Goal: Information Seeking & Learning: Find specific page/section

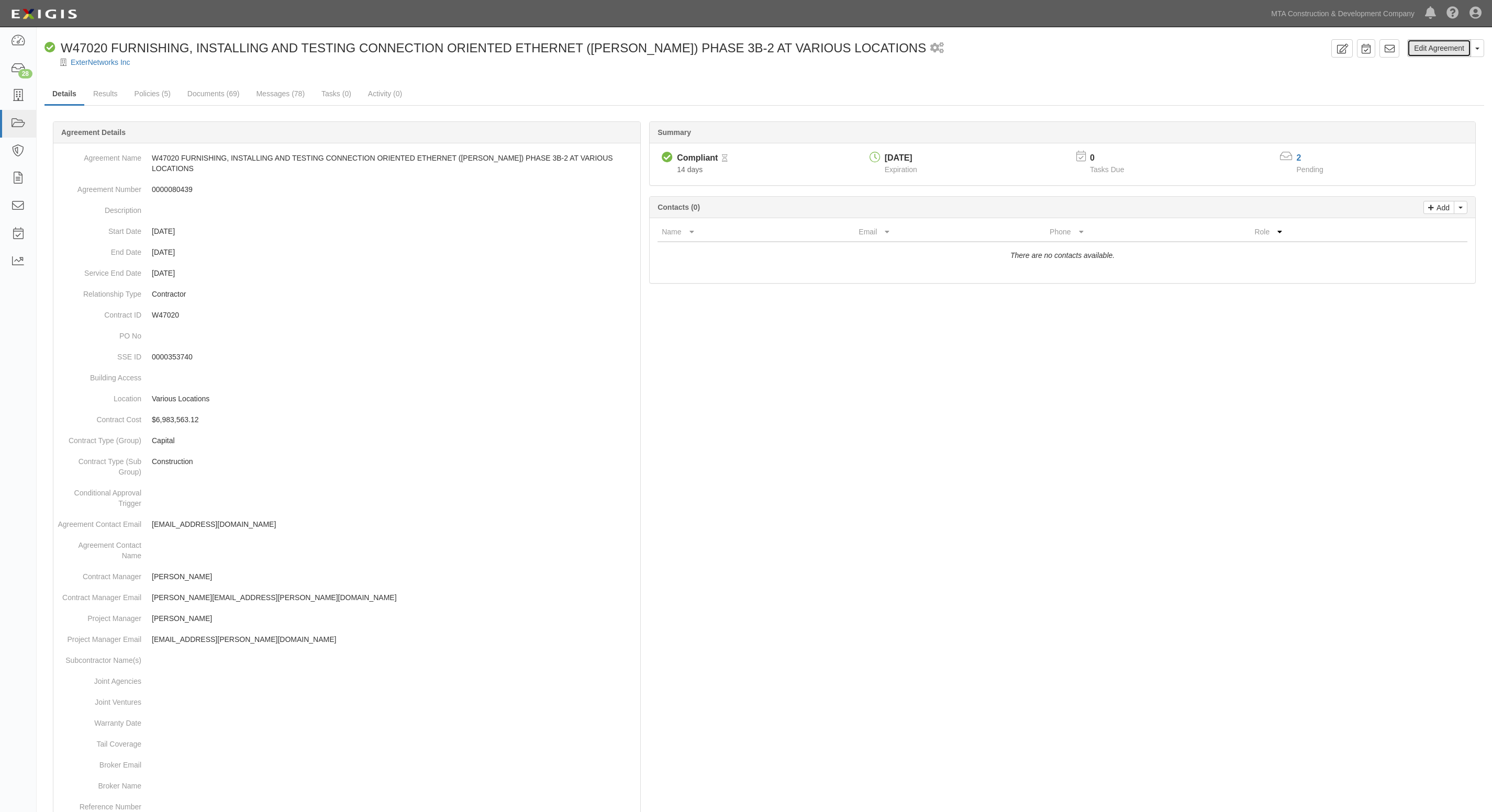
click at [1438, 54] on link "Edit Agreement" at bounding box center [1439, 48] width 64 height 18
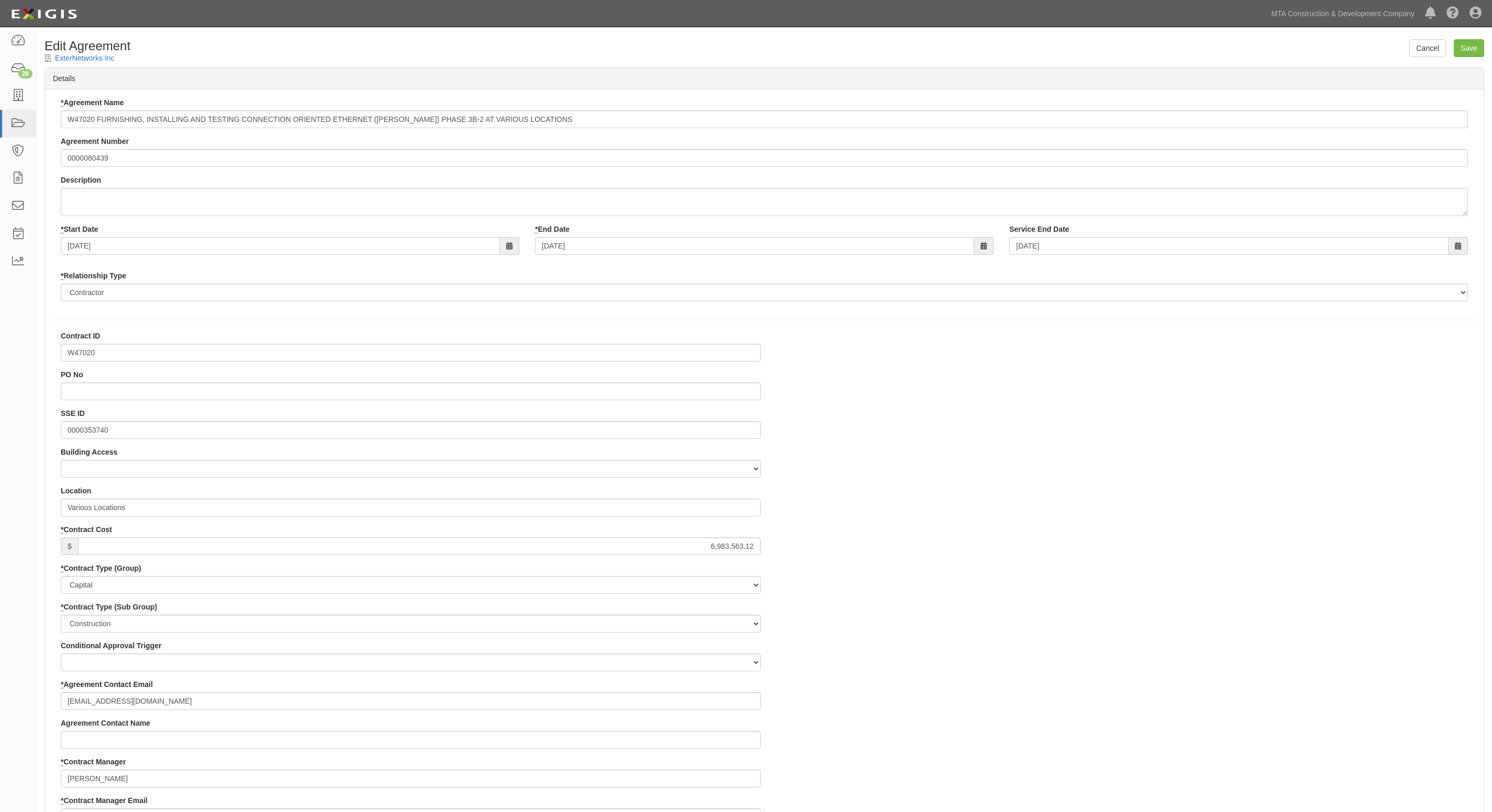
select select
drag, startPoint x: 132, startPoint y: 243, endPoint x: -99, endPoint y: 242, distance: 231.0
click at [0, 242] on html "Toggle navigation Dashboard 28 Inbox Parties Agreements Coverages Documents Mes…" at bounding box center [746, 787] width 1492 height 1574
type input "[DATE]"
drag, startPoint x: 581, startPoint y: 244, endPoint x: 475, endPoint y: 244, distance: 106.0
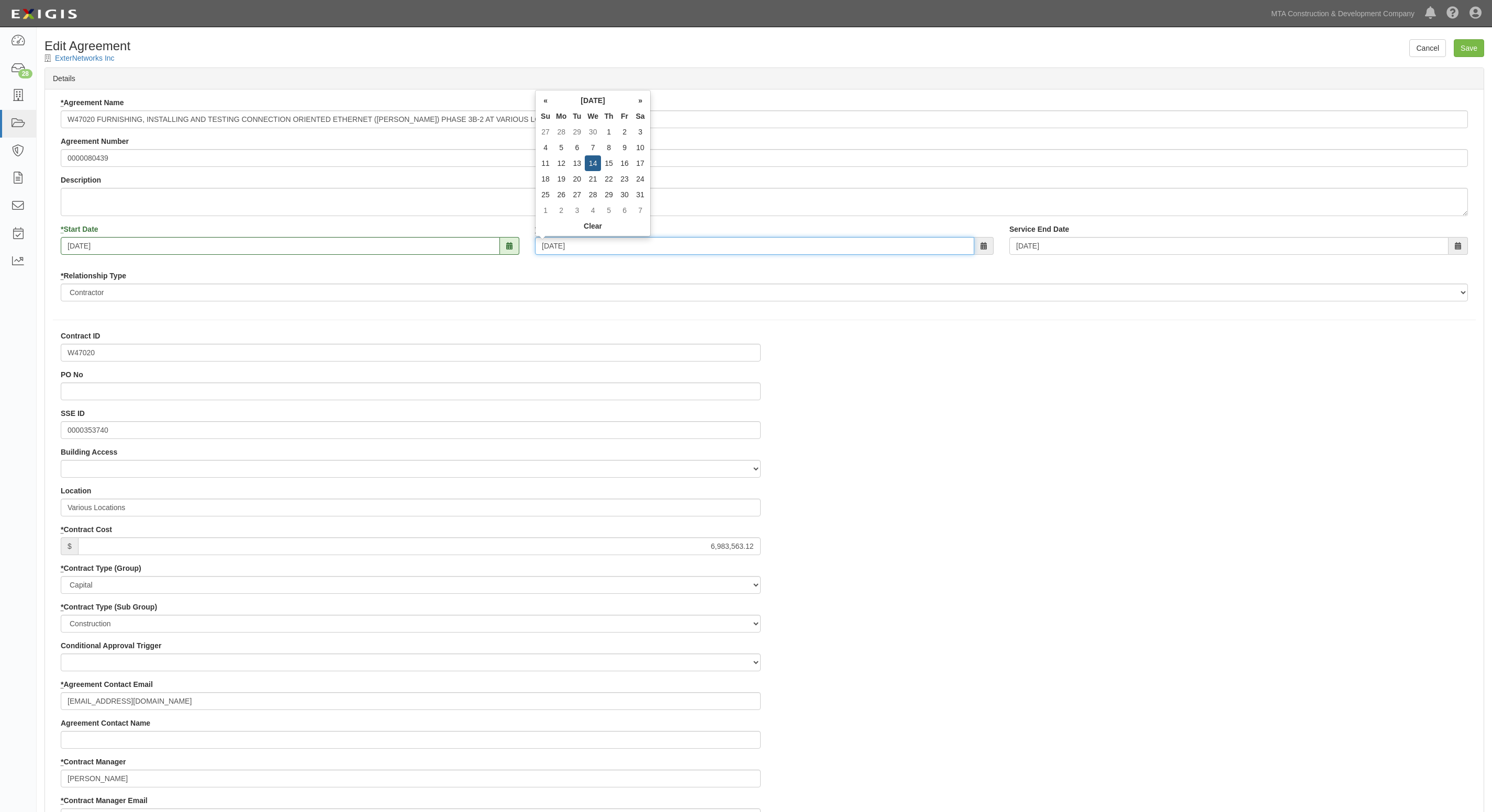
click at [475, 244] on div "* Start Date 12/15/2021 * End Date 12/14/2022 Service End Date 12/14/2022" at bounding box center [764, 243] width 1423 height 39
type input "07/30/2025"
click at [1470, 47] on input "Save" at bounding box center [1469, 48] width 30 height 18
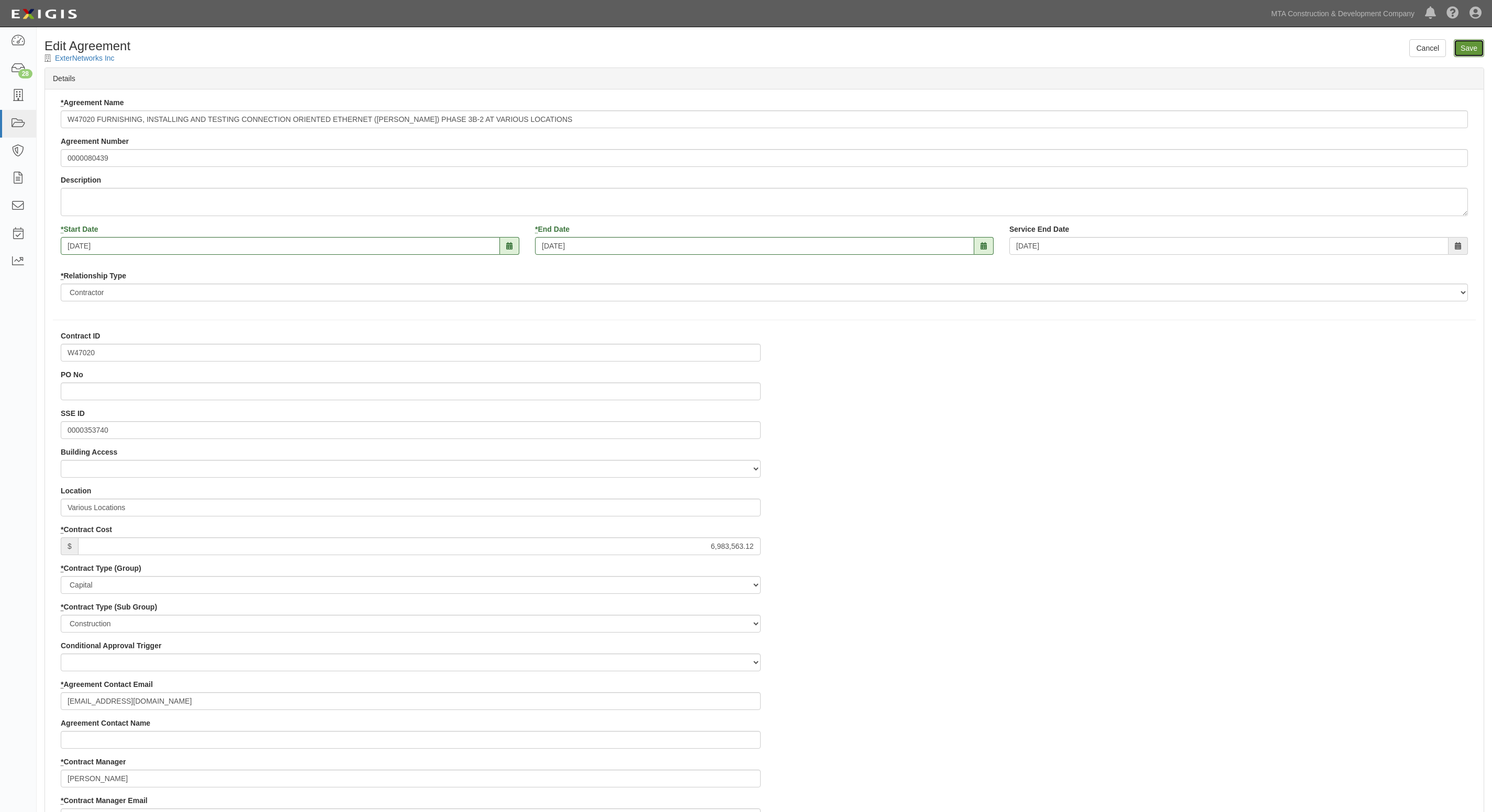
type input "6983563.12"
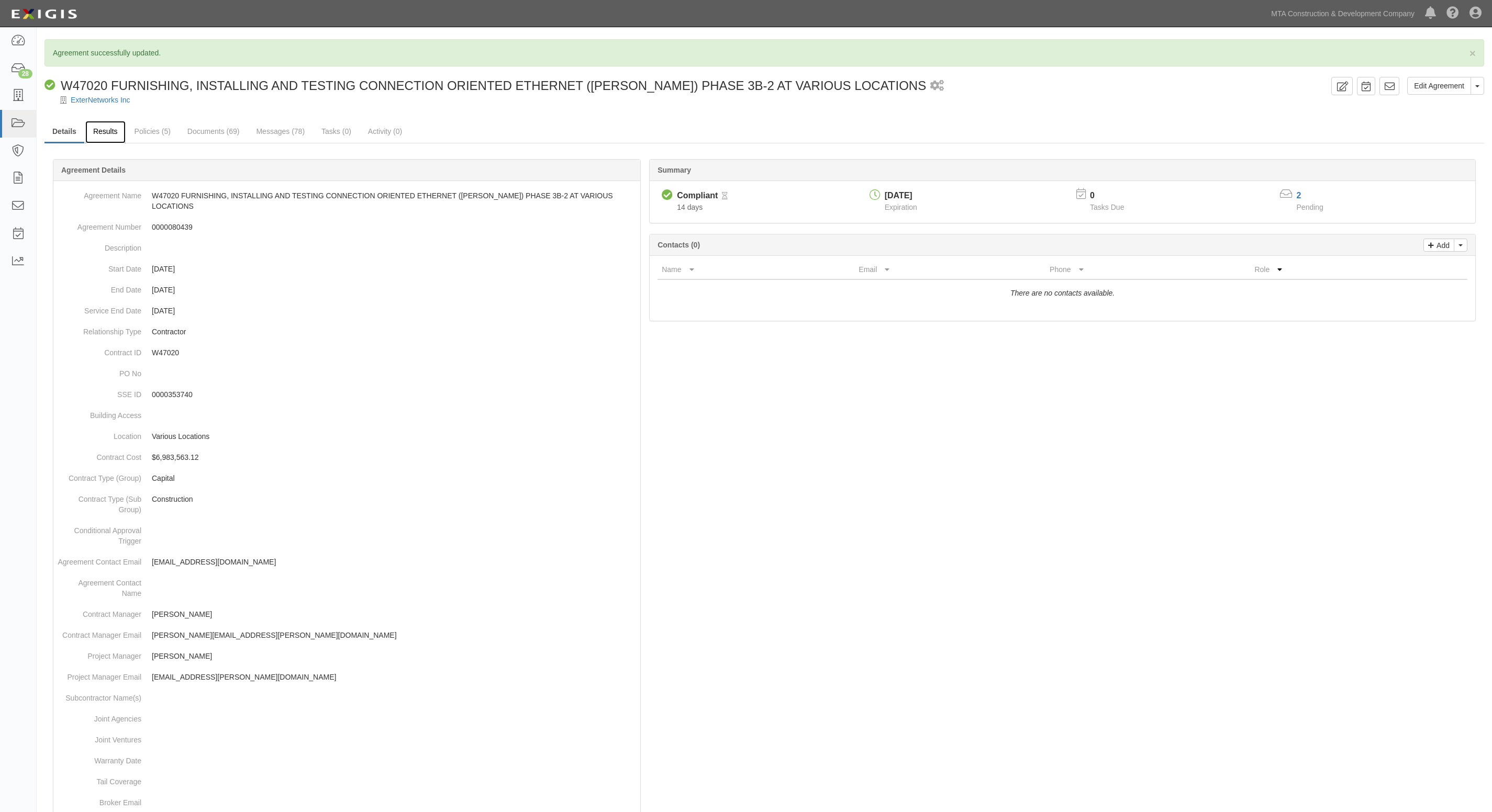
click at [103, 132] on link "Results" at bounding box center [105, 132] width 40 height 22
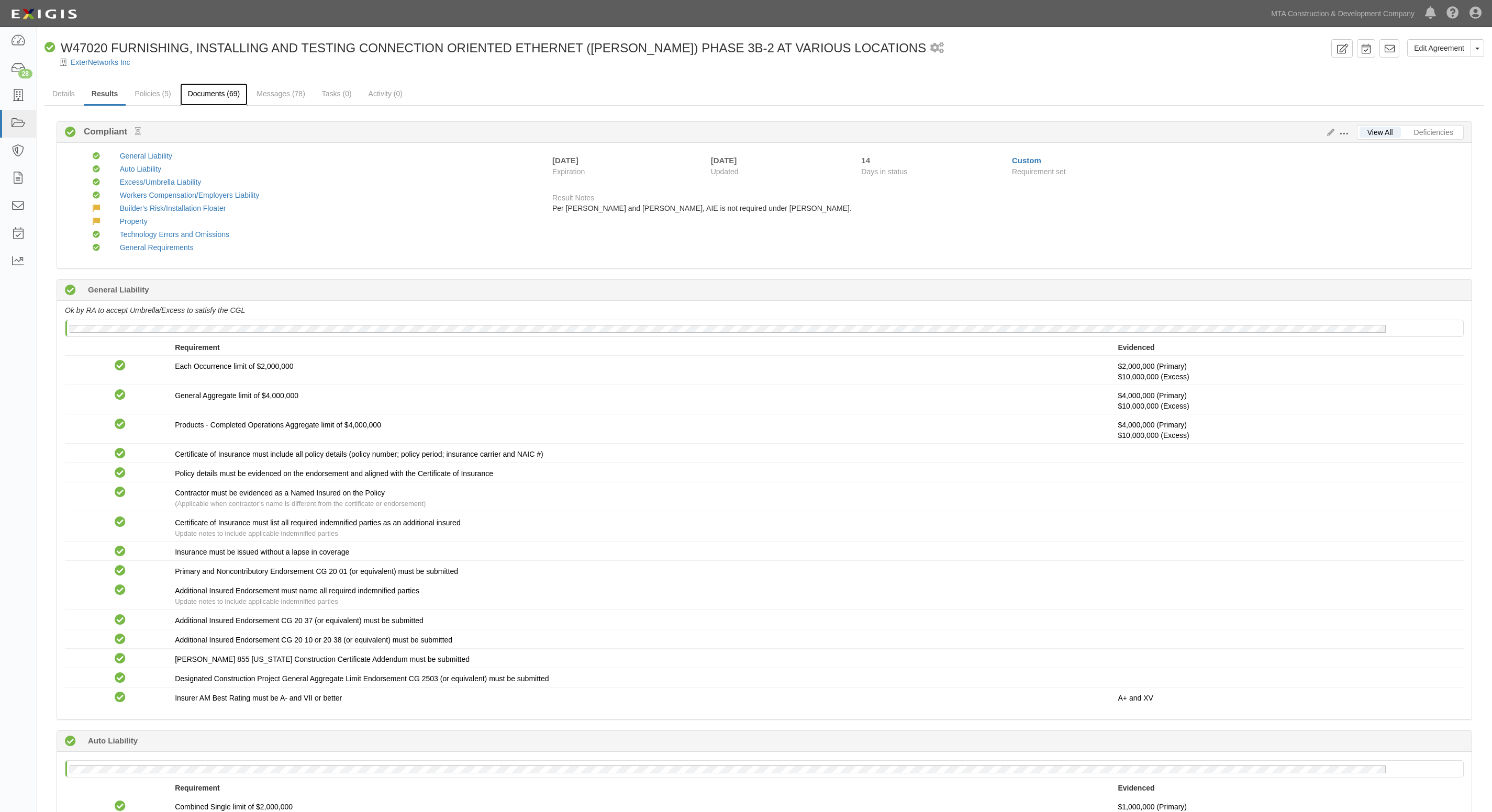
click at [191, 96] on link "Documents (69)" at bounding box center [214, 94] width 68 height 22
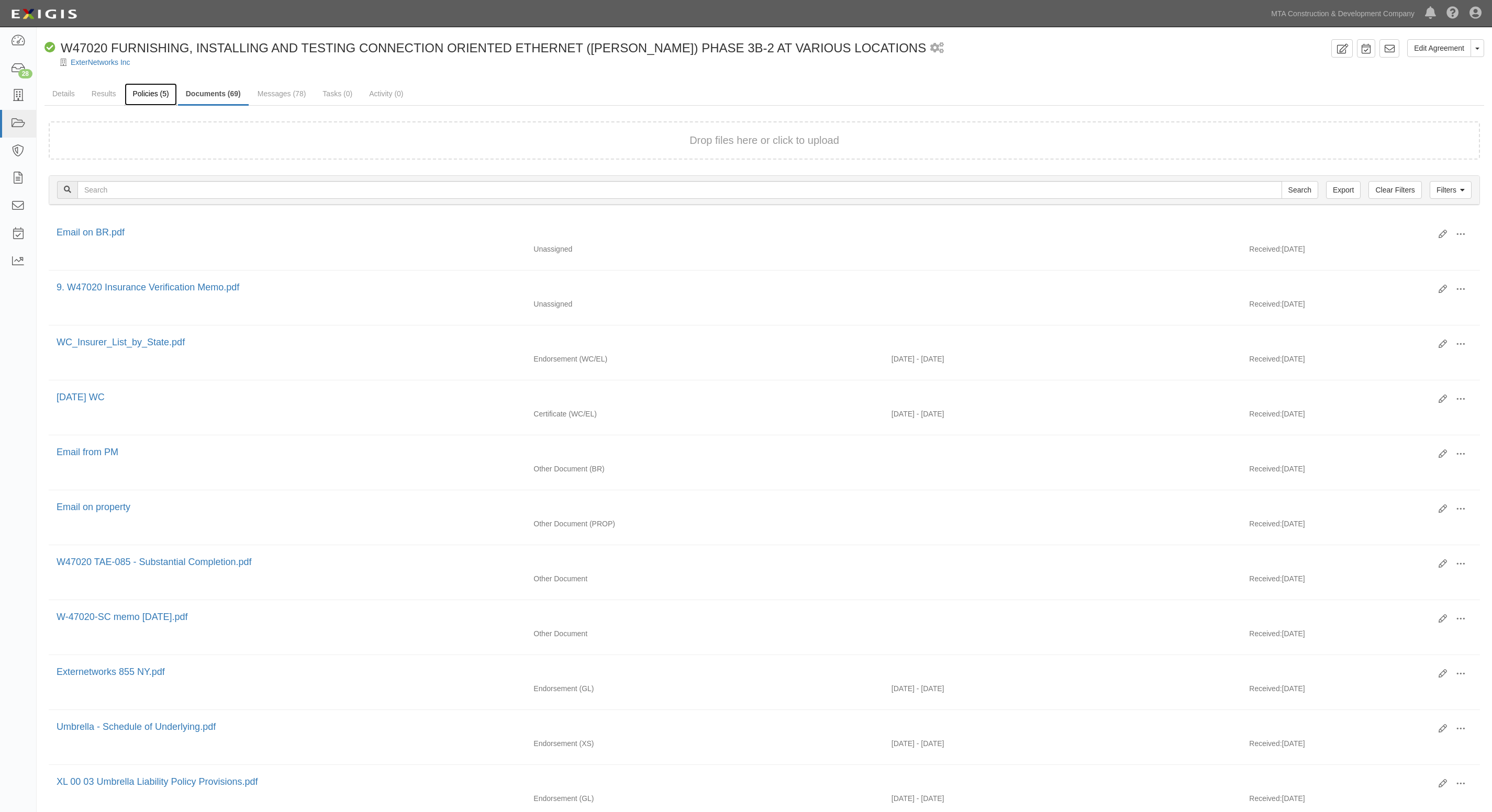
click at [161, 95] on link "Policies (5)" at bounding box center [151, 94] width 52 height 22
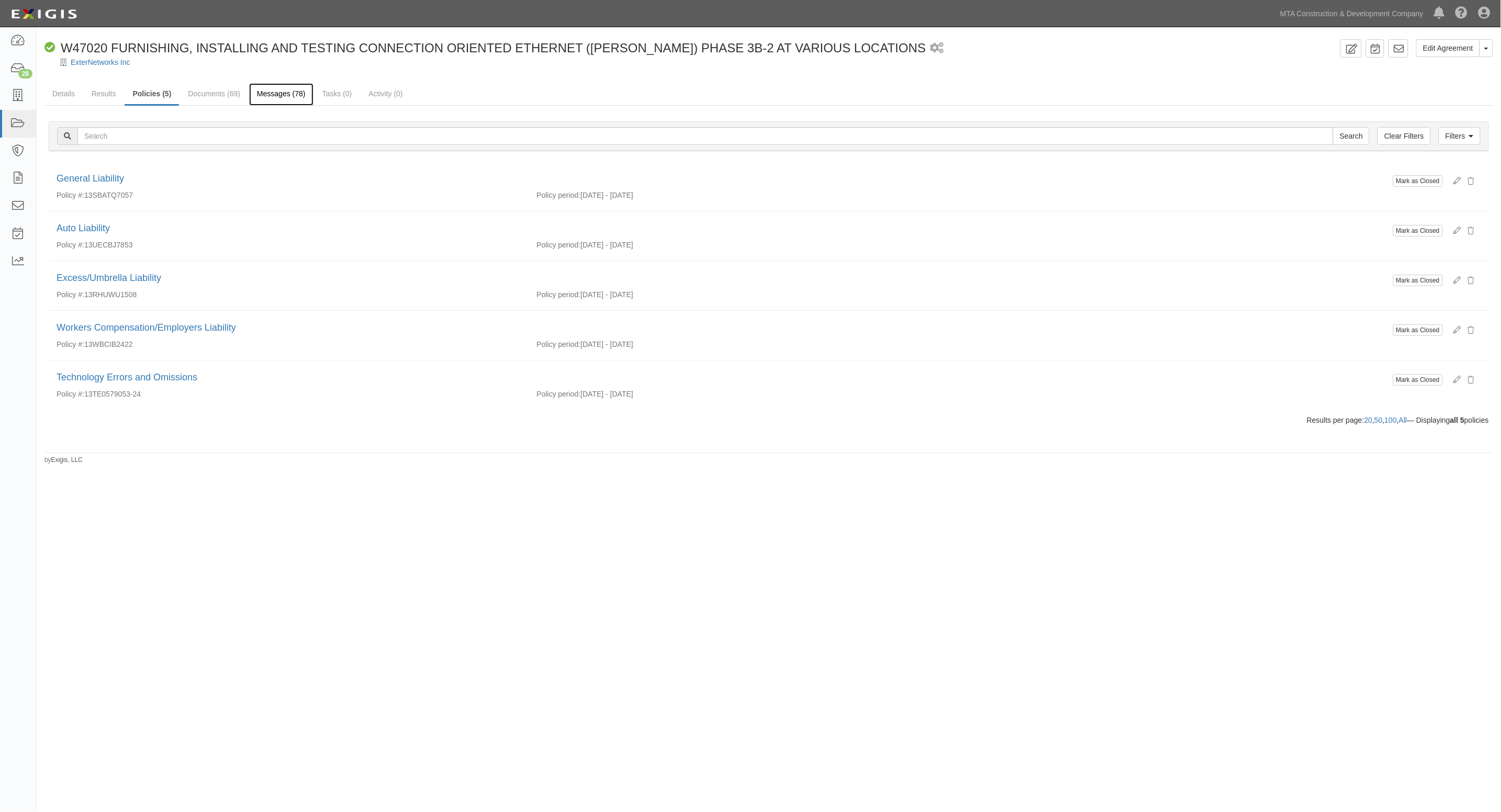
click at [281, 90] on link "Messages (78)" at bounding box center [281, 94] width 64 height 22
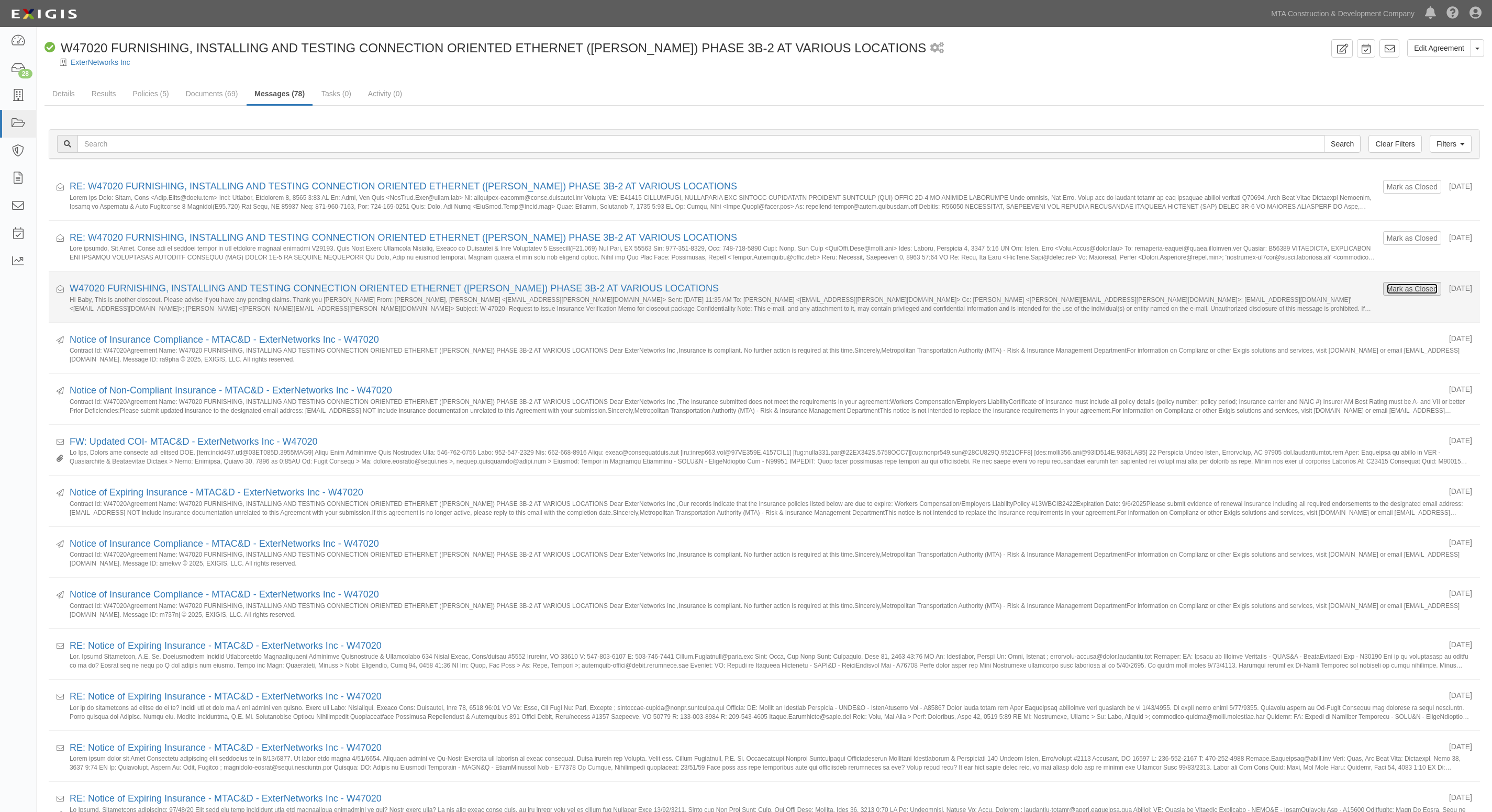
click at [1386, 292] on button "Mark as Closed" at bounding box center [1412, 288] width 52 height 11
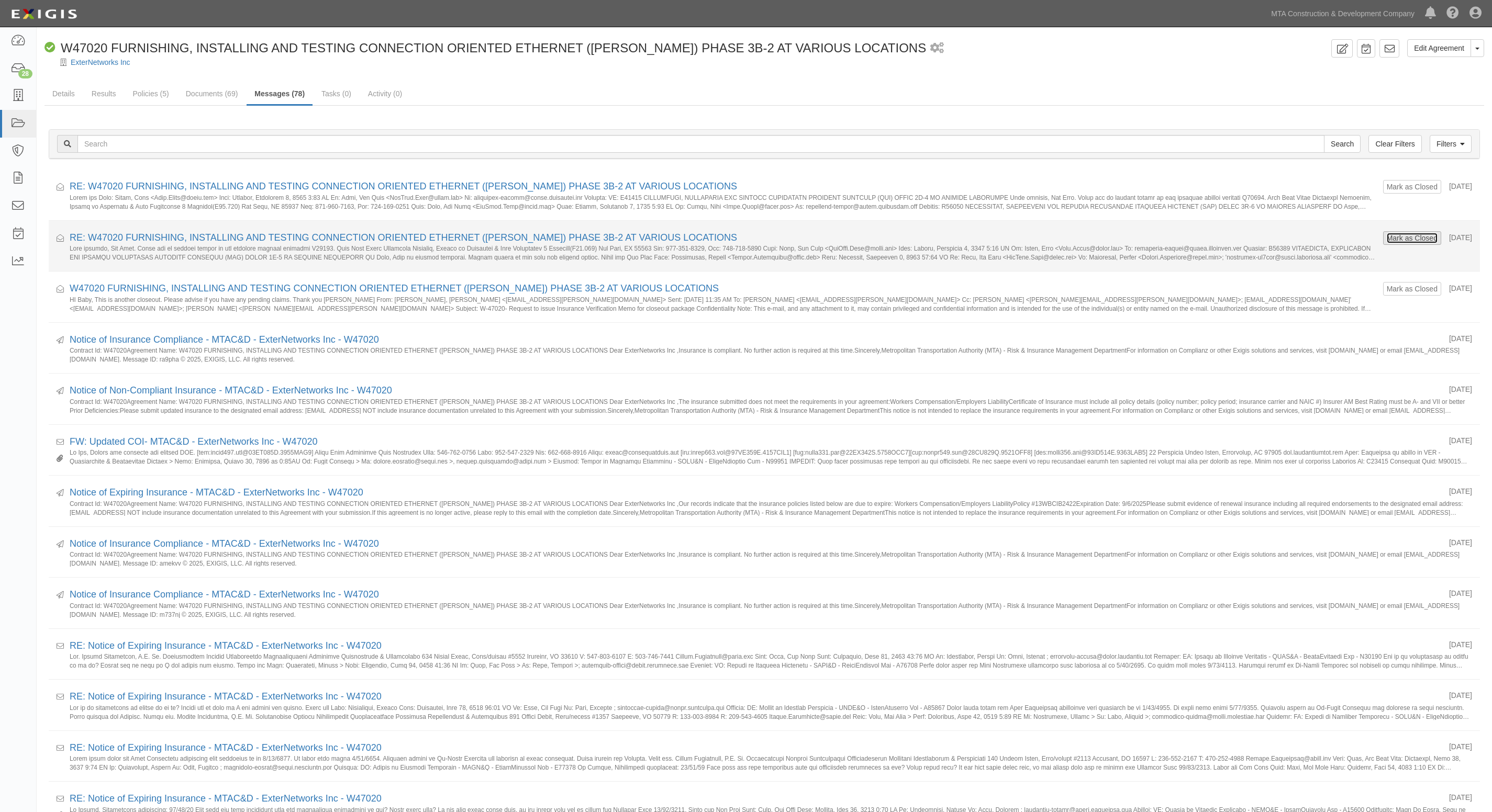
click at [1413, 241] on button "Mark as Closed" at bounding box center [1412, 237] width 52 height 11
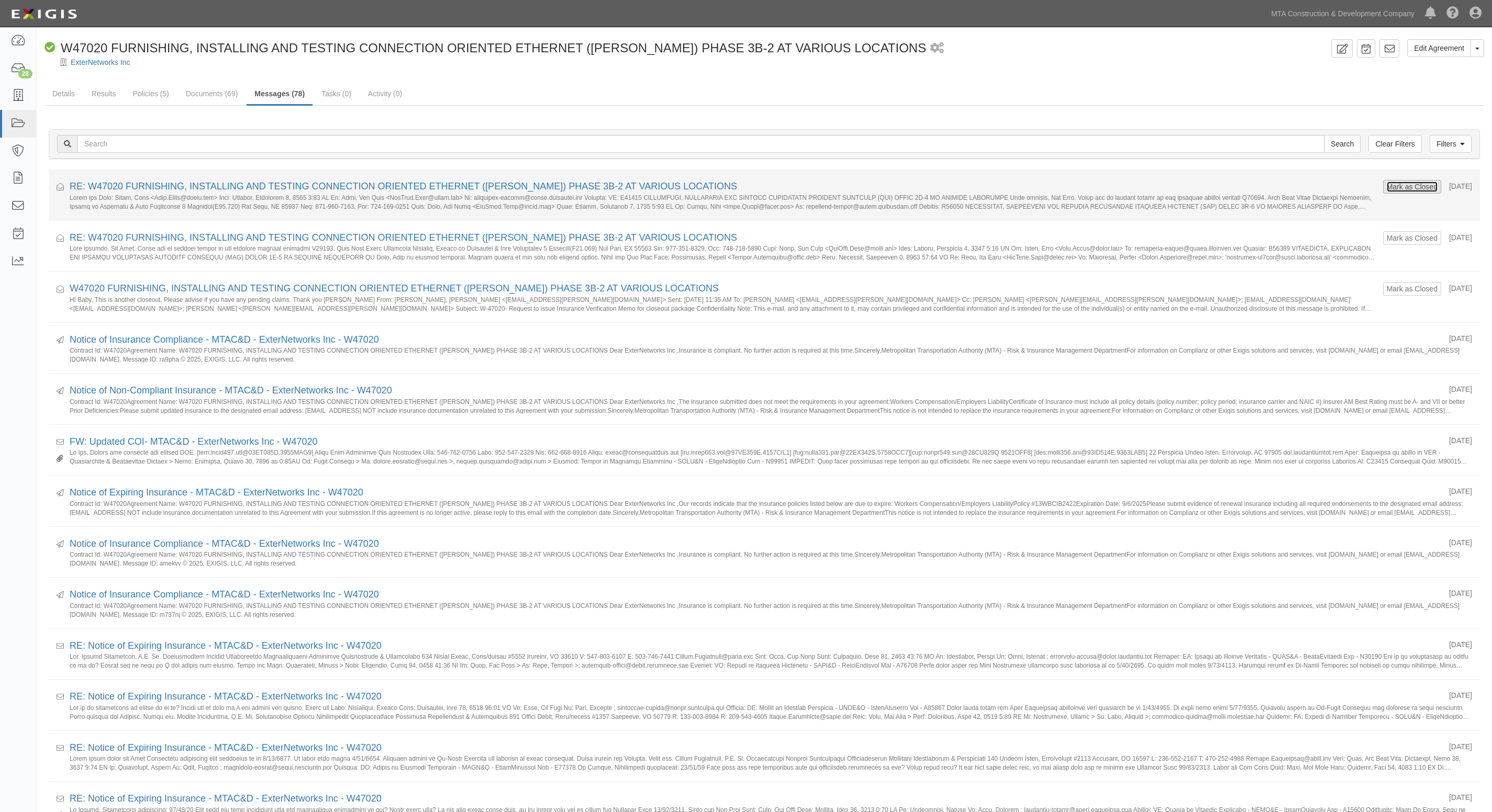
click at [1403, 191] on button "Mark as Closed" at bounding box center [1412, 187] width 52 height 11
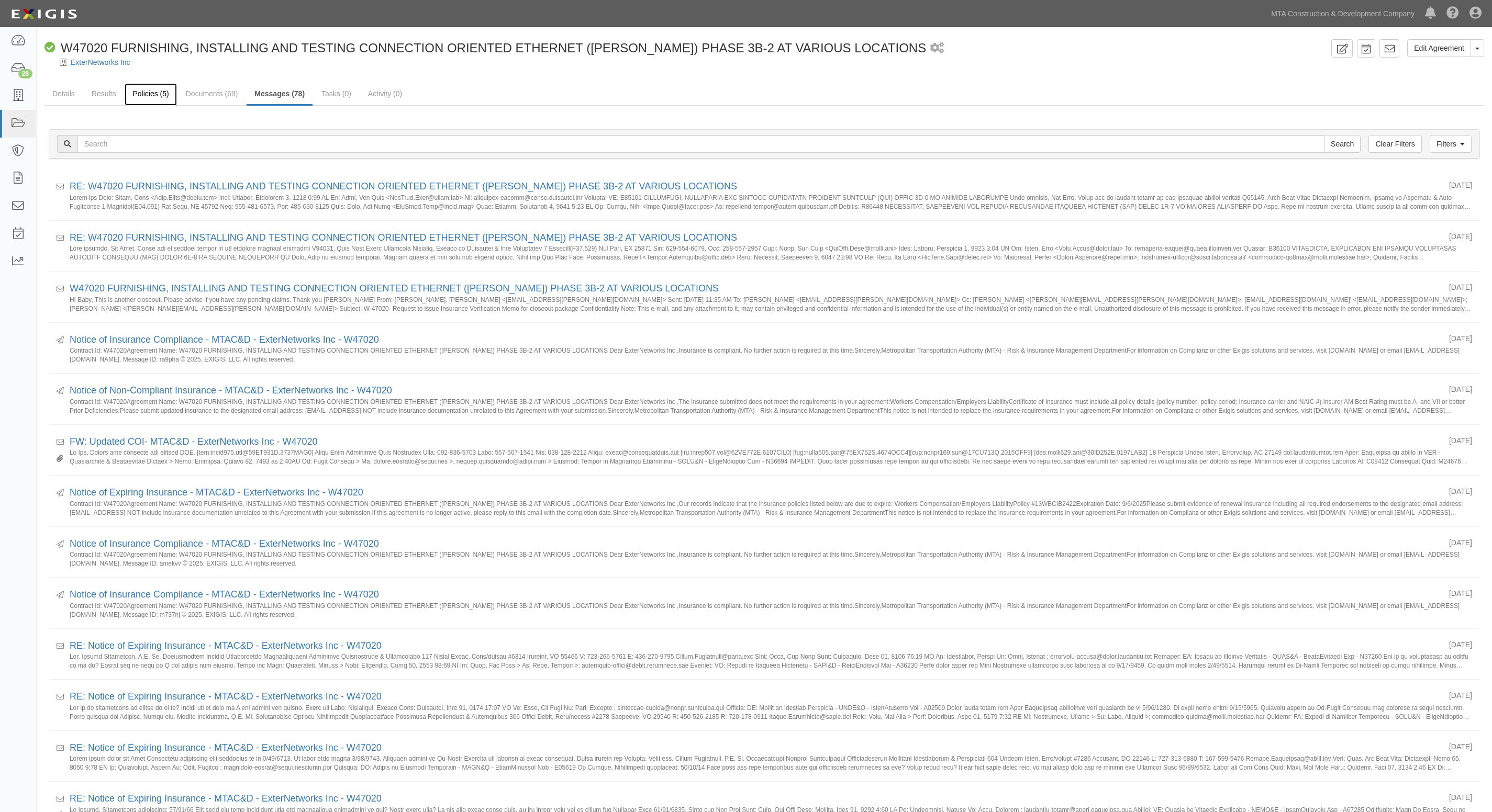
click at [142, 94] on link "Policies (5)" at bounding box center [151, 94] width 52 height 22
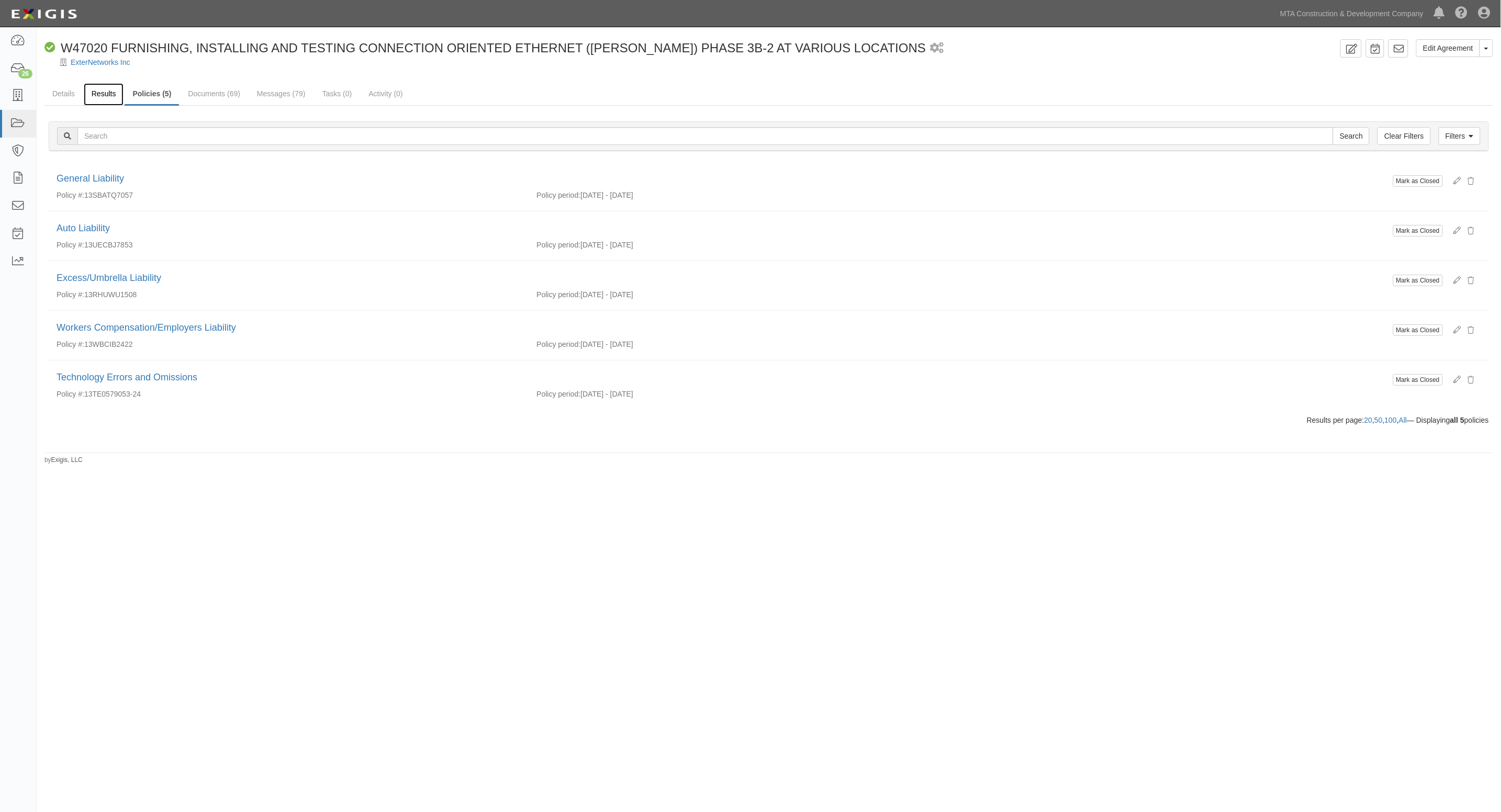
click at [105, 93] on link "Results" at bounding box center [104, 94] width 40 height 22
click at [71, 99] on link "Details" at bounding box center [63, 94] width 38 height 22
click at [60, 94] on link "Details" at bounding box center [63, 94] width 38 height 22
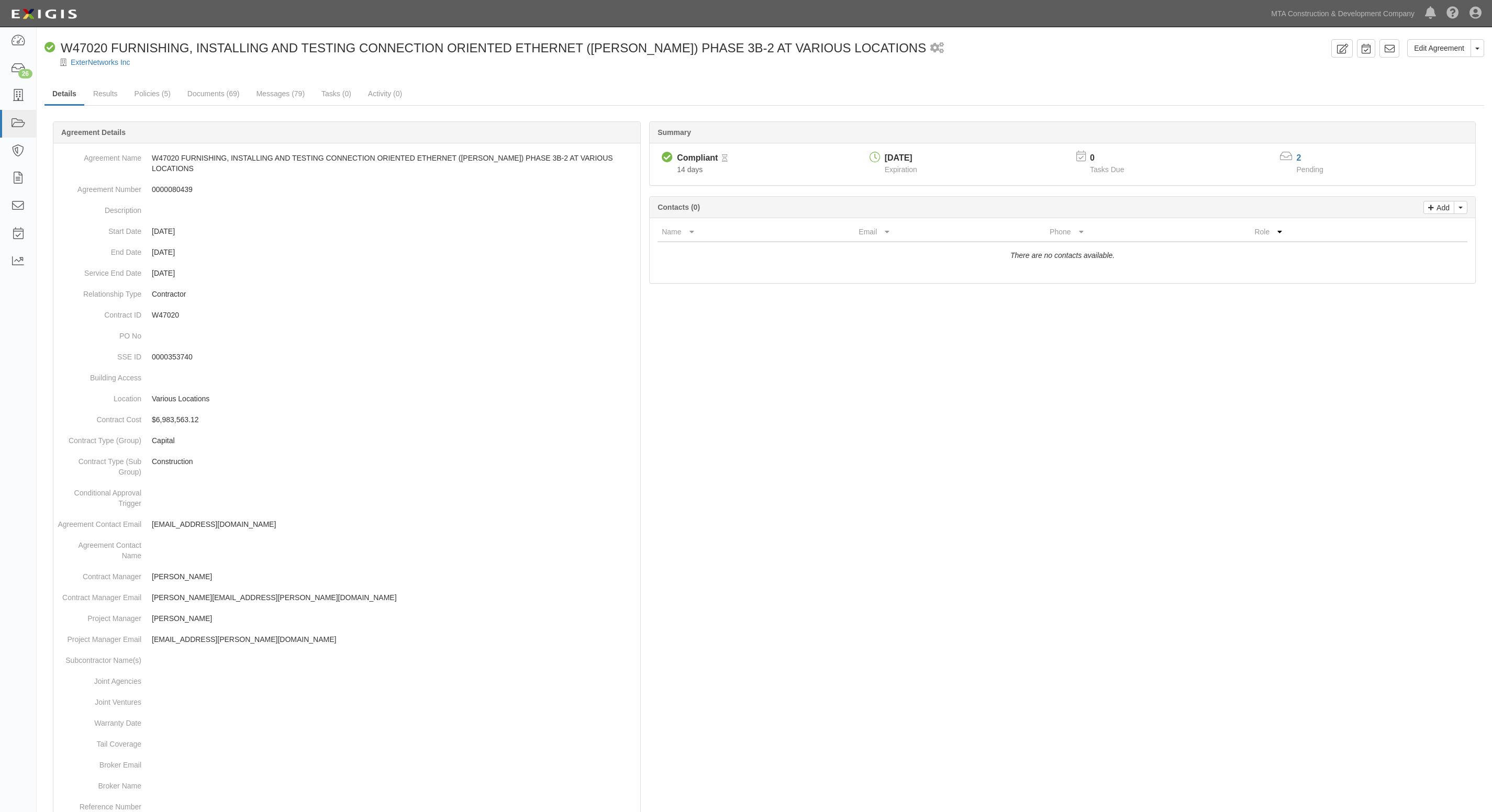
click at [239, 69] on div at bounding box center [764, 71] width 1455 height 8
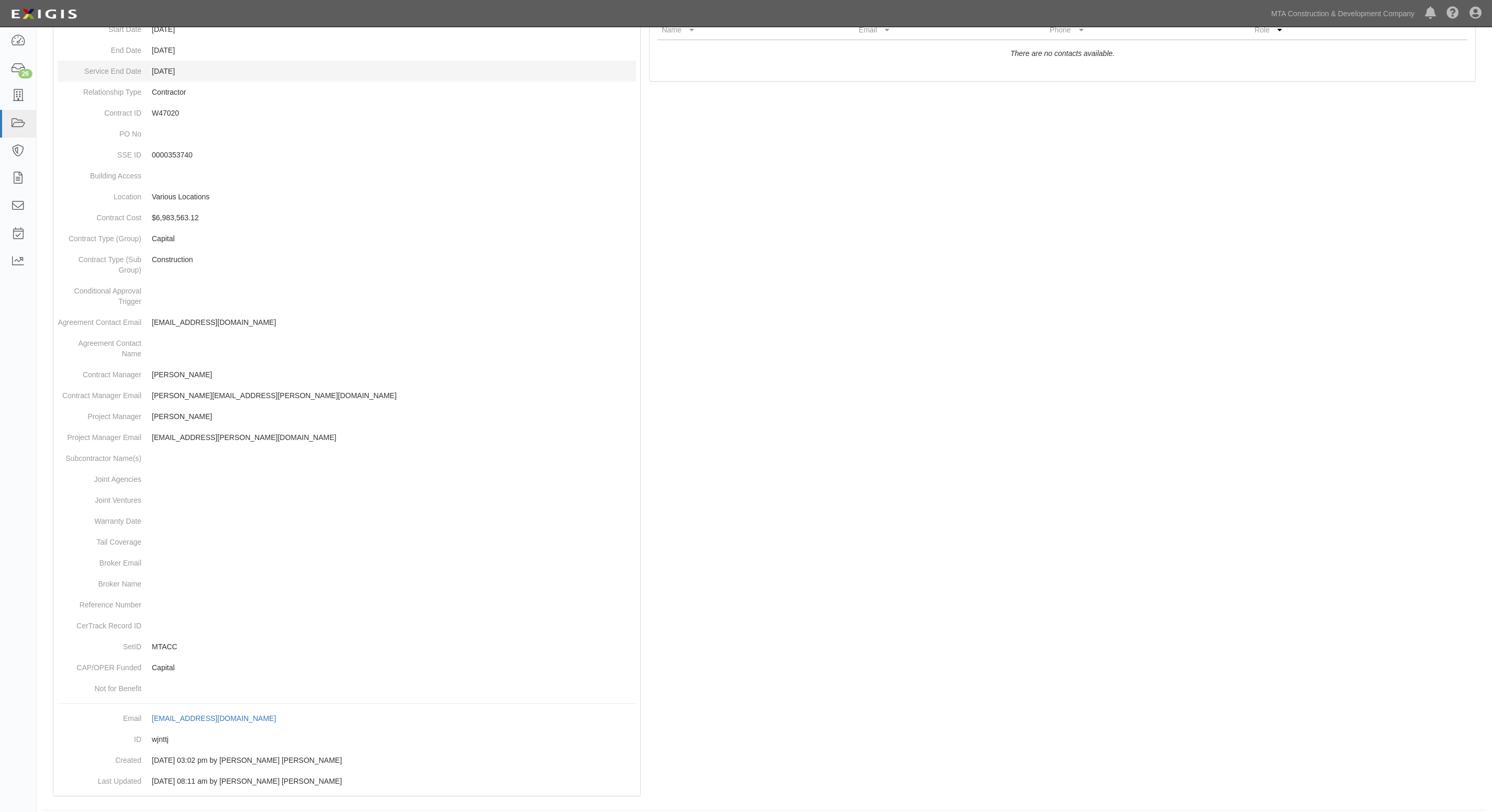
click at [495, 66] on dd "07/30/2025" at bounding box center [346, 71] width 578 height 21
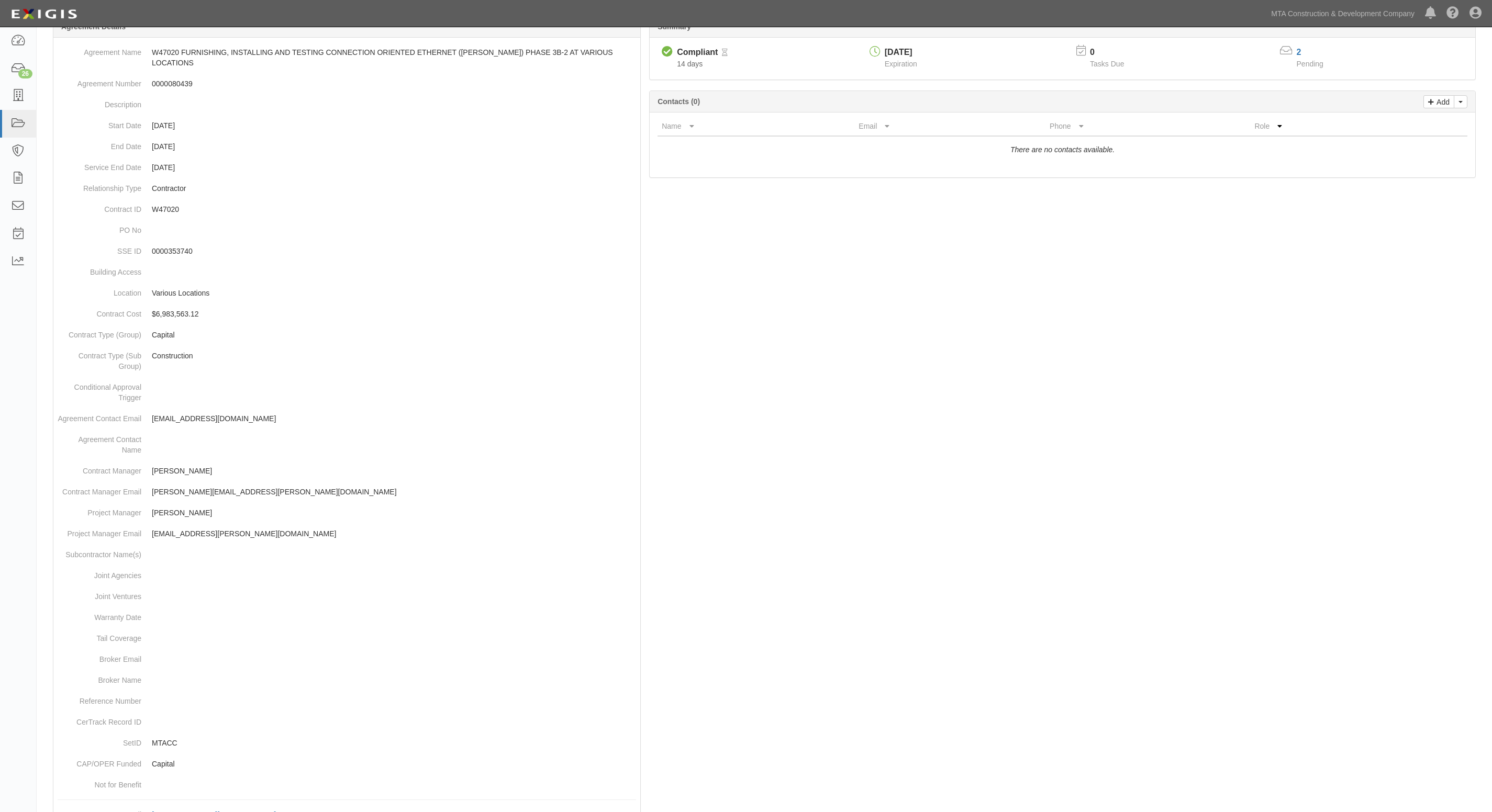
scroll to position [0, 0]
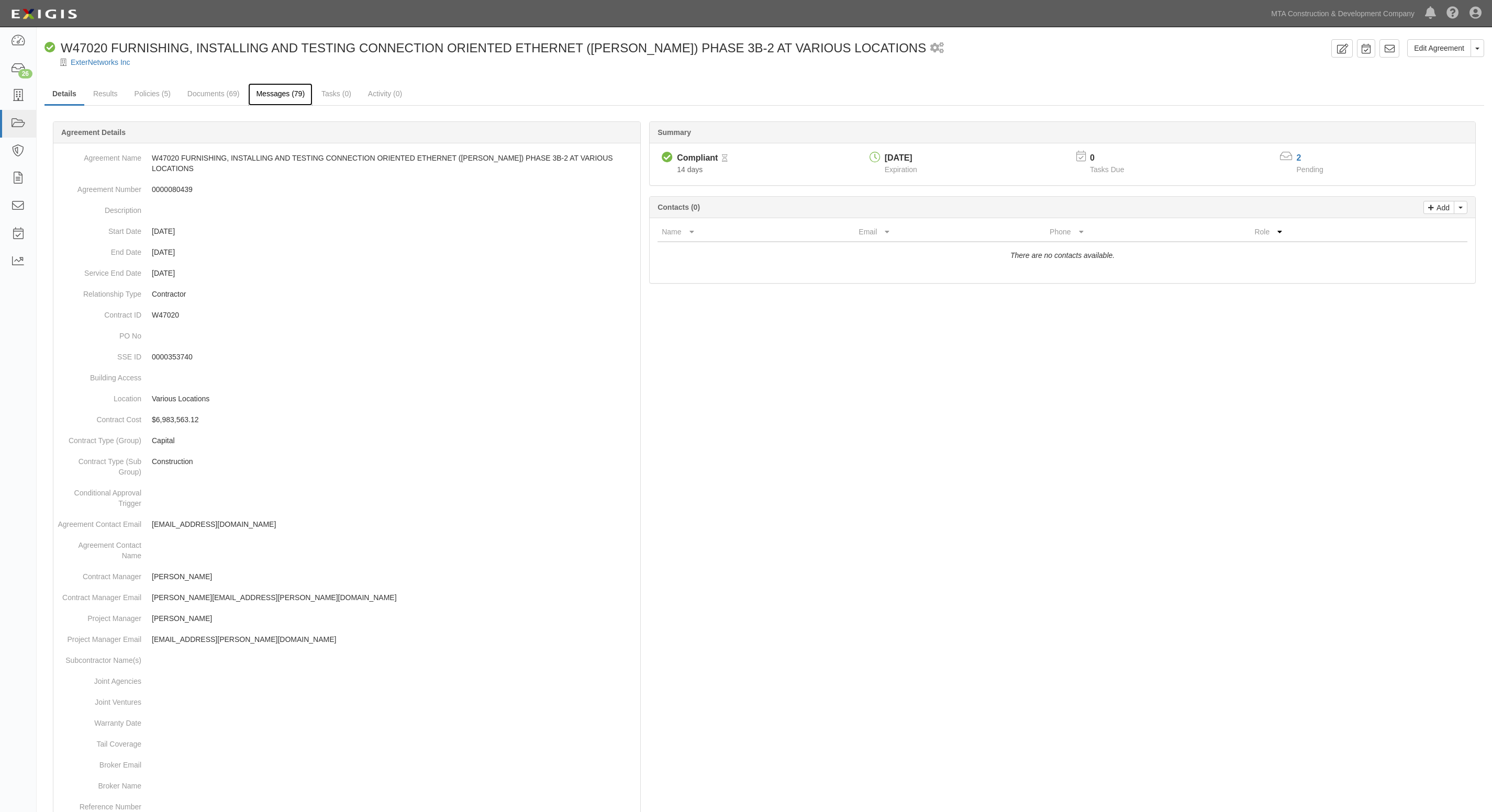
click at [280, 87] on link "Messages (79)" at bounding box center [280, 94] width 64 height 22
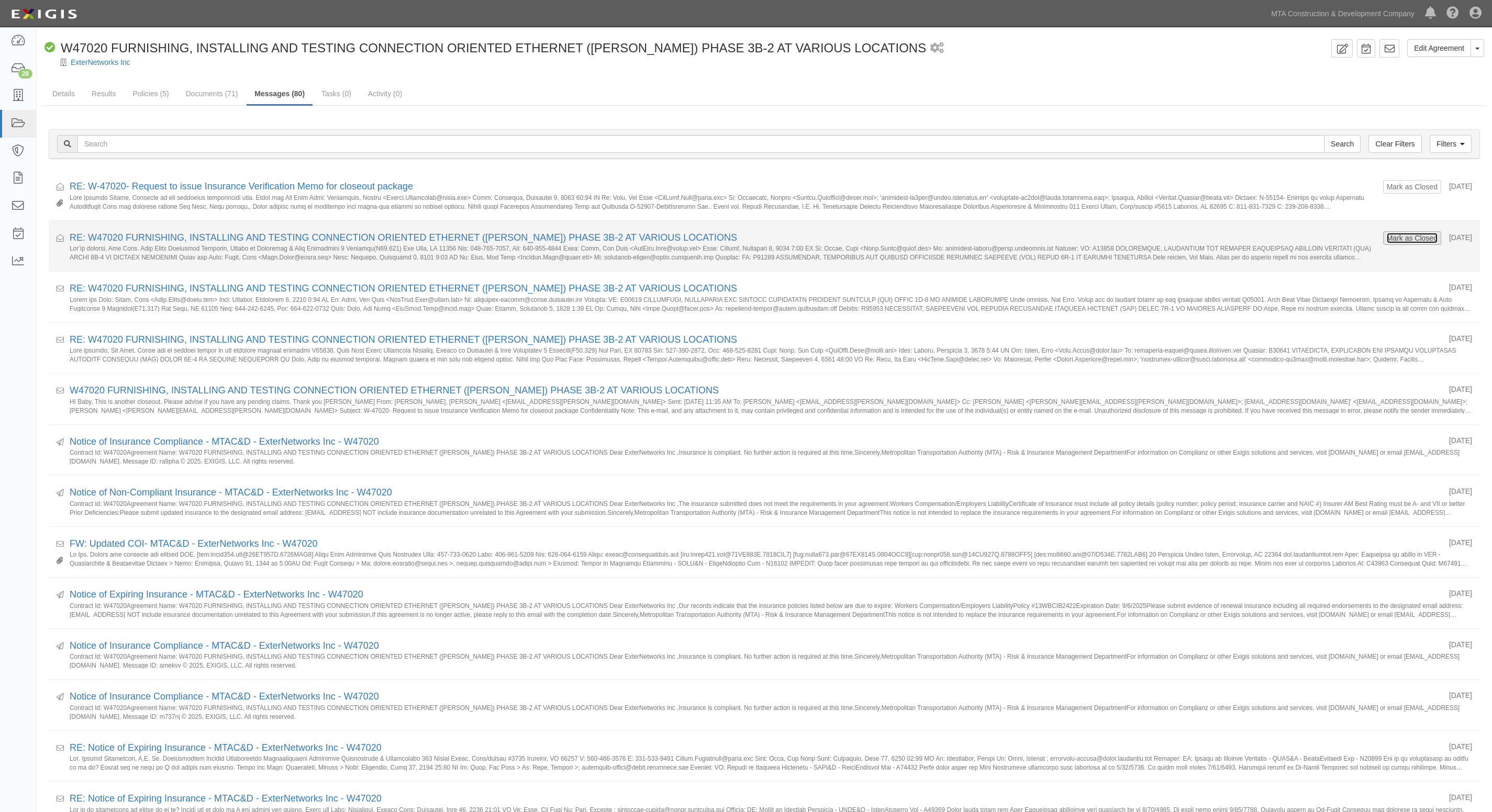
click at [1397, 238] on button "Mark as Closed" at bounding box center [1412, 237] width 52 height 11
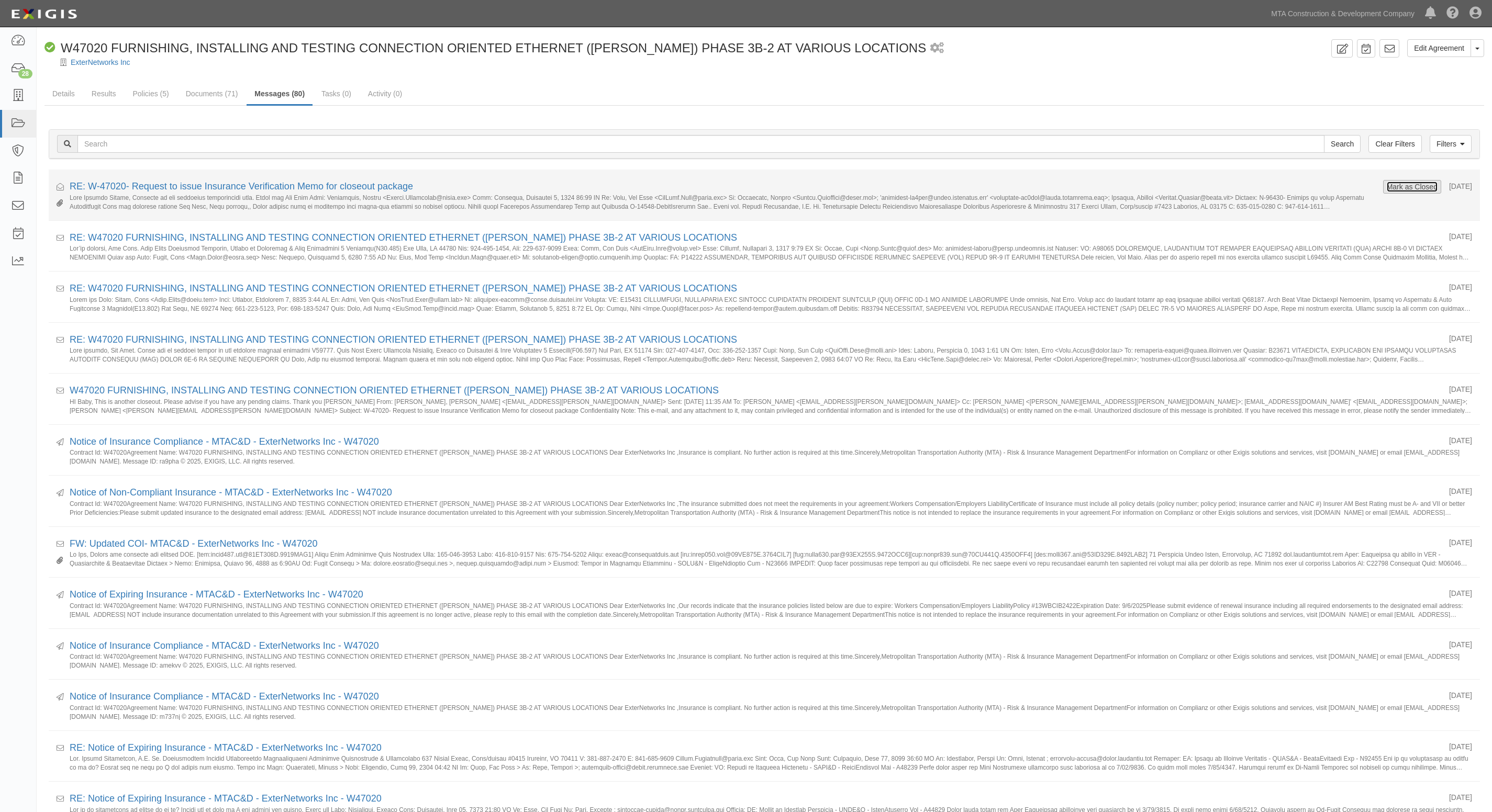
drag, startPoint x: 0, startPoint y: 0, endPoint x: 1405, endPoint y: 189, distance: 1417.7
click at [1405, 189] on button "Mark as Closed" at bounding box center [1412, 187] width 52 height 11
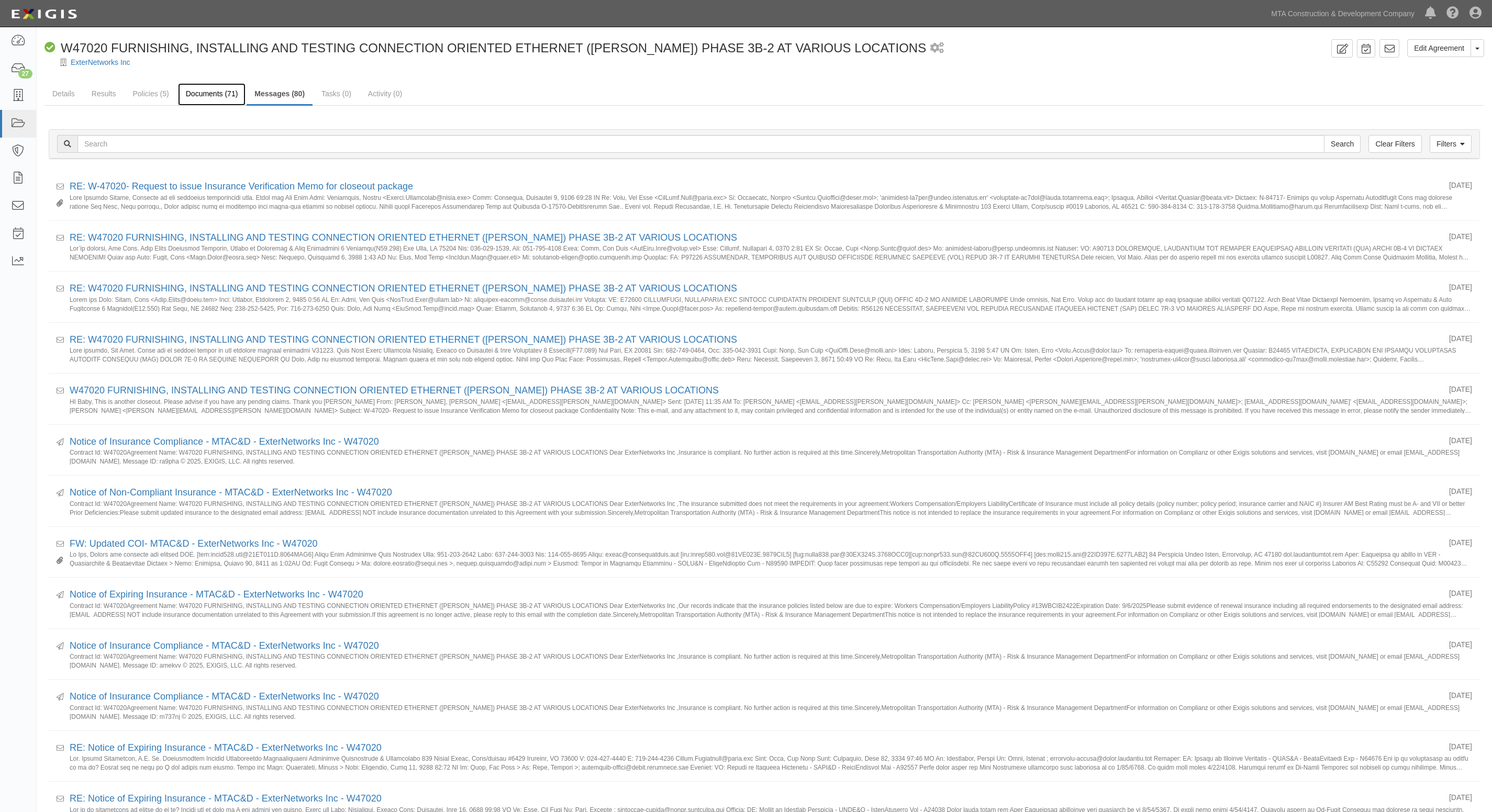
click at [191, 96] on link "Documents (71)" at bounding box center [212, 94] width 68 height 22
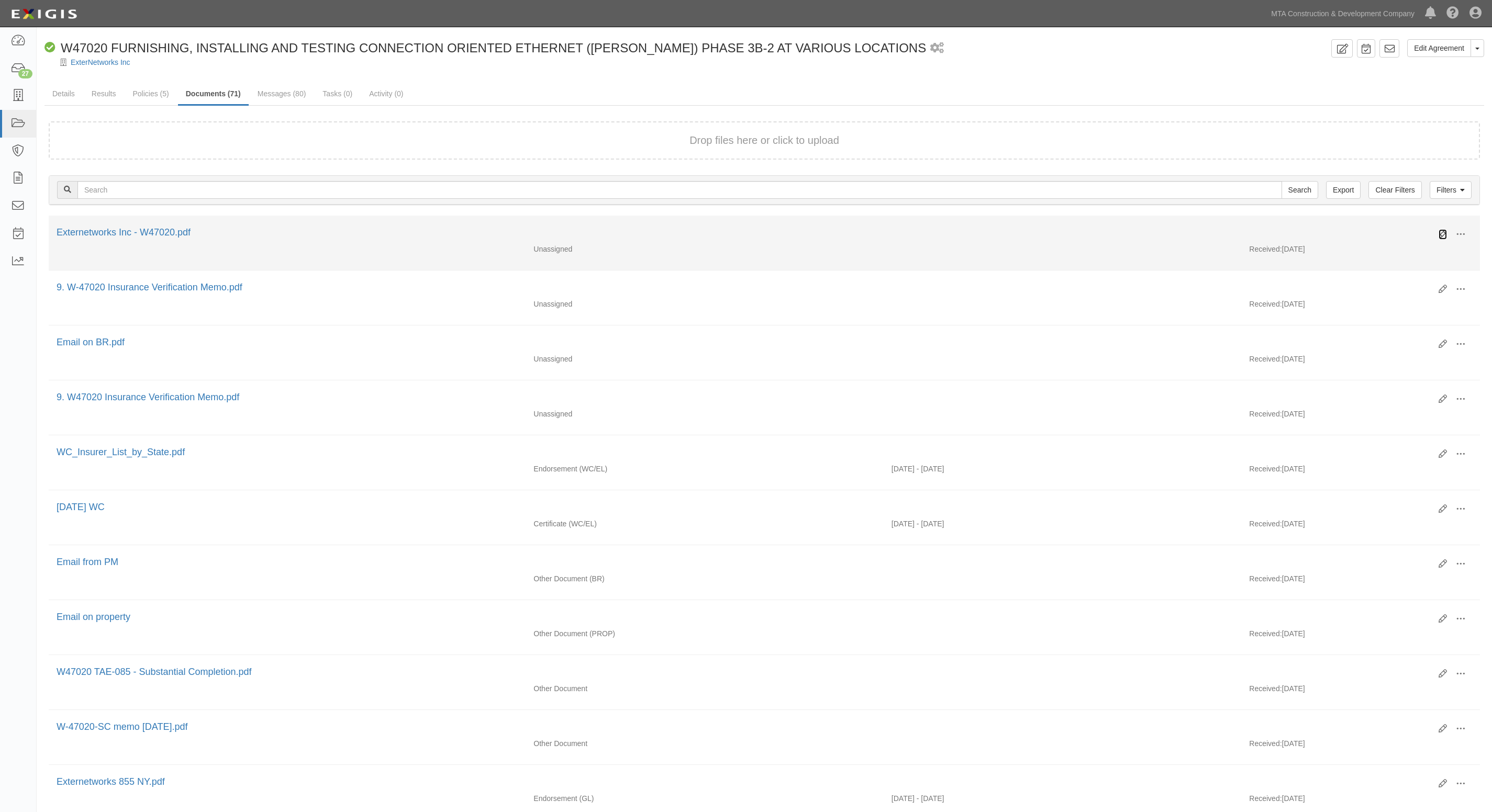
click at [1441, 233] on icon at bounding box center [1443, 234] width 8 height 8
click at [1441, 232] on icon at bounding box center [1443, 234] width 8 height 8
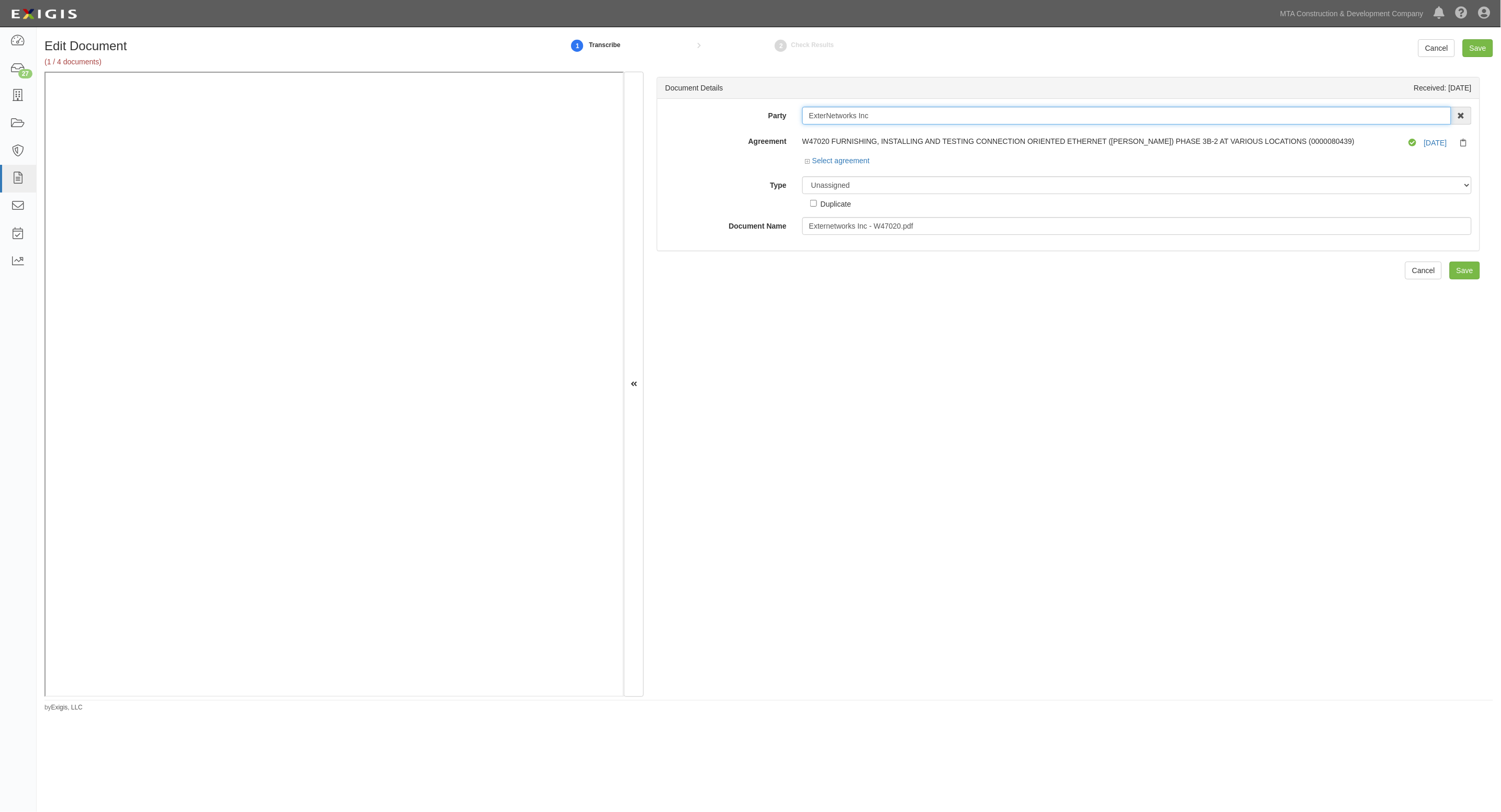
click at [907, 122] on input "ExterNetworks Inc" at bounding box center [1126, 116] width 649 height 18
click at [906, 118] on input "ExterNetworks Inc" at bounding box center [1126, 116] width 649 height 18
drag, startPoint x: 906, startPoint y: 118, endPoint x: 744, endPoint y: 109, distance: 162.2
click at [744, 109] on div "Party ExterNetworks Inc AARCO Environmental Services Corp. Ad-Tech Enterprises …" at bounding box center [1069, 116] width 822 height 18
type input "afdsf"
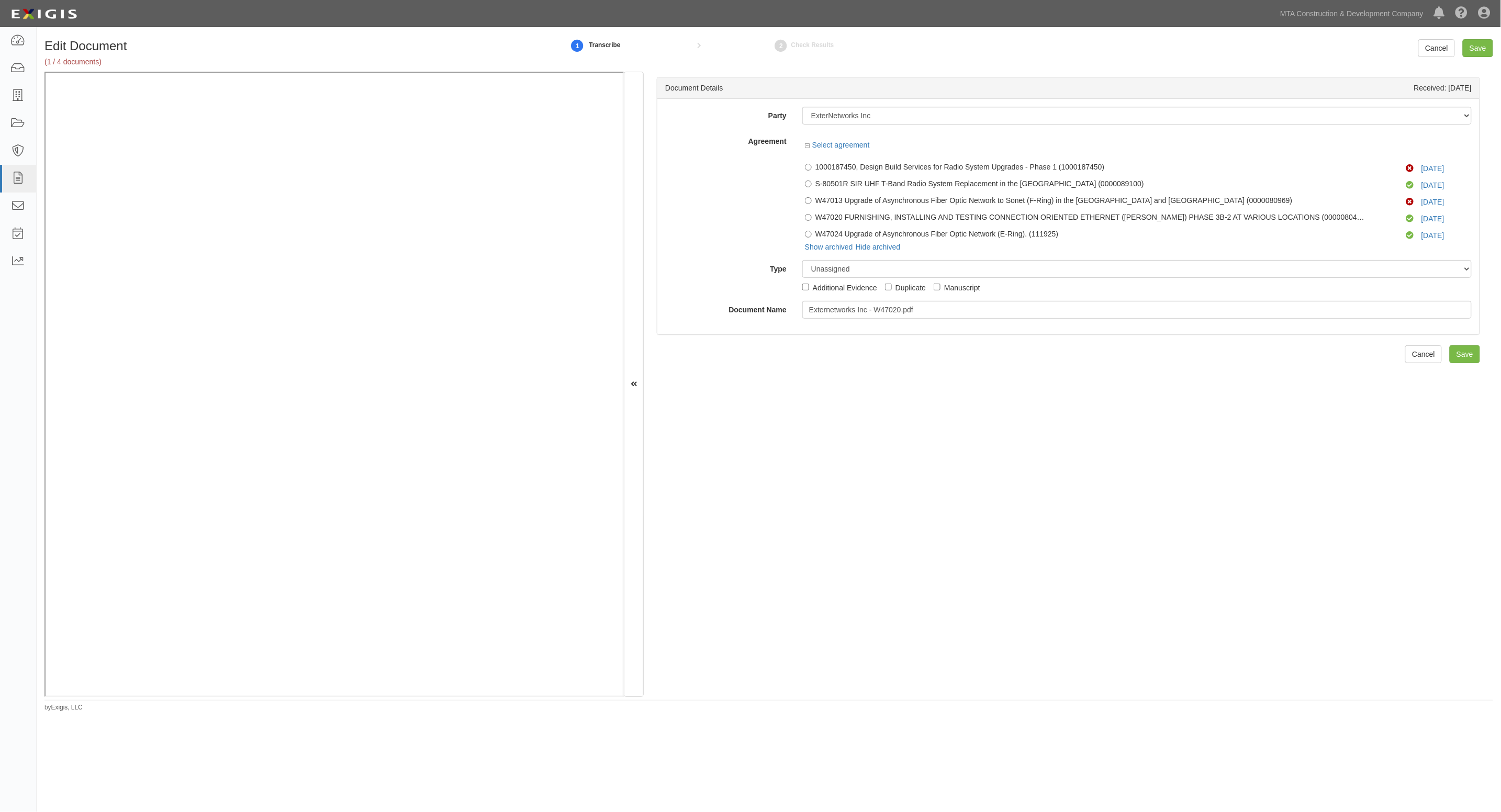
click at [692, 53] on div "1 Transcribe 2 Check Results" at bounding box center [830, 45] width 626 height 22
click at [844, 271] on select "Unassigned Binder Cancellation Notice Certificate Contract Endorsement Insuranc…" at bounding box center [1137, 269] width 669 height 18
select select "OtherDetail"
click at [802, 260] on select "Unassigned Binder Cancellation Notice Certificate Contract Endorsement Insuranc…" at bounding box center [1137, 269] width 669 height 18
type input "Insurance verification memo"
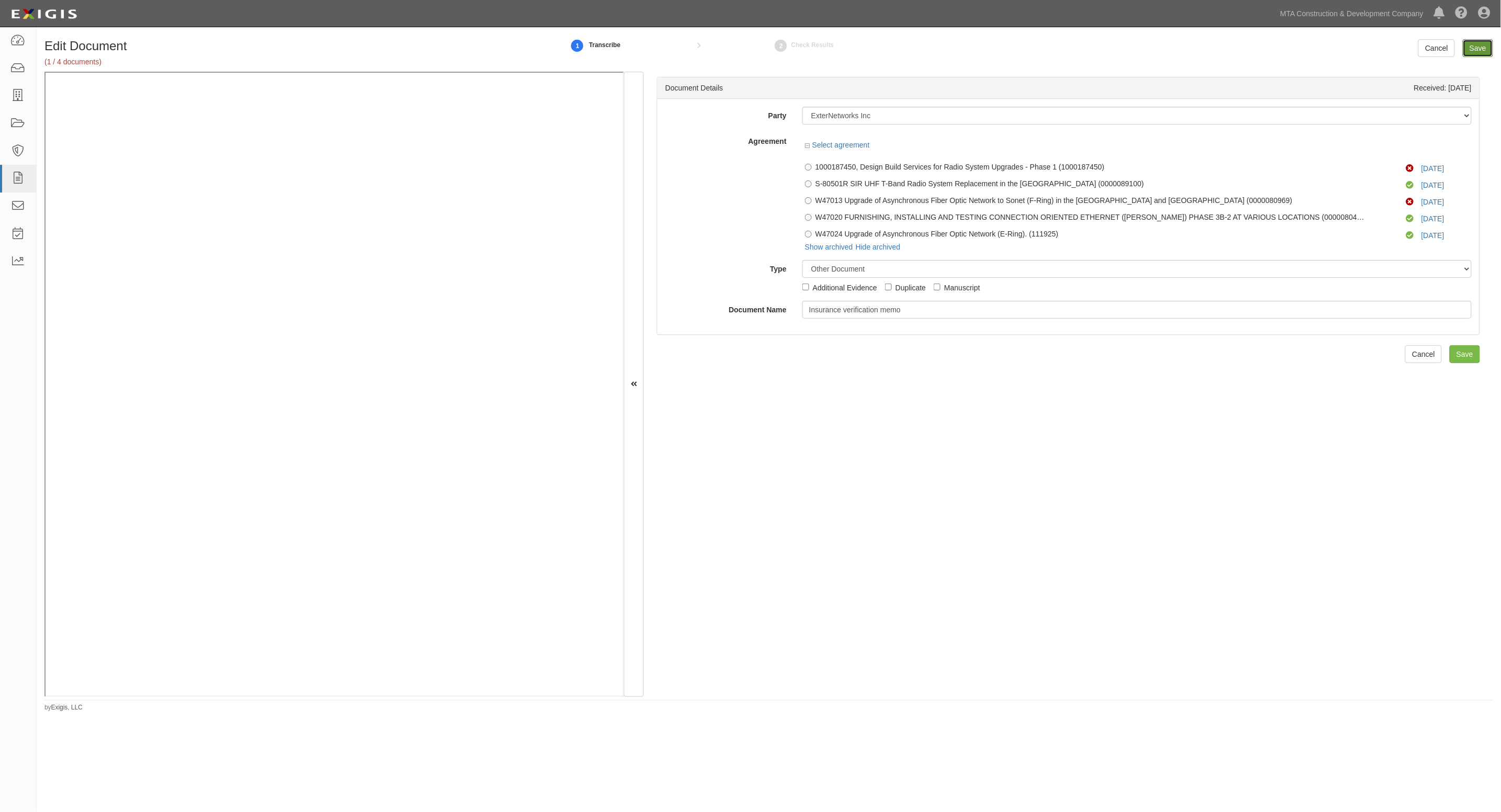
click at [1482, 46] on input "Save" at bounding box center [1478, 48] width 30 height 18
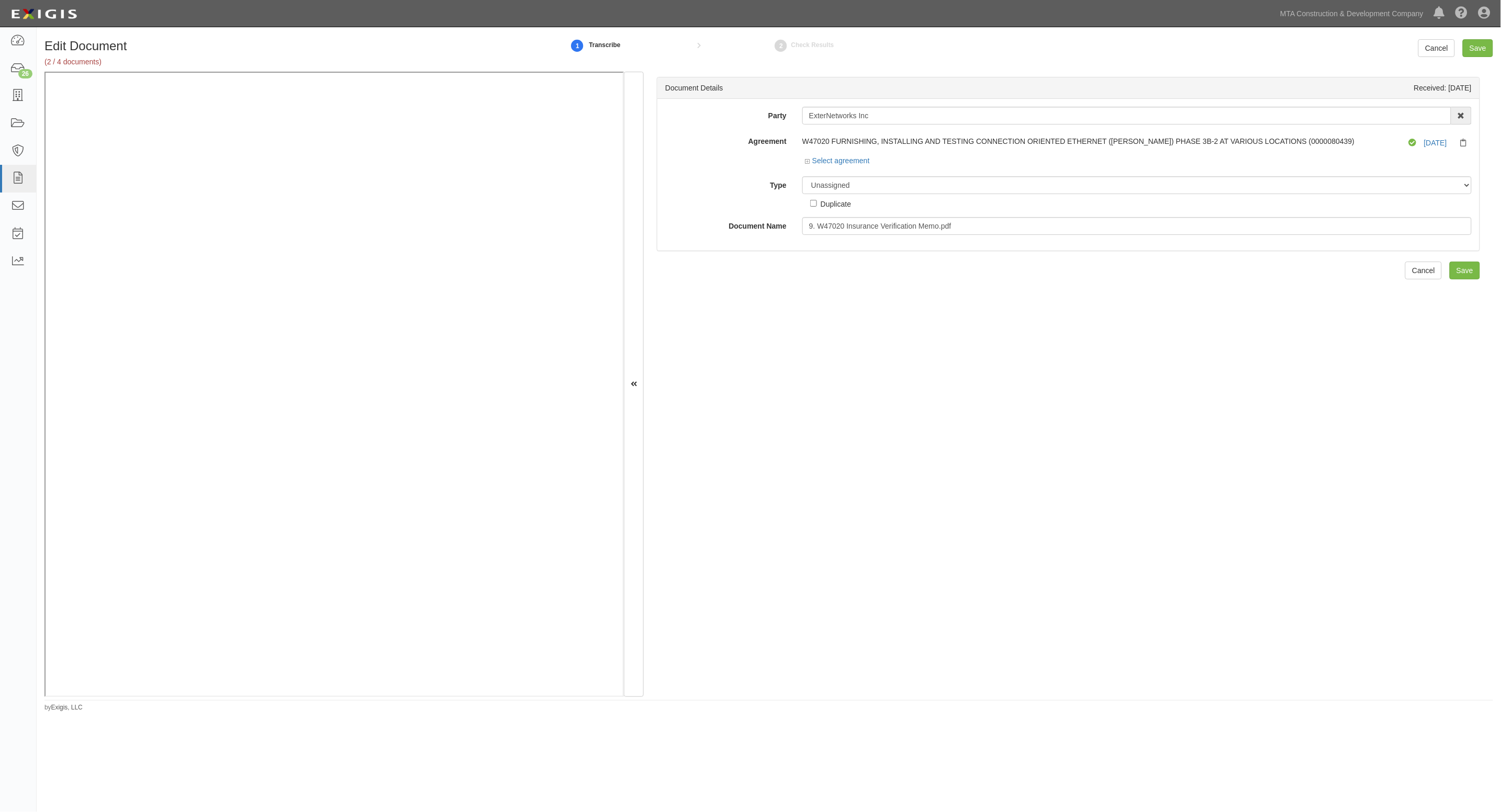
click at [1340, 338] on div "Document Details Received: [DATE] Party ExterNetworks Inc AARCO Environmental S…" at bounding box center [1069, 384] width 849 height 625
click at [884, 189] on select "Unassigned Binder Cancellation Notice Certificate Contract Endorsement Insuranc…" at bounding box center [1137, 185] width 669 height 18
select select "OtherDetail"
click at [802, 177] on select "Unassigned Binder Cancellation Notice Certificate Contract Endorsement Insuranc…" at bounding box center [1137, 185] width 669 height 18
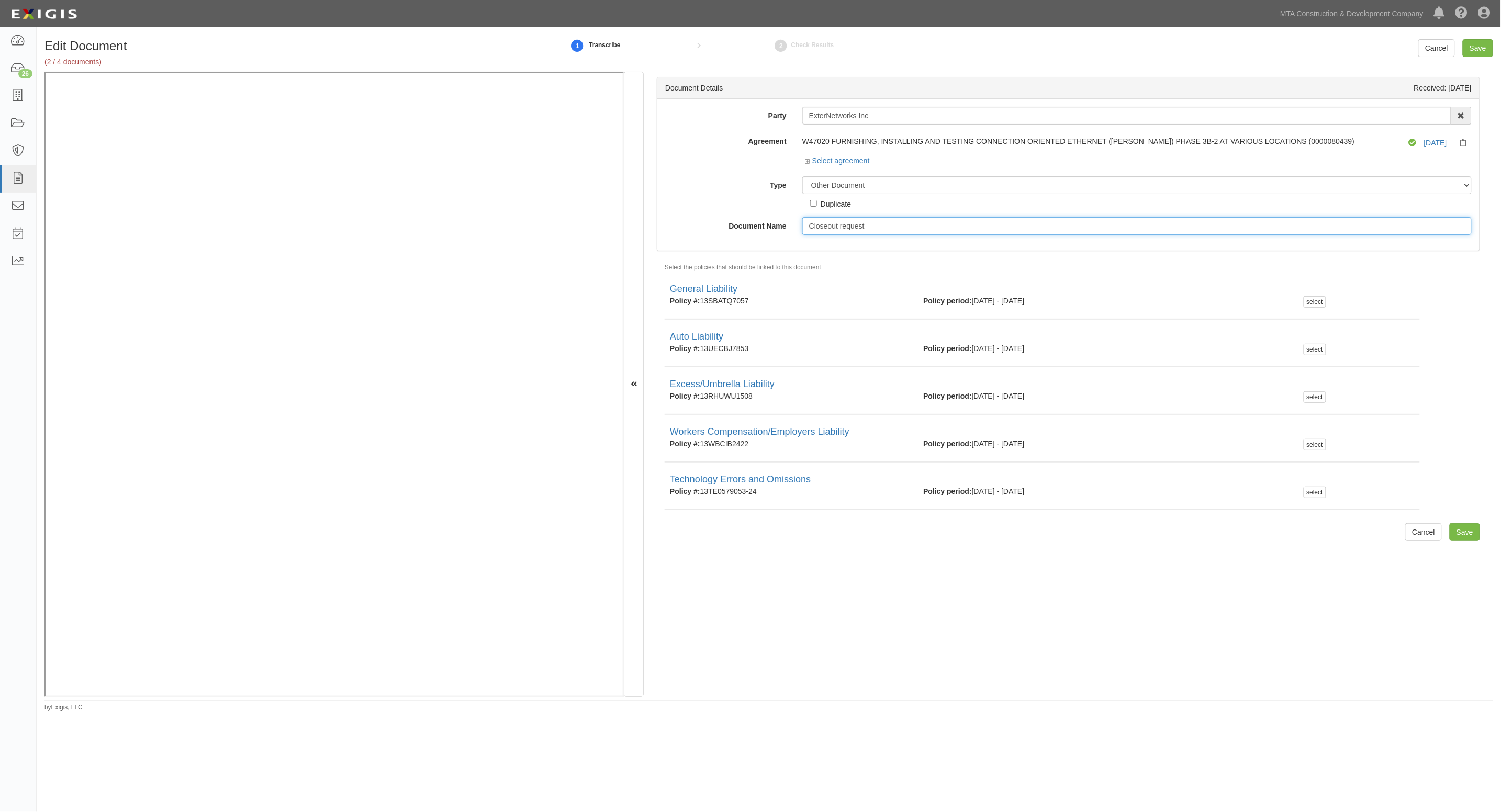
type input "Closeout request"
click at [1484, 48] on input "Save" at bounding box center [1478, 48] width 30 height 18
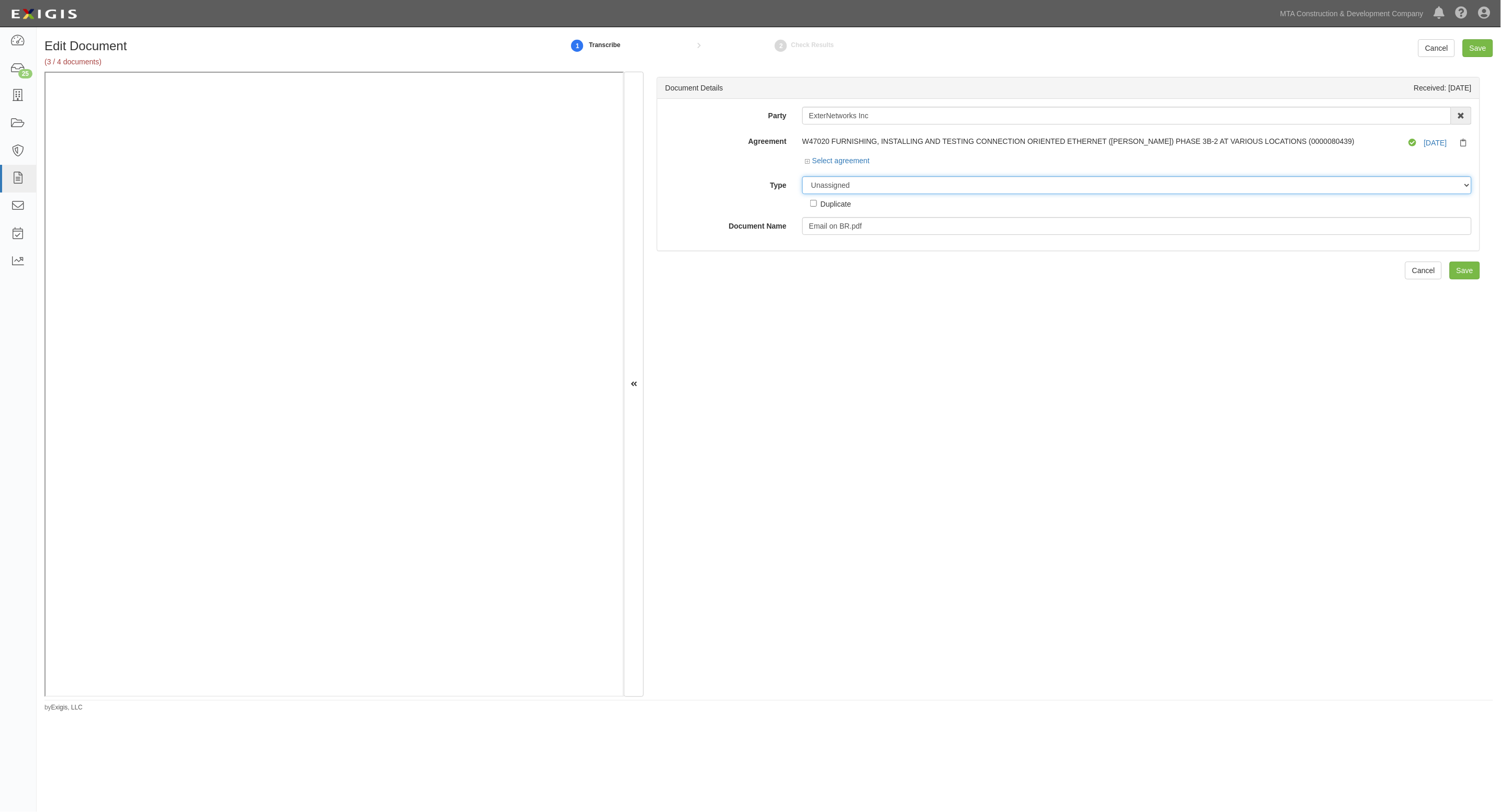
click at [844, 186] on select "Unassigned Binder Cancellation Notice Certificate Contract Endorsement Insuranc…" at bounding box center [1137, 185] width 669 height 18
select select "OtherDetail"
click at [802, 177] on select "Unassigned Binder Cancellation Notice Certificate Contract Endorsement Insuranc…" at bounding box center [1137, 185] width 669 height 18
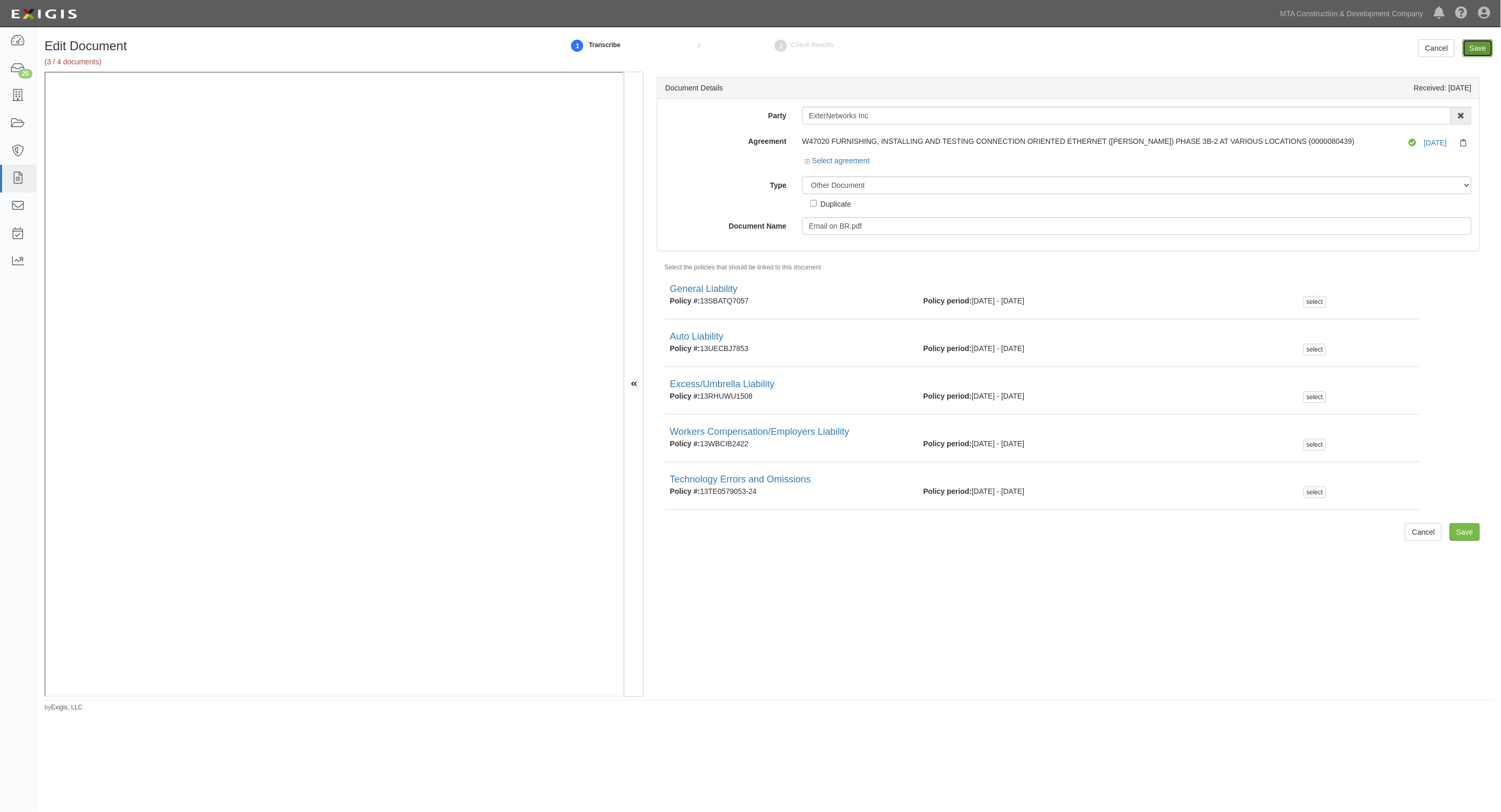
click at [1479, 48] on input "Save" at bounding box center [1478, 48] width 30 height 18
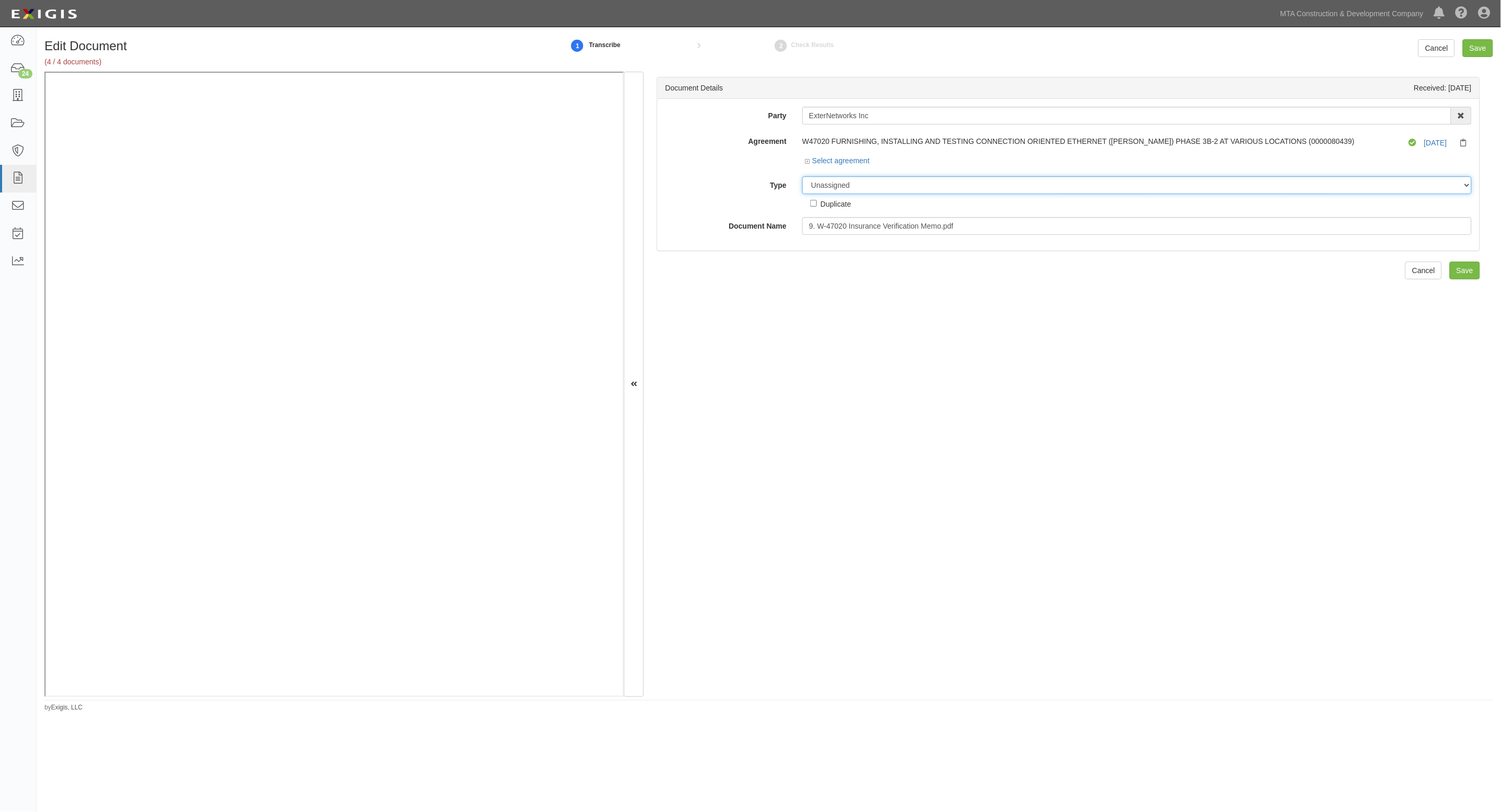
click at [855, 184] on select "Unassigned Binder Cancellation Notice Certificate Contract Endorsement Insuranc…" at bounding box center [1137, 185] width 669 height 18
select select "OtherDetail"
click at [802, 177] on select "Unassigned Binder Cancellation Notice Certificate Contract Endorsement Insuranc…" at bounding box center [1137, 185] width 669 height 18
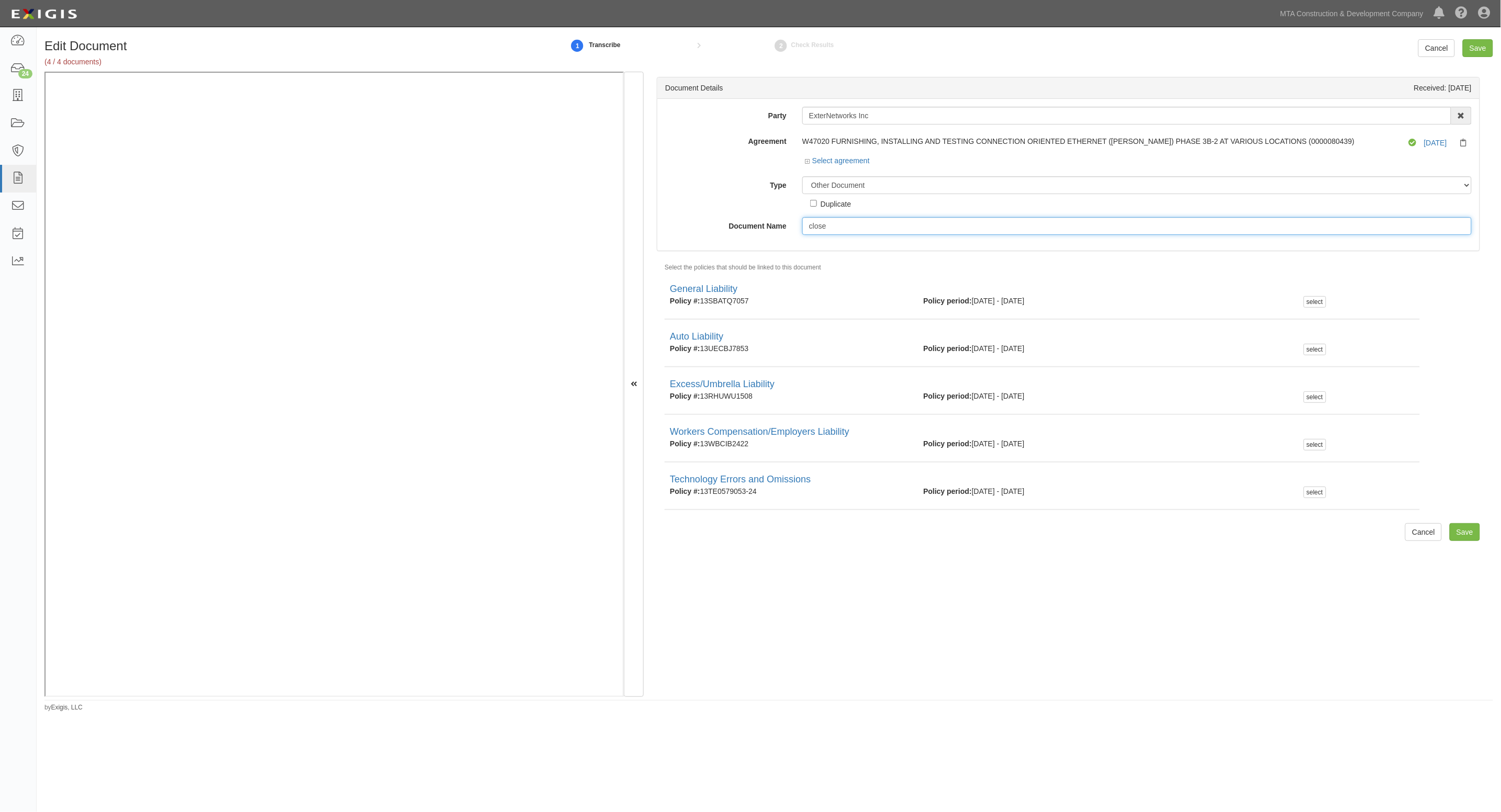
click at [848, 229] on input "close" at bounding box center [1137, 226] width 669 height 18
click input "close"
type input "closeout request"
click input "Save"
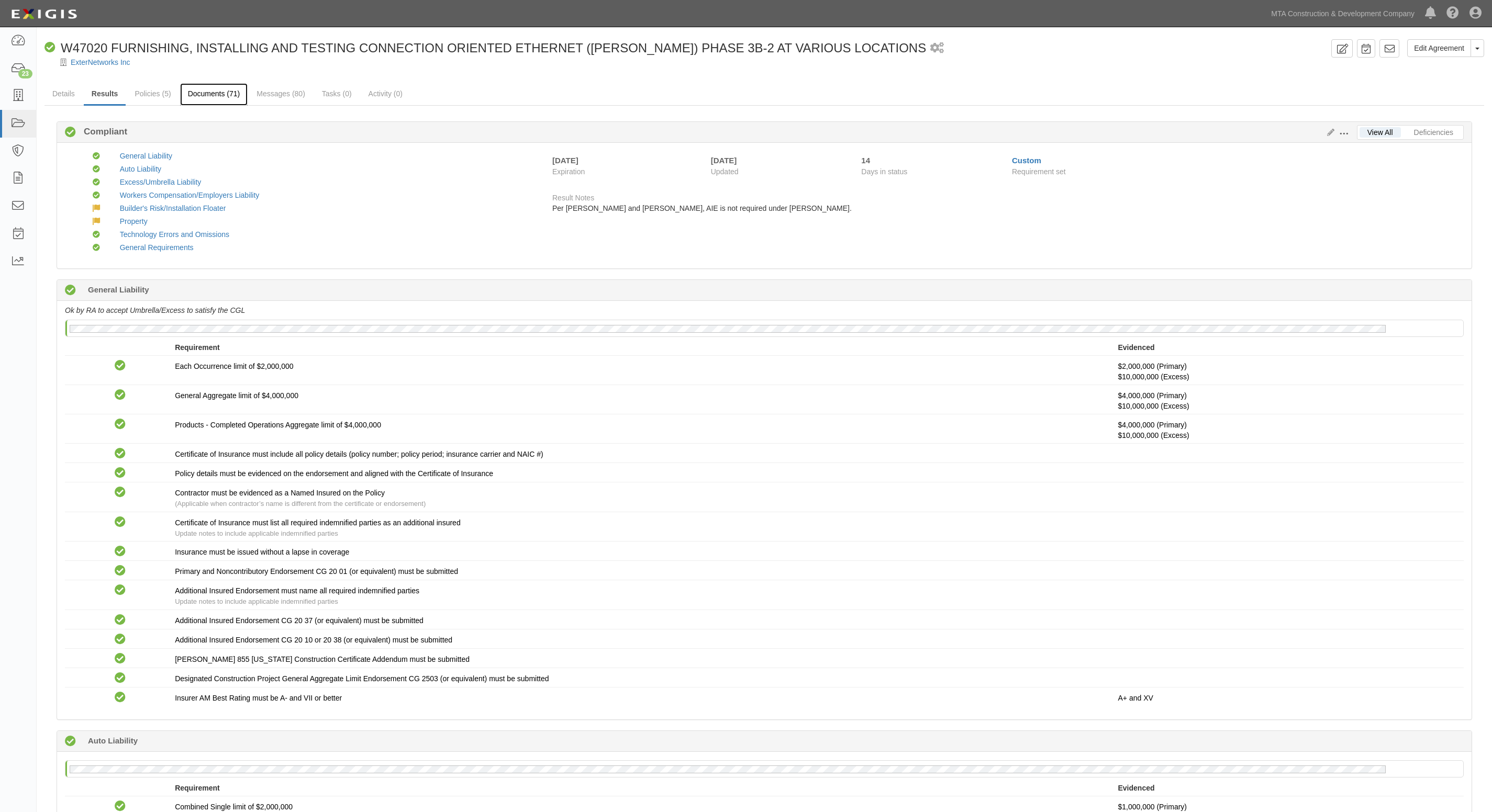
click at [241, 84] on link "Documents (71)" at bounding box center [214, 94] width 68 height 22
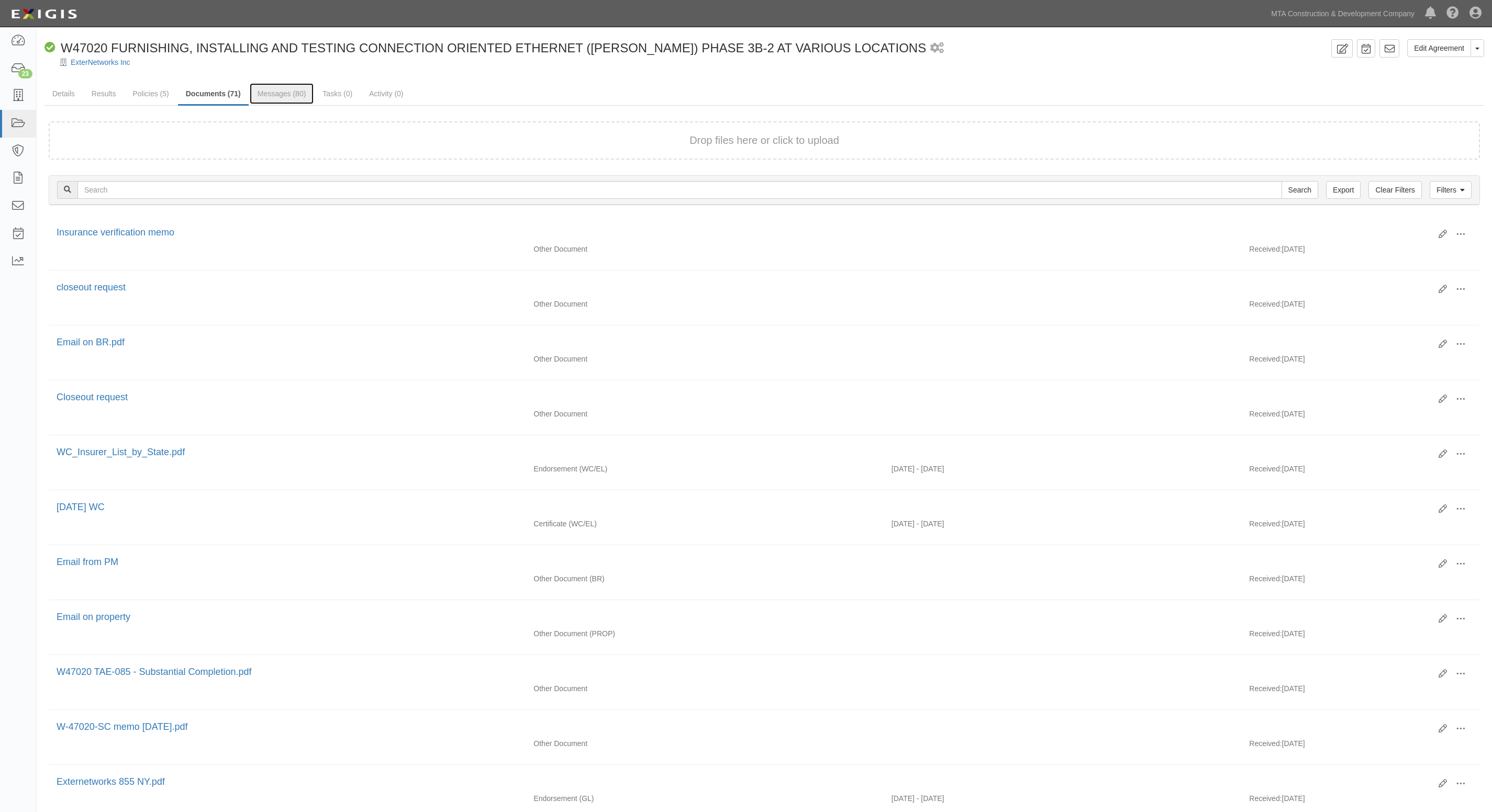
click at [297, 89] on link "Messages (80)" at bounding box center [282, 93] width 64 height 21
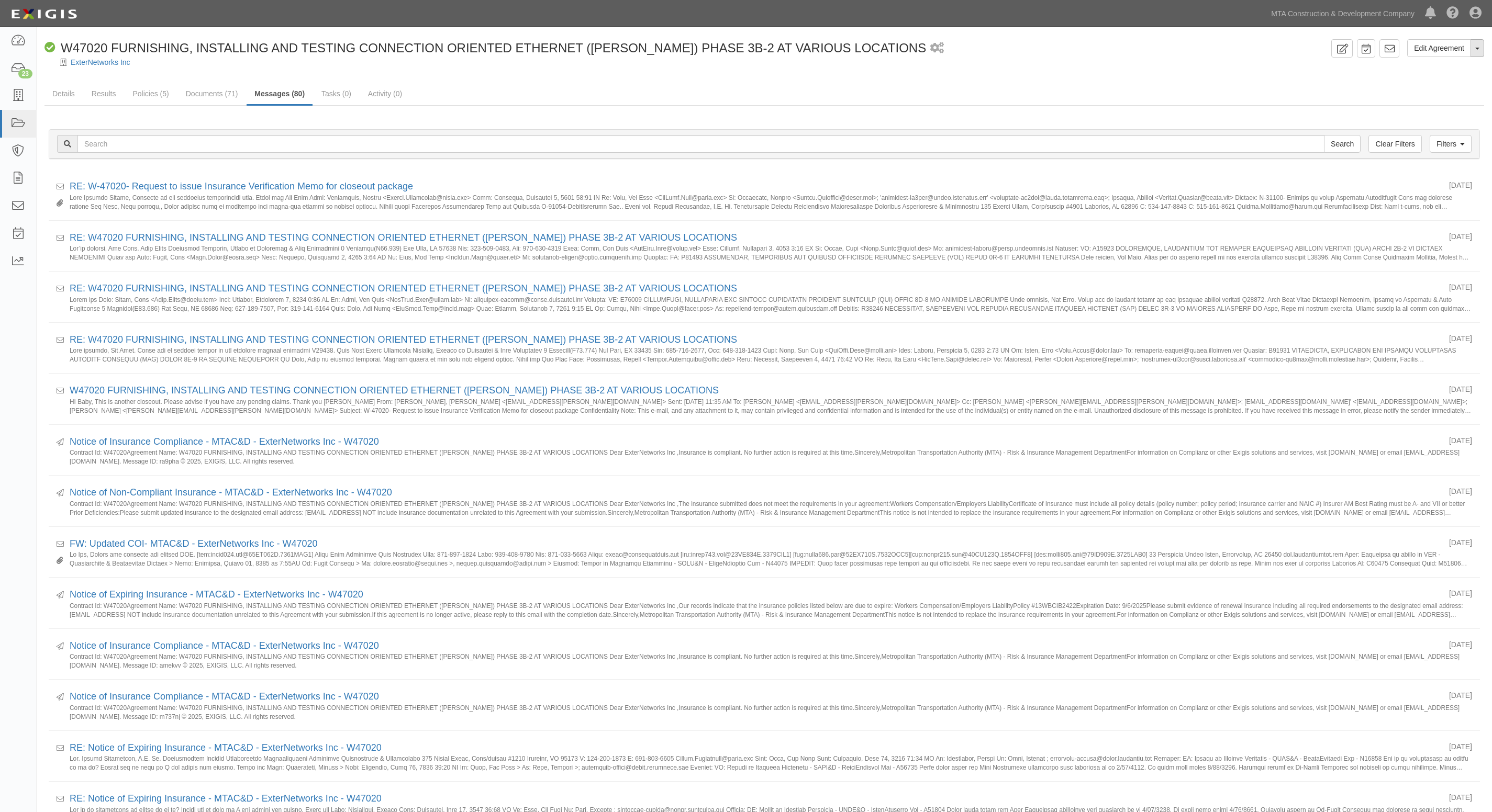
click at [1474, 54] on button "Toggle Agreement Dropdown" at bounding box center [1477, 48] width 14 height 18
click at [1436, 79] on link "Archive Agreement" at bounding box center [1442, 81] width 83 height 14
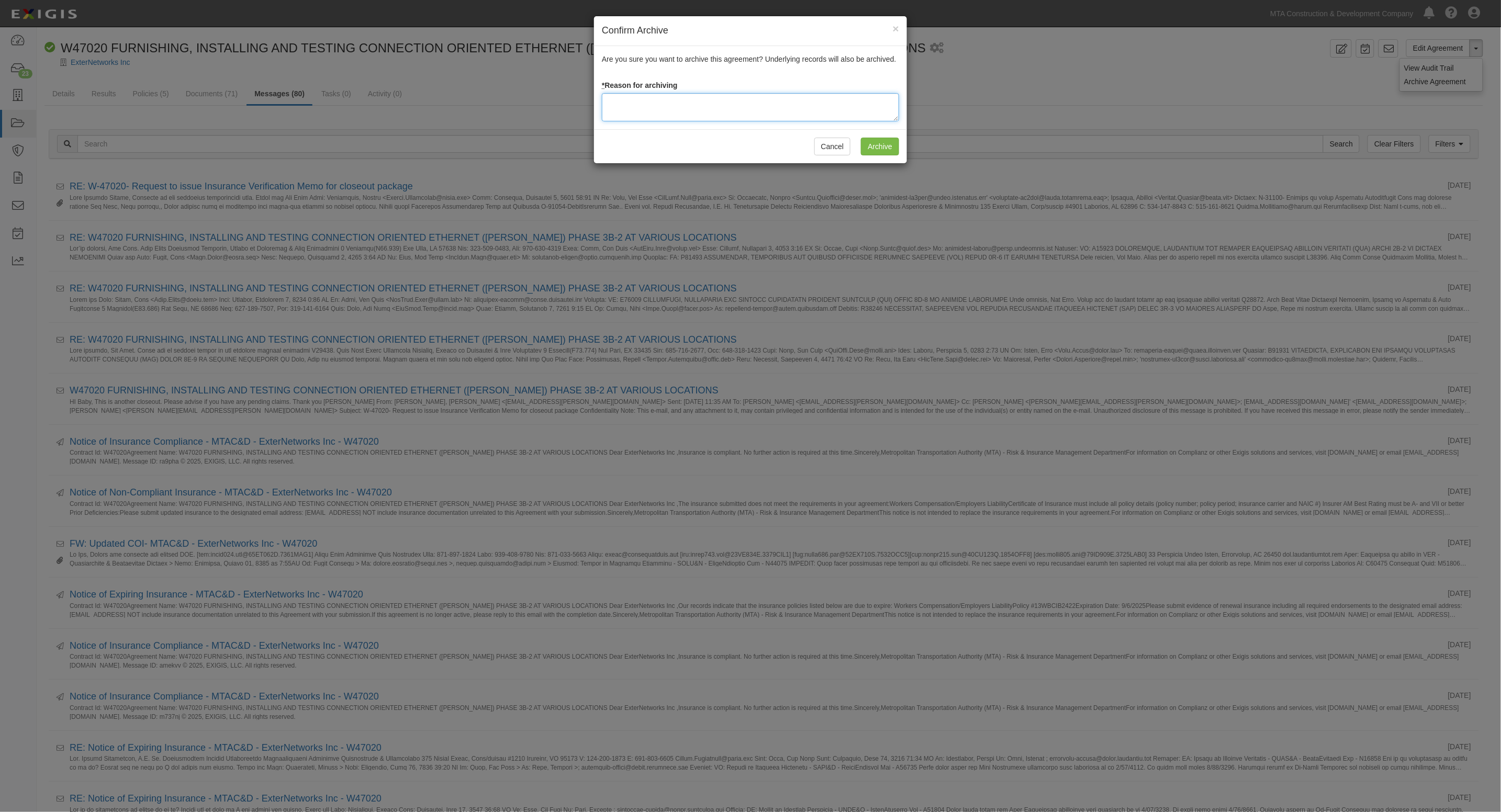
paste textarea "Date of Final Completion: [DATE]"
type textarea "Date of Final Completion: [DATE]"
click at [878, 148] on input "Archive" at bounding box center [880, 146] width 38 height 18
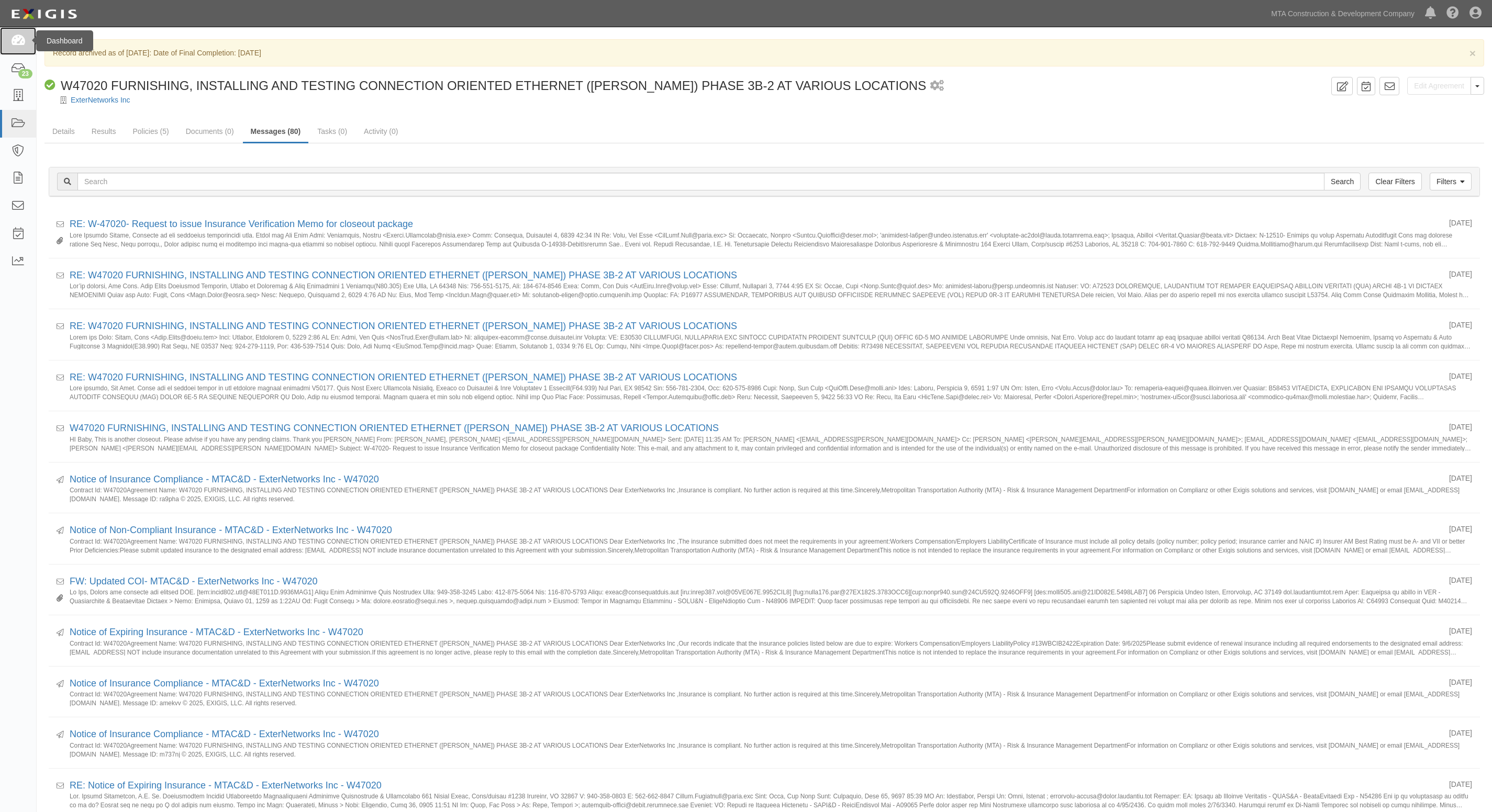
click at [20, 44] on icon at bounding box center [18, 41] width 15 height 12
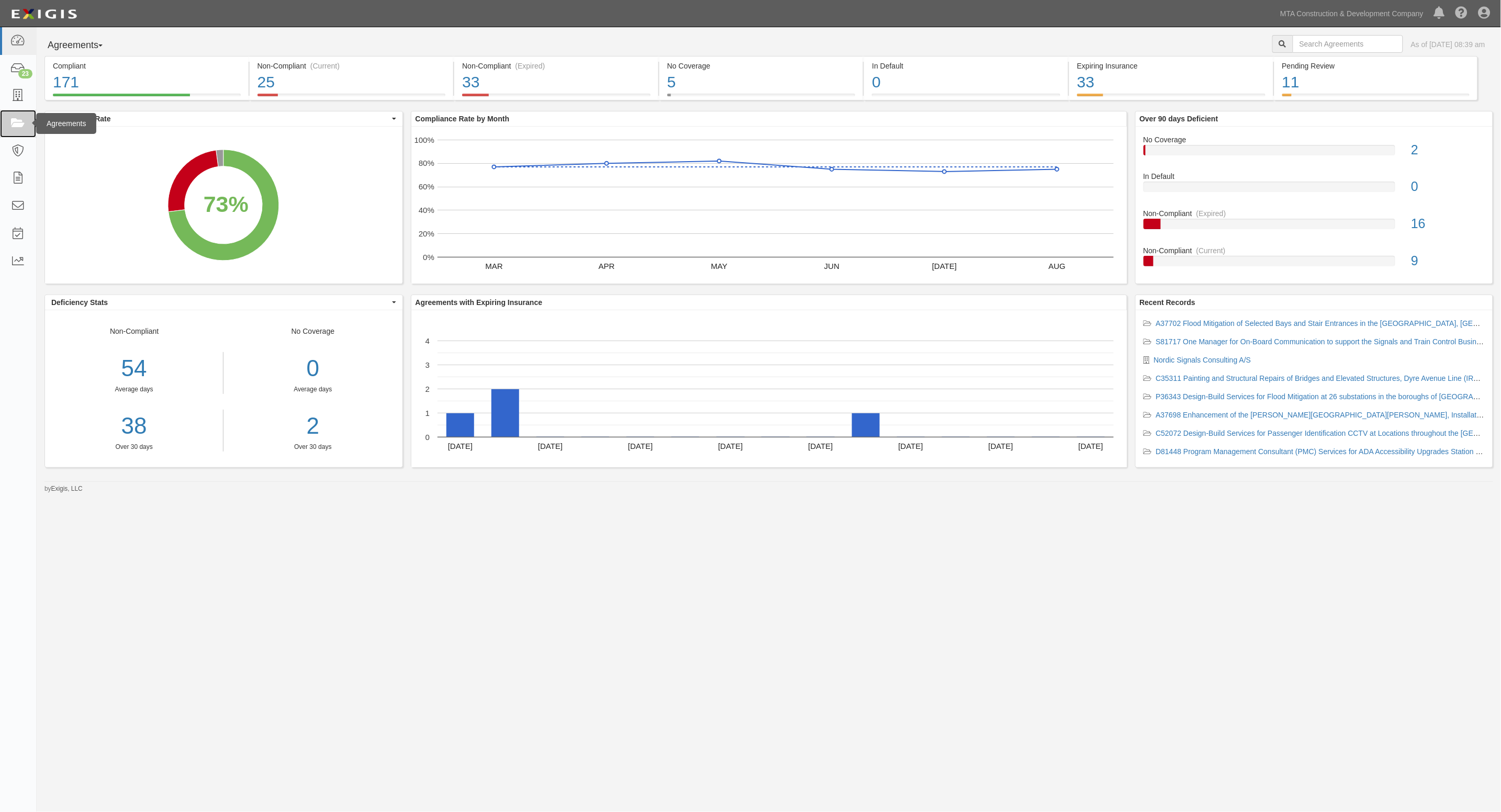
click at [12, 126] on icon at bounding box center [18, 123] width 15 height 12
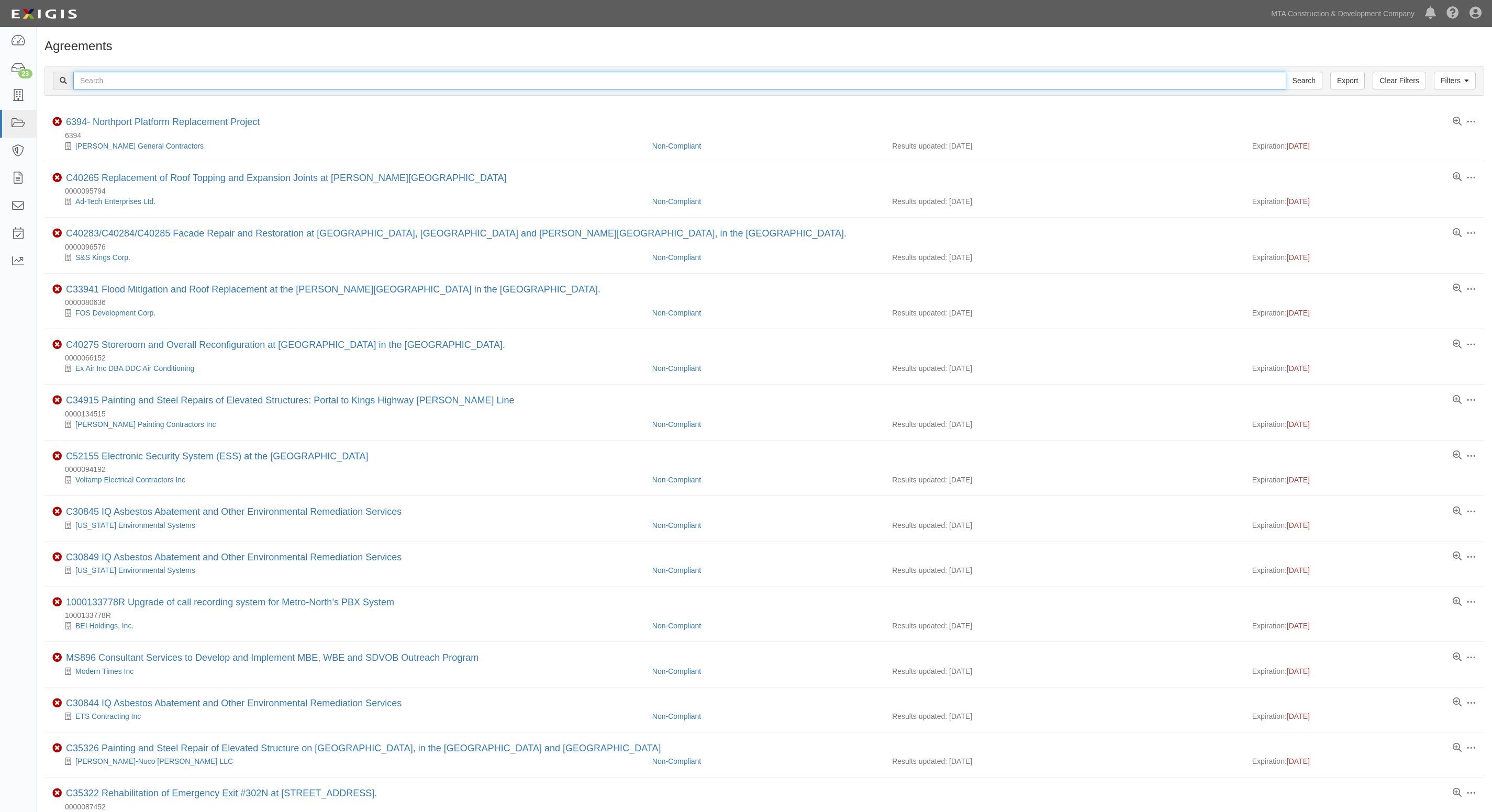
click at [288, 83] on input "text" at bounding box center [680, 80] width 1213 height 18
type input "c52155"
click at [1286, 71] on input "Search" at bounding box center [1304, 80] width 37 height 18
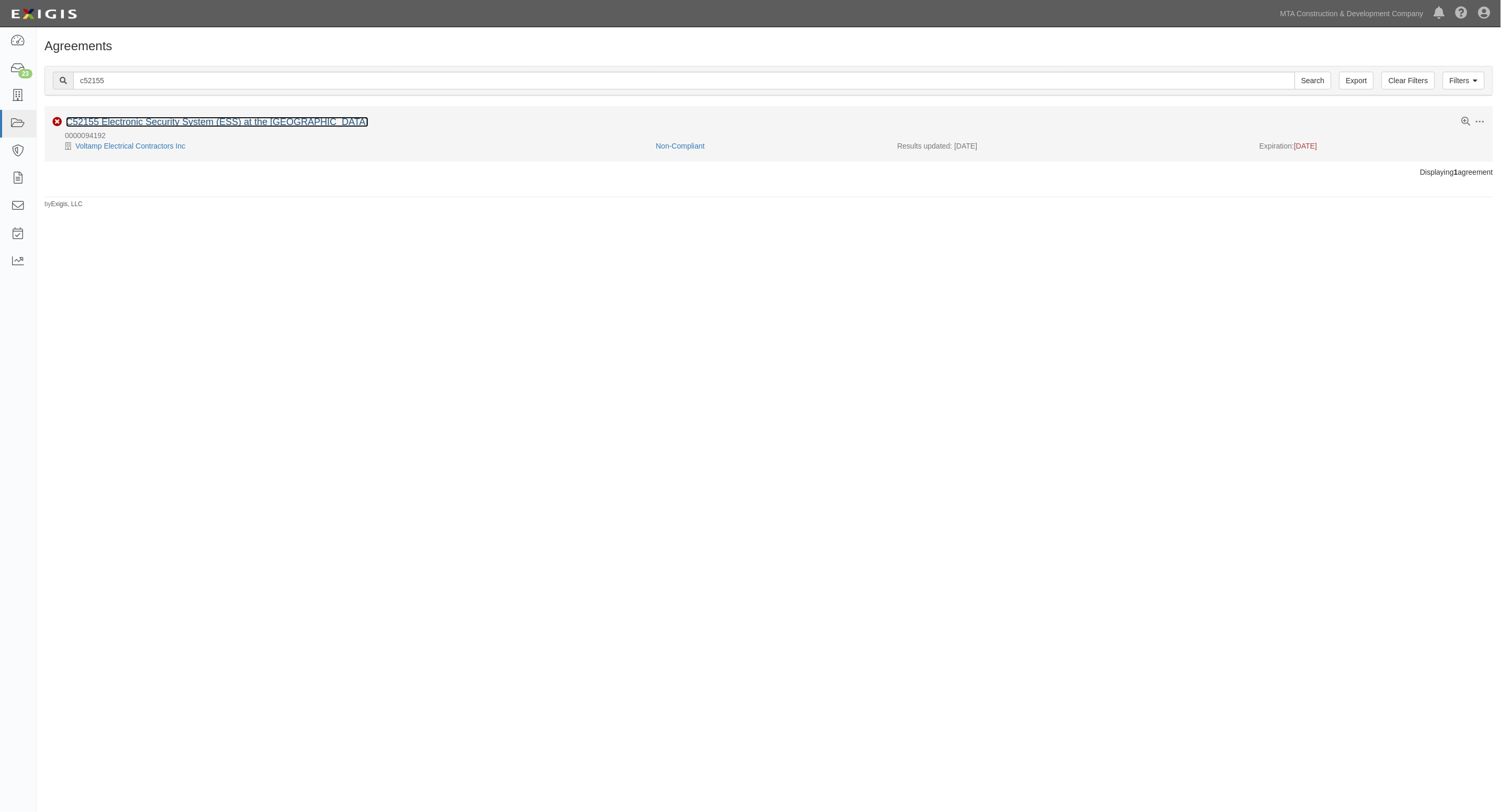
click at [166, 124] on link "C52155 Electronic Security System (ESS) at the [GEOGRAPHIC_DATA]" at bounding box center [217, 122] width 302 height 11
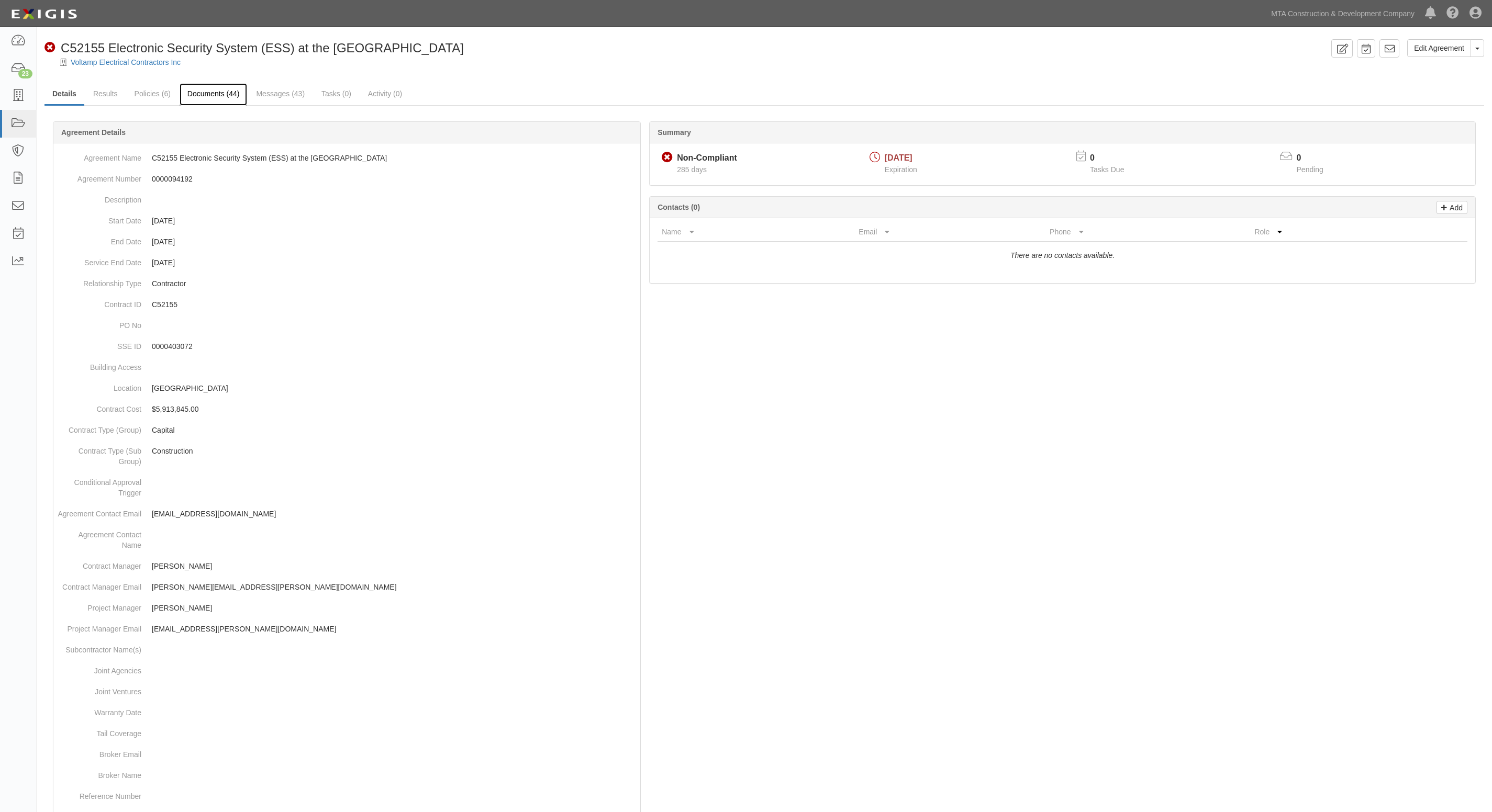
click at [223, 92] on link "Documents (44)" at bounding box center [213, 94] width 68 height 22
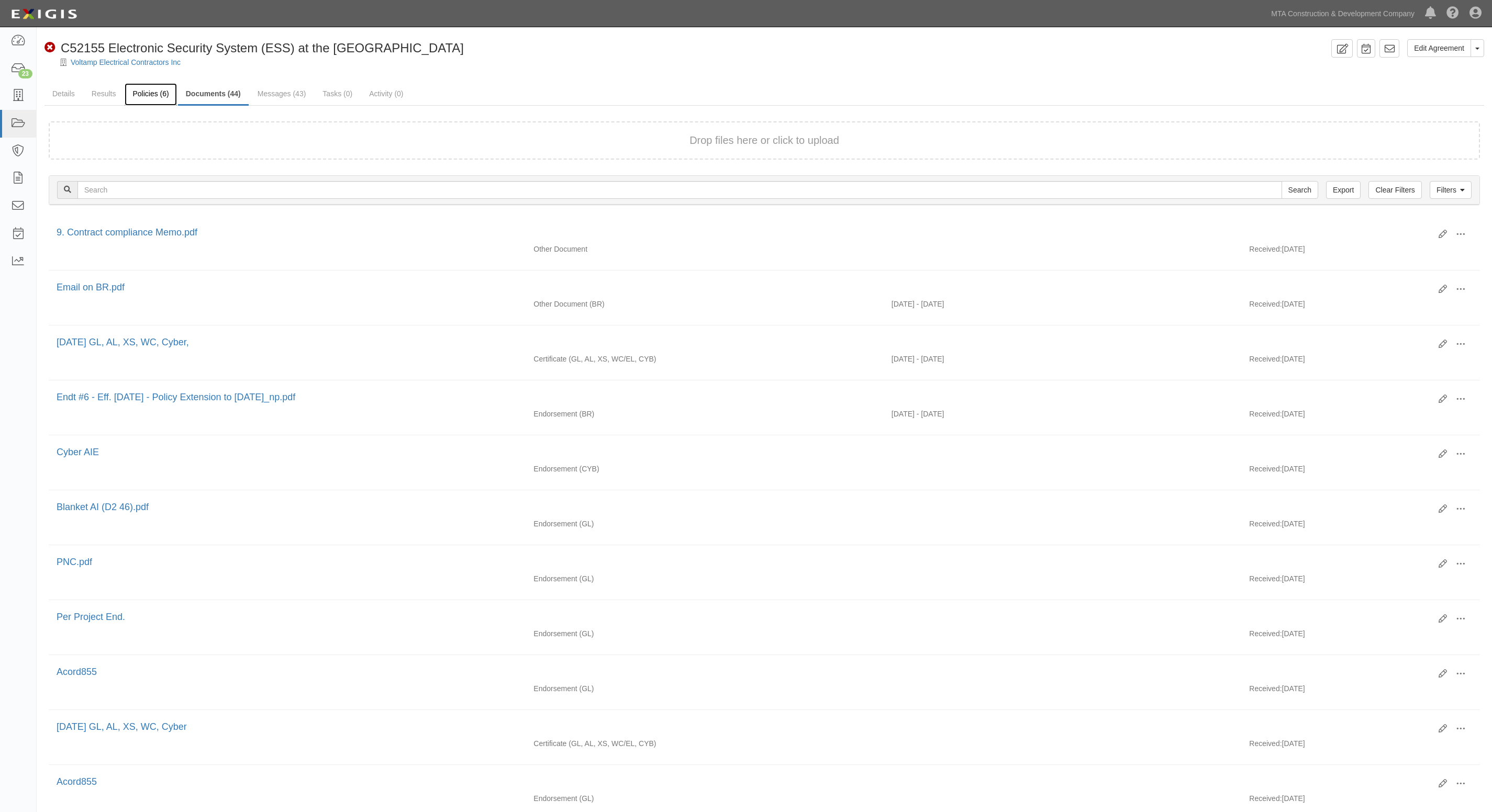
click at [163, 88] on link "Policies (6)" at bounding box center [151, 94] width 52 height 22
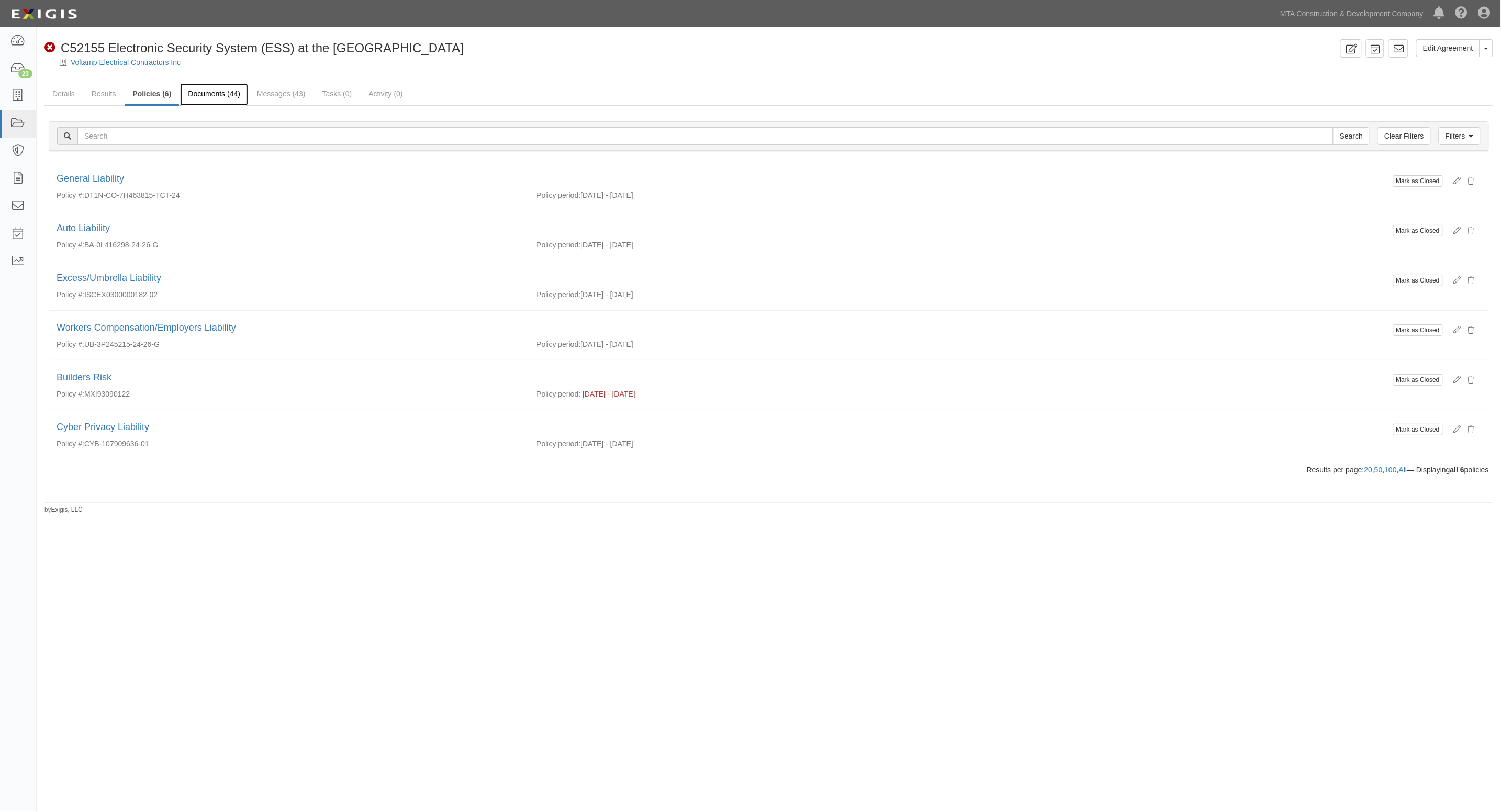
click at [210, 97] on link "Documents (44)" at bounding box center [214, 94] width 68 height 22
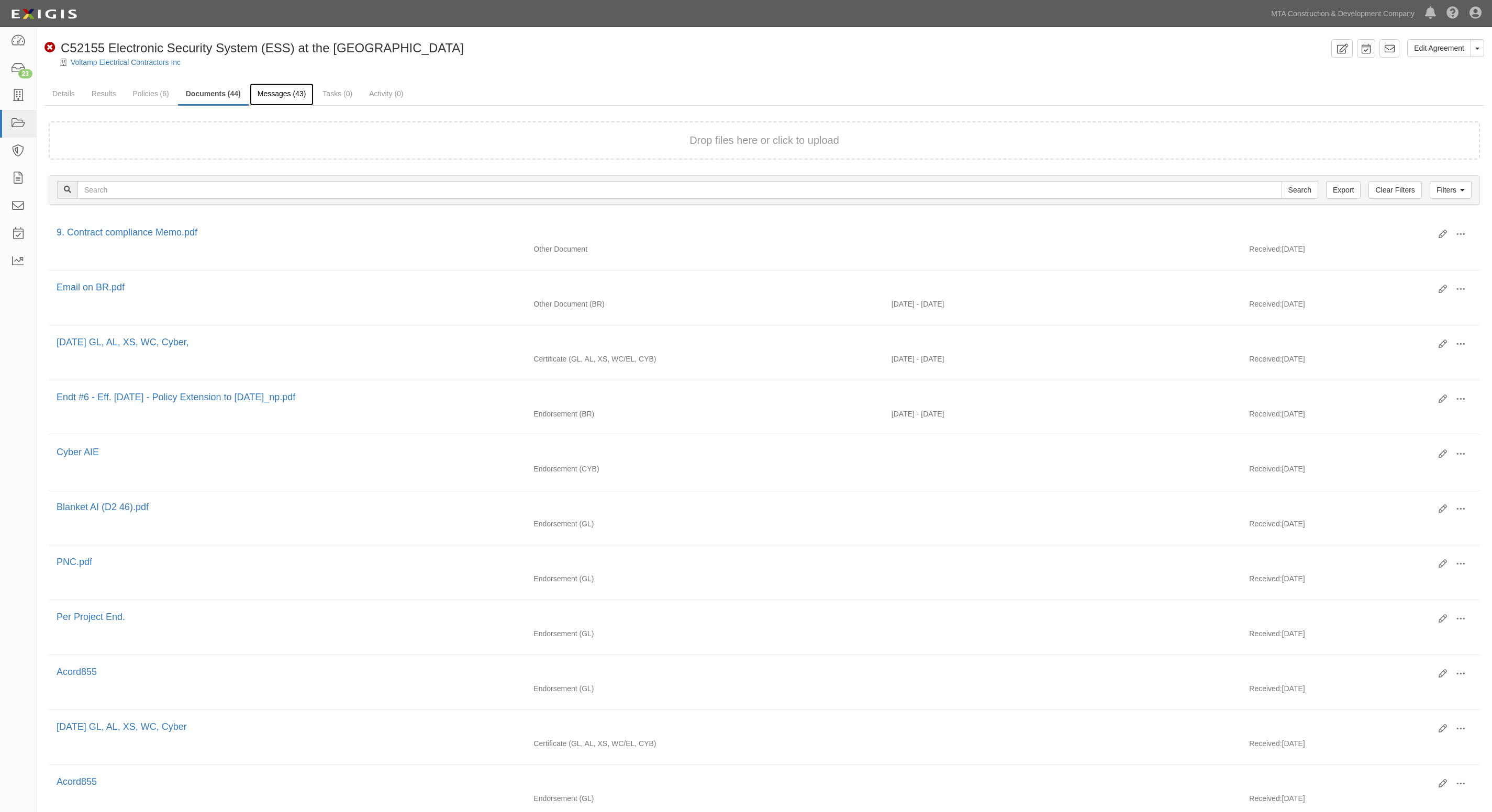
click at [280, 85] on link "Messages (43)" at bounding box center [282, 94] width 64 height 22
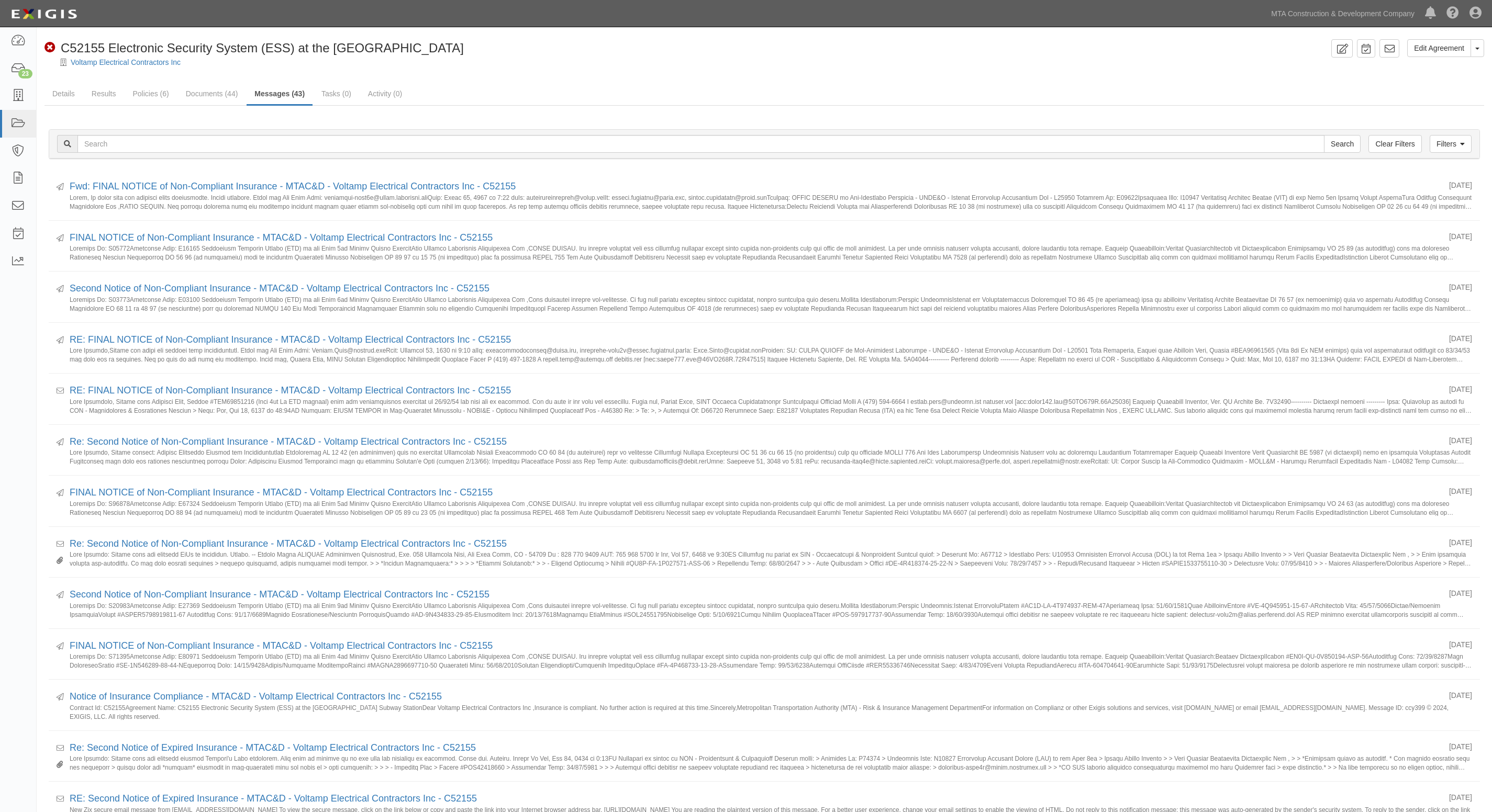
drag, startPoint x: 641, startPoint y: 66, endPoint x: 373, endPoint y: 77, distance: 268.2
click at [641, 67] on div "Voltamp Electrical Contractors Inc" at bounding box center [772, 63] width 1440 height 11
click at [225, 97] on link "Documents (44)" at bounding box center [212, 94] width 68 height 22
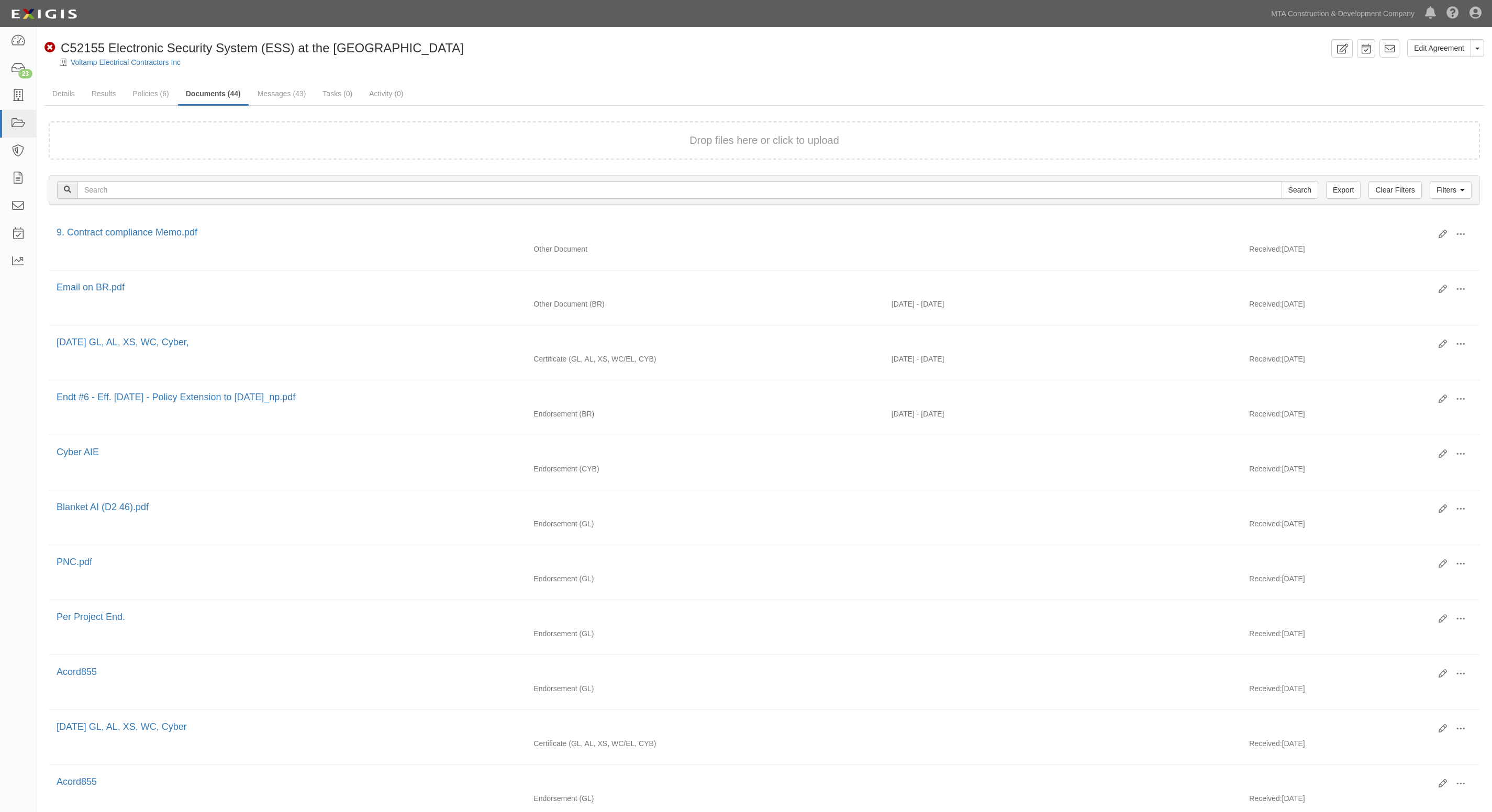
click at [561, 81] on div "Edit Agreement Toggle Agreement Dropdown View Audit Trail Archive Agreement Sen…" at bounding box center [764, 728] width 1455 height 1378
click at [140, 93] on link "Policies (6)" at bounding box center [151, 94] width 52 height 22
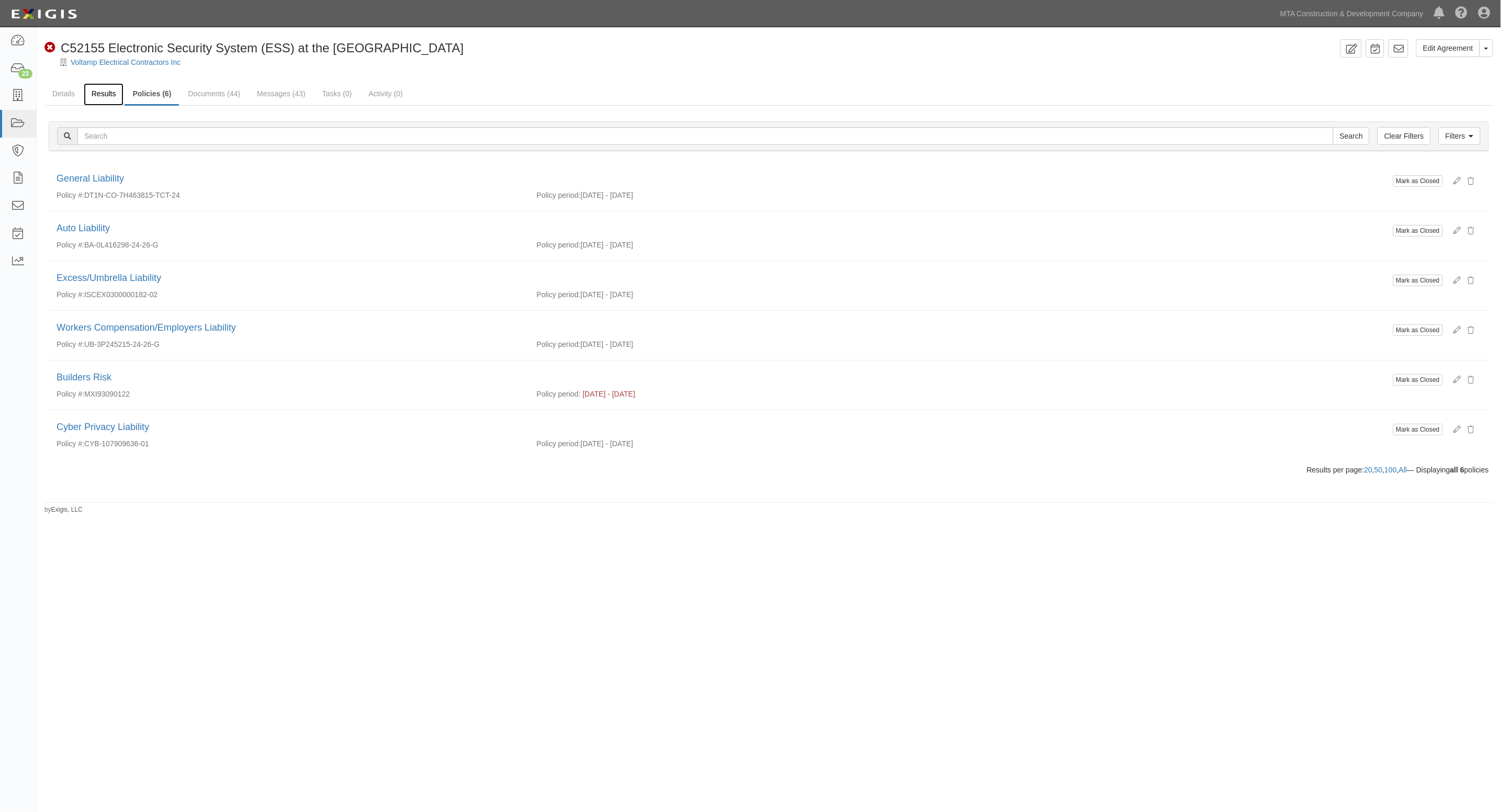
click at [108, 87] on link "Results" at bounding box center [104, 94] width 40 height 22
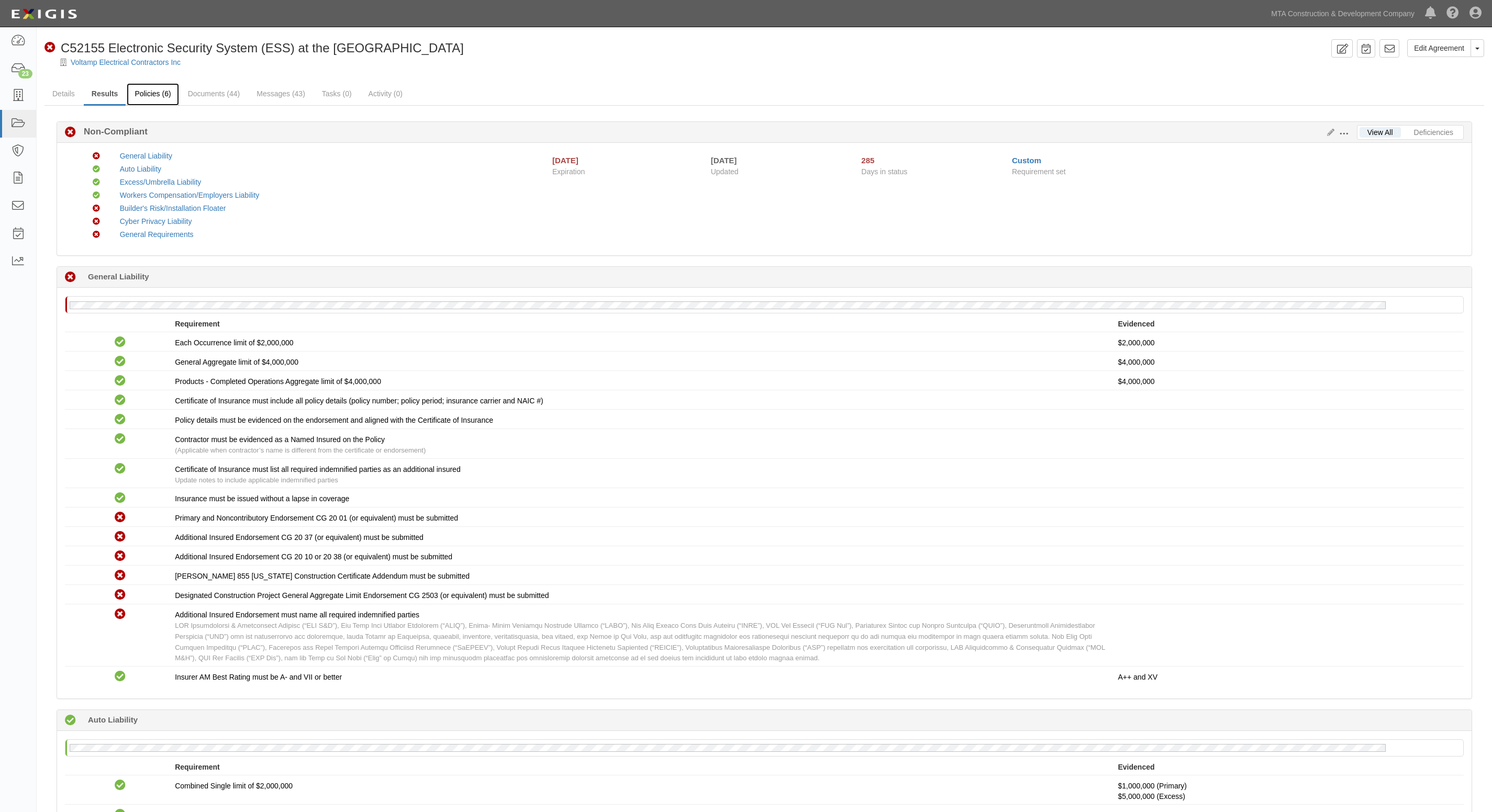
click at [145, 94] on link "Policies (6)" at bounding box center [152, 94] width 52 height 22
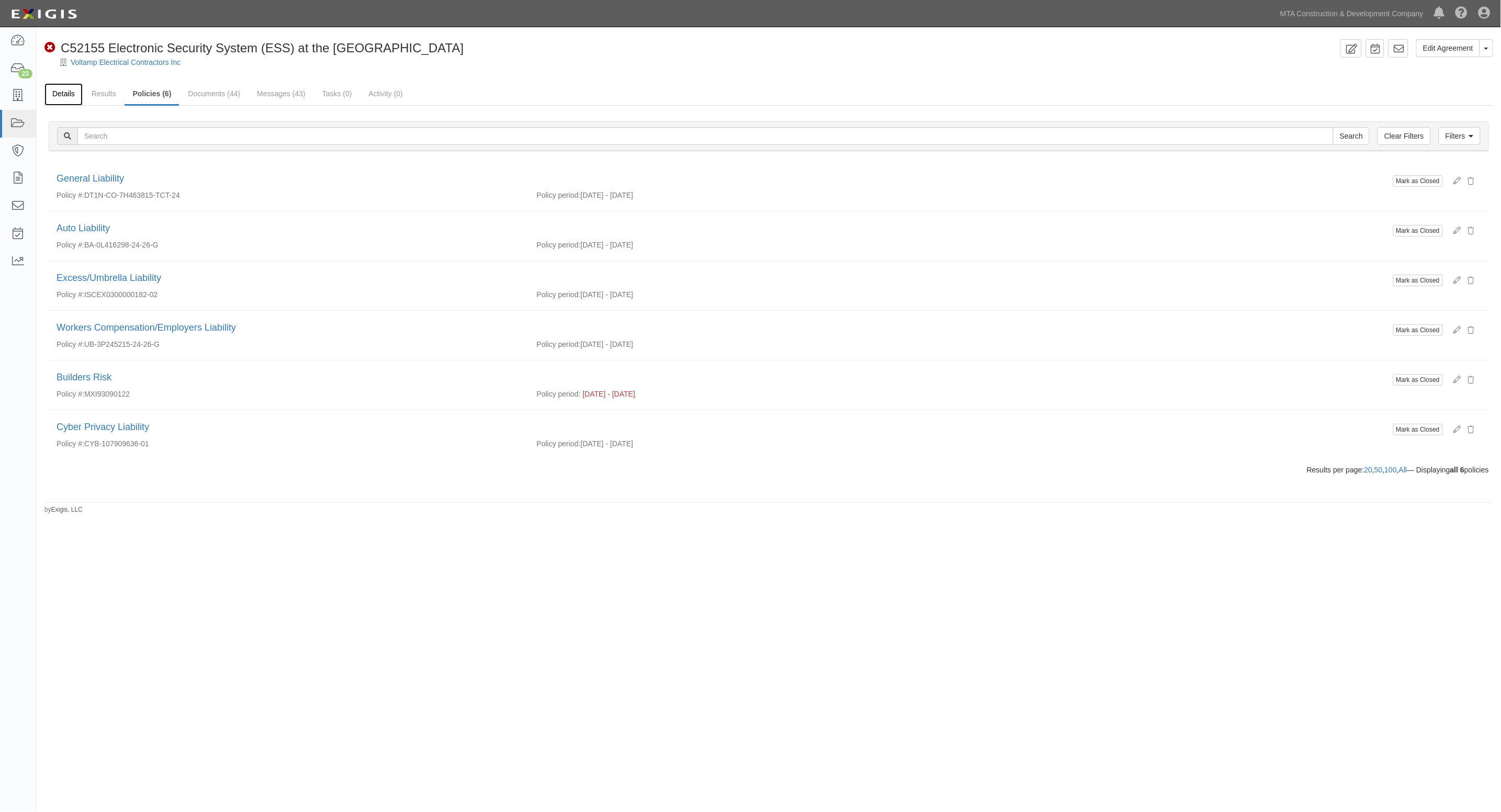
click at [57, 93] on link "Details" at bounding box center [63, 94] width 38 height 22
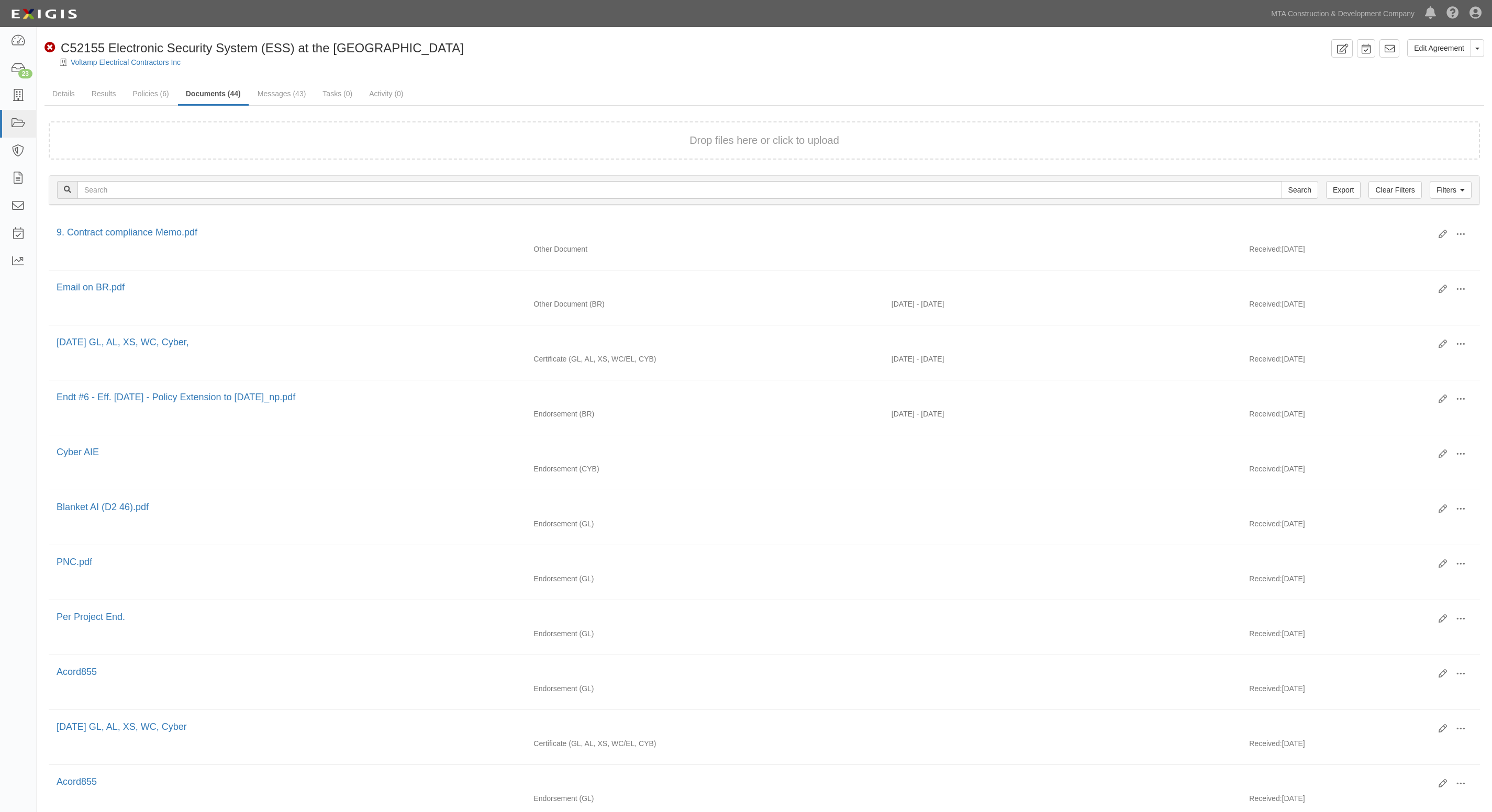
drag, startPoint x: 728, startPoint y: 97, endPoint x: 721, endPoint y: 90, distance: 9.9
click at [728, 97] on ul "Details Results Policies (6) Documents (44) Messages (43) Tasks (0) Activity (0)" at bounding box center [764, 94] width 1440 height 22
click at [61, 97] on link "Details" at bounding box center [63, 94] width 38 height 22
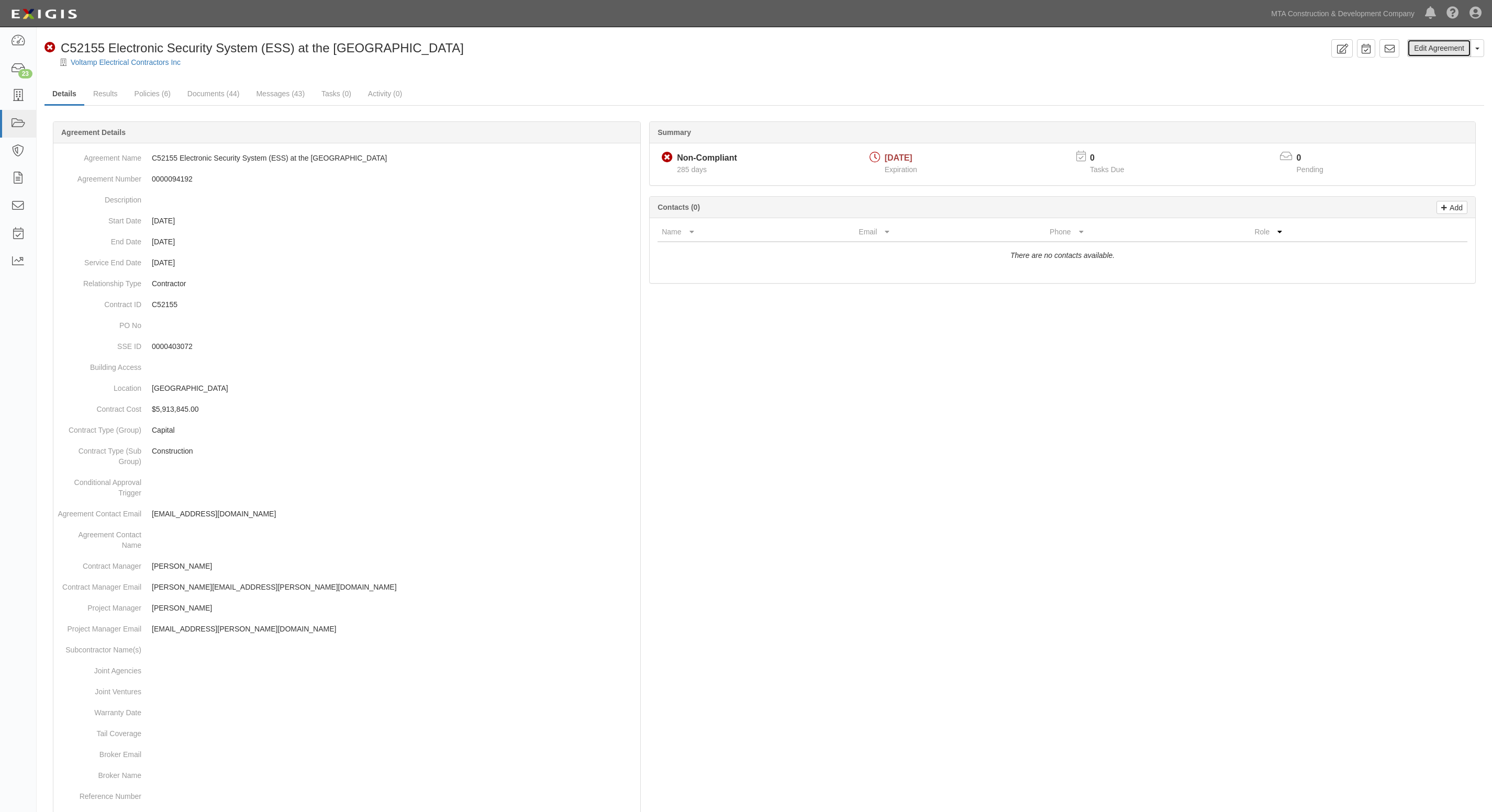
click at [1438, 43] on link "Edit Agreement" at bounding box center [1439, 48] width 64 height 18
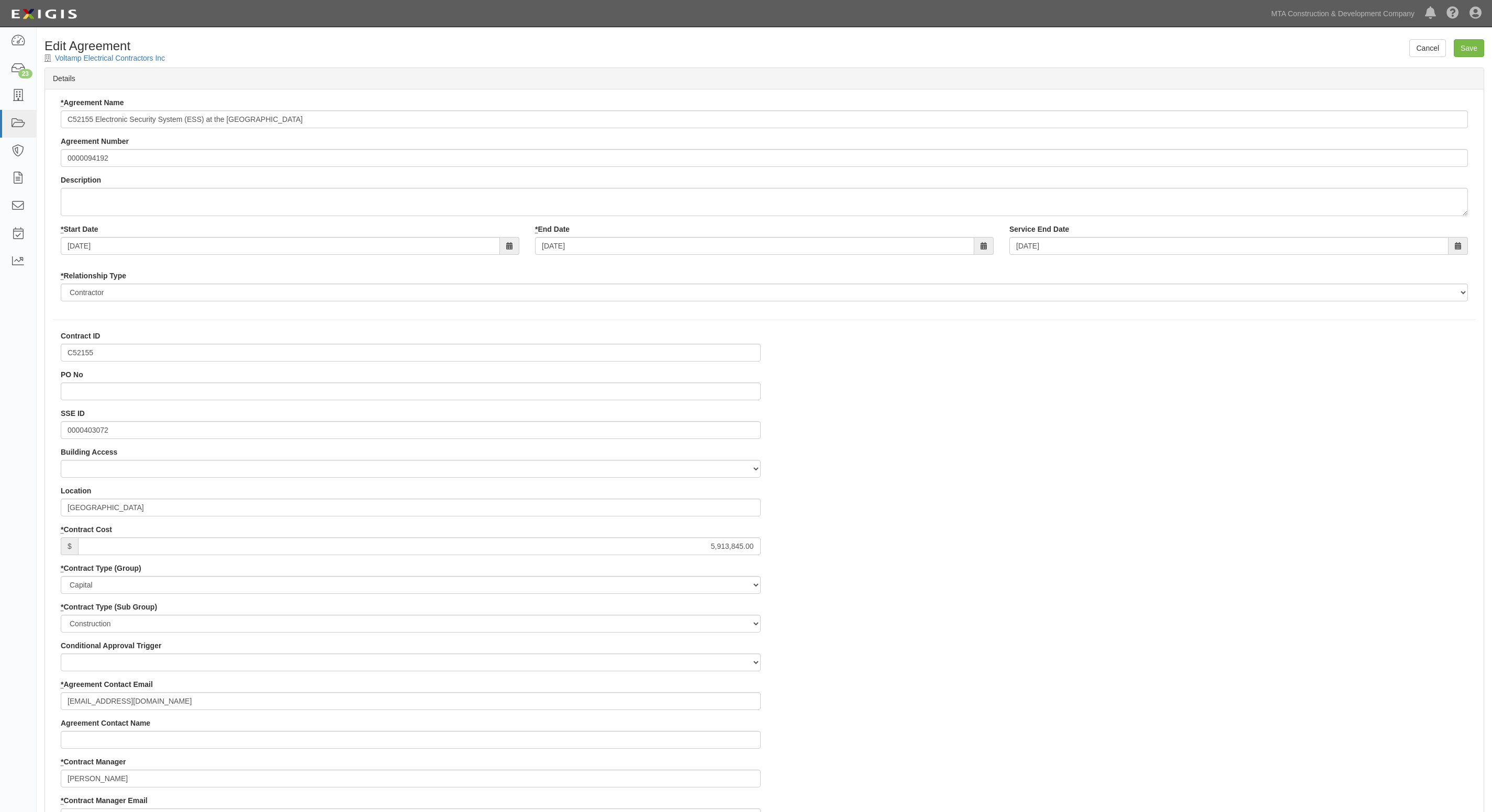
select select
drag, startPoint x: 113, startPoint y: 246, endPoint x: -33, endPoint y: 251, distance: 146.1
click at [0, 251] on html "Toggle navigation Dashboard 23 Inbox Parties Agreements Coverages Documents Mes…" at bounding box center [746, 787] width 1492 height 1574
type input "11/18/2022"
type input "0"
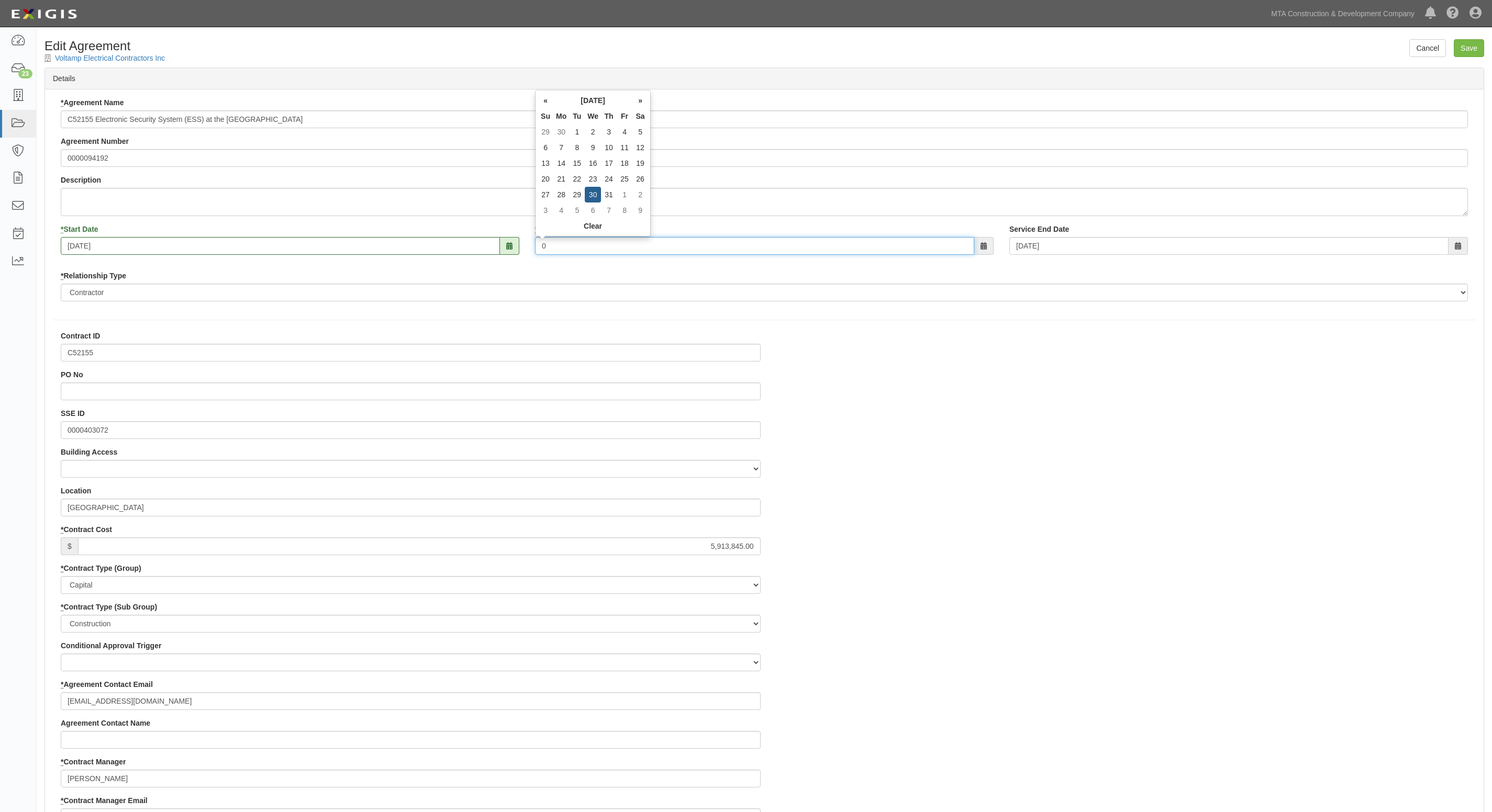
type input "0"
type input "07/25/2025"
click at [1473, 43] on input "Save" at bounding box center [1469, 48] width 30 height 18
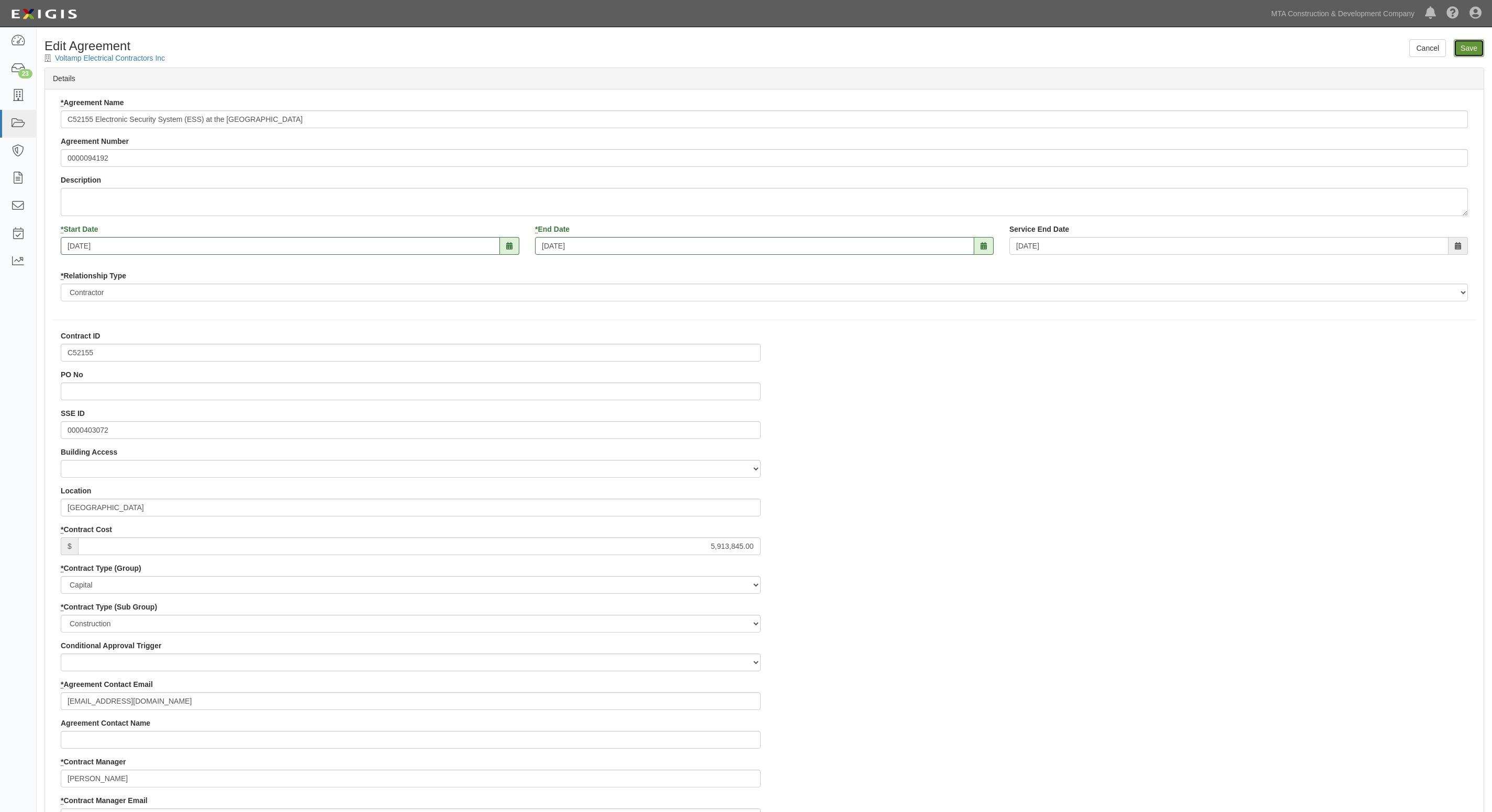
type input "5913845.00"
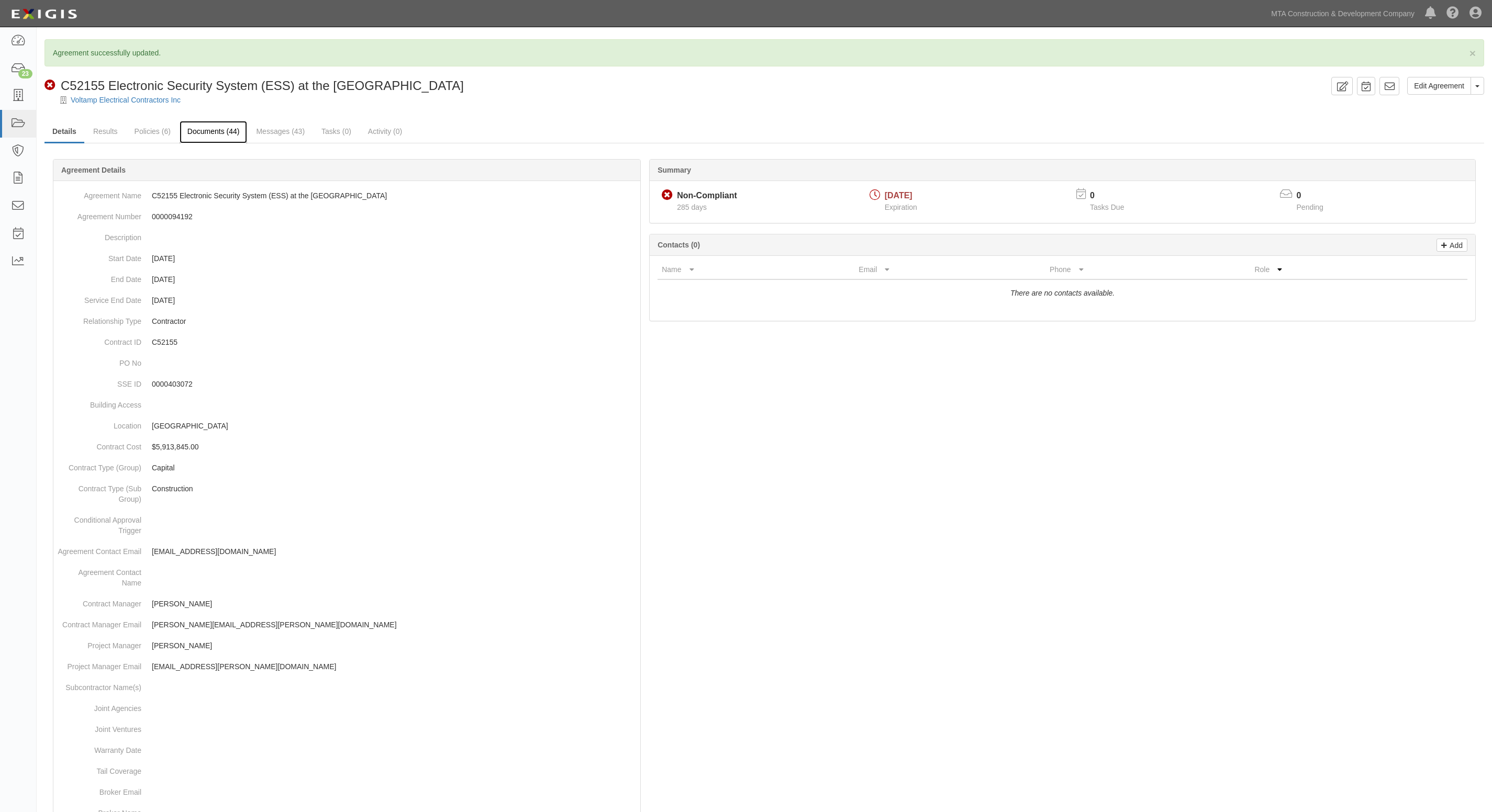
click at [201, 126] on link "Documents (44)" at bounding box center [213, 132] width 68 height 22
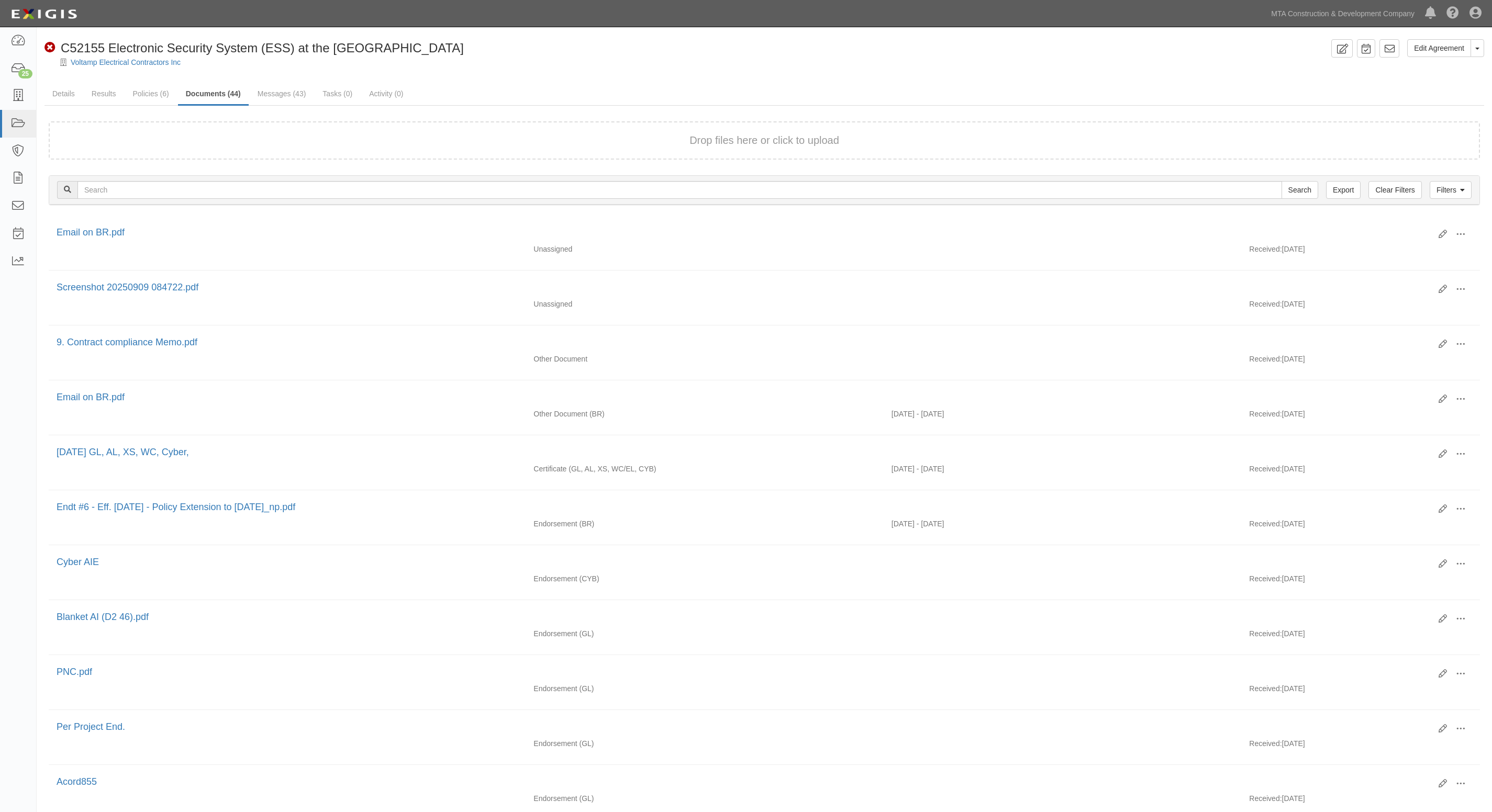
click at [531, 80] on div "Edit Agreement Toggle Agreement Dropdown View Audit Trail Archive Agreement Sen…" at bounding box center [764, 783] width 1455 height 1488
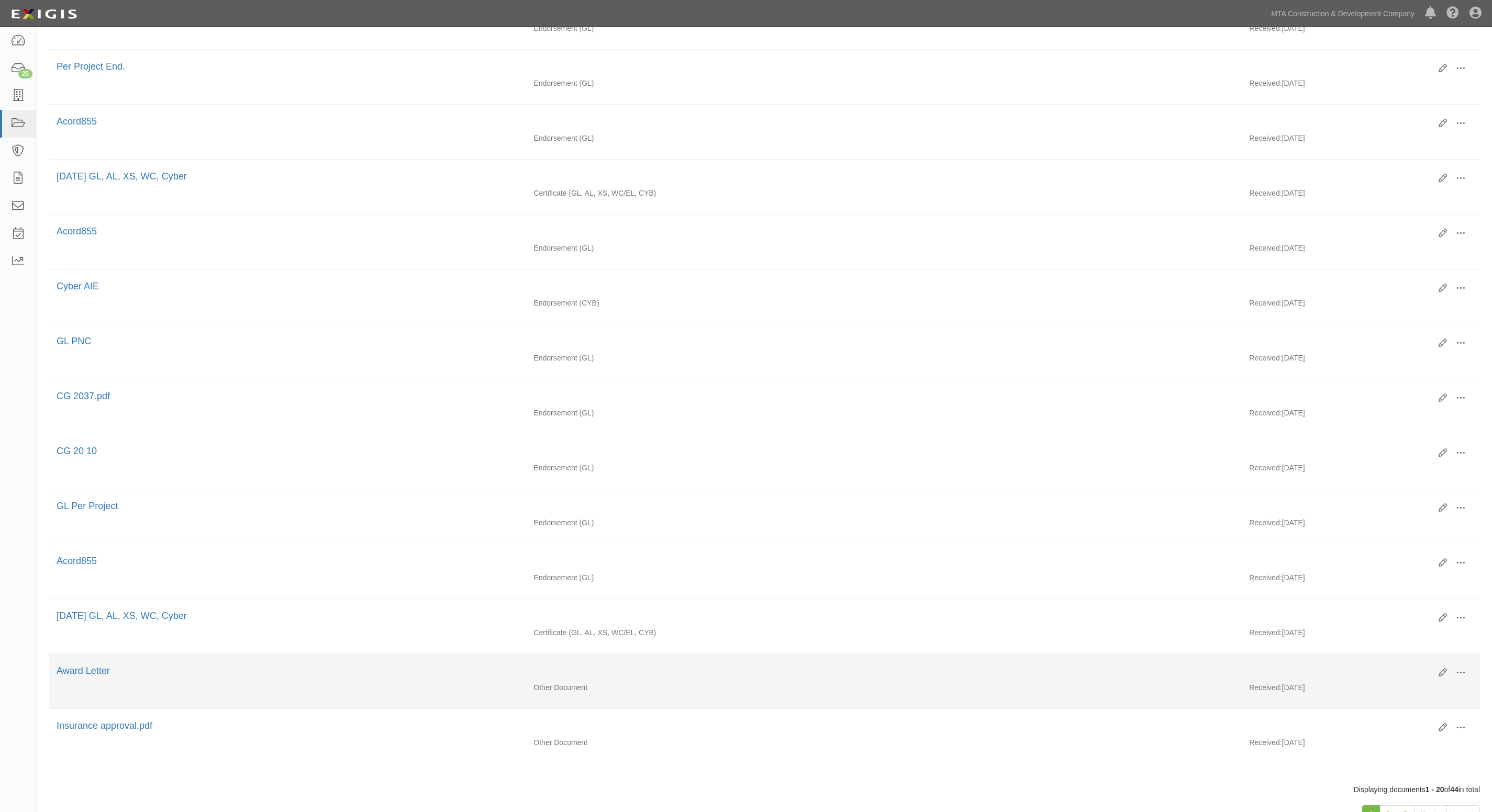
scroll to position [723, 0]
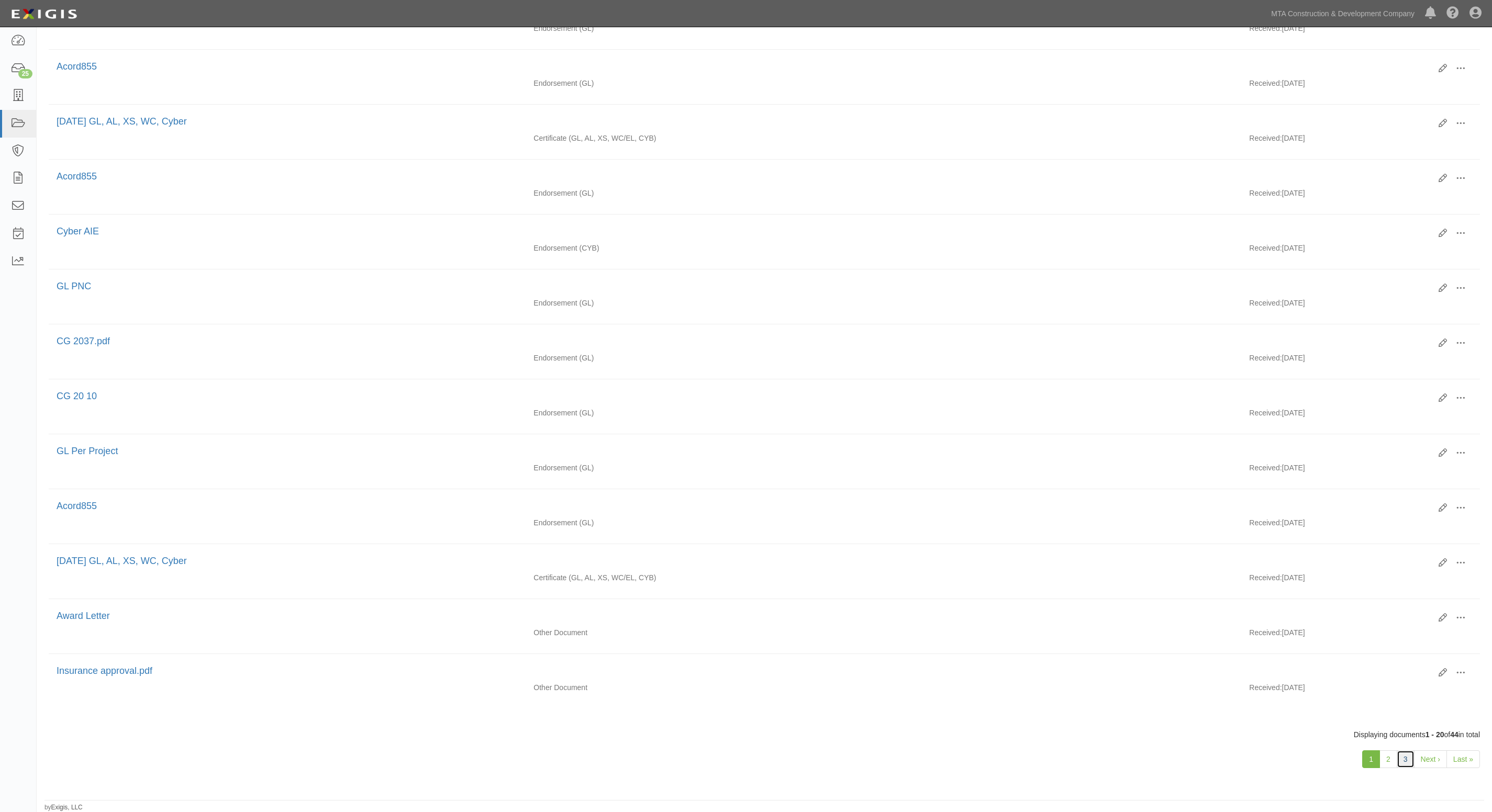
click at [1403, 758] on link "3" at bounding box center [1406, 759] width 18 height 18
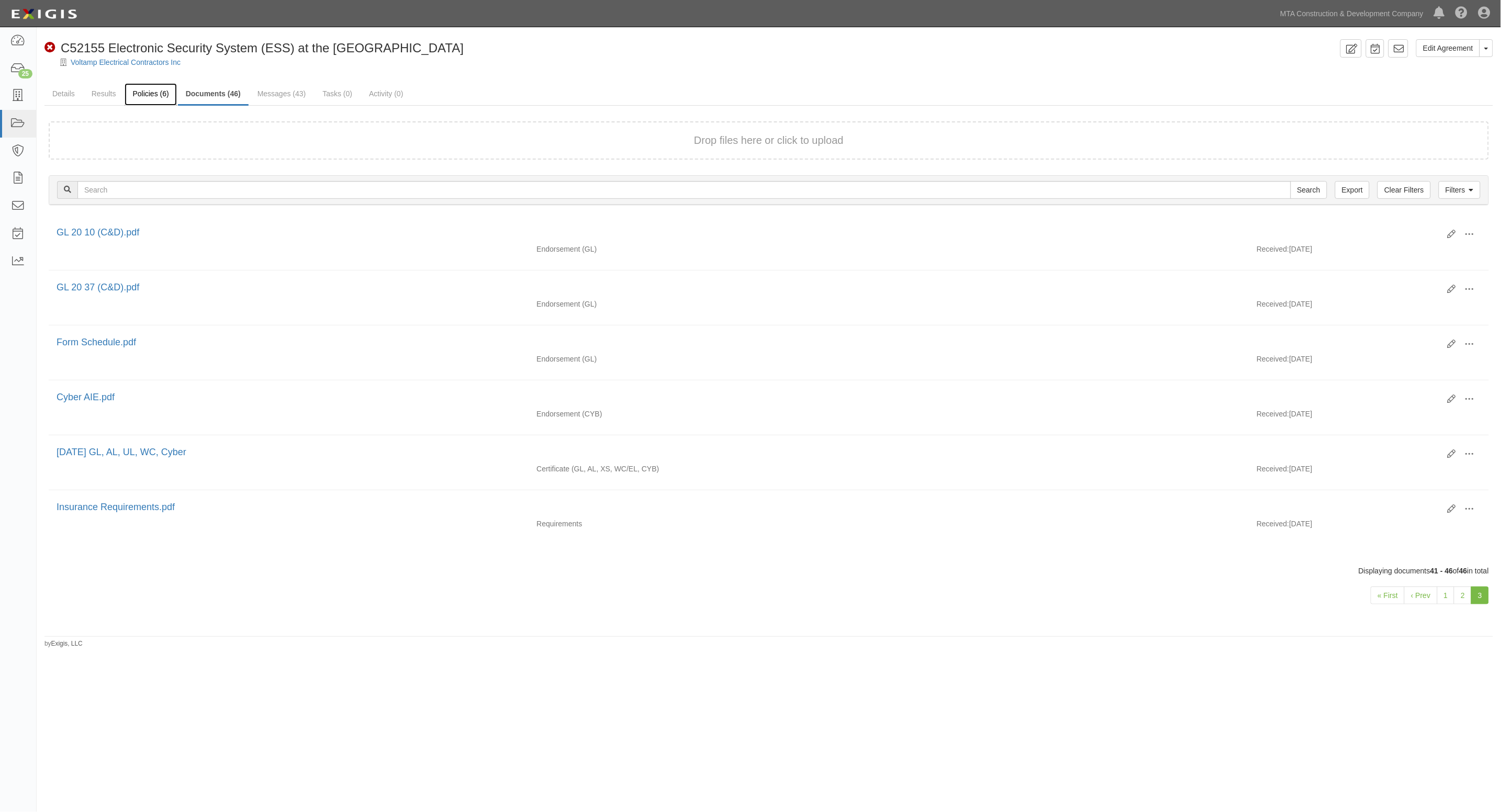
click at [155, 100] on link "Policies (6)" at bounding box center [151, 94] width 52 height 22
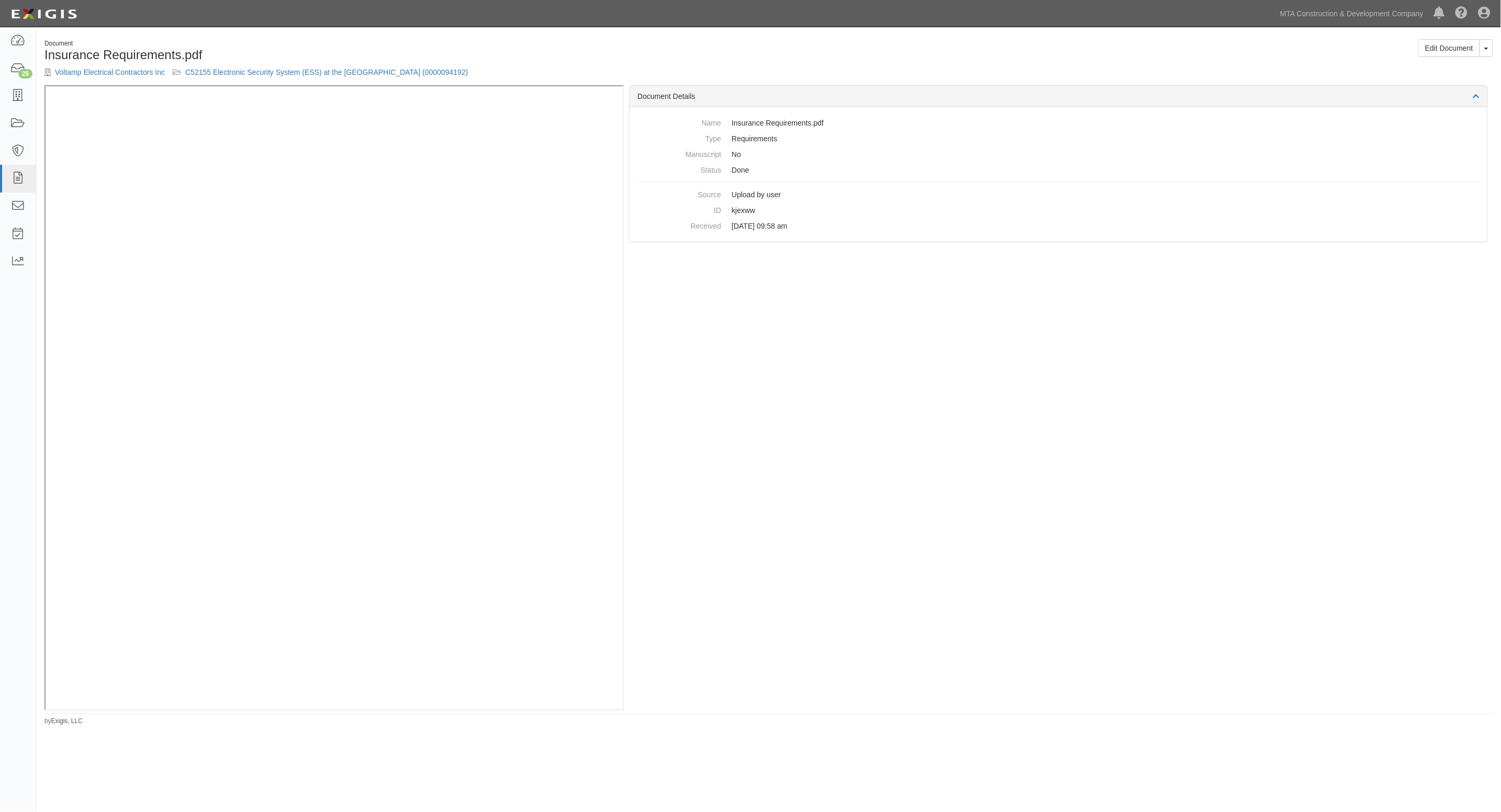
click at [941, 324] on div "Document Details Name Insurance Requirements.pdf Type Requirements Manuscript N…" at bounding box center [1059, 397] width 870 height 625
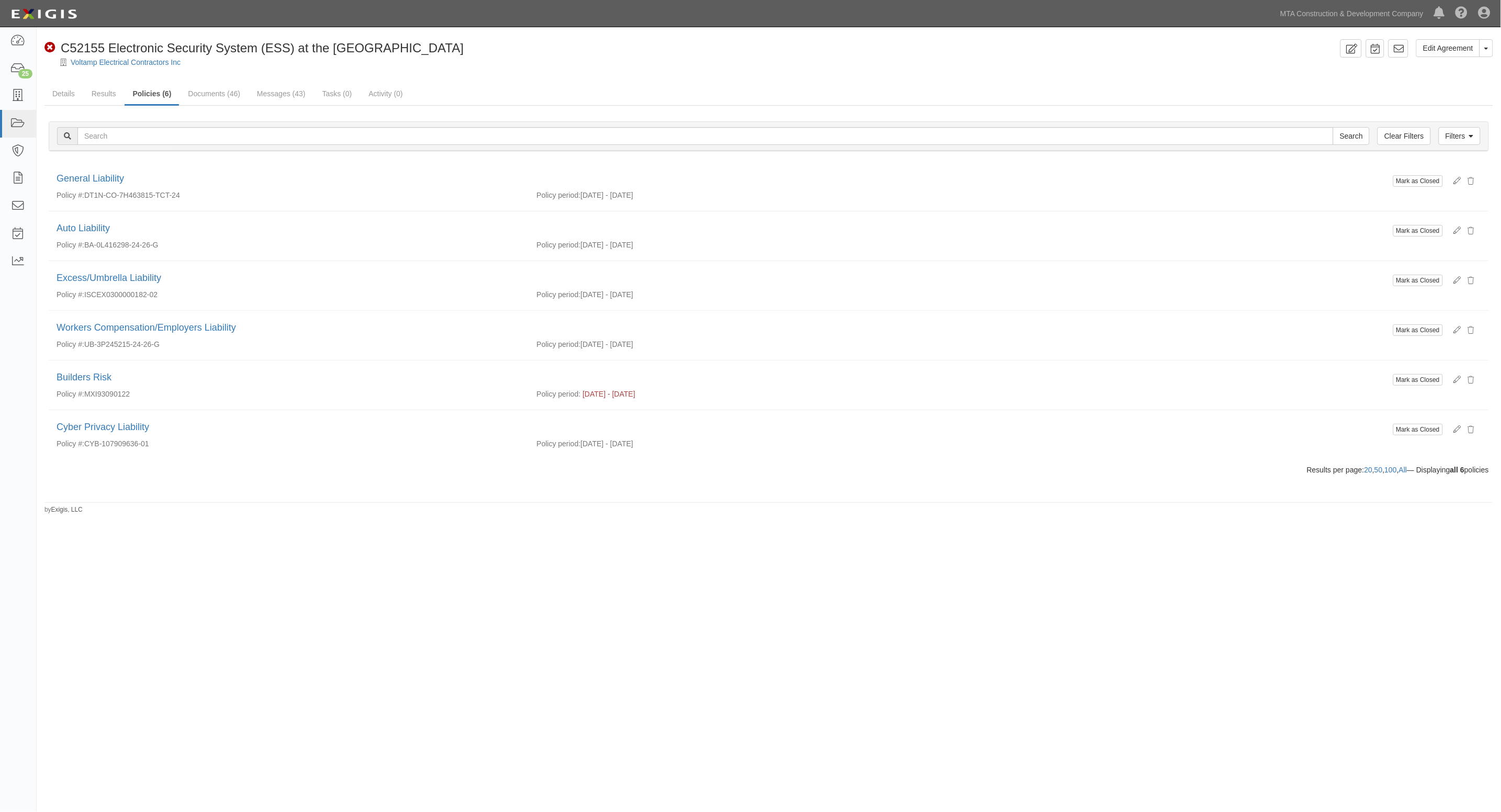
drag, startPoint x: 761, startPoint y: 71, endPoint x: 738, endPoint y: 66, distance: 23.5
click at [761, 71] on div at bounding box center [769, 71] width 1464 height 8
click at [202, 92] on link "Documents (46)" at bounding box center [214, 94] width 68 height 22
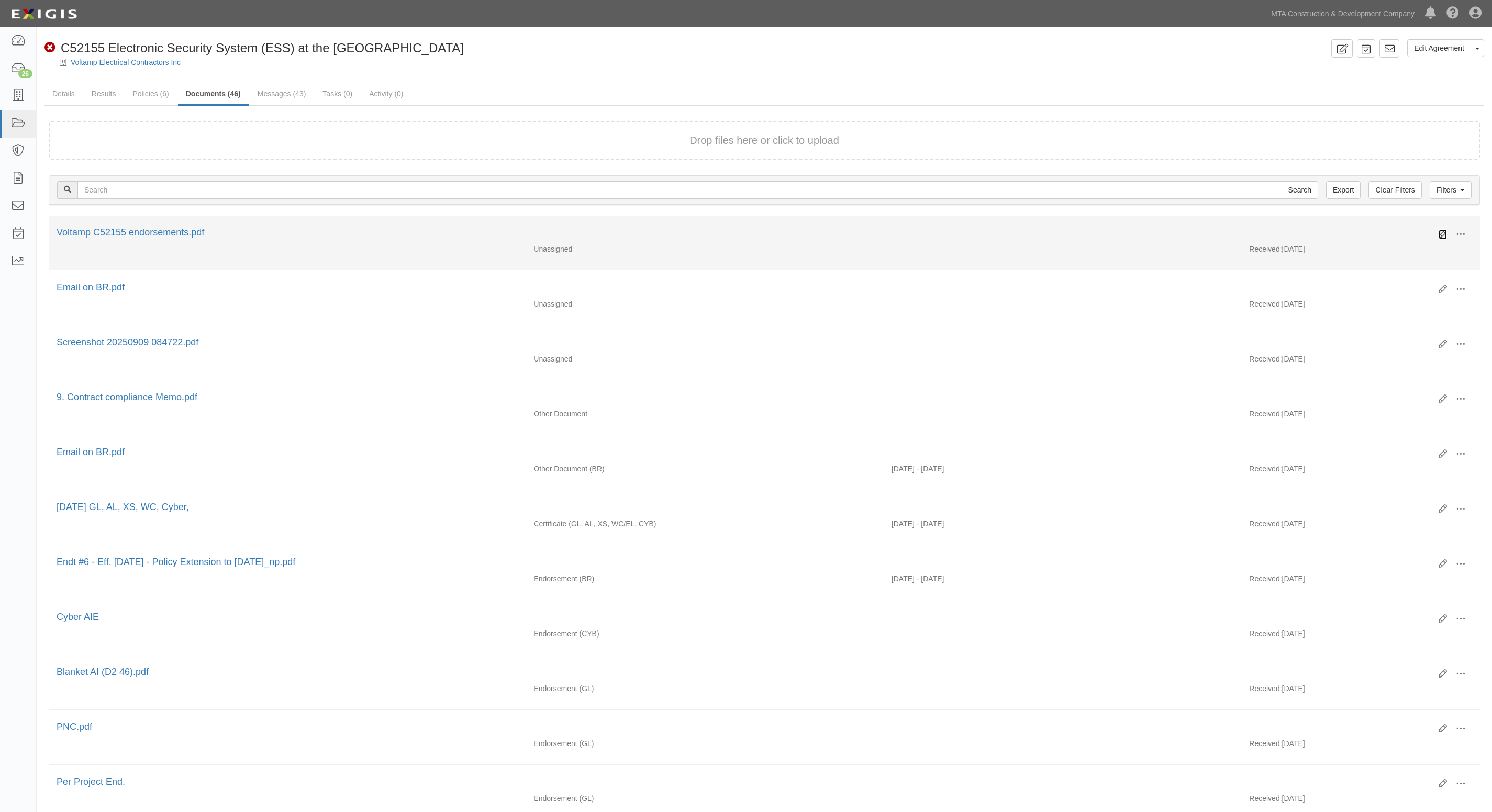
click at [1442, 232] on icon at bounding box center [1443, 234] width 8 height 8
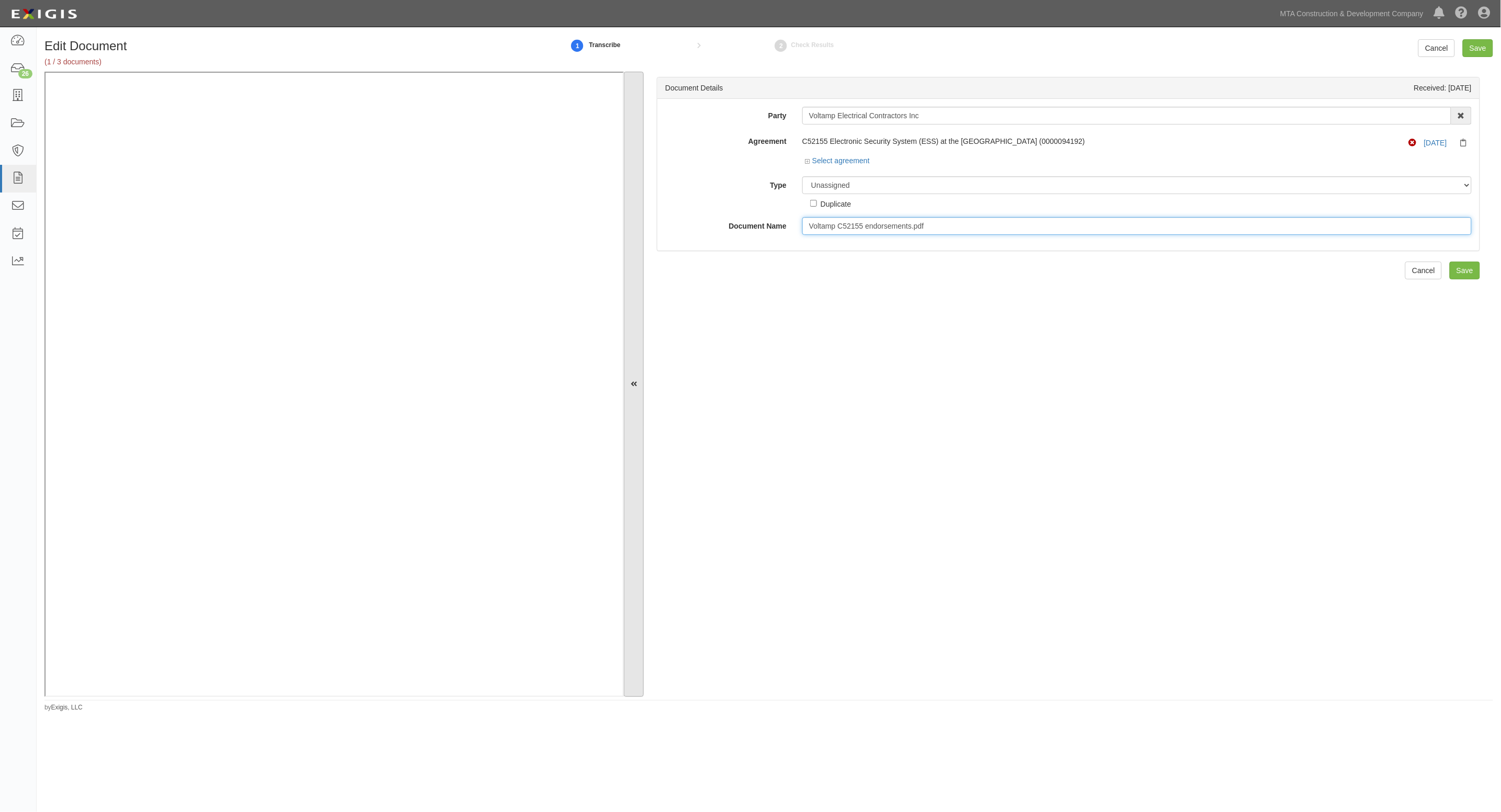
drag, startPoint x: 953, startPoint y: 229, endPoint x: 642, endPoint y: 204, distance: 312.0
click at [642, 204] on div "Document Details Received: 09/09/2025 Party Voltamp Electrical Contractors Inc …" at bounding box center [769, 384] width 1449 height 625
type input "GL AIE and Cyber AIE"
click at [847, 186] on select "Unassigned Binder Cancellation Notice Certificate Contract Endorsement Insuranc…" at bounding box center [1137, 185] width 669 height 18
select select "EndorsementDetail"
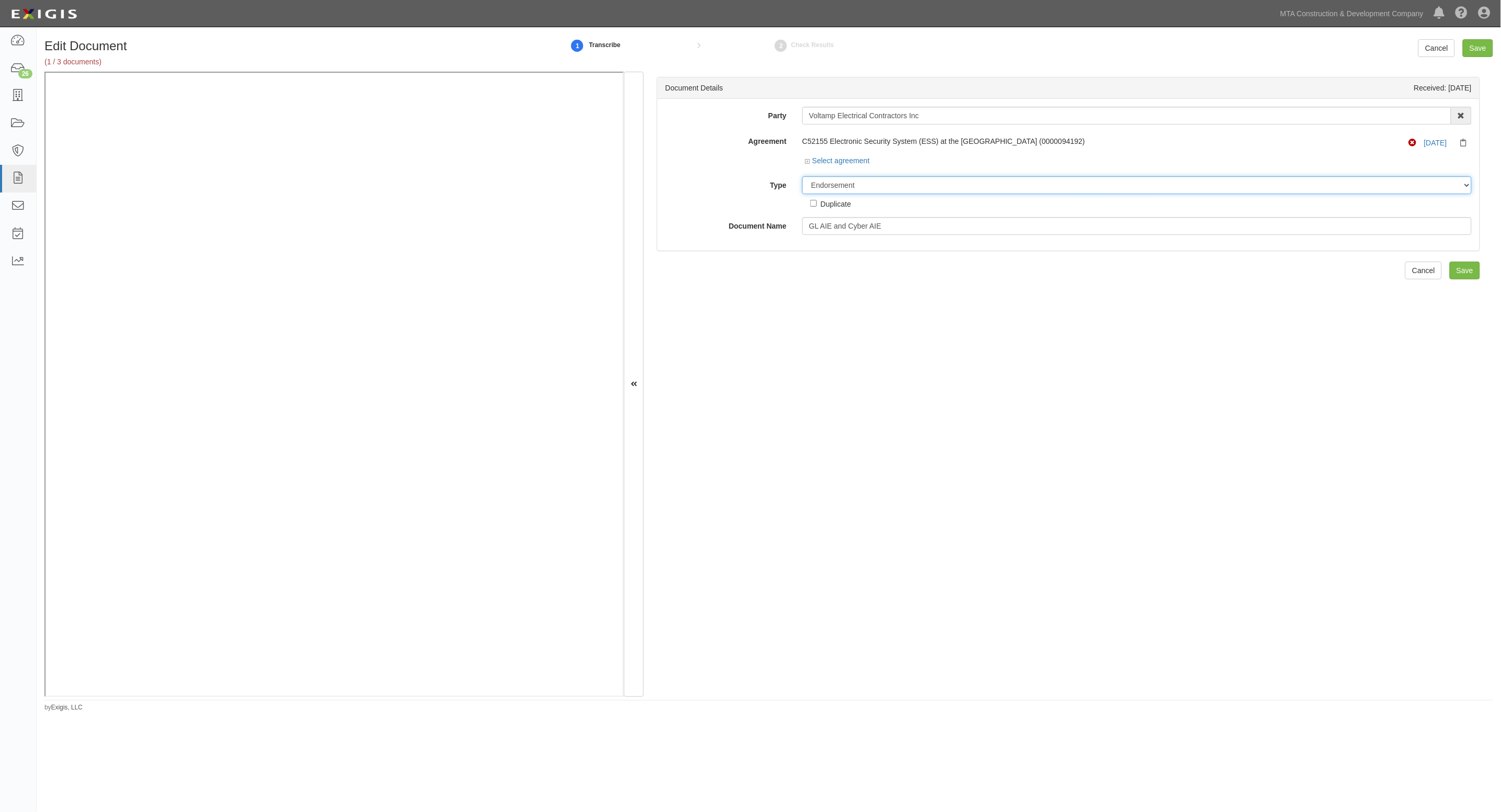
click at [802, 177] on select "Unassigned Binder Cancellation Notice Certificate Contract Endorsement Insuranc…" at bounding box center [1137, 185] width 669 height 18
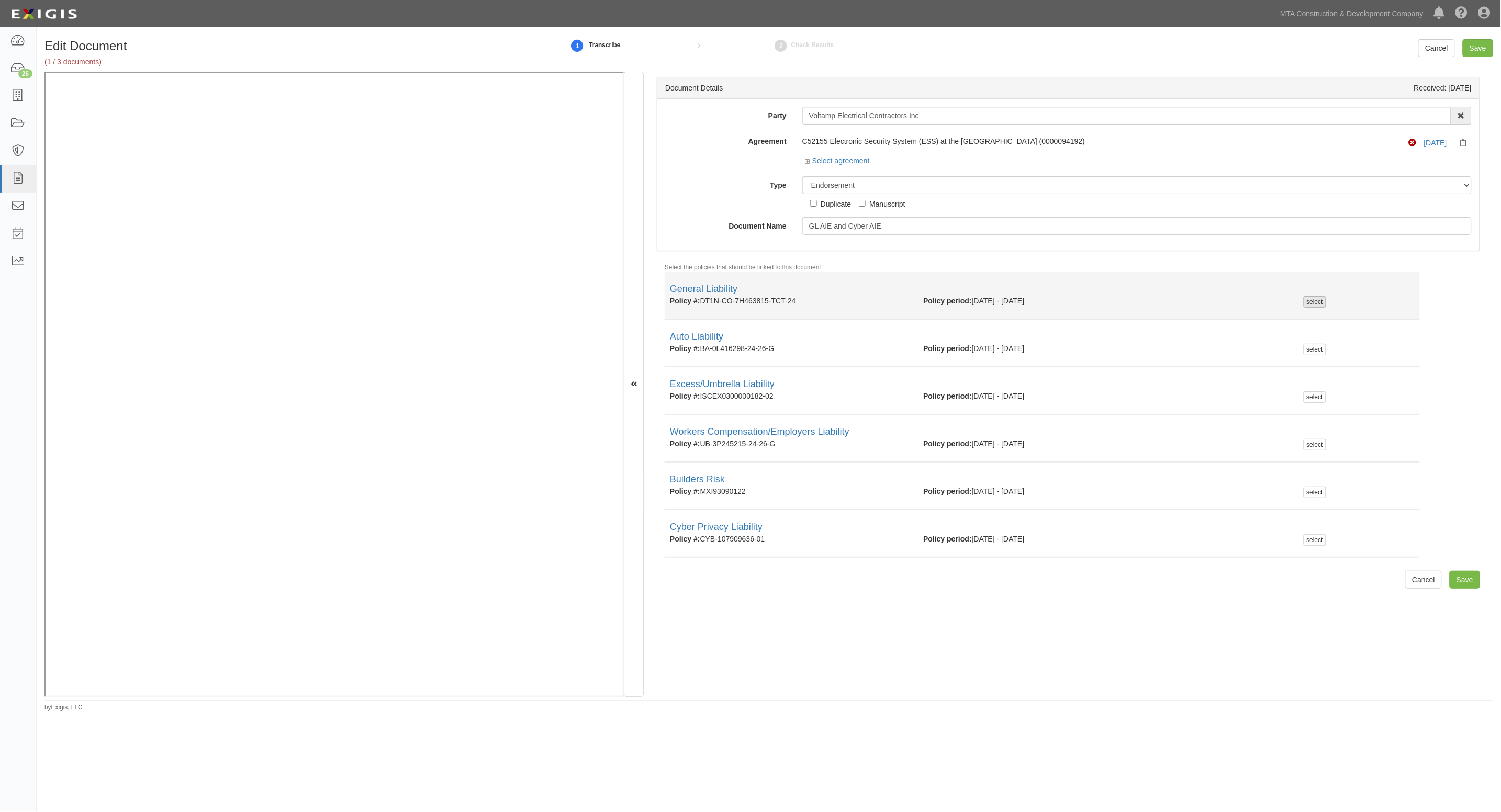
click at [1316, 305] on div "select" at bounding box center [1315, 302] width 22 height 11
checkbox input "true"
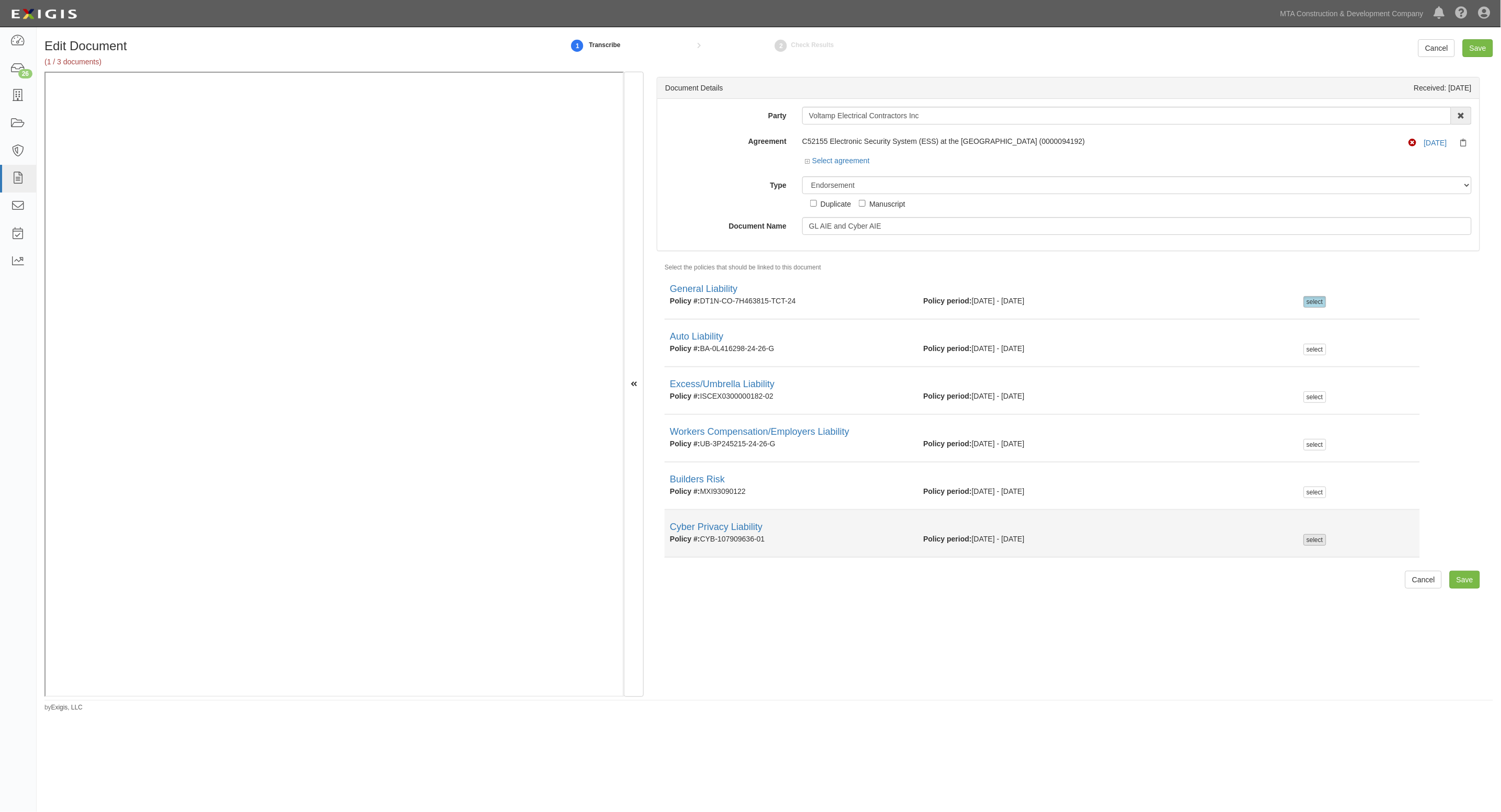
click at [1311, 534] on div "select" at bounding box center [1315, 540] width 22 height 11
checkbox input "true"
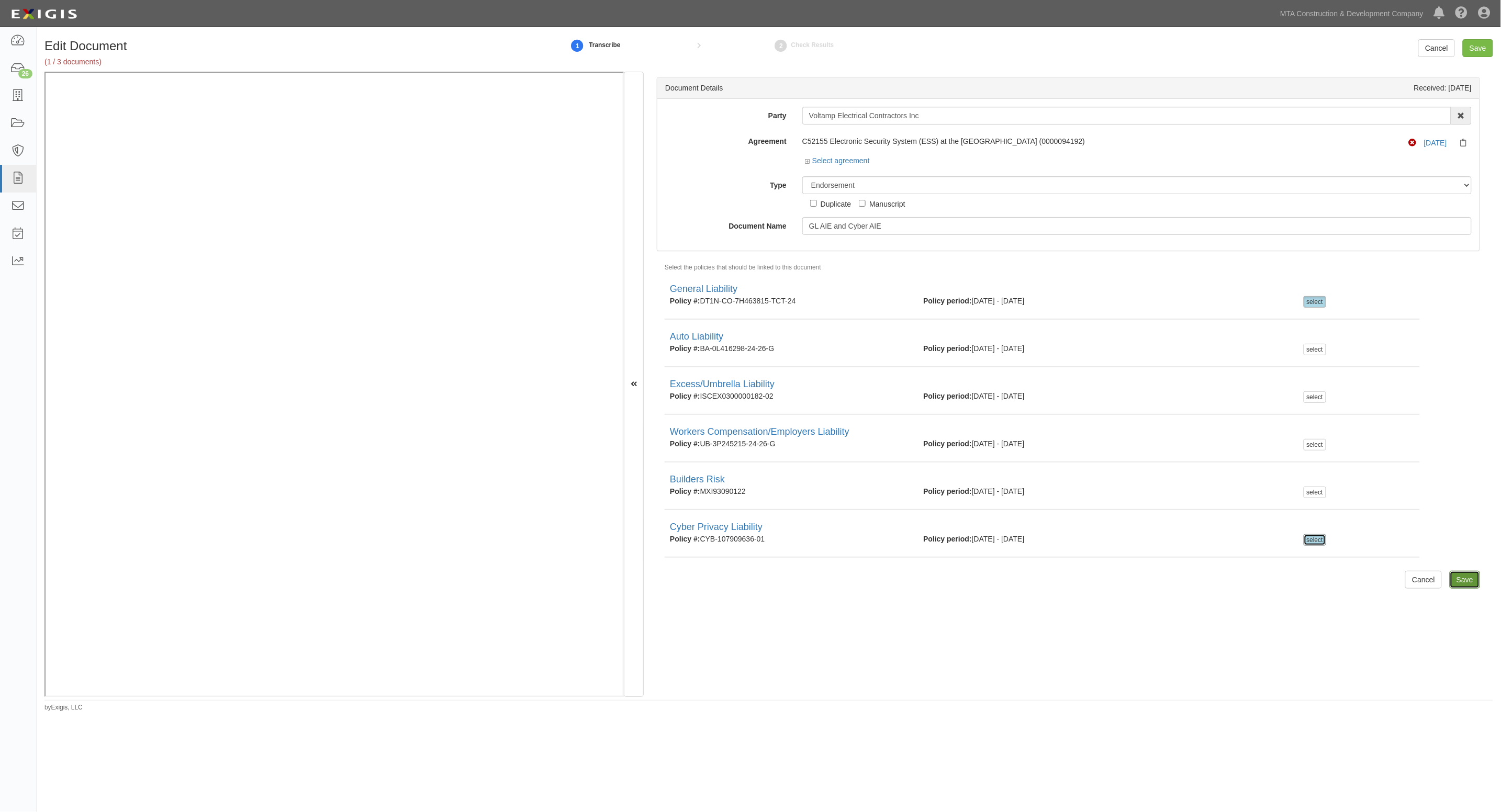
click at [1458, 579] on input "Save" at bounding box center [1464, 580] width 30 height 18
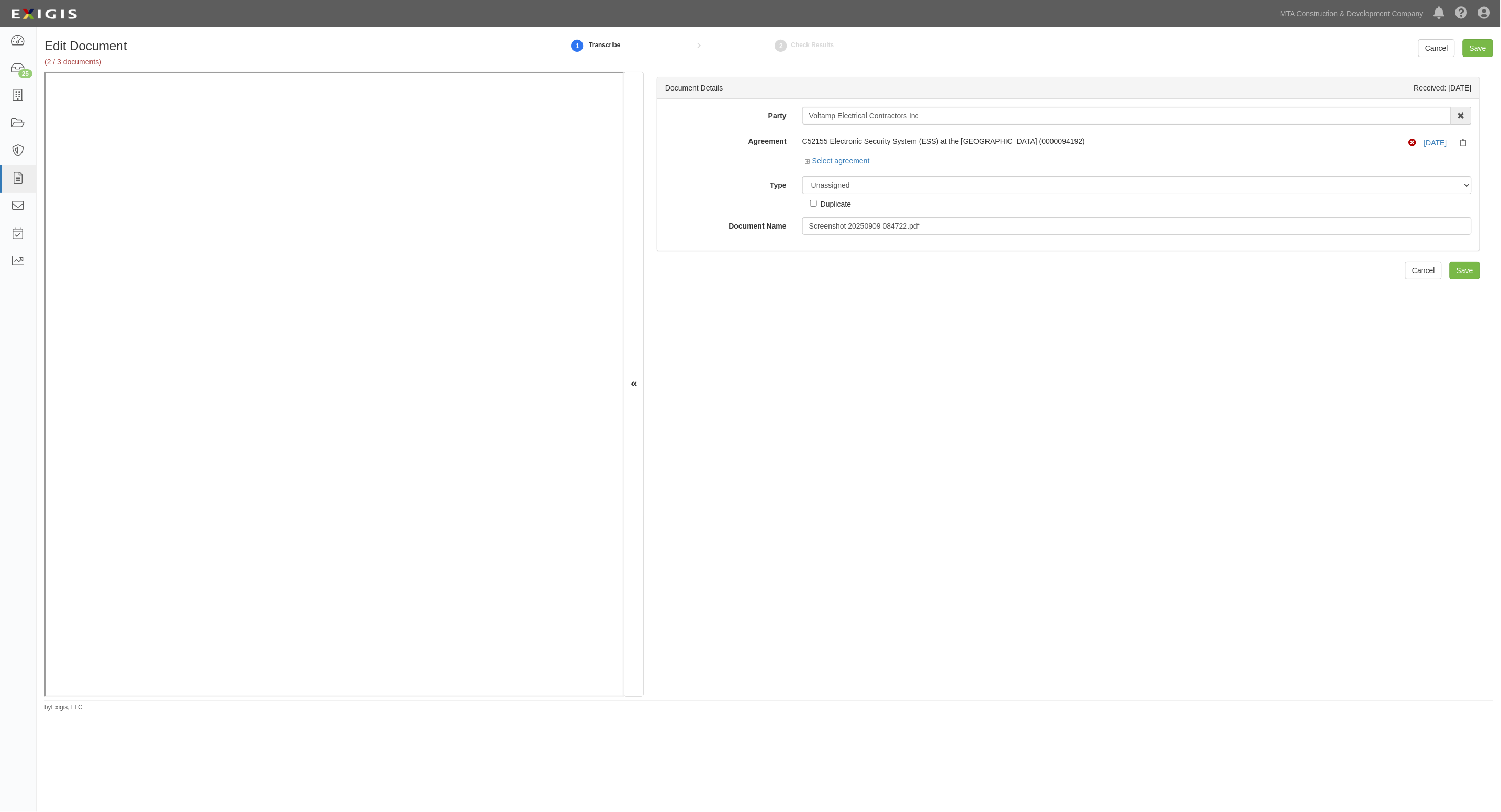
click at [857, 50] on div "2 Check Results" at bounding box center [803, 45] width 157 height 22
click at [855, 185] on select "Unassigned Binder Cancellation Notice Certificate Contract Endorsement Insuranc…" at bounding box center [1137, 185] width 669 height 18
select select "OtherDetail"
click at [802, 177] on select "Unassigned Binder Cancellation Notice Certificate Contract Endorsement Insuranc…" at bounding box center [1137, 185] width 669 height 18
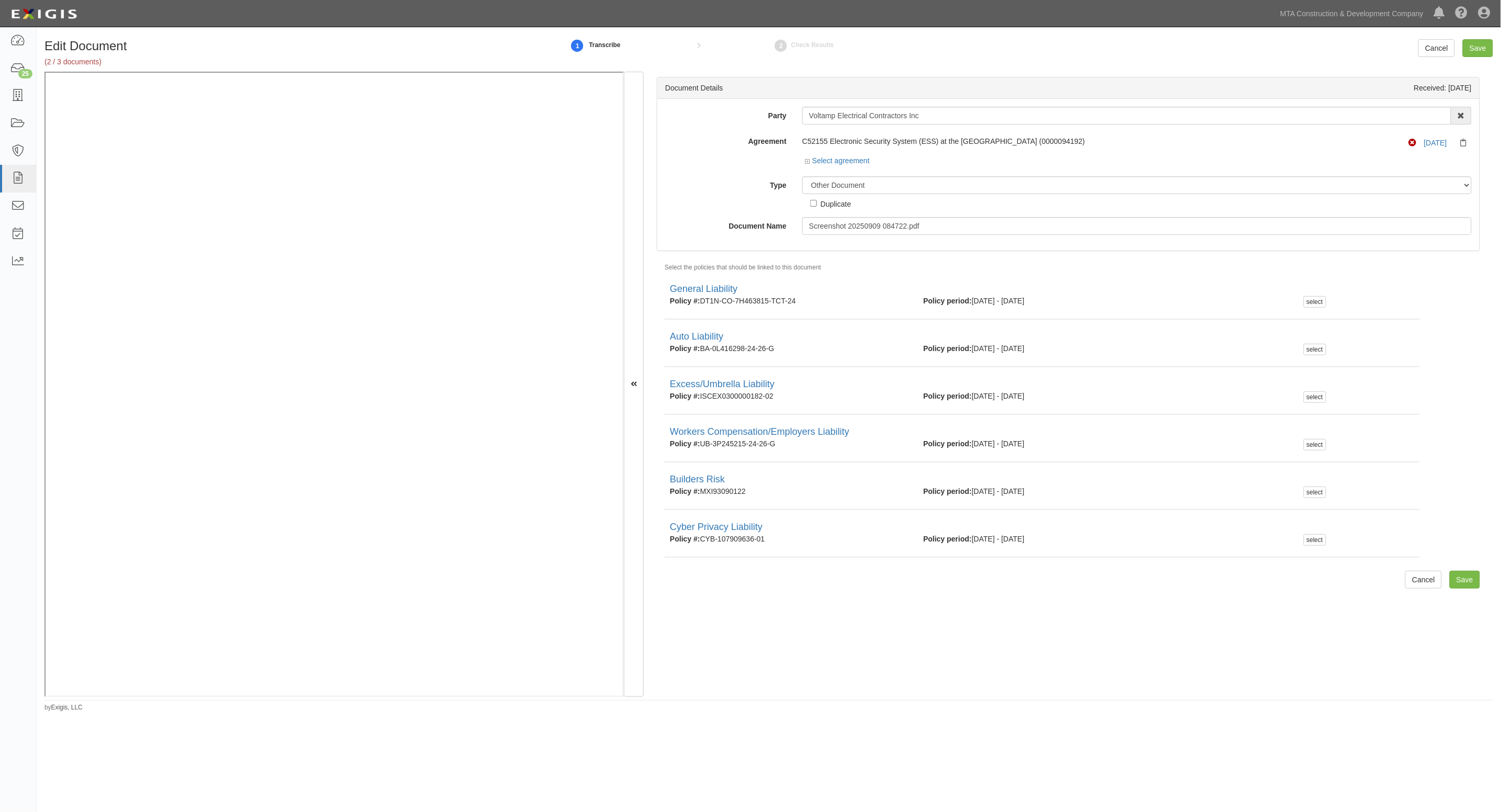
drag, startPoint x: 949, startPoint y: 240, endPoint x: 945, endPoint y: 233, distance: 8.1
click at [946, 236] on div "Party Voltamp Electrical Contractors Inc AARCO Environmental Services Corp. Ad-…" at bounding box center [1069, 174] width 822 height 152
drag, startPoint x: 940, startPoint y: 223, endPoint x: 636, endPoint y: 223, distance: 304.0
click at [636, 223] on div "Document Details Received: 09/09/2025 Party Voltamp Electrical Contractors Inc …" at bounding box center [769, 384] width 1449 height 625
type input "E"
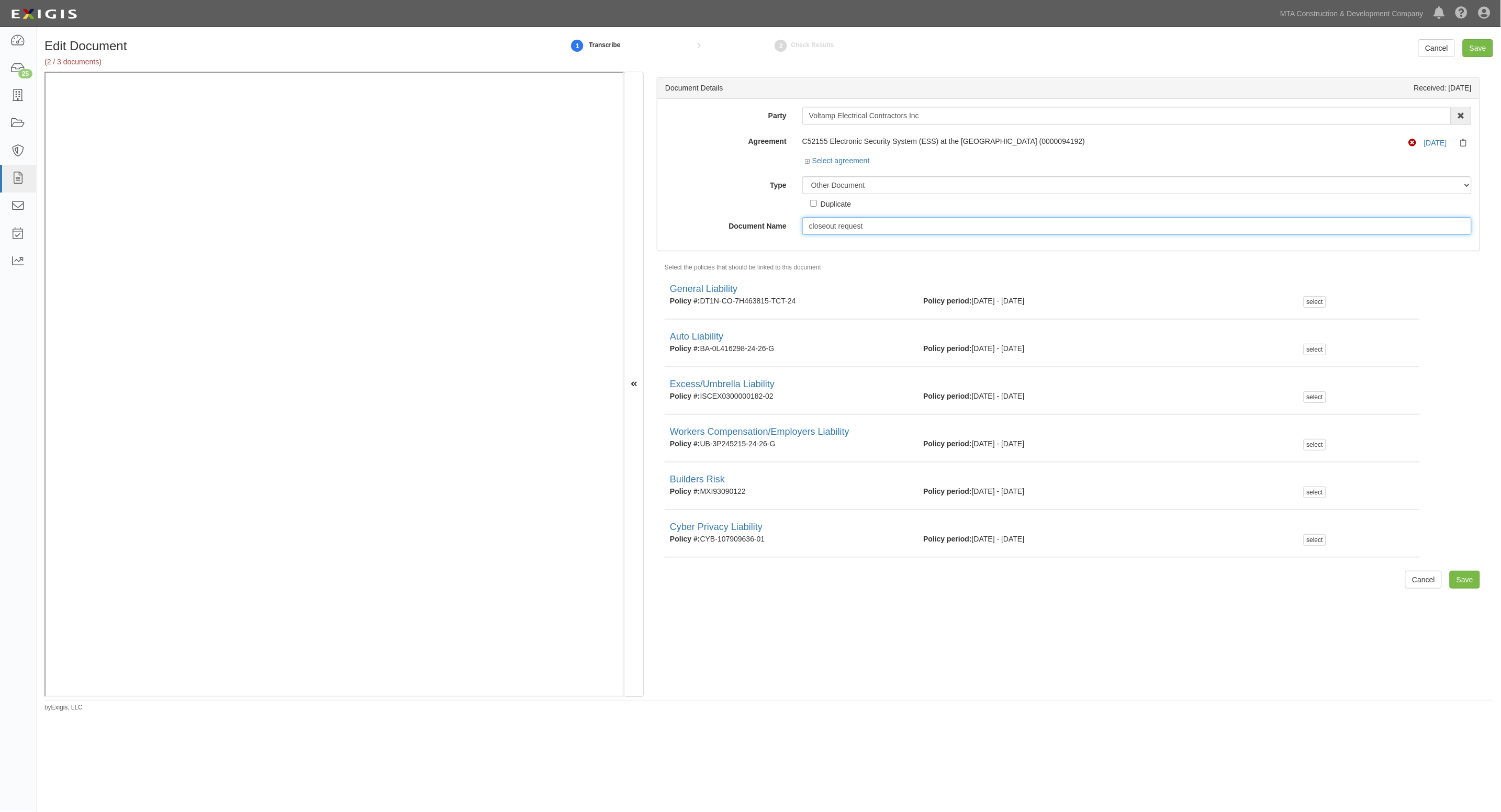
drag, startPoint x: 883, startPoint y: 227, endPoint x: 839, endPoint y: 242, distance: 46.5
click at [839, 242] on div "Party Voltamp Electrical Contractors Inc AARCO Environmental Services Corp. Ad-…" at bounding box center [1069, 174] width 822 height 152
type input "closeout info"
click at [1480, 44] on input "Save" at bounding box center [1478, 48] width 30 height 18
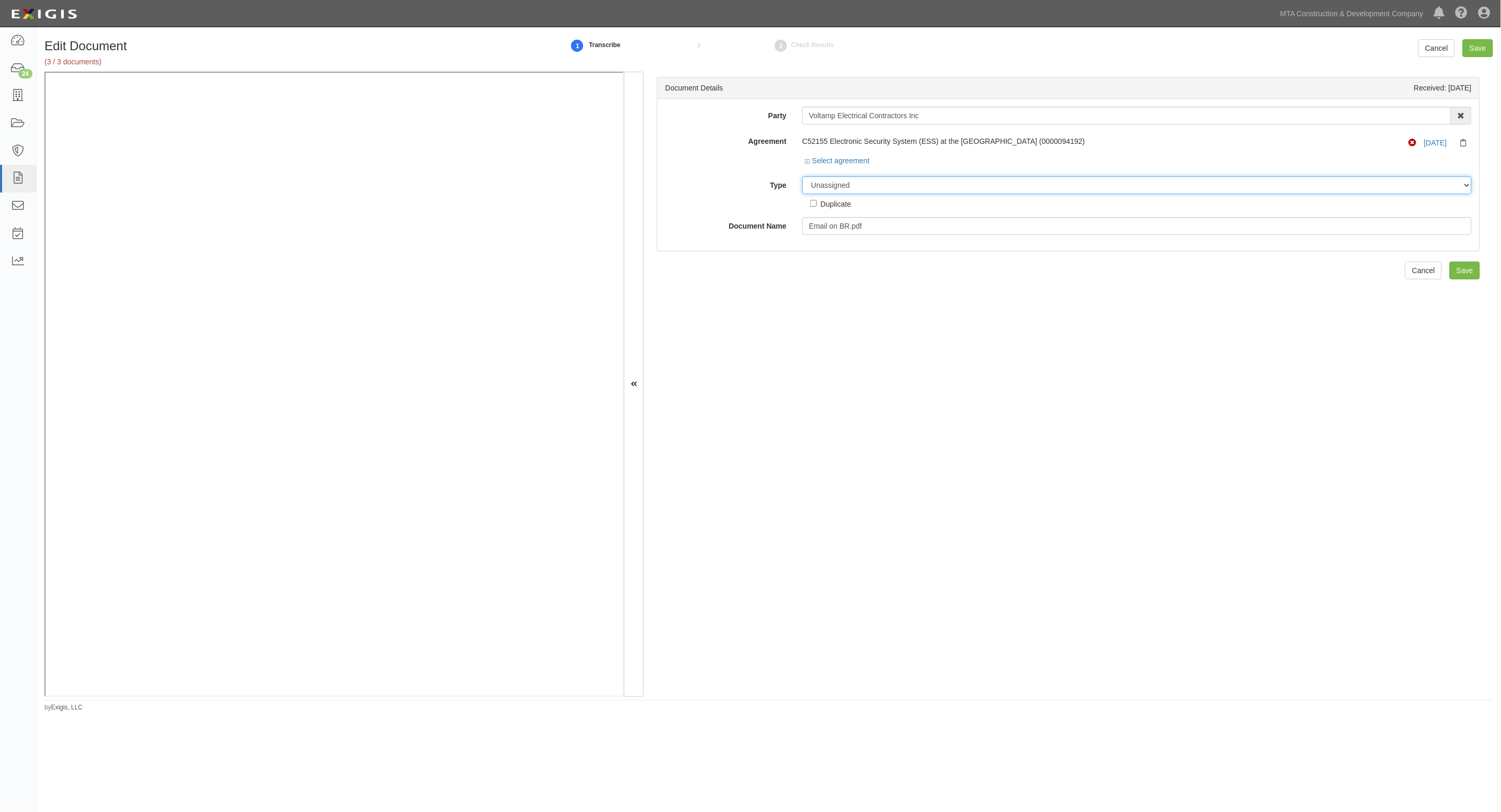
click at [865, 187] on select "Unassigned Binder Cancellation Notice Certificate Contract Endorsement Insuranc…" at bounding box center [1137, 185] width 669 height 18
select select "OtherDetail"
click at [802, 177] on select "Unassigned Binder Cancellation Notice Certificate Contract Endorsement Insuranc…" at bounding box center [1137, 185] width 669 height 18
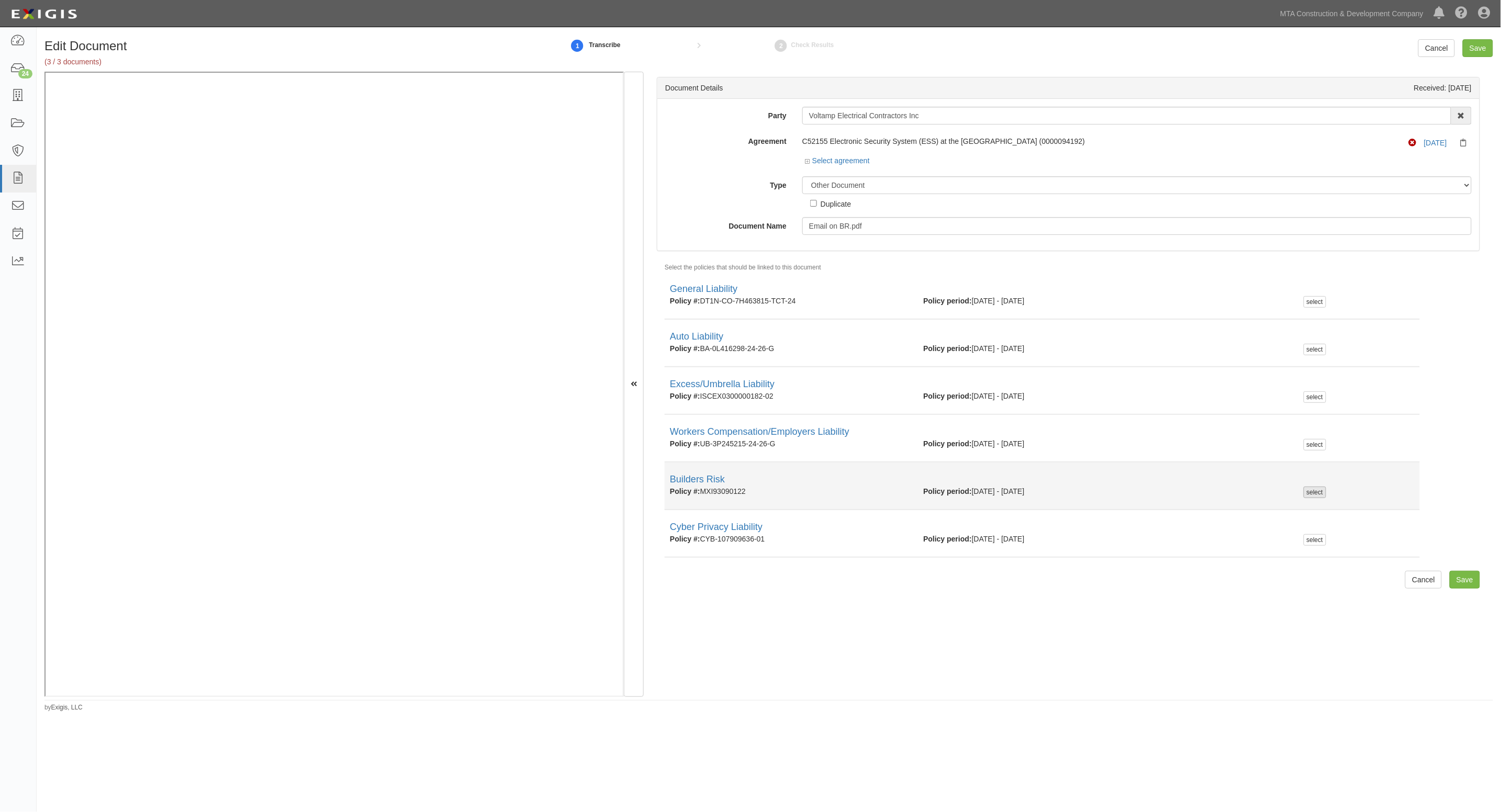
click at [1310, 487] on li "Builders Risk Policy #: MXI93090122 Policy period: [DATE] - [DATE] select" at bounding box center [1042, 486] width 756 height 48
click at [1311, 490] on div "select" at bounding box center [1315, 492] width 22 height 11
checkbox input "true"
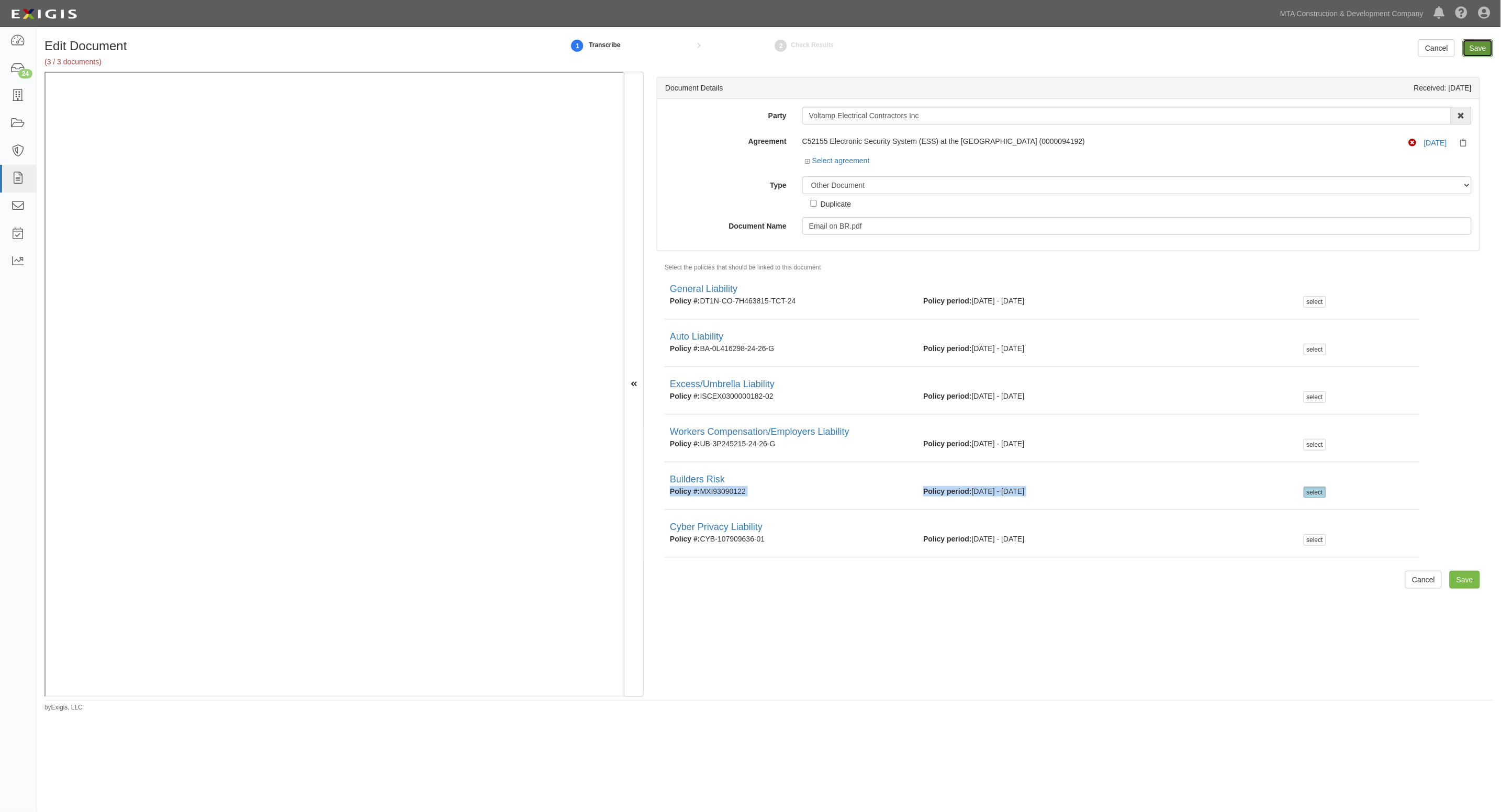
click at [1471, 53] on input "Save" at bounding box center [1478, 48] width 30 height 18
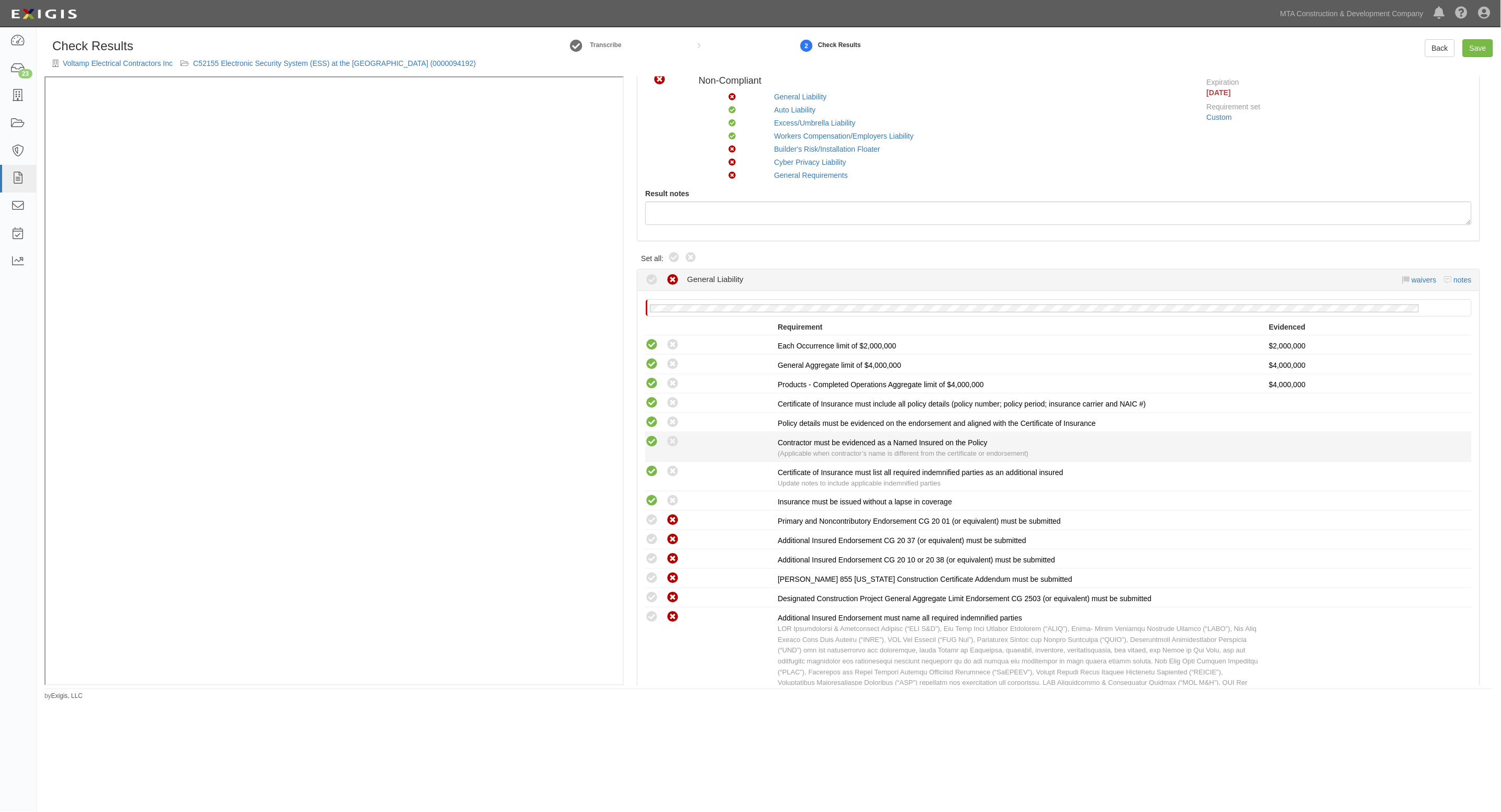
scroll to position [262, 0]
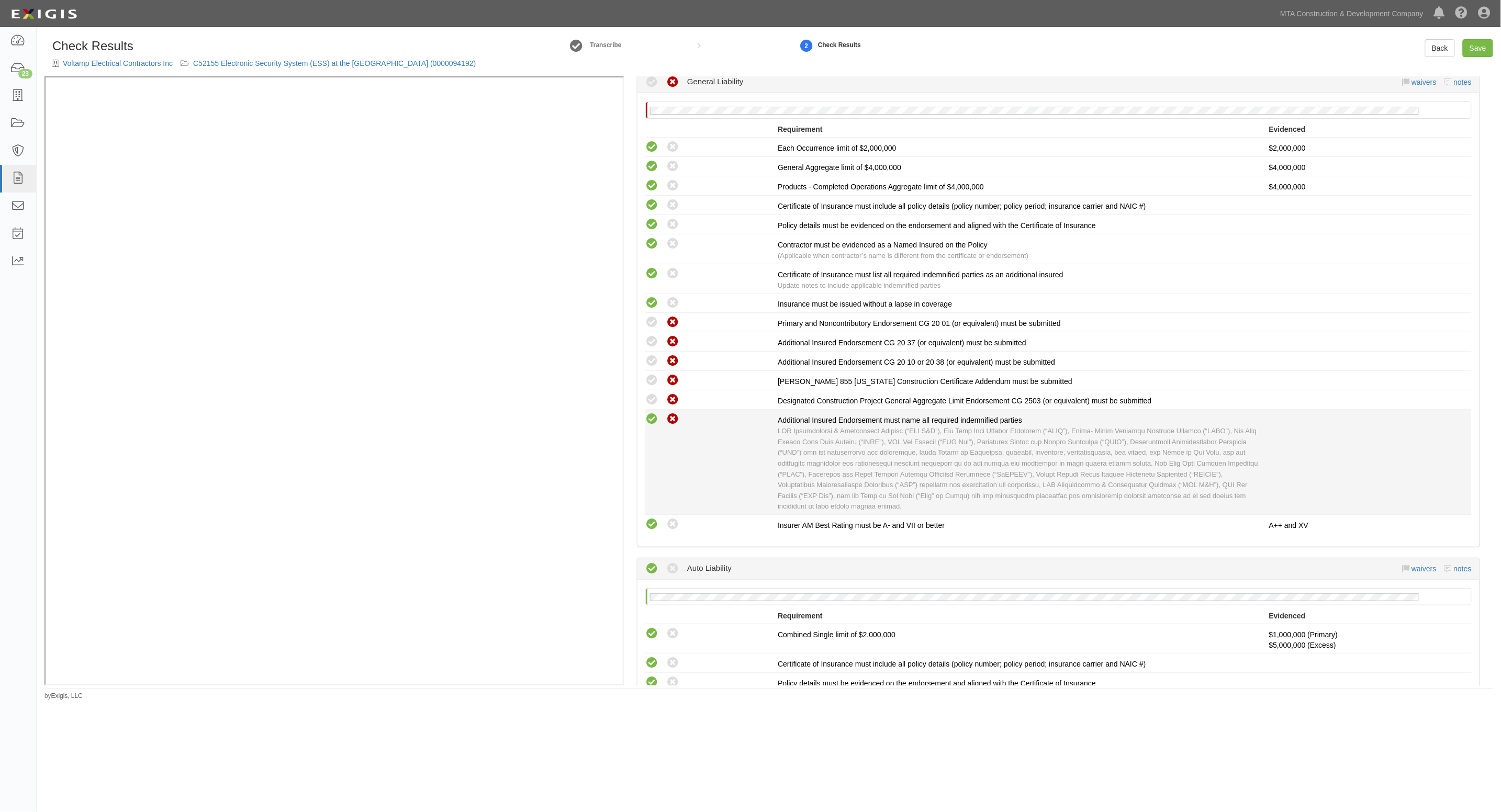
click at [645, 414] on icon at bounding box center [652, 419] width 13 height 13
radio input "true"
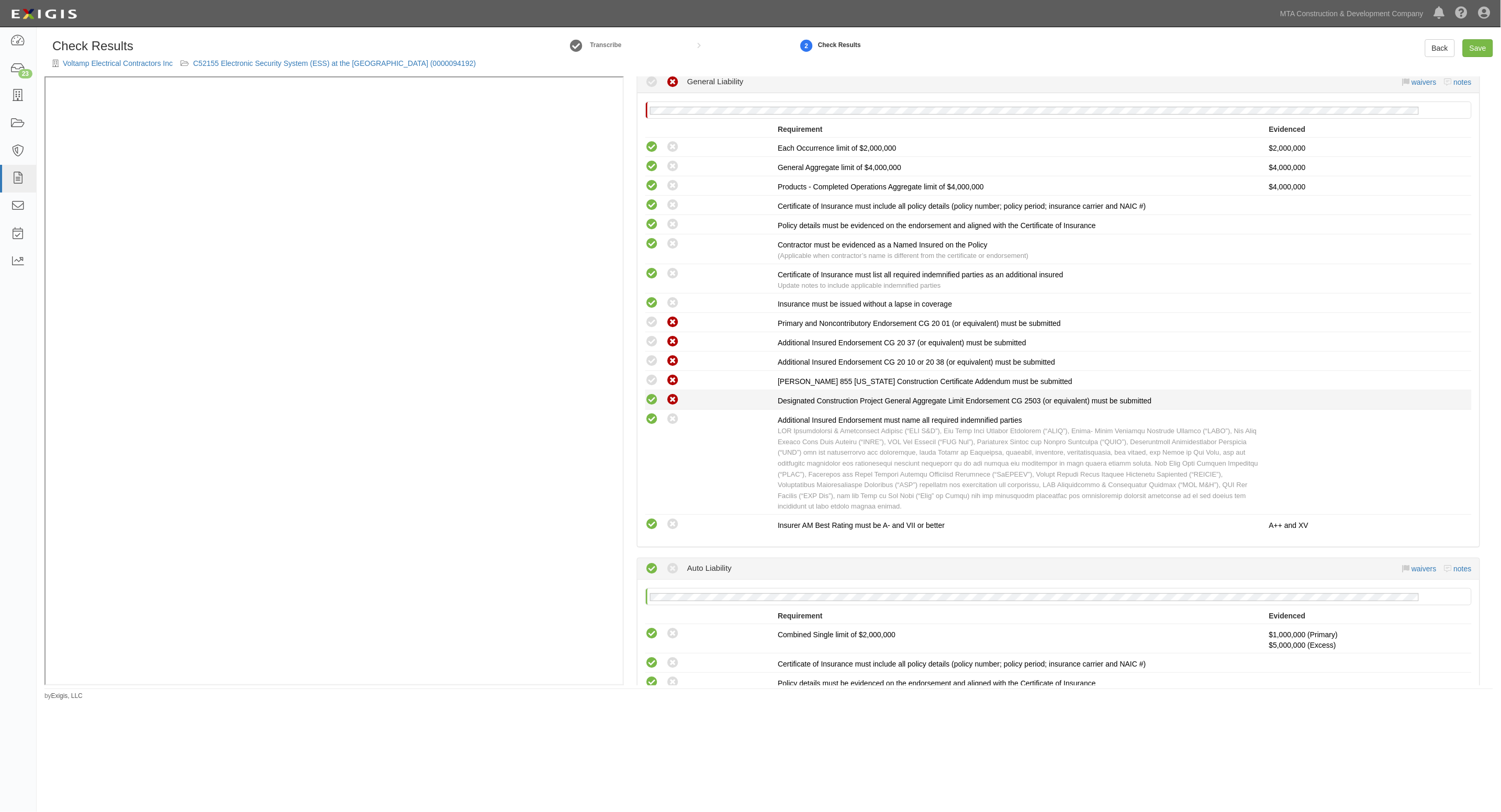
click at [653, 397] on icon at bounding box center [652, 400] width 13 height 13
radio input "true"
click at [650, 361] on icon at bounding box center [652, 361] width 13 height 13
radio input "true"
click at [650, 341] on icon at bounding box center [652, 342] width 13 height 13
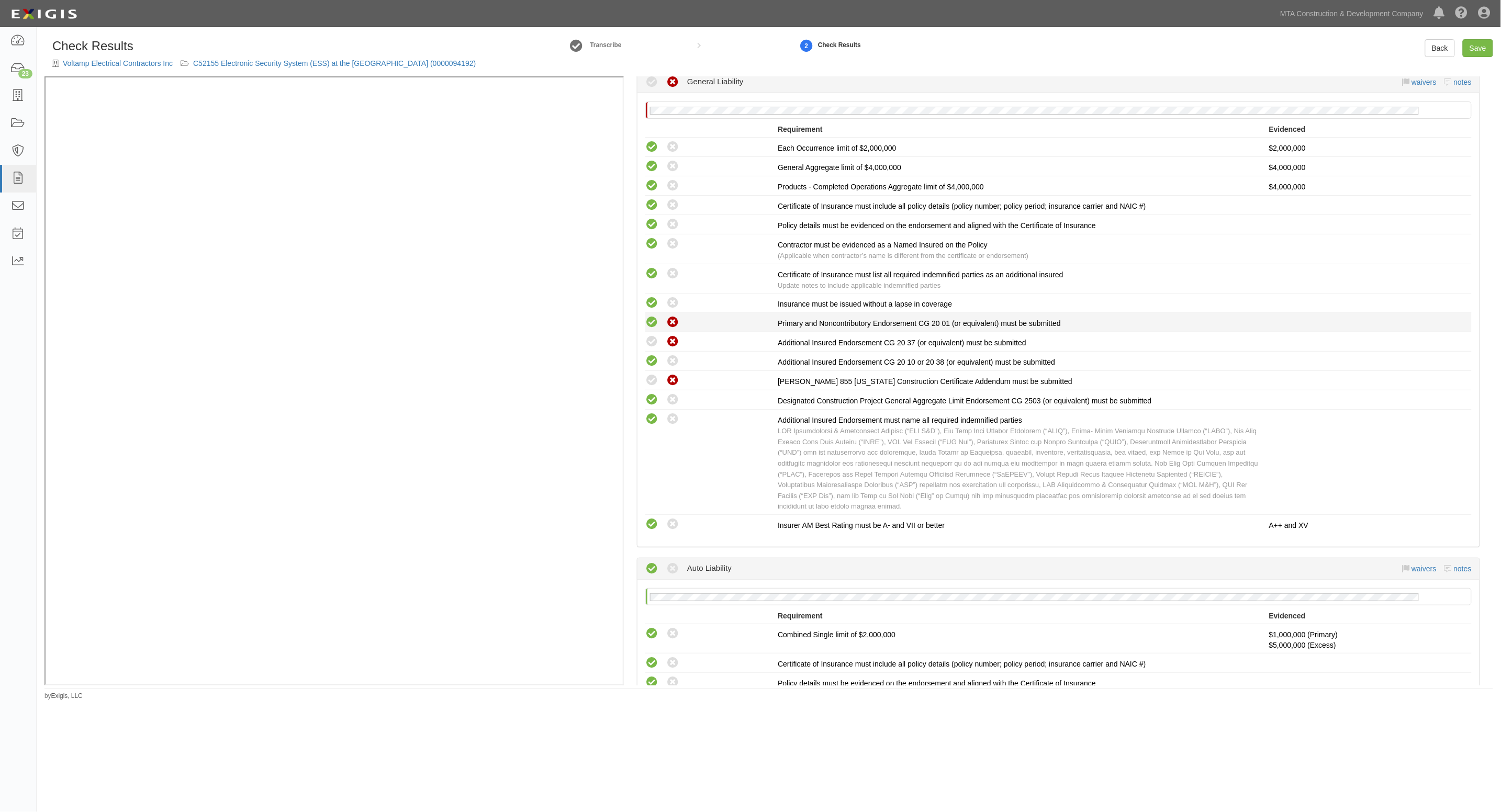
radio input "true"
click at [652, 320] on icon at bounding box center [652, 322] width 13 height 13
radio input "true"
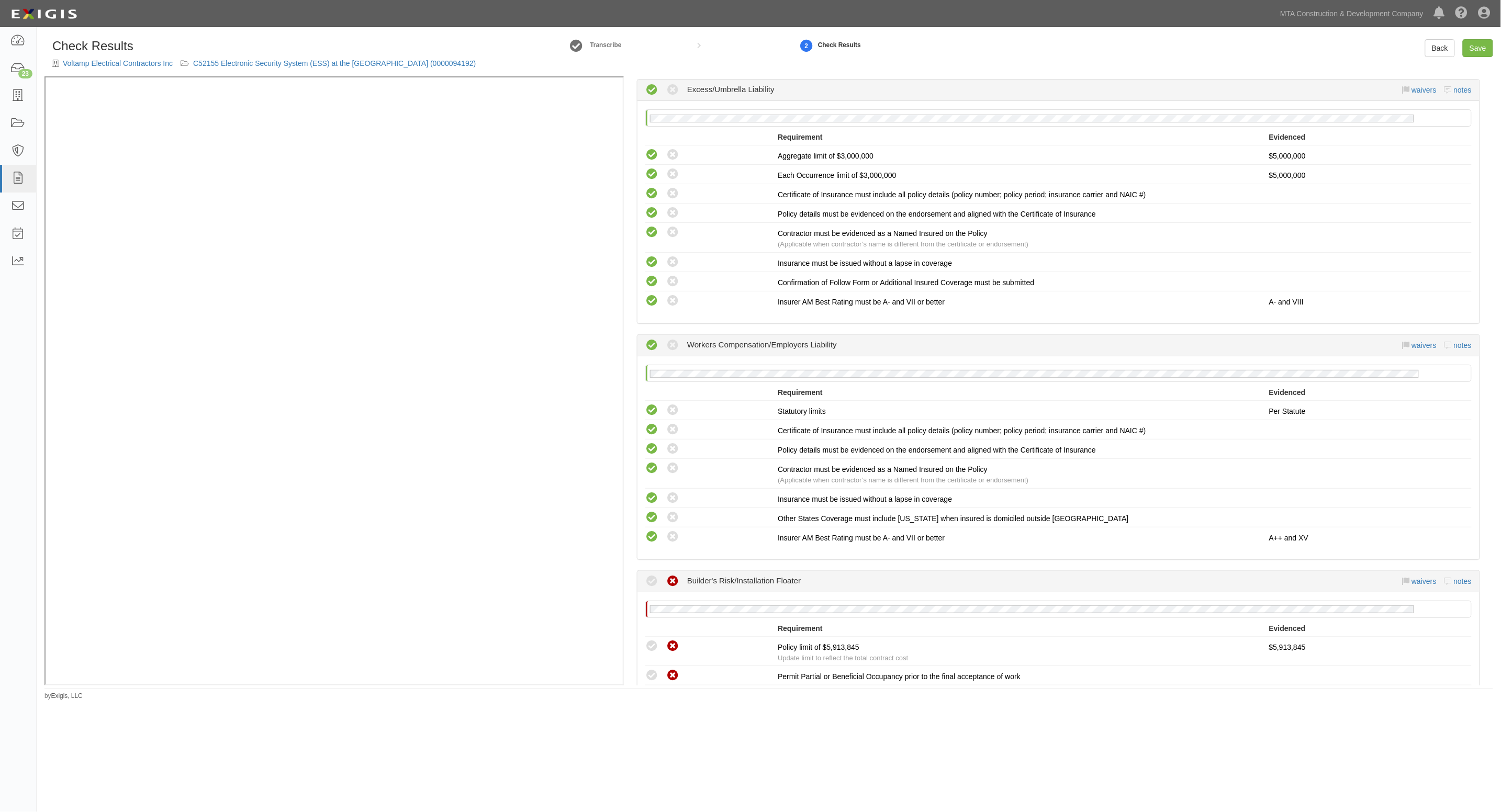
scroll to position [1243, 0]
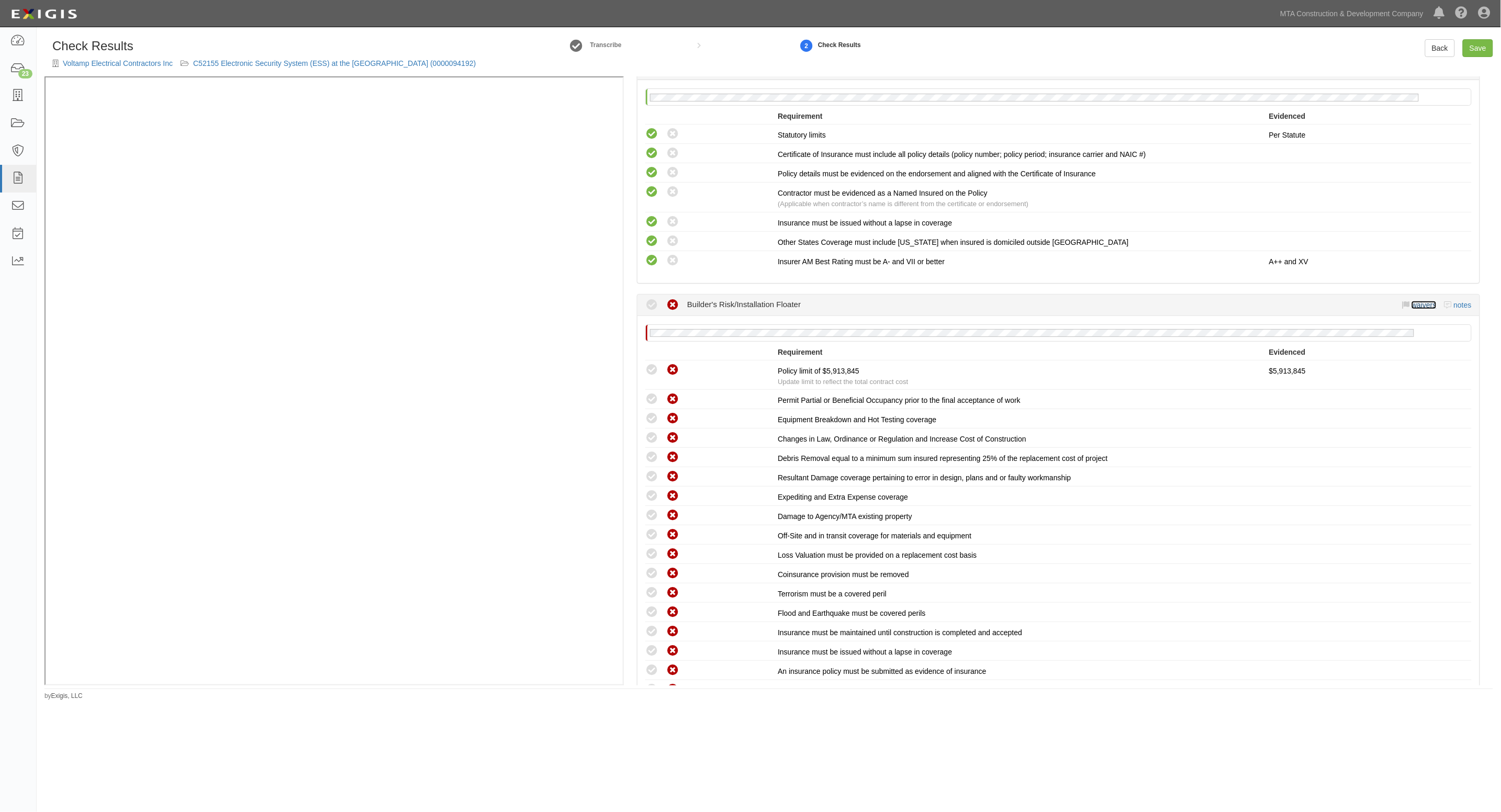
click at [1415, 301] on link "waivers" at bounding box center [1424, 305] width 25 height 8
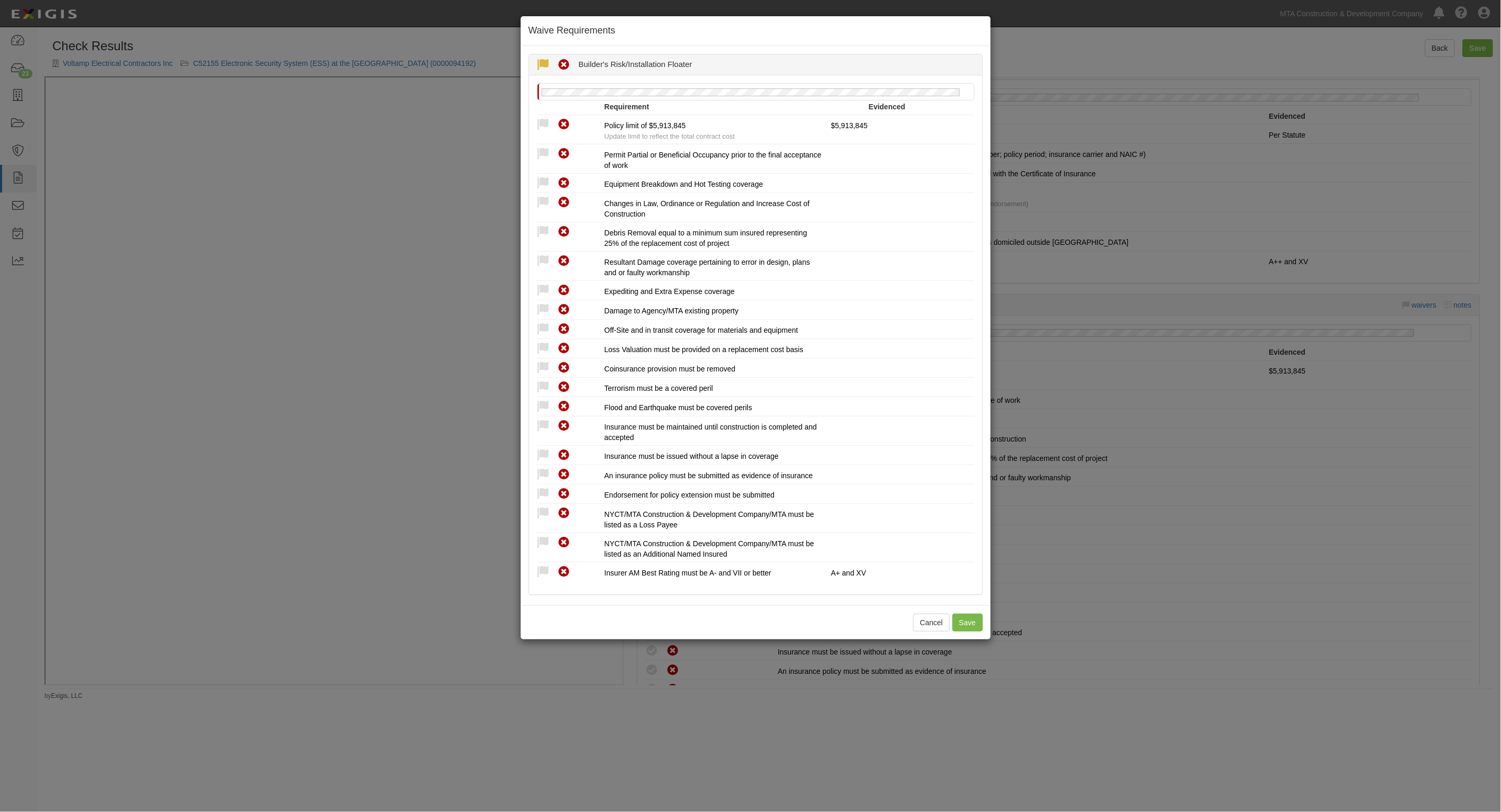
click at [547, 64] on icon at bounding box center [543, 65] width 13 height 13
radio input "true"
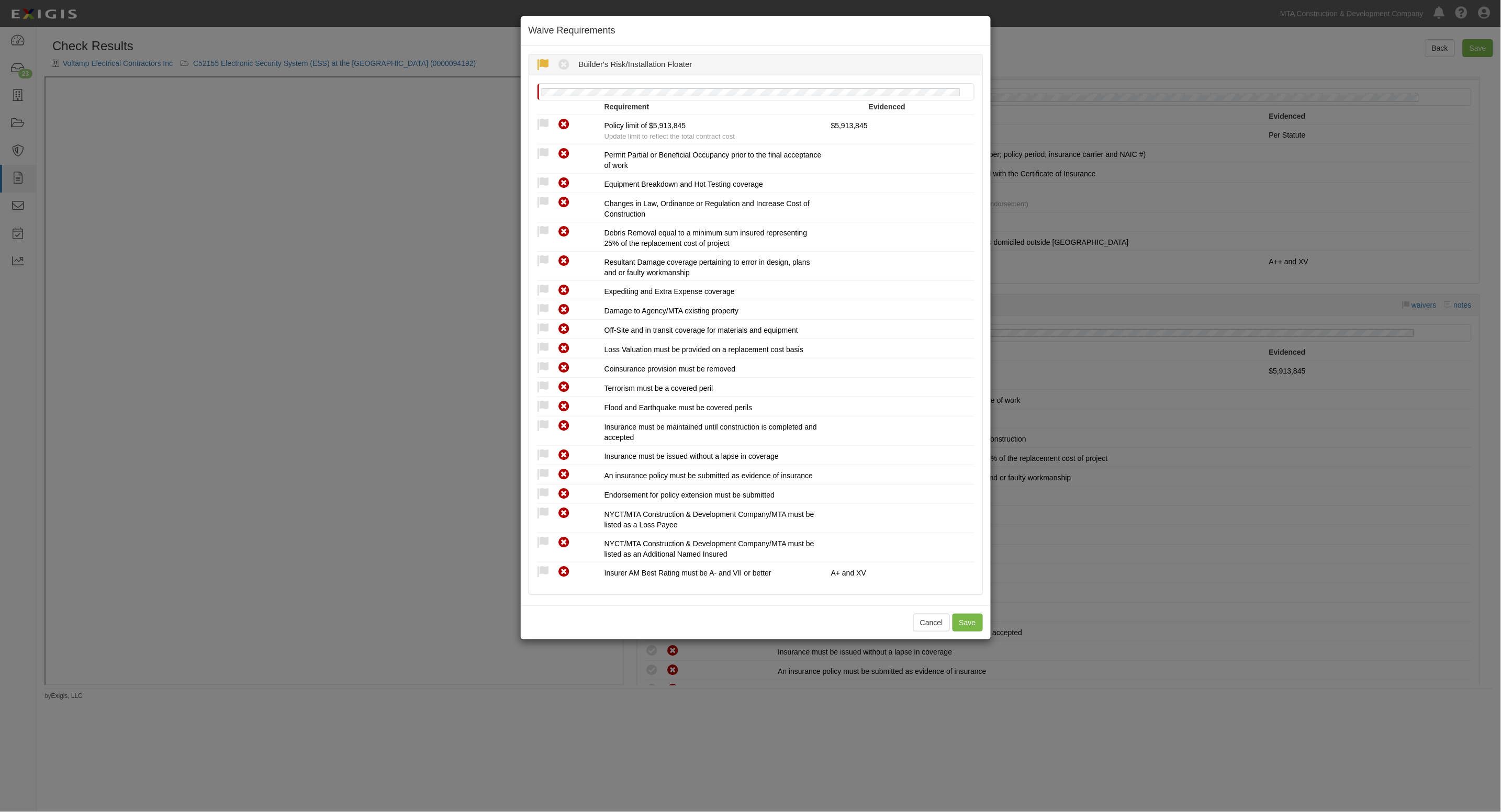
radio input "true"
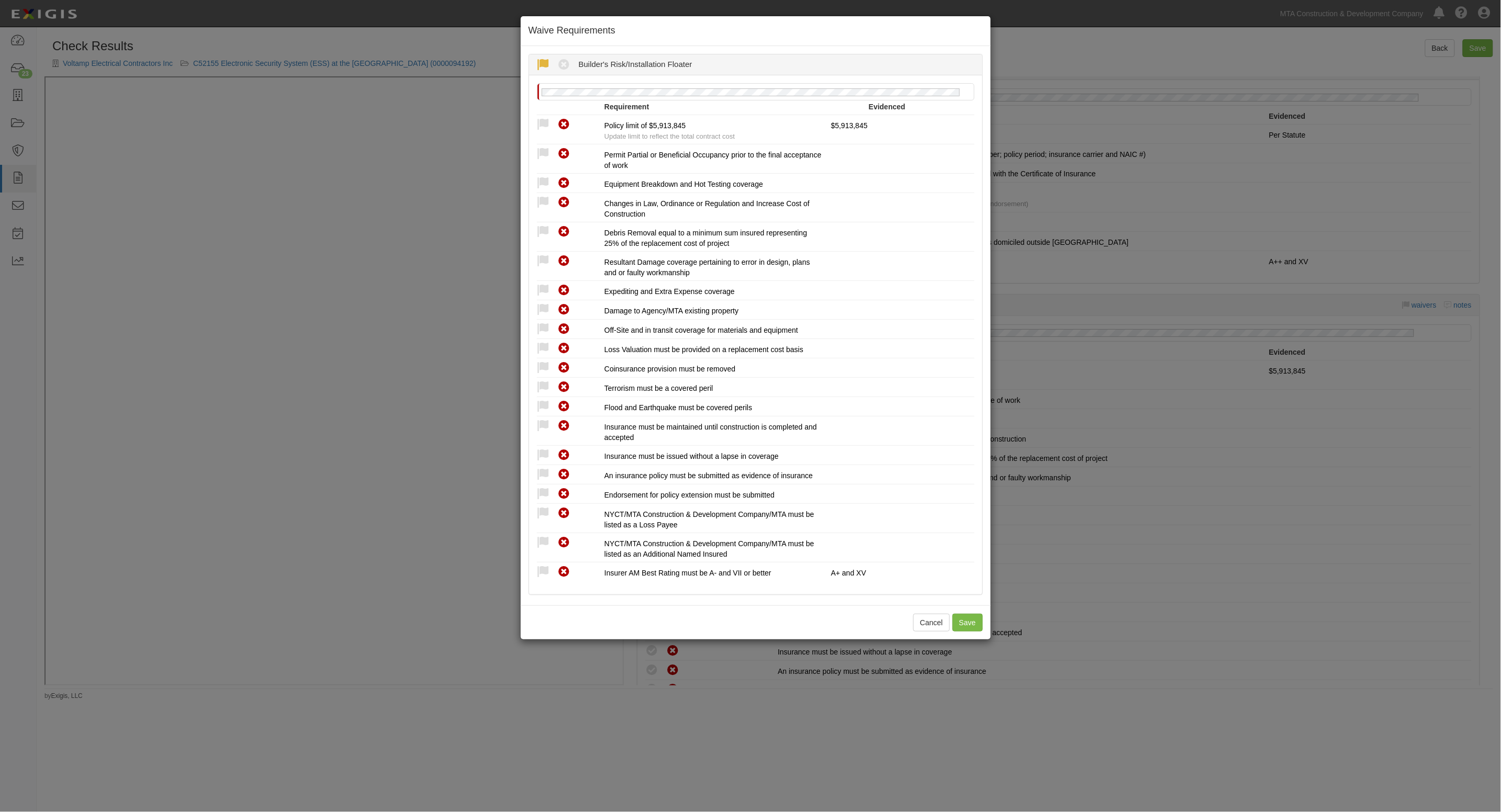
radio input "true"
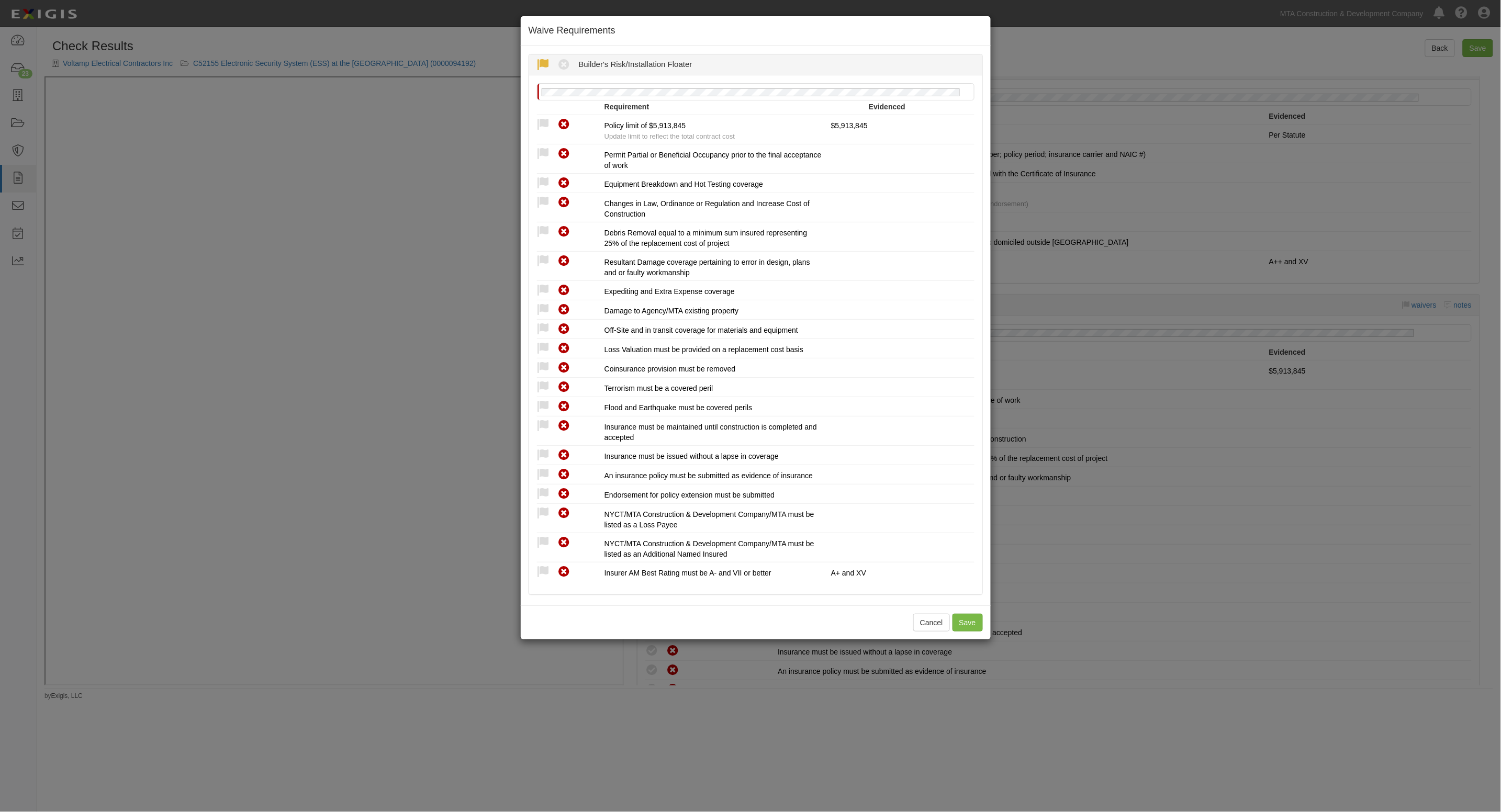
radio input "true"
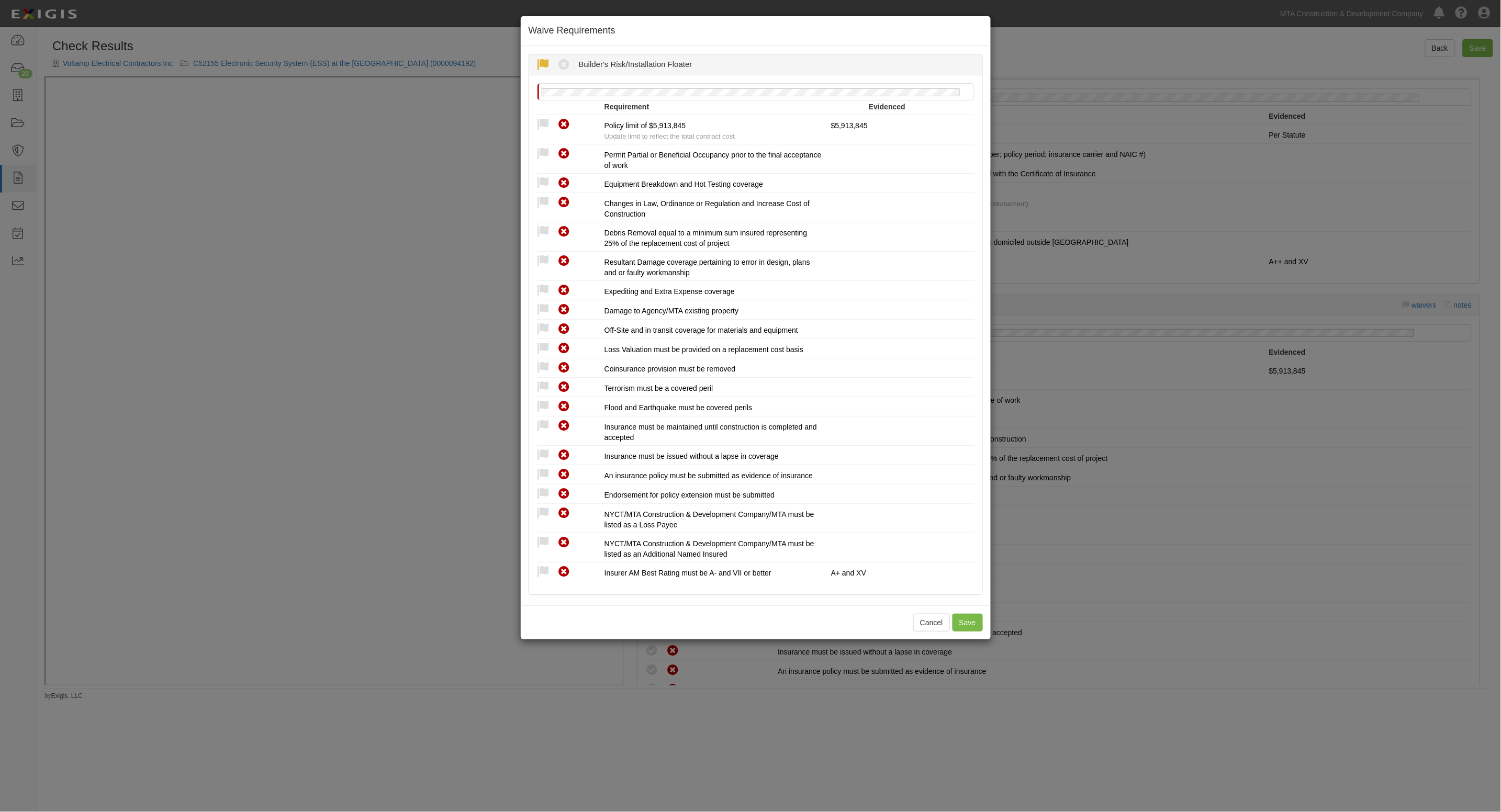
radio input "true"
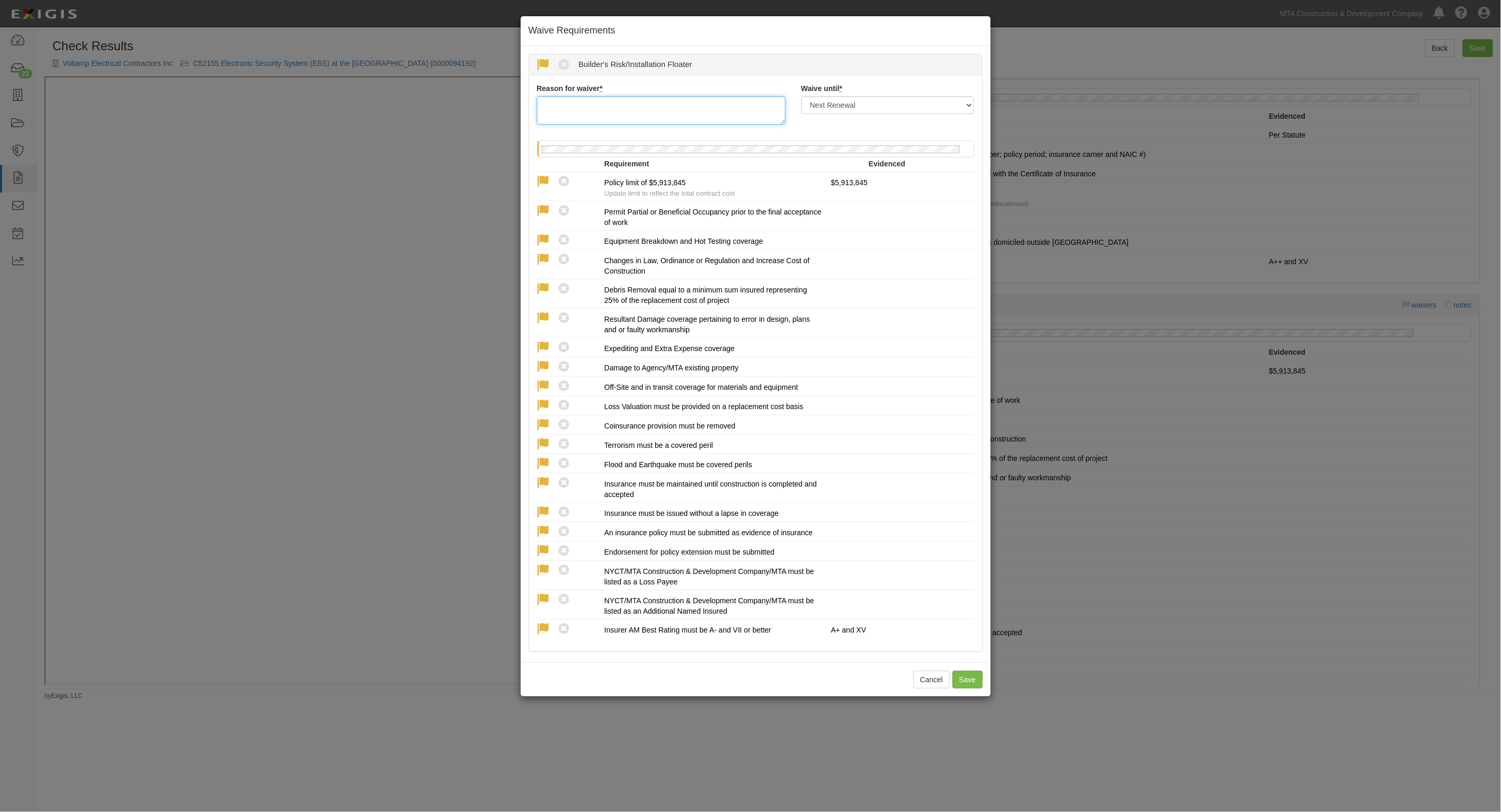
click at [571, 116] on textarea "Reason for waiver *" at bounding box center [661, 110] width 249 height 28
type textarea "Substantial completion 10/17/24 with minor punch list work remaining, C&D will …"
click at [864, 109] on select "Next Renewal Indefinitely" at bounding box center [888, 105] width 173 height 18
select select "indefinitely"
click at [802, 96] on select "Next Renewal Indefinitely" at bounding box center [888, 105] width 173 height 18
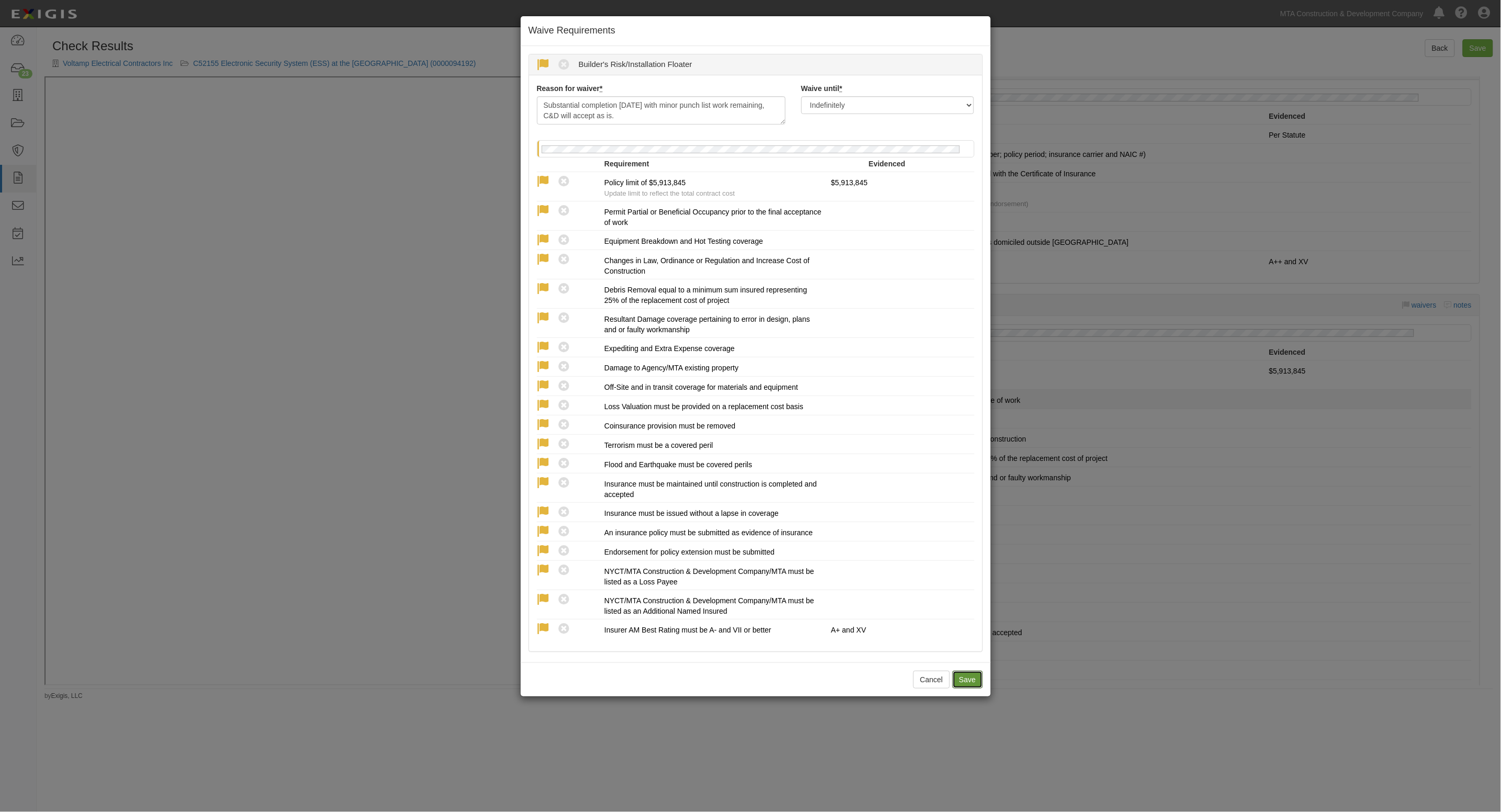
drag, startPoint x: 963, startPoint y: 679, endPoint x: 809, endPoint y: 396, distance: 322.2
click at [963, 679] on button "Save" at bounding box center [968, 680] width 30 height 18
radio input "true"
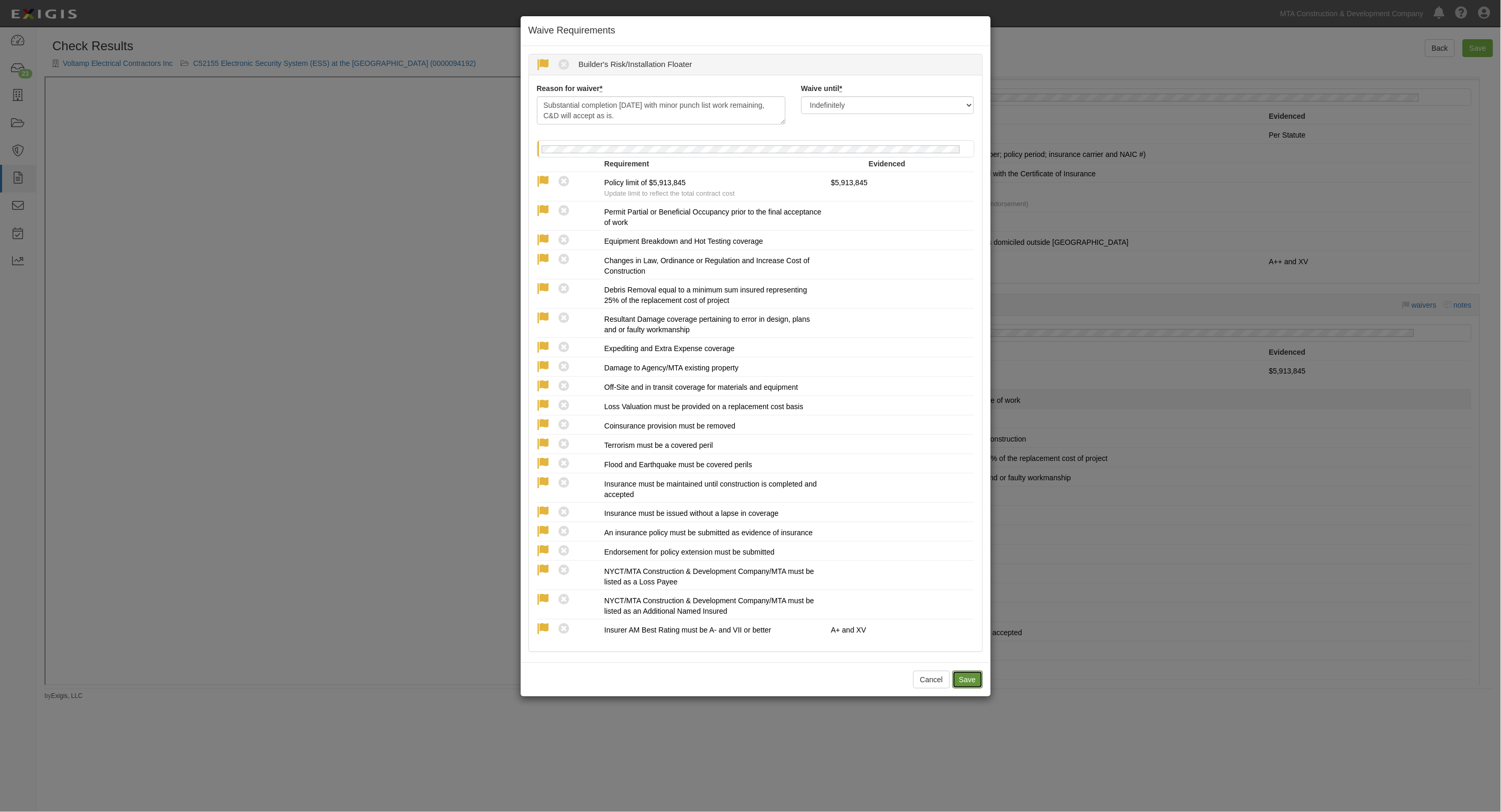
radio input "true"
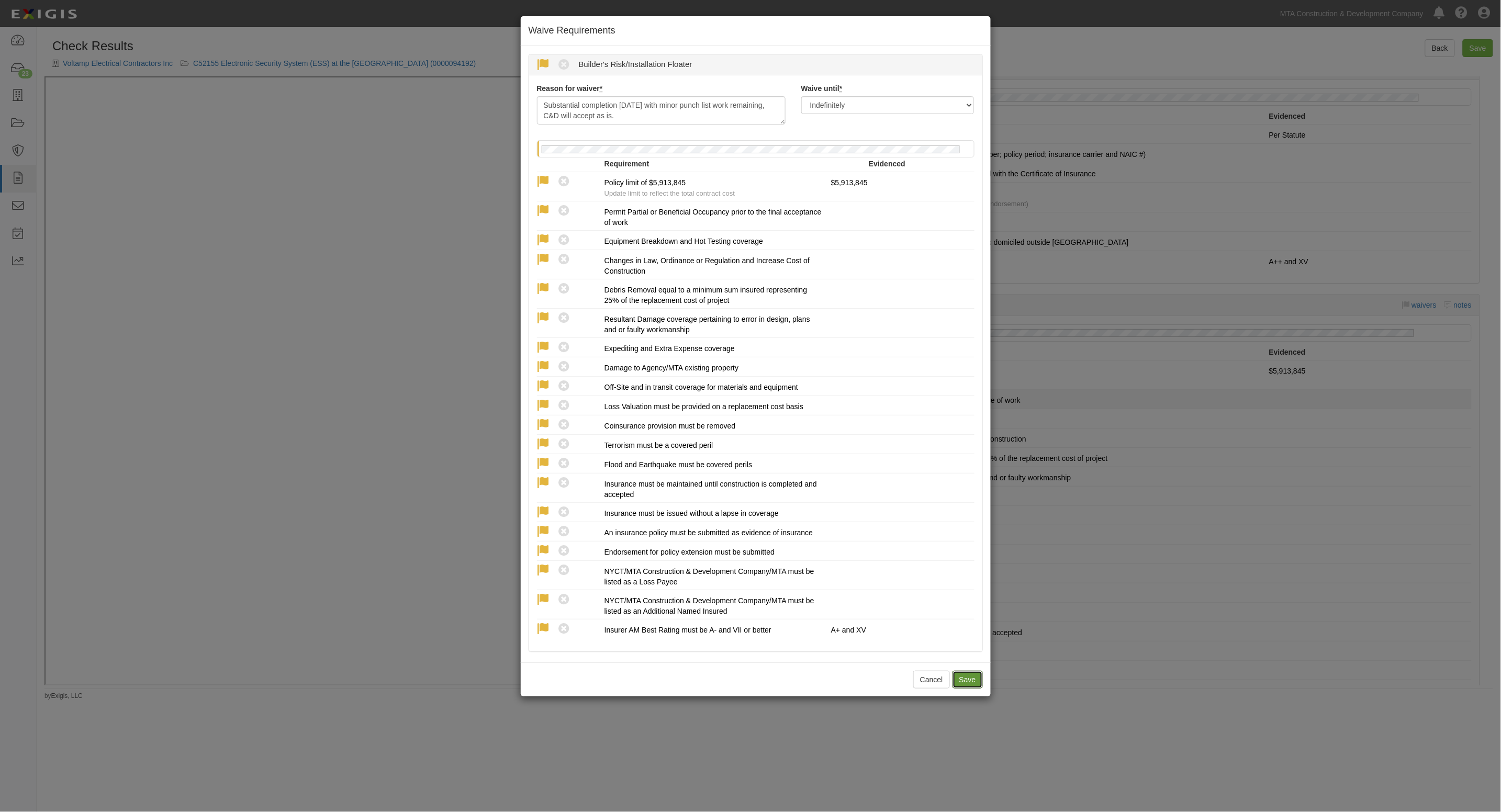
radio input "true"
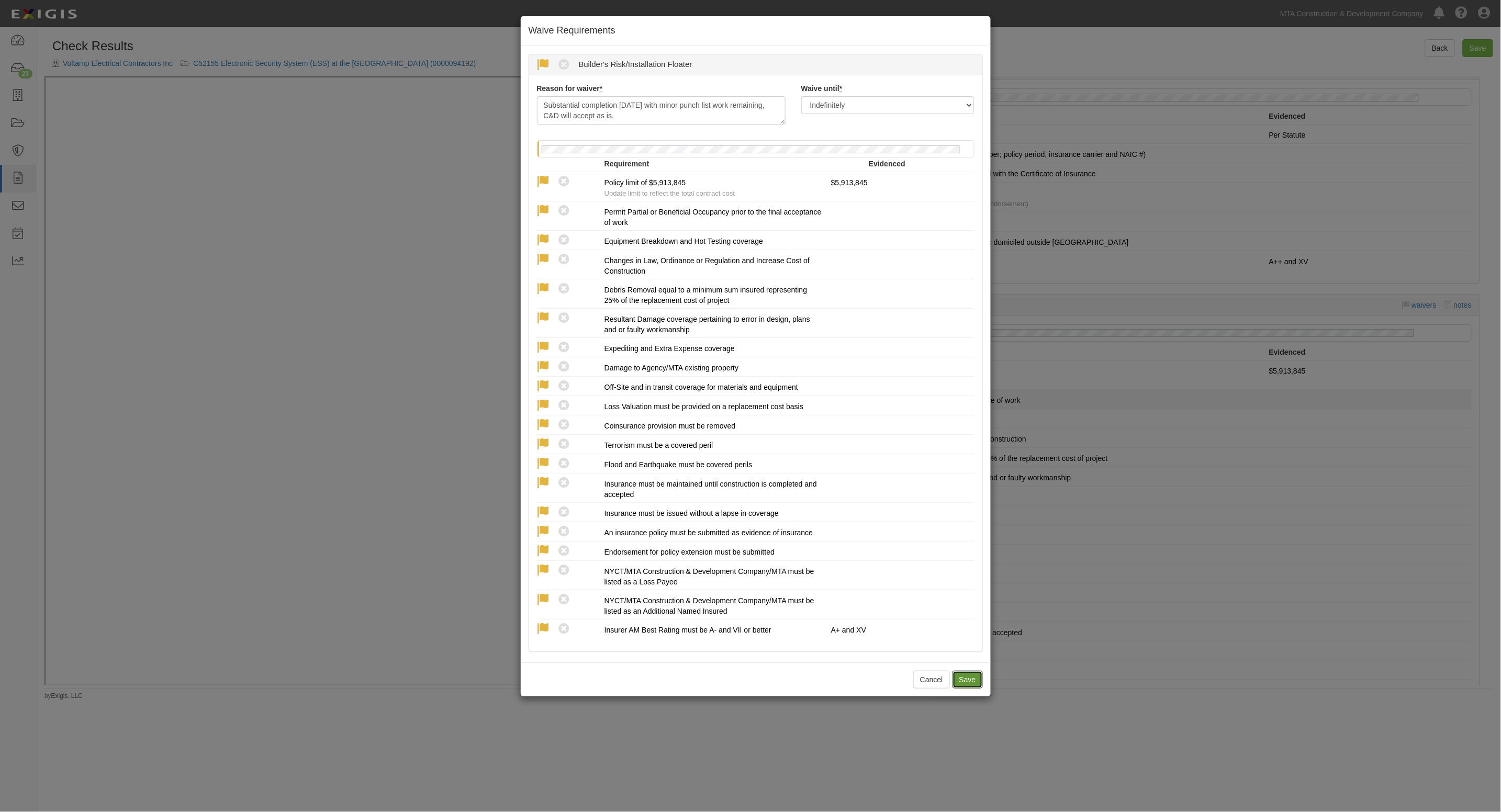
radio input "true"
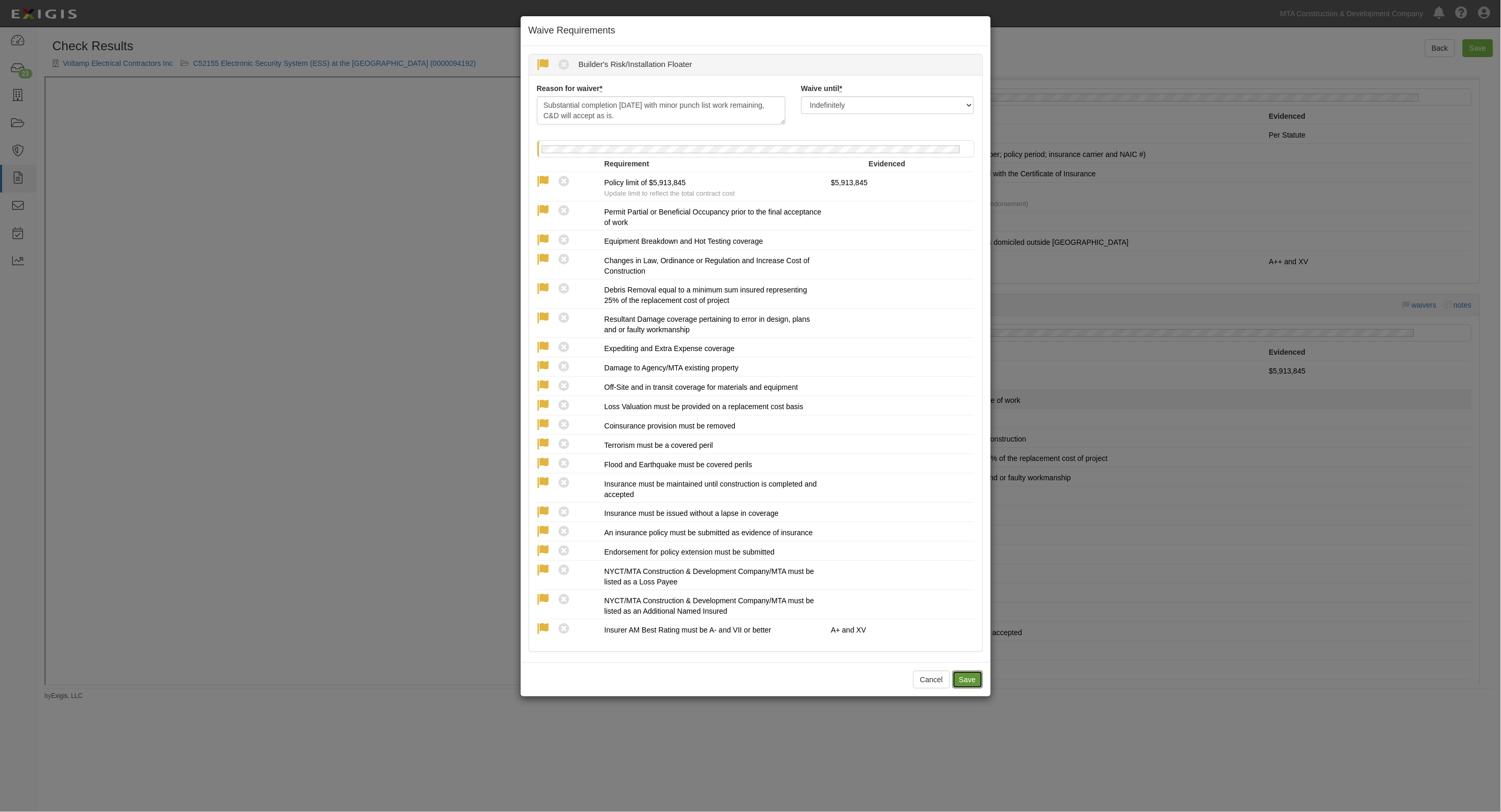
radio input "true"
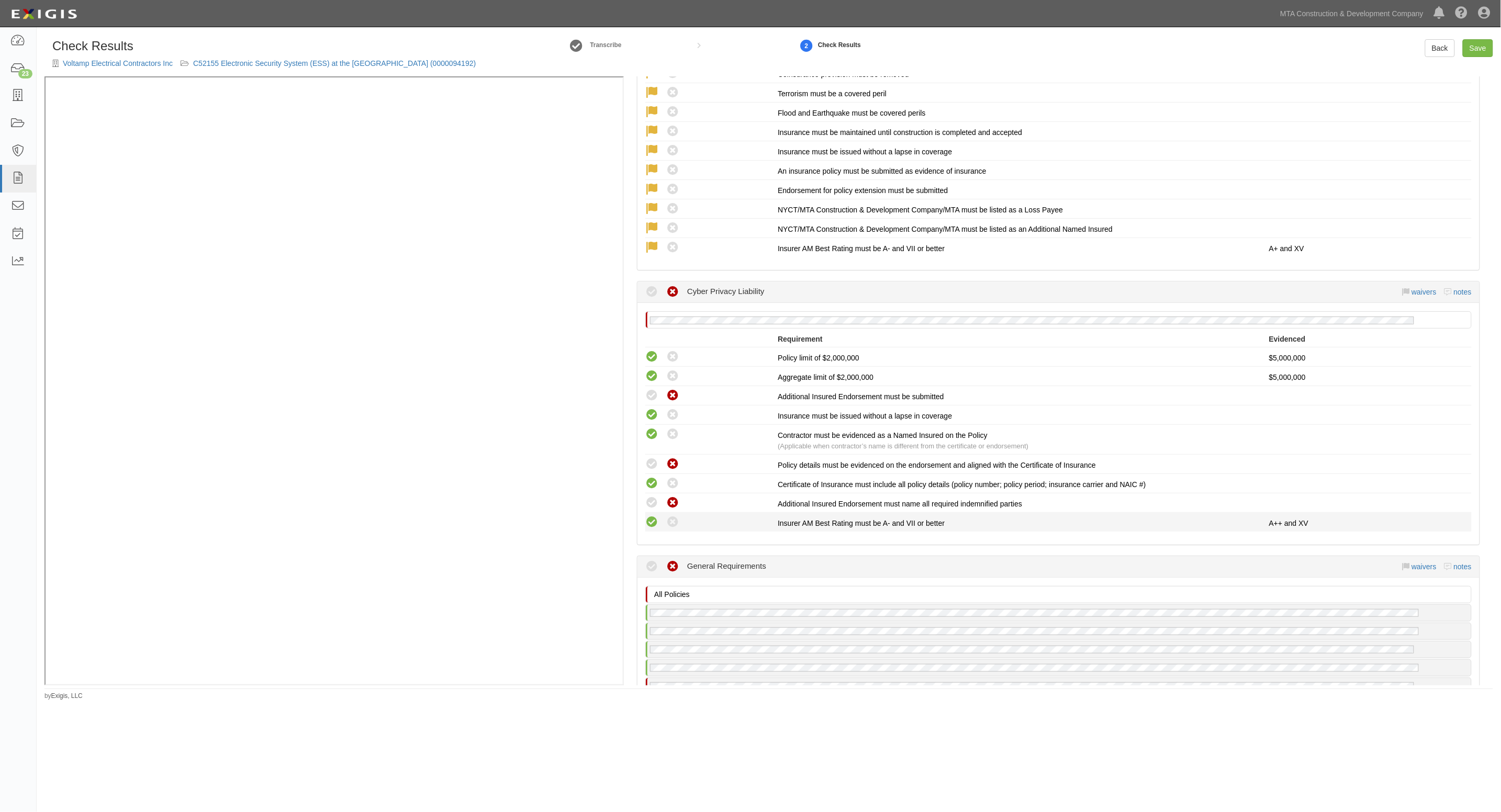
scroll to position [1766, 0]
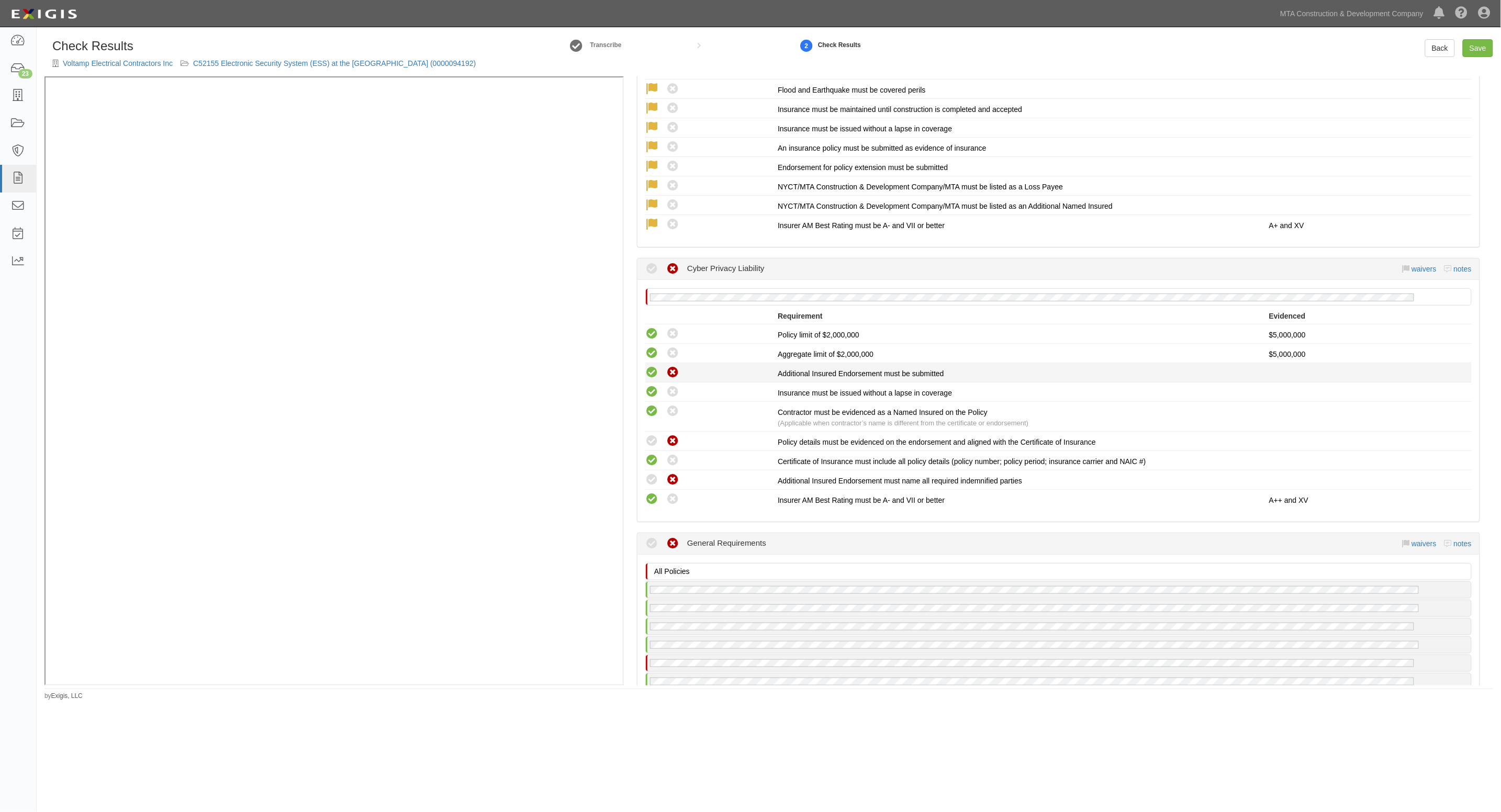
click at [650, 366] on icon at bounding box center [652, 373] width 13 height 13
radio input "true"
click at [653, 435] on icon at bounding box center [652, 441] width 13 height 13
radio input "true"
click at [652, 474] on icon at bounding box center [652, 480] width 13 height 13
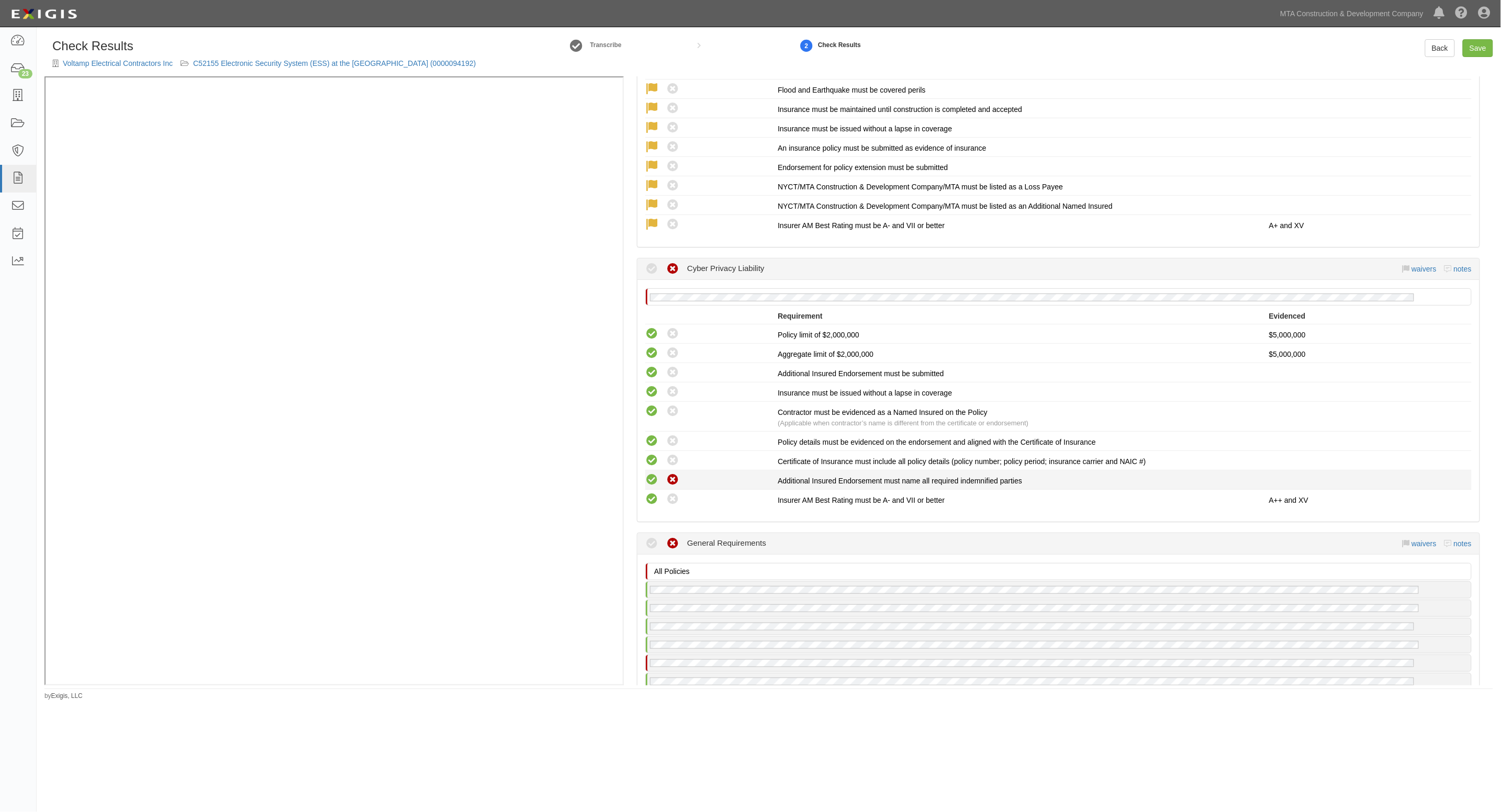
radio input "true"
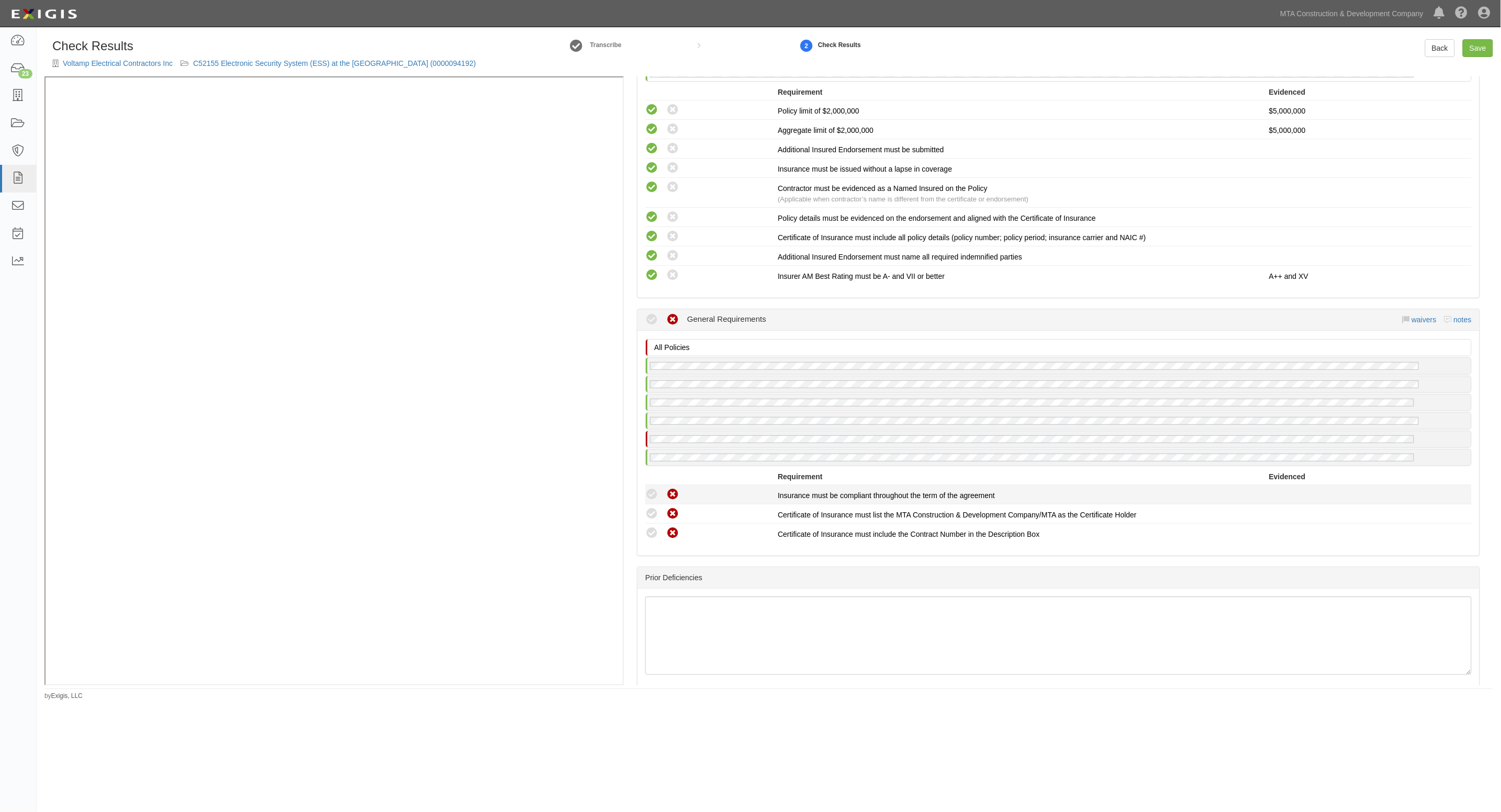
scroll to position [2027, 0]
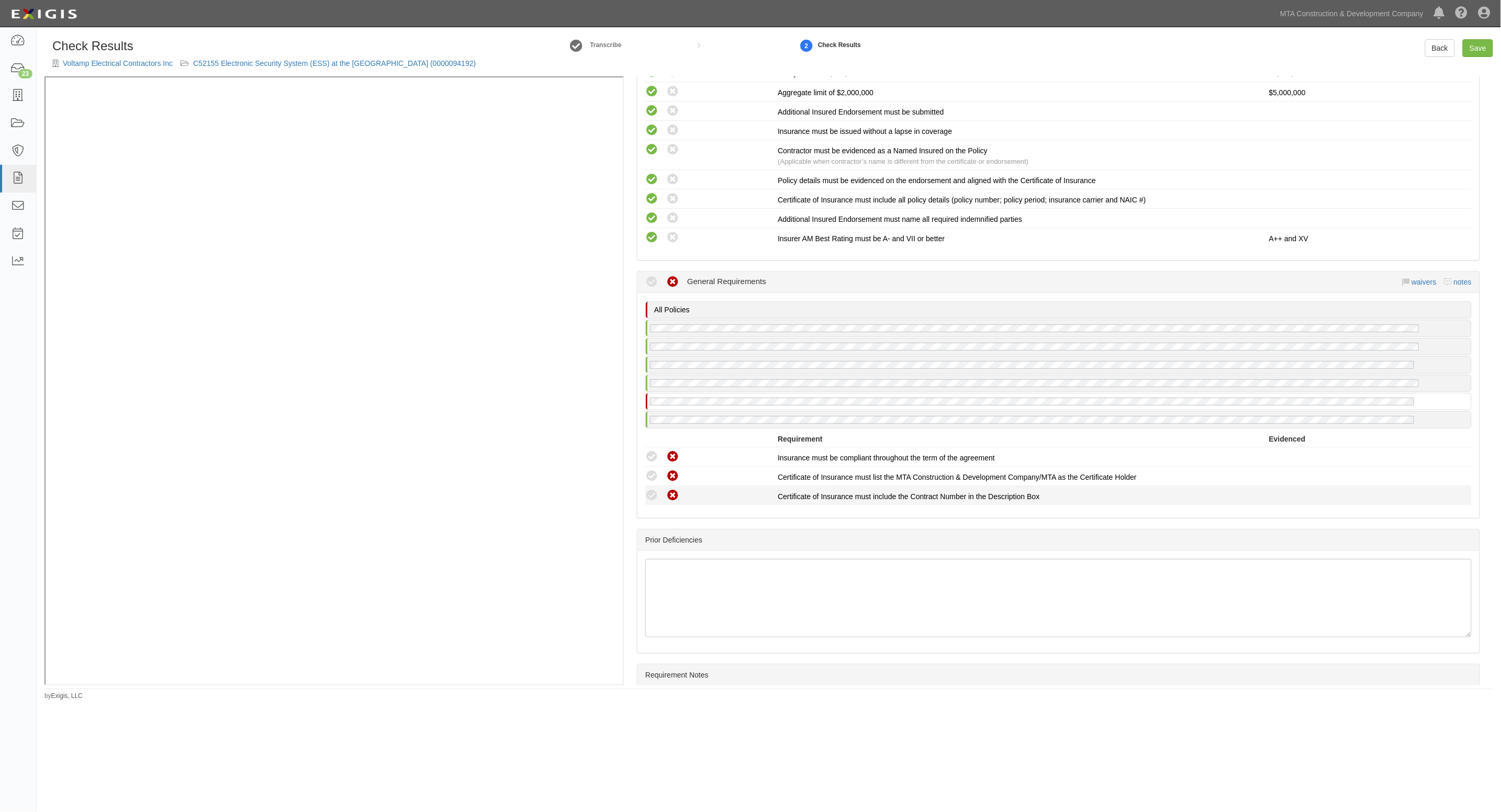
click at [650, 489] on icon at bounding box center [652, 495] width 13 height 13
click at [650, 470] on icon at bounding box center [652, 477] width 13 height 13
click at [1412, 278] on link "waivers" at bounding box center [1424, 282] width 25 height 8
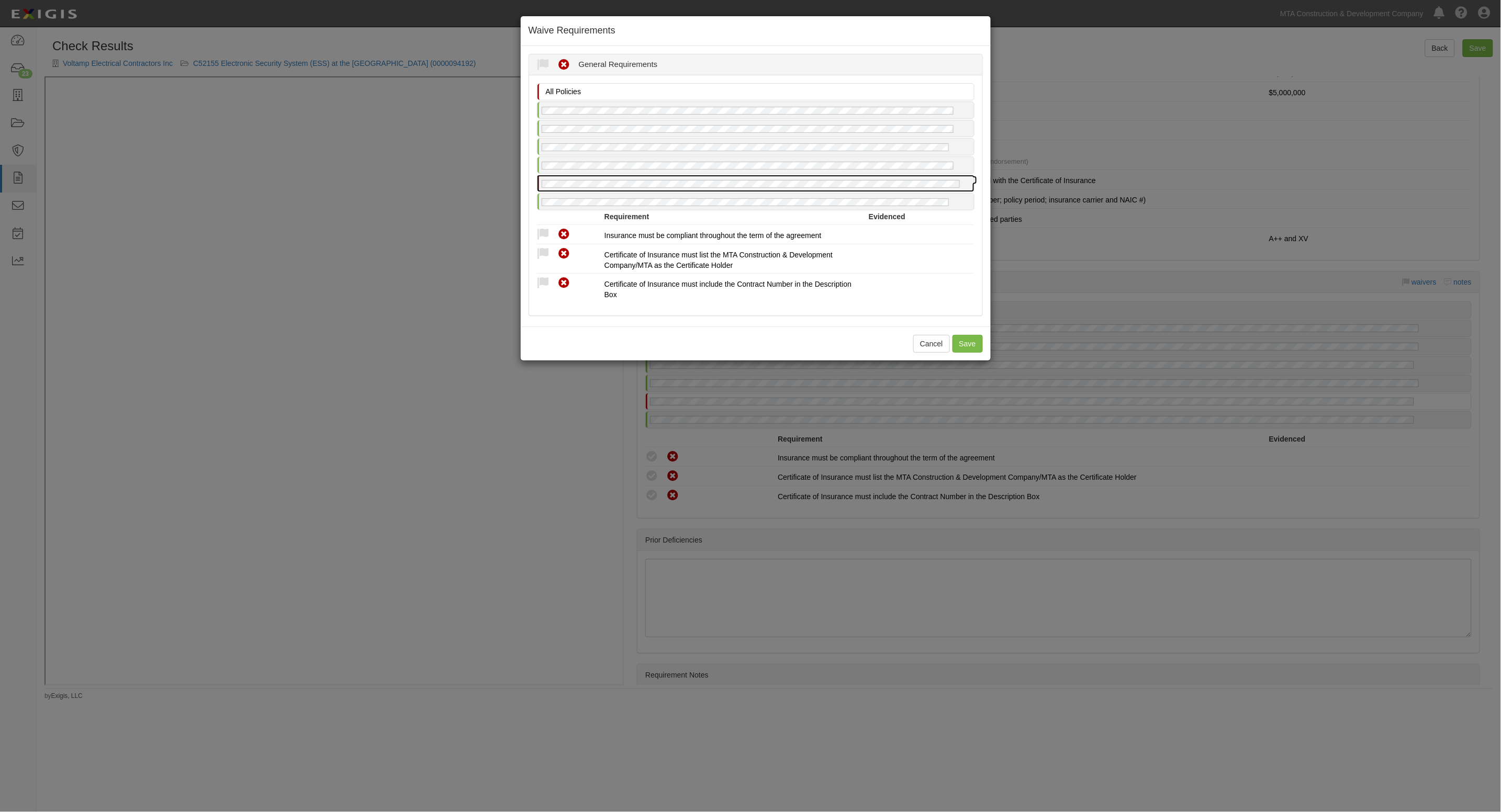
radio input "false"
radio input "true"
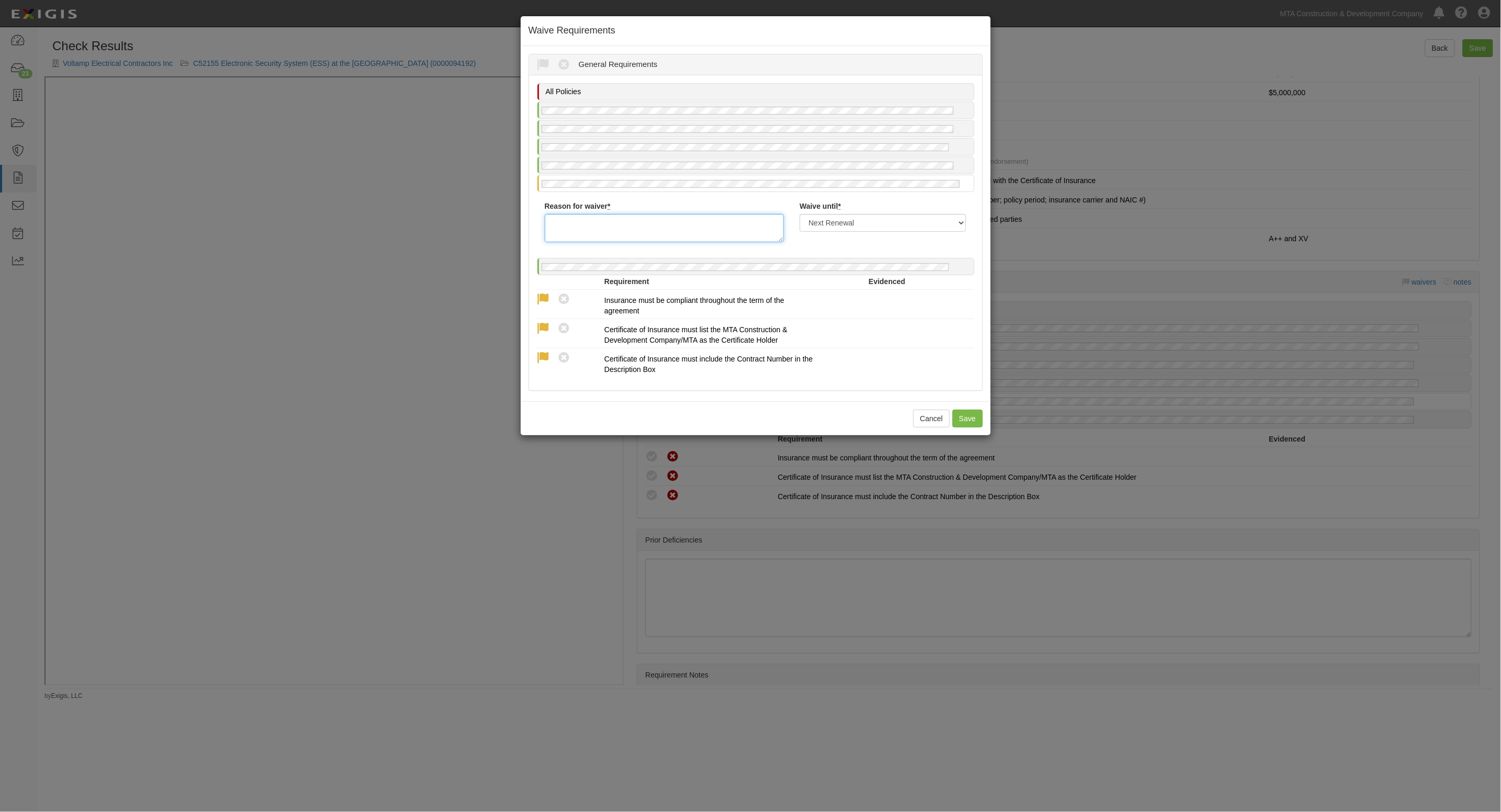
click at [573, 230] on textarea "Reason for waiver *" at bounding box center [665, 228] width 240 height 28
type textarea "See above"
click at [826, 217] on select "Next Renewal Indefinitely" at bounding box center [883, 223] width 167 height 18
select select "indefinitely"
click at [800, 214] on select "Next Renewal Indefinitely" at bounding box center [883, 223] width 167 height 18
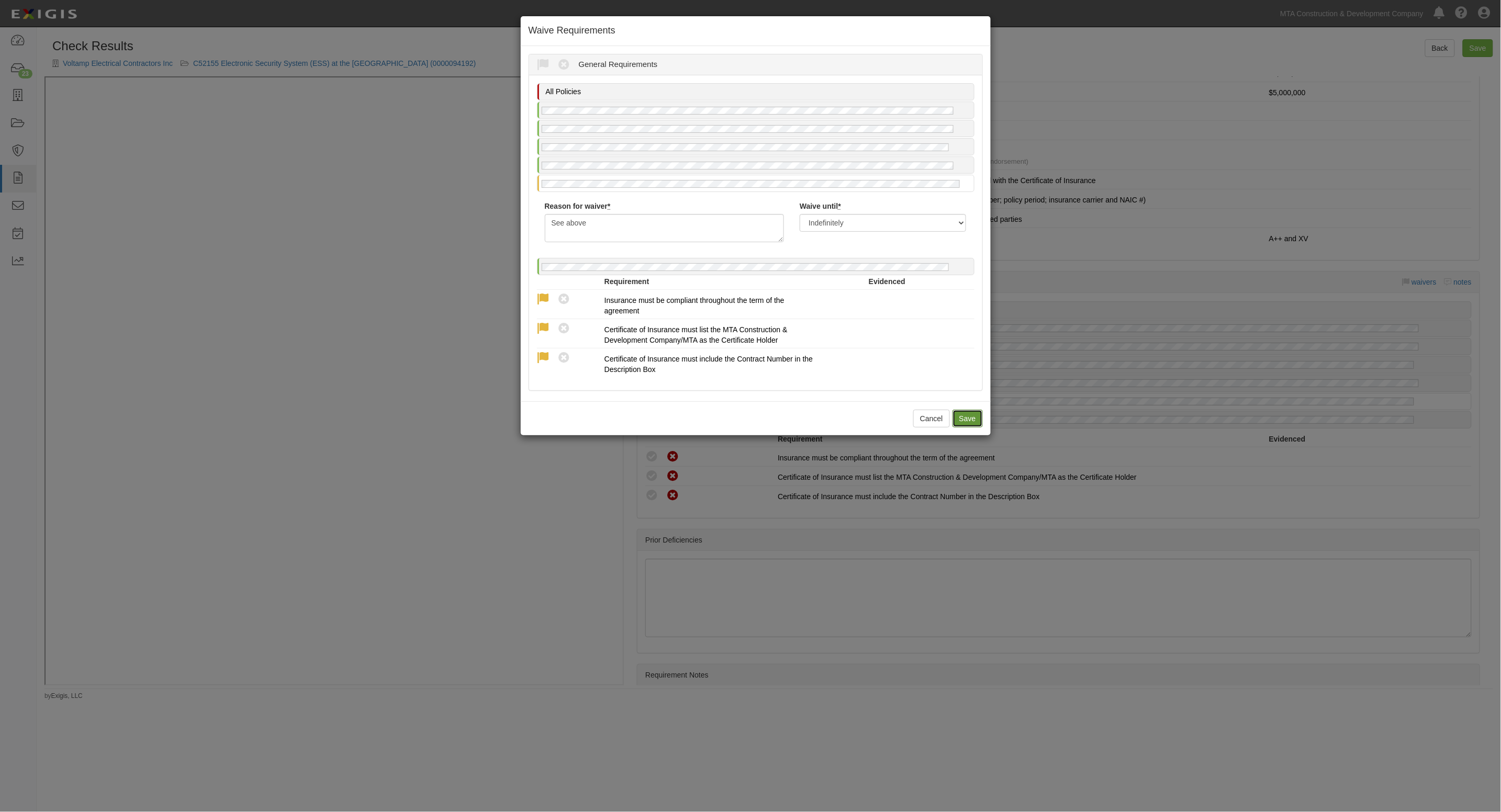
click at [963, 416] on button "Save" at bounding box center [968, 419] width 30 height 18
radio input "true"
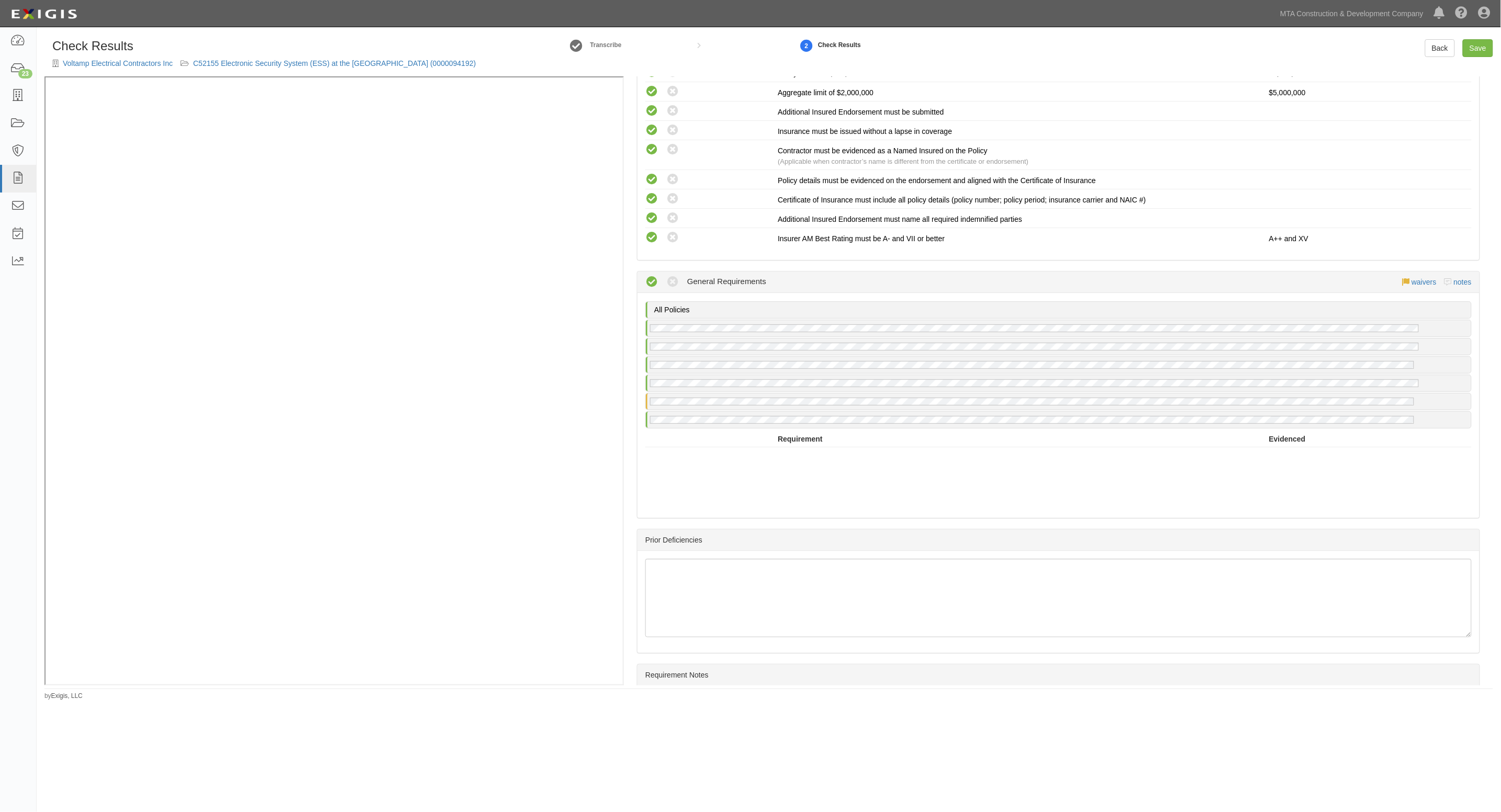
scroll to position [2003, 0]
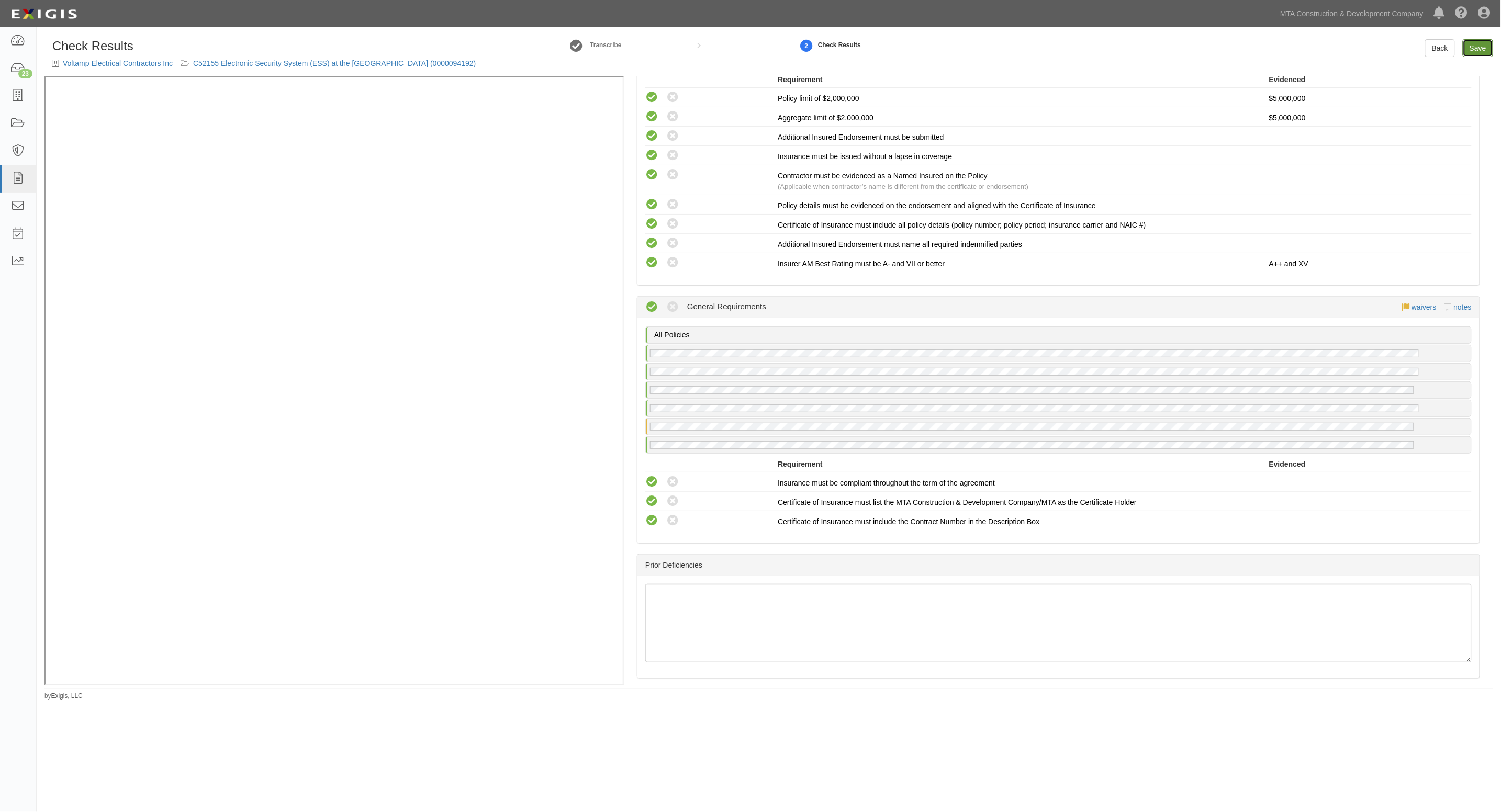
click at [1474, 48] on link "Save" at bounding box center [1478, 48] width 30 height 18
radio input "true"
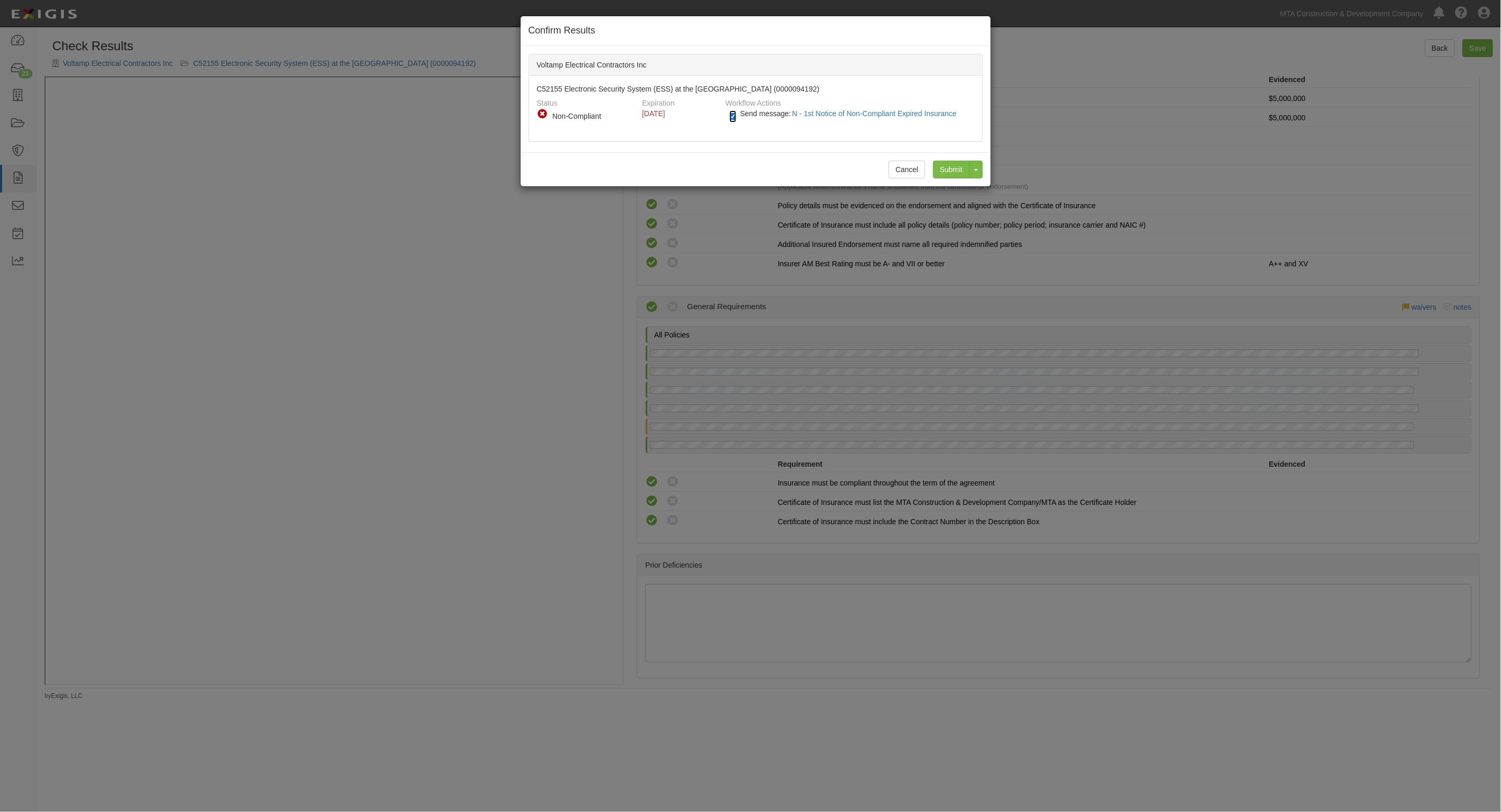
click at [732, 116] on input "Send message: N - 1st Notice of Non-Compliant Expired Insurance" at bounding box center [733, 116] width 7 height 12
click at [737, 119] on input "Send message: N - 1st Notice of Non-Compliant Expired Insurance" at bounding box center [733, 116] width 7 height 12
checkbox input "true"
click at [949, 172] on input "Submit" at bounding box center [952, 169] width 37 height 18
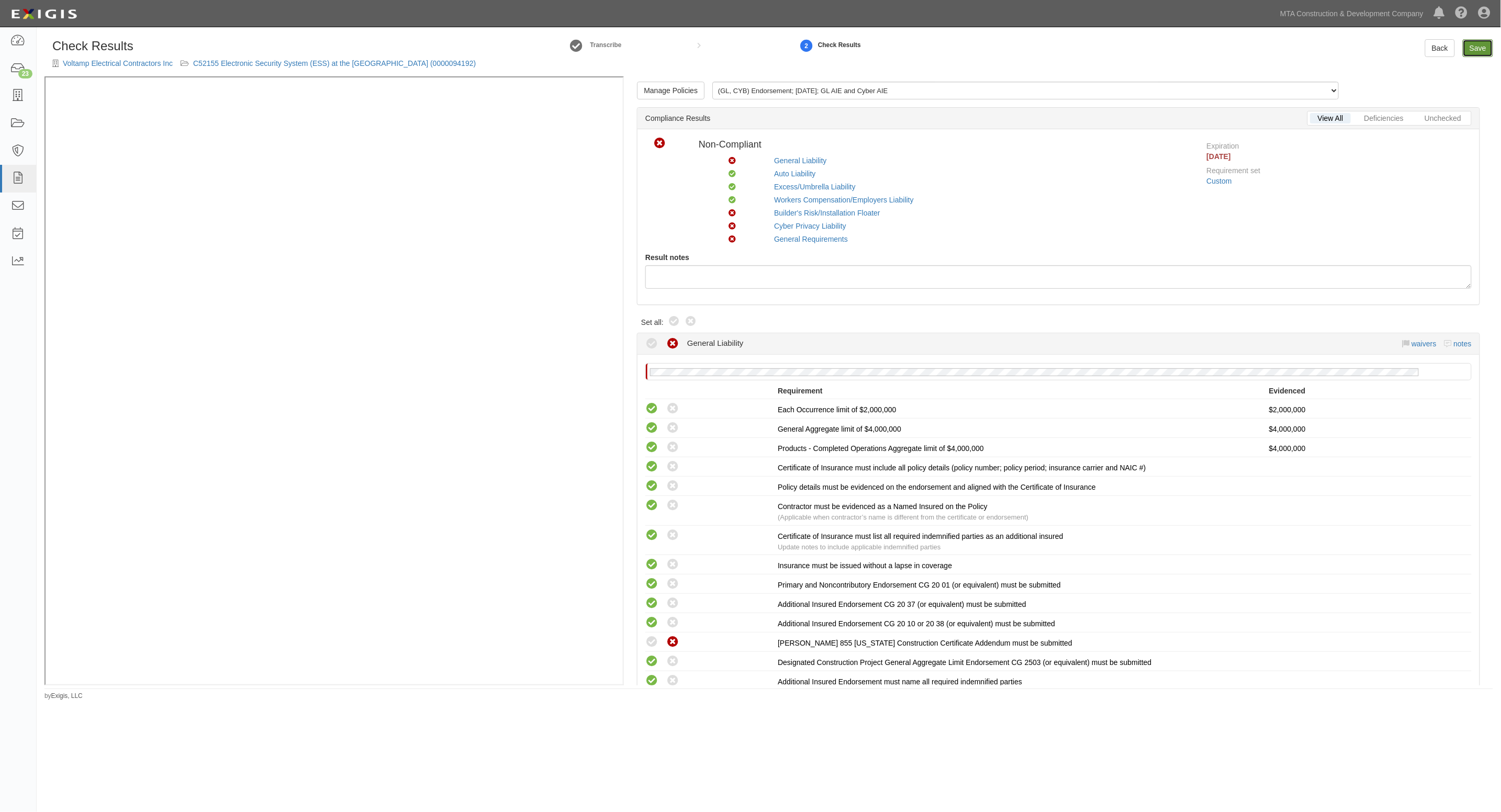
click at [1474, 51] on link "Save" at bounding box center [1478, 48] width 30 height 18
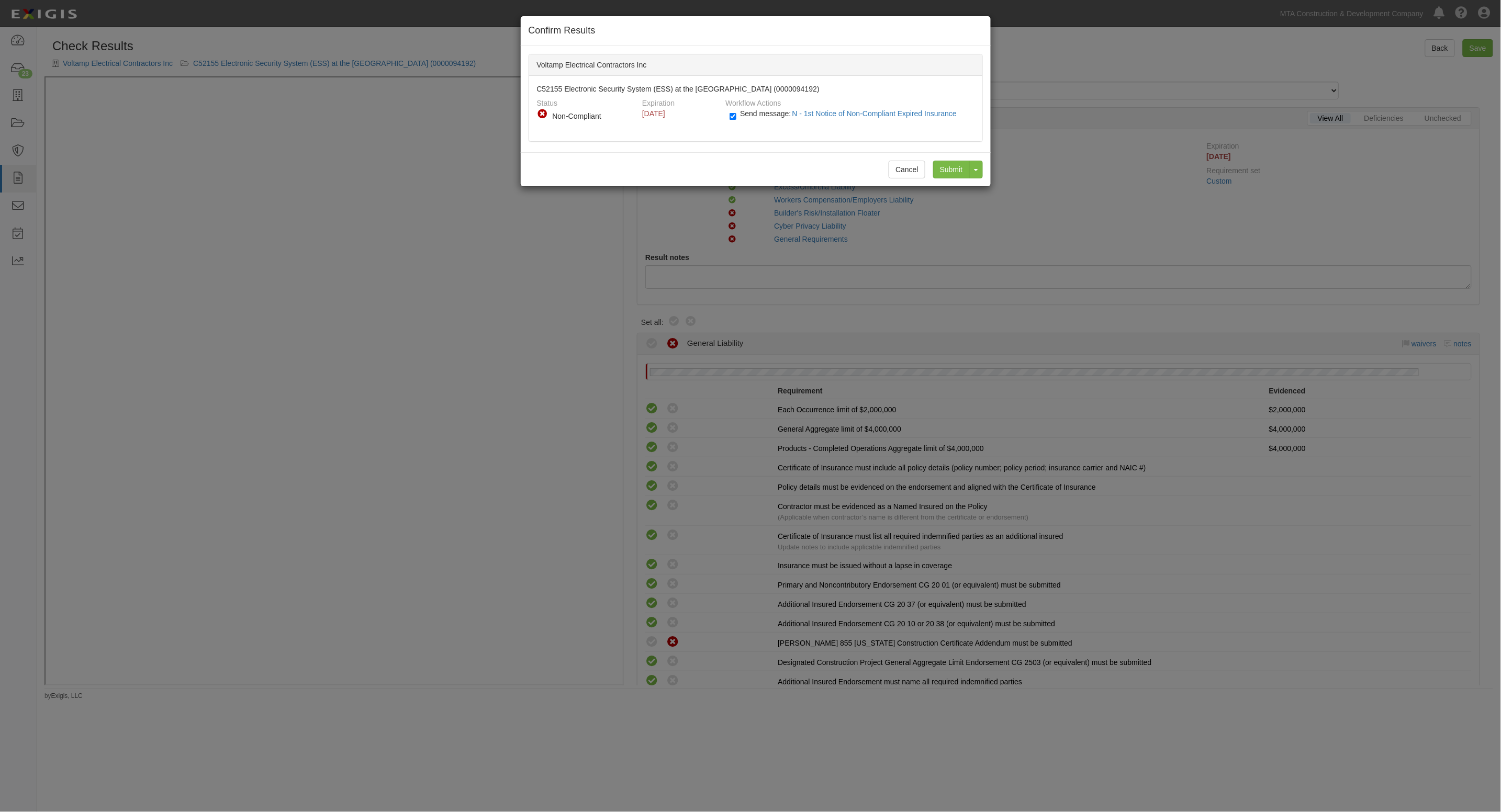
click at [746, 118] on label "Send message: N - 1st Notice of Non-Compliant Expired Insurance" at bounding box center [845, 119] width 232 height 14
click at [737, 118] on input "Send message: N - 1st Notice of Non-Compliant Expired Insurance" at bounding box center [733, 116] width 7 height 12
checkbox input "false"
click at [958, 169] on input "Submit" at bounding box center [952, 169] width 37 height 18
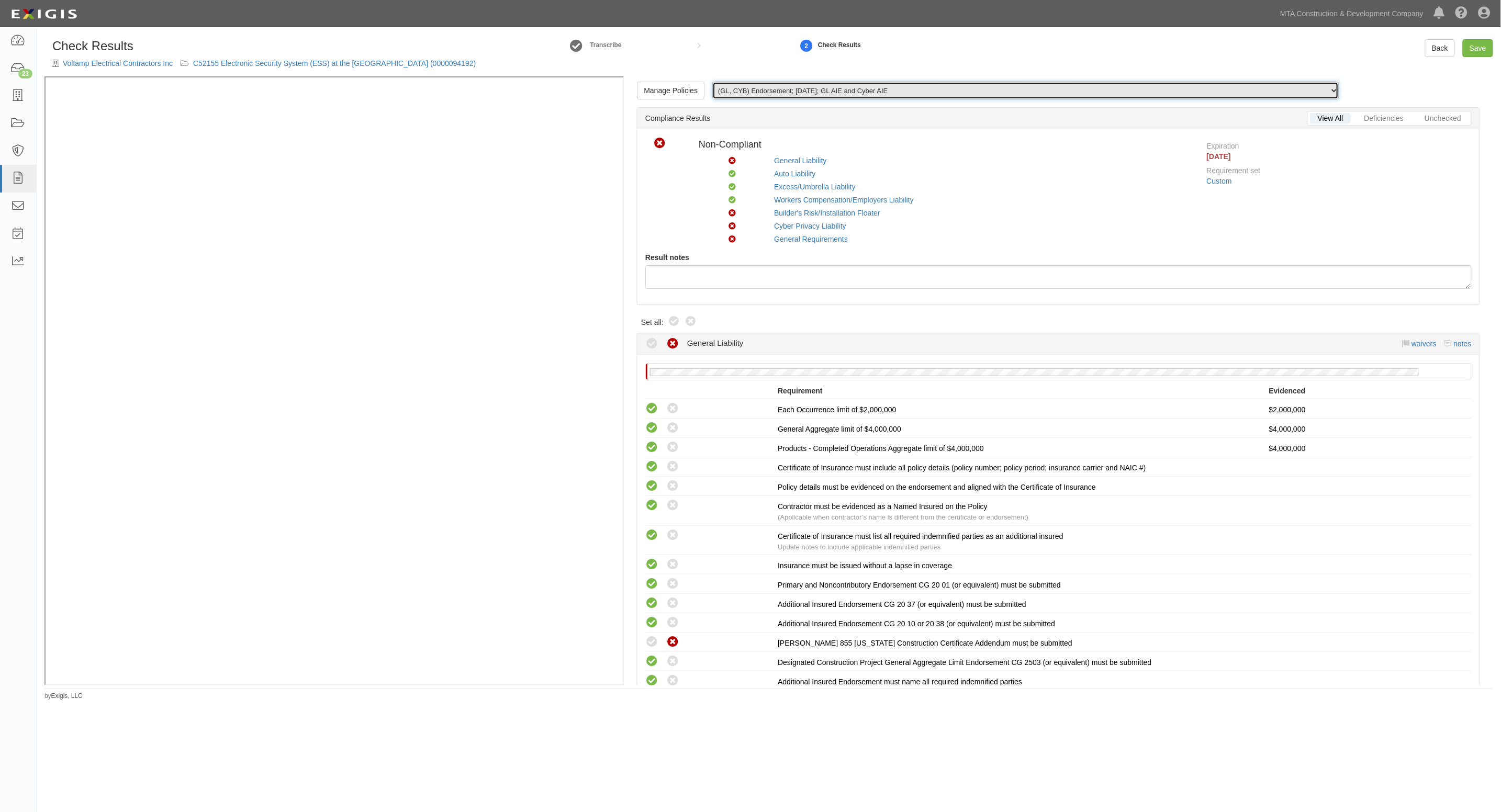
click at [990, 89] on select "(GL, CYB) Endorsement; [DATE]; GL AIE and Cyber AIE (GL, AL, XS, WC/EL, CYB) Ce…" at bounding box center [1025, 90] width 627 height 18
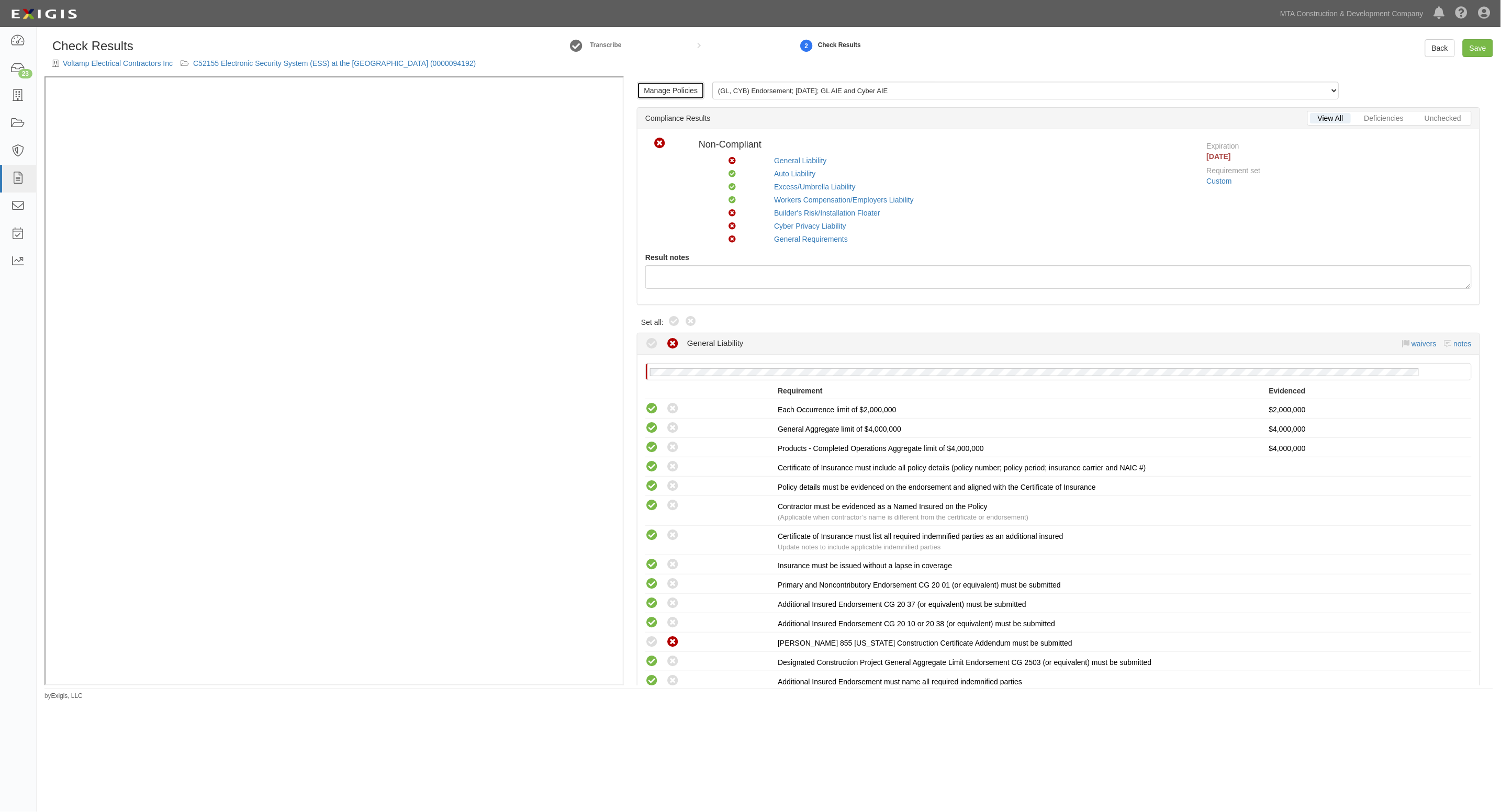
click at [662, 92] on link "Manage Policies" at bounding box center [670, 90] width 67 height 18
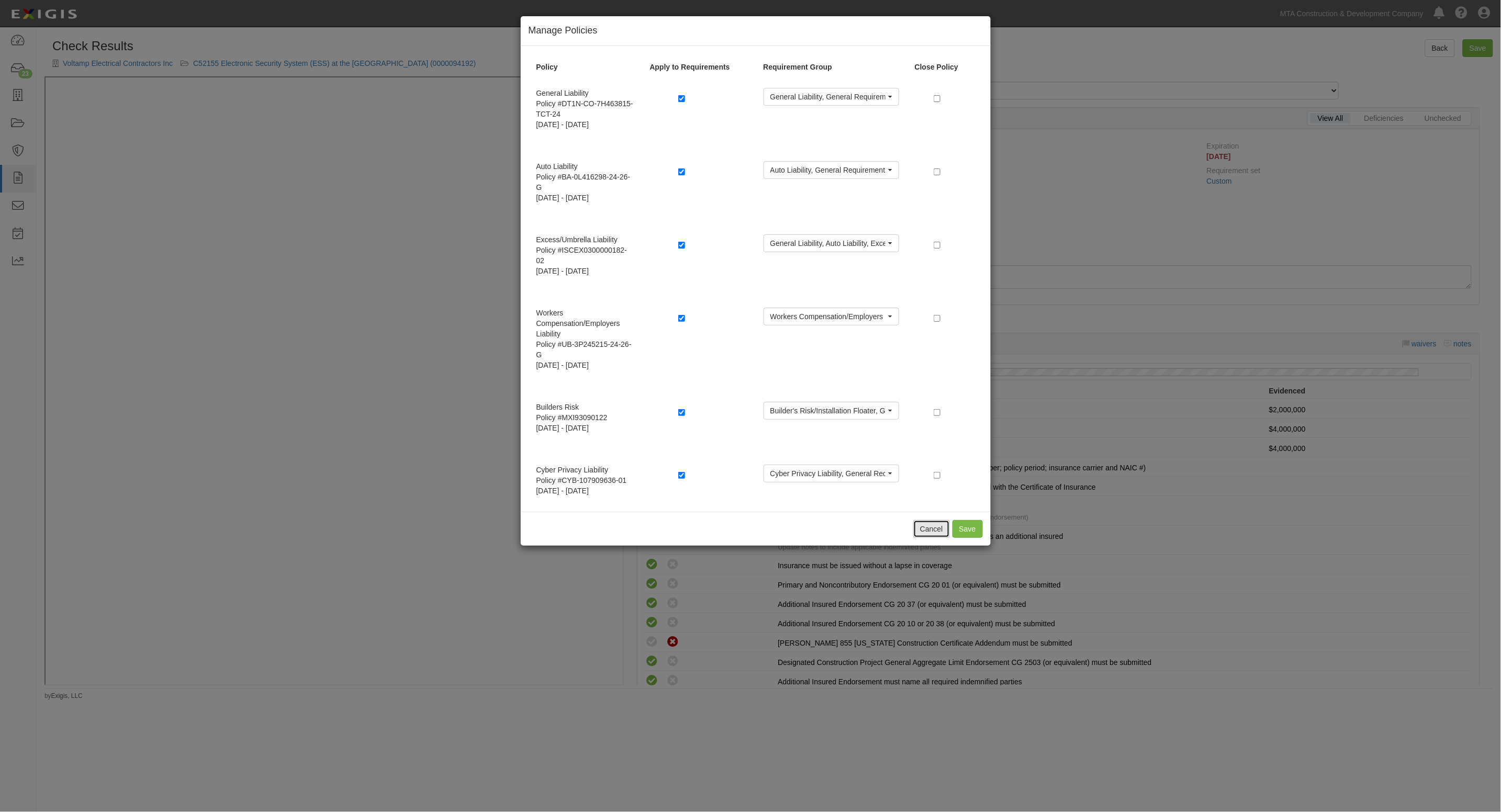
click at [930, 524] on button "Cancel" at bounding box center [932, 529] width 37 height 18
radio input "false"
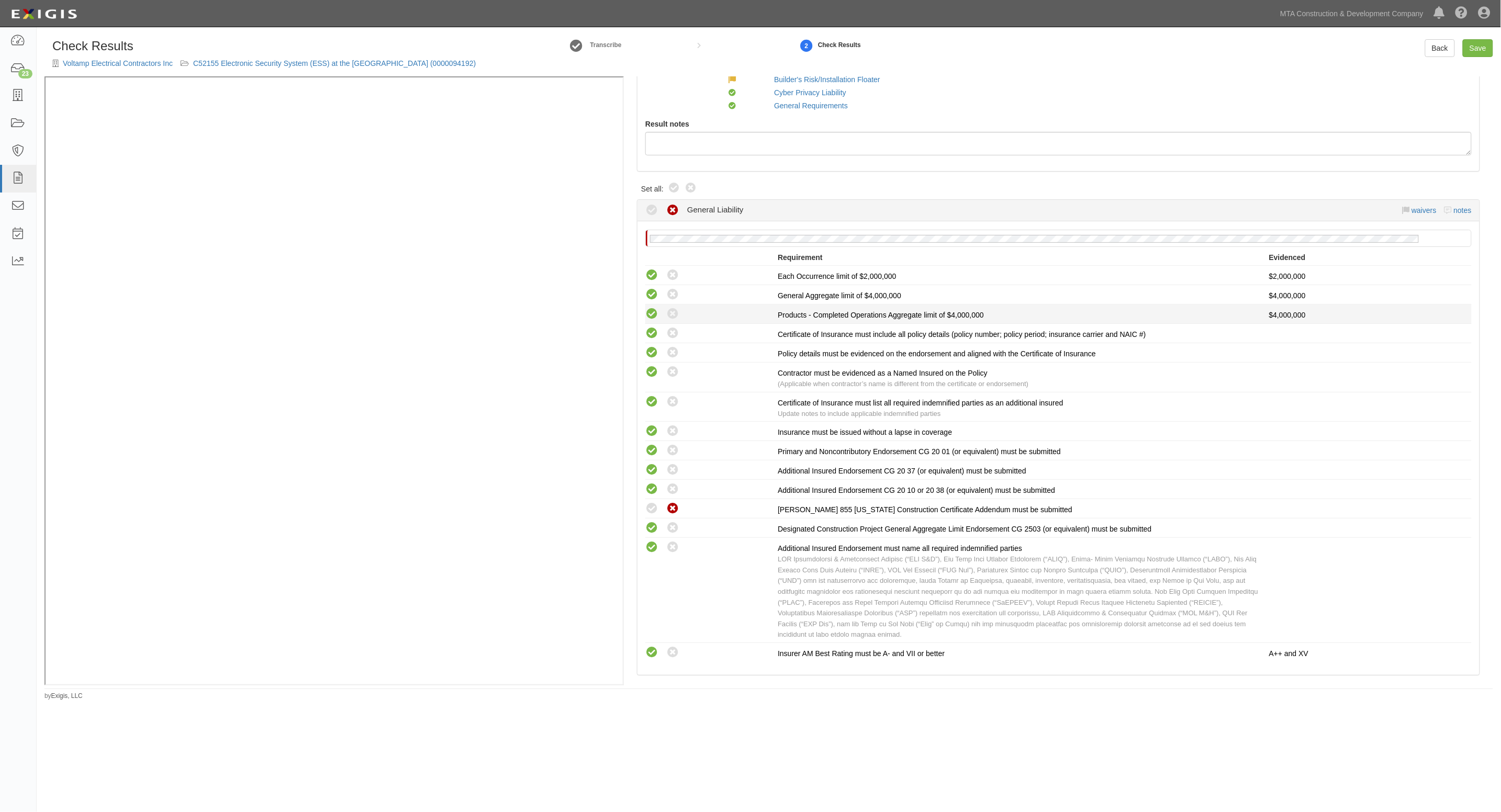
scroll to position [458, 0]
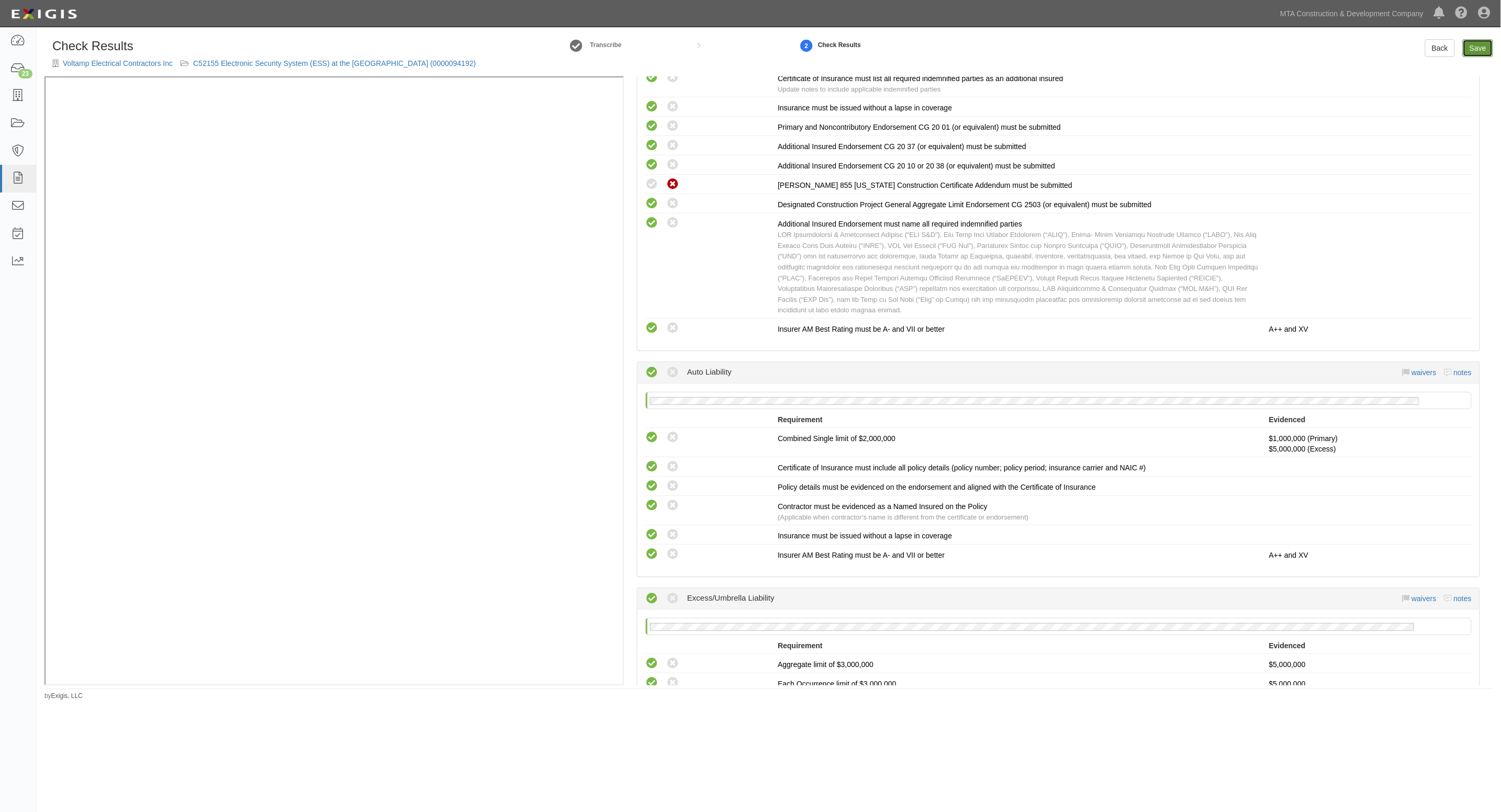
click at [1487, 53] on link "Save" at bounding box center [1478, 48] width 30 height 18
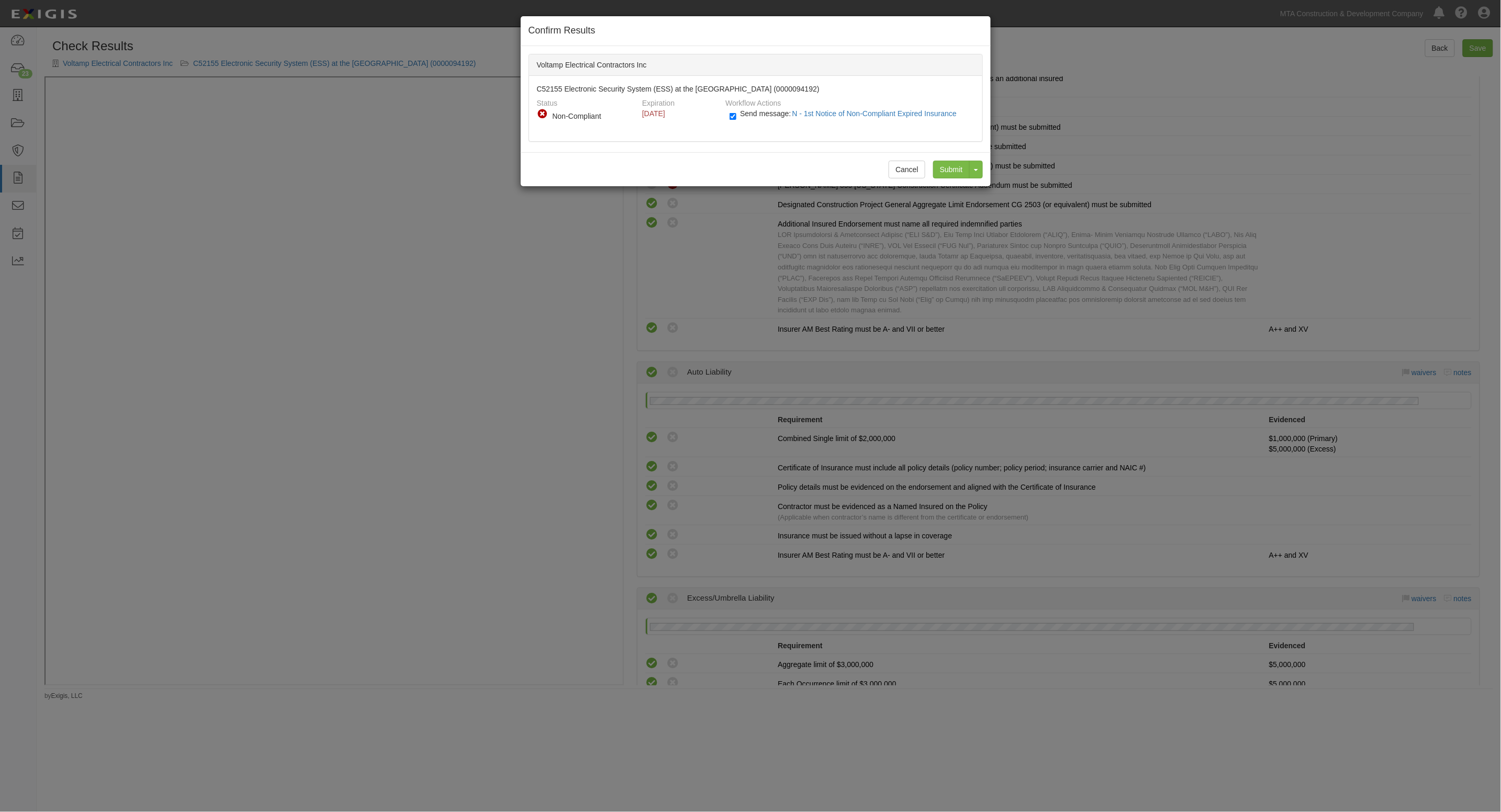
click at [738, 114] on label "Send message: N - 1st Notice of Non-Compliant Expired Insurance" at bounding box center [845, 119] width 232 height 14
click at [737, 114] on input "Send message: N - 1st Notice of Non-Compliant Expired Insurance" at bounding box center [733, 116] width 7 height 12
checkbox input "false"
click at [943, 171] on input "Submit" at bounding box center [952, 169] width 37 height 18
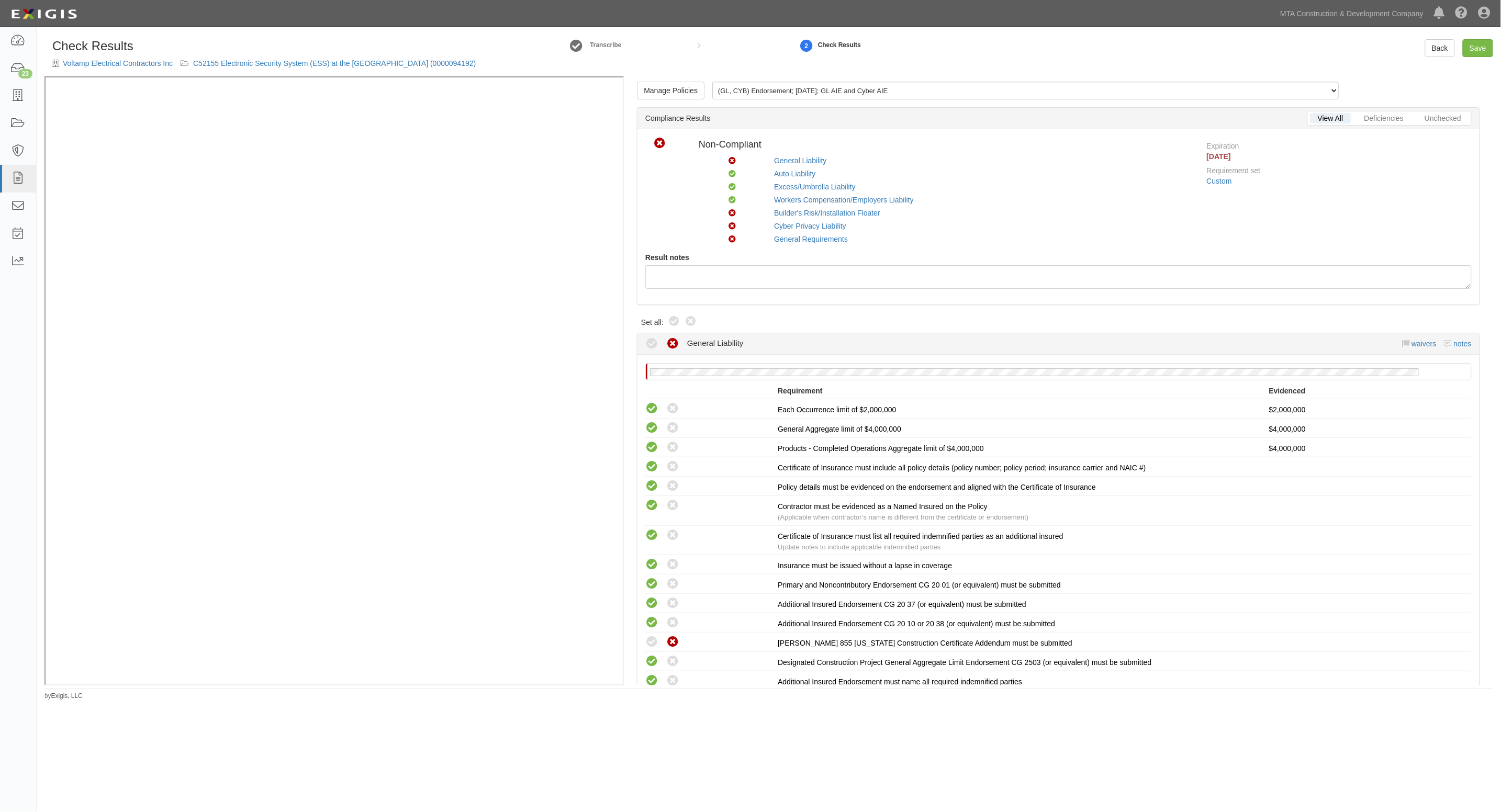
click at [708, 60] on div "Check Results Voltamp Electrical Contractors Inc C52155 Electronic Security Sys…" at bounding box center [769, 57] width 1464 height 37
click at [20, 129] on icon at bounding box center [18, 123] width 15 height 12
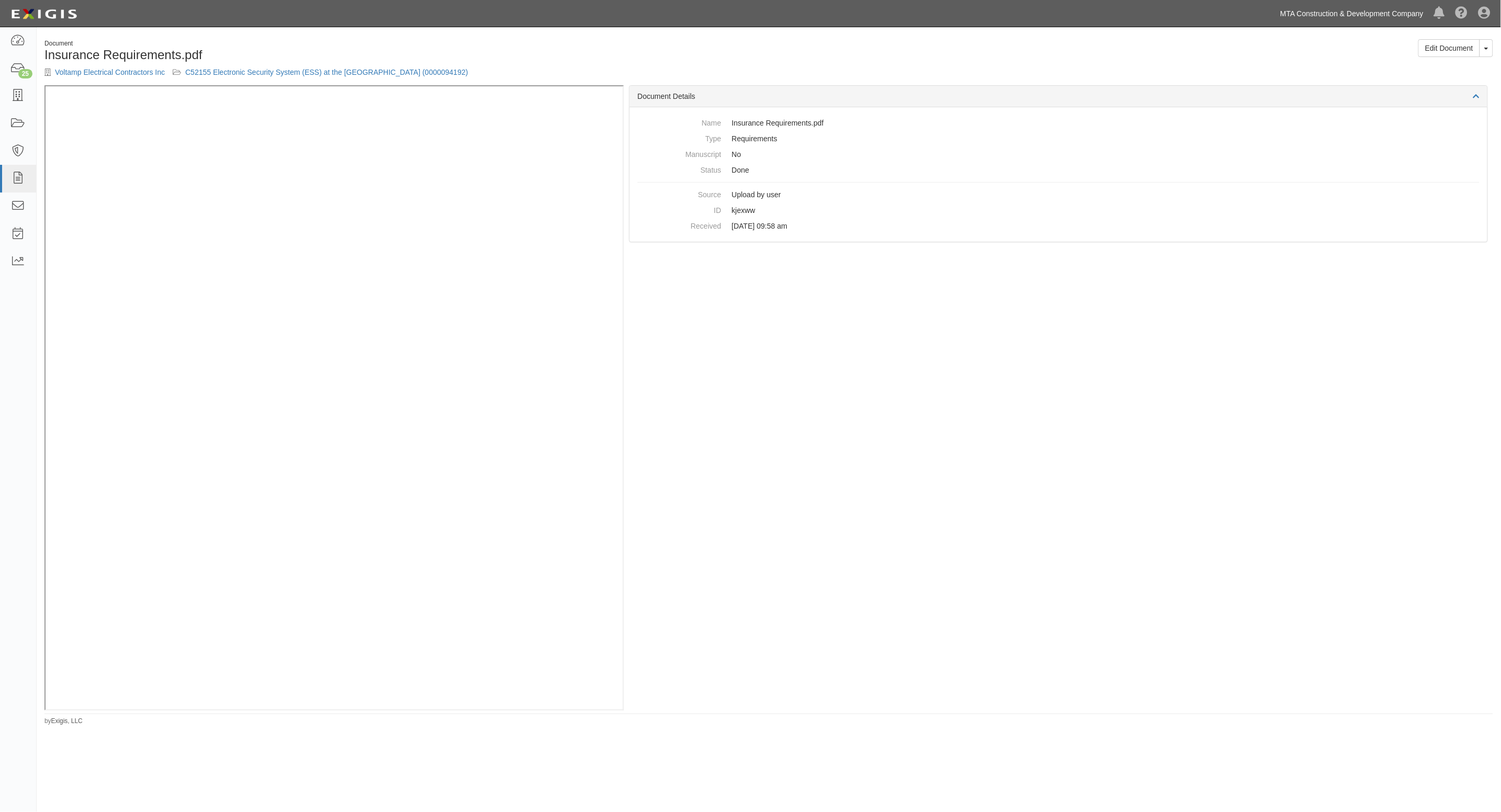
click at [1380, 18] on link "MTA Construction & Development Company" at bounding box center [1352, 13] width 154 height 21
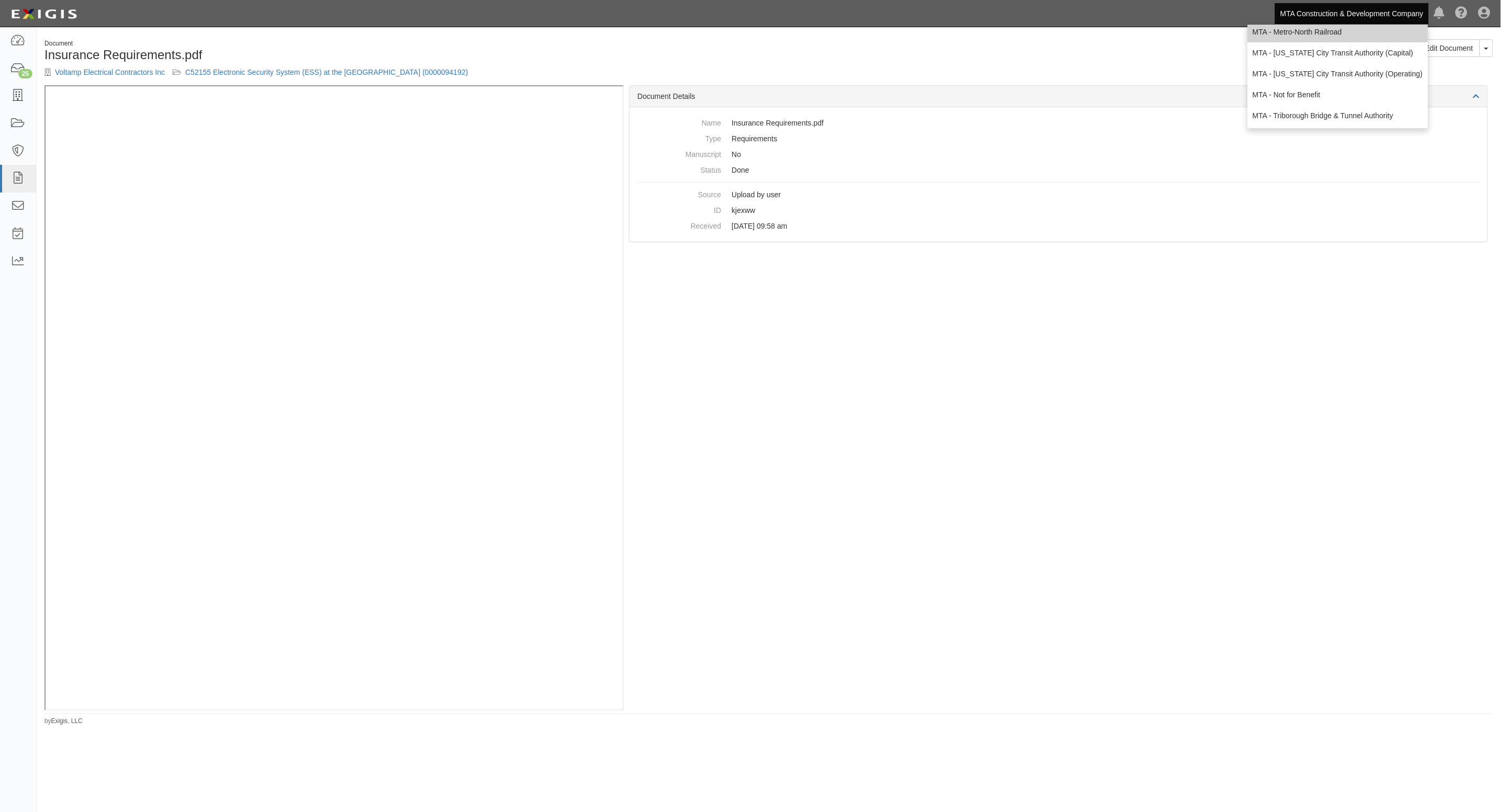
scroll to position [69, 0]
drag, startPoint x: 1358, startPoint y: 76, endPoint x: 1332, endPoint y: 62, distance: 29.5
click at [1357, 76] on link "MTA - [US_STATE] City Transit Authority (Operating)" at bounding box center [1338, 73] width 181 height 21
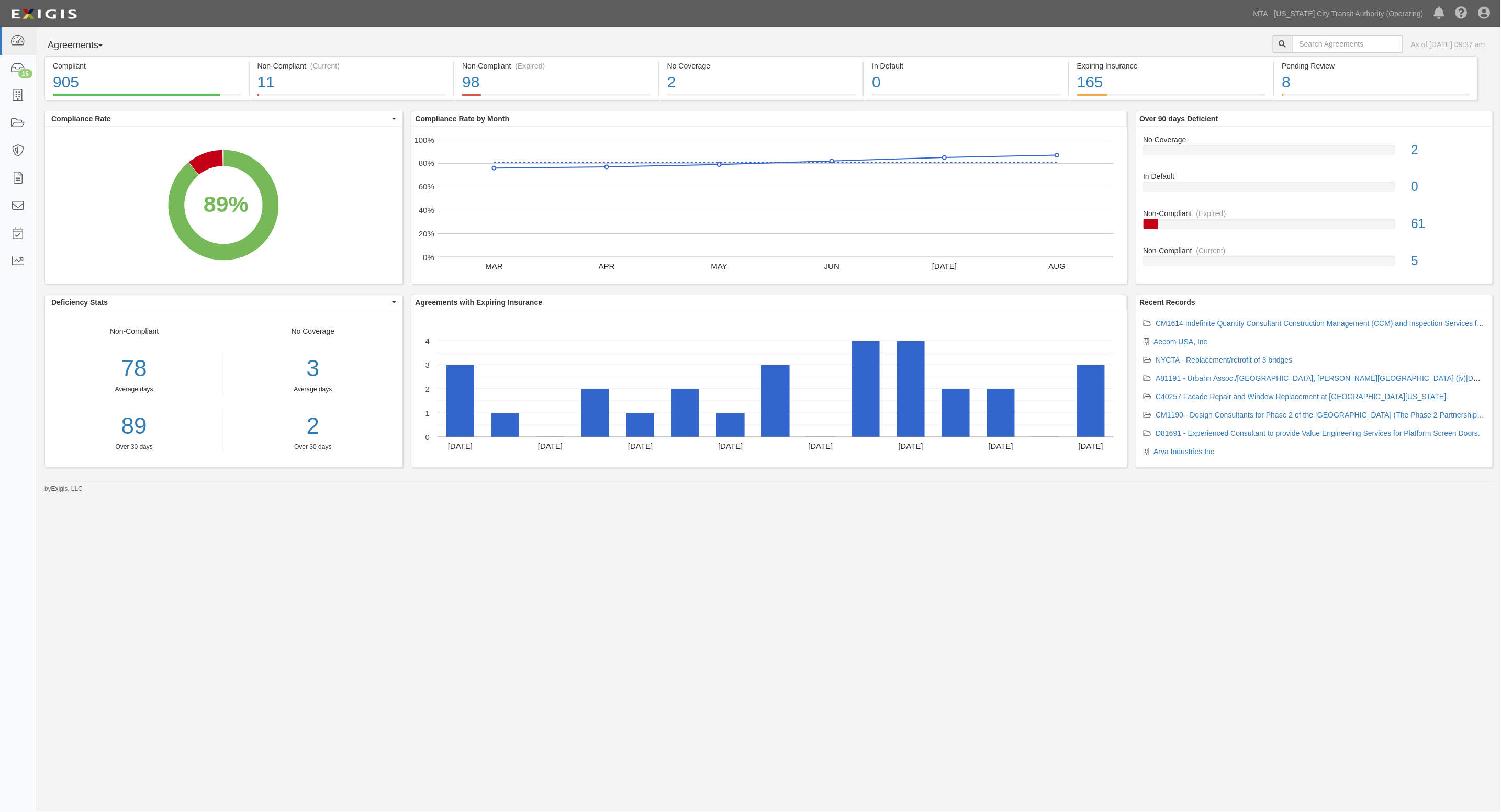
click at [829, 631] on div "Agreements Parties Agreements Coverages As of Sep 09, 2025 09:37 am Compliant 9…" at bounding box center [750, 393] width 1501 height 731
click at [8, 122] on link at bounding box center [18, 123] width 36 height 28
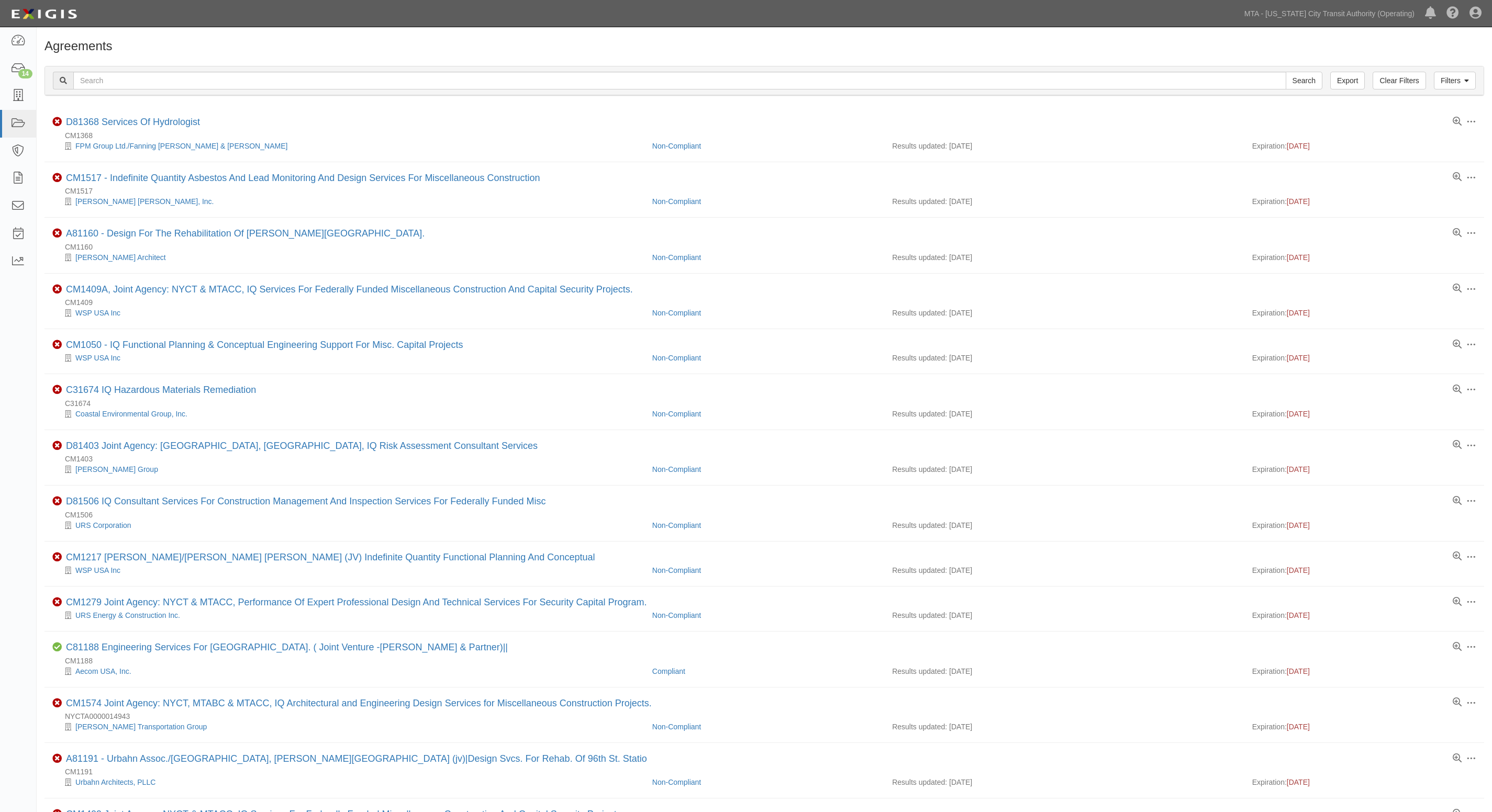
click at [292, 61] on div "Filters Clear Filters Export Search Filters Compliance Status Compliant Non-Com…" at bounding box center [764, 82] width 1455 height 48
paste input "V313958"
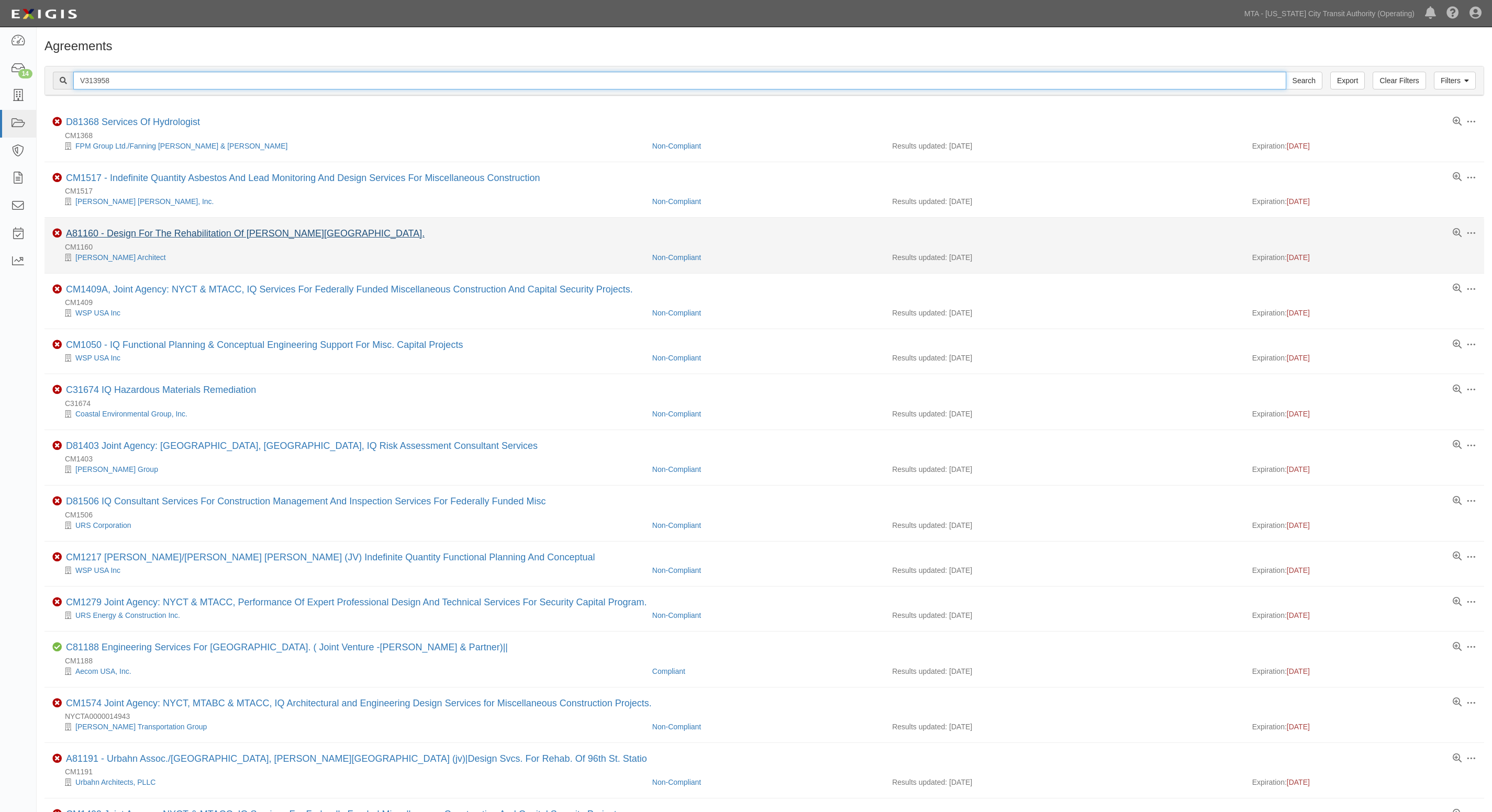
type input "V313958"
click at [1286, 71] on input "Search" at bounding box center [1304, 80] width 37 height 18
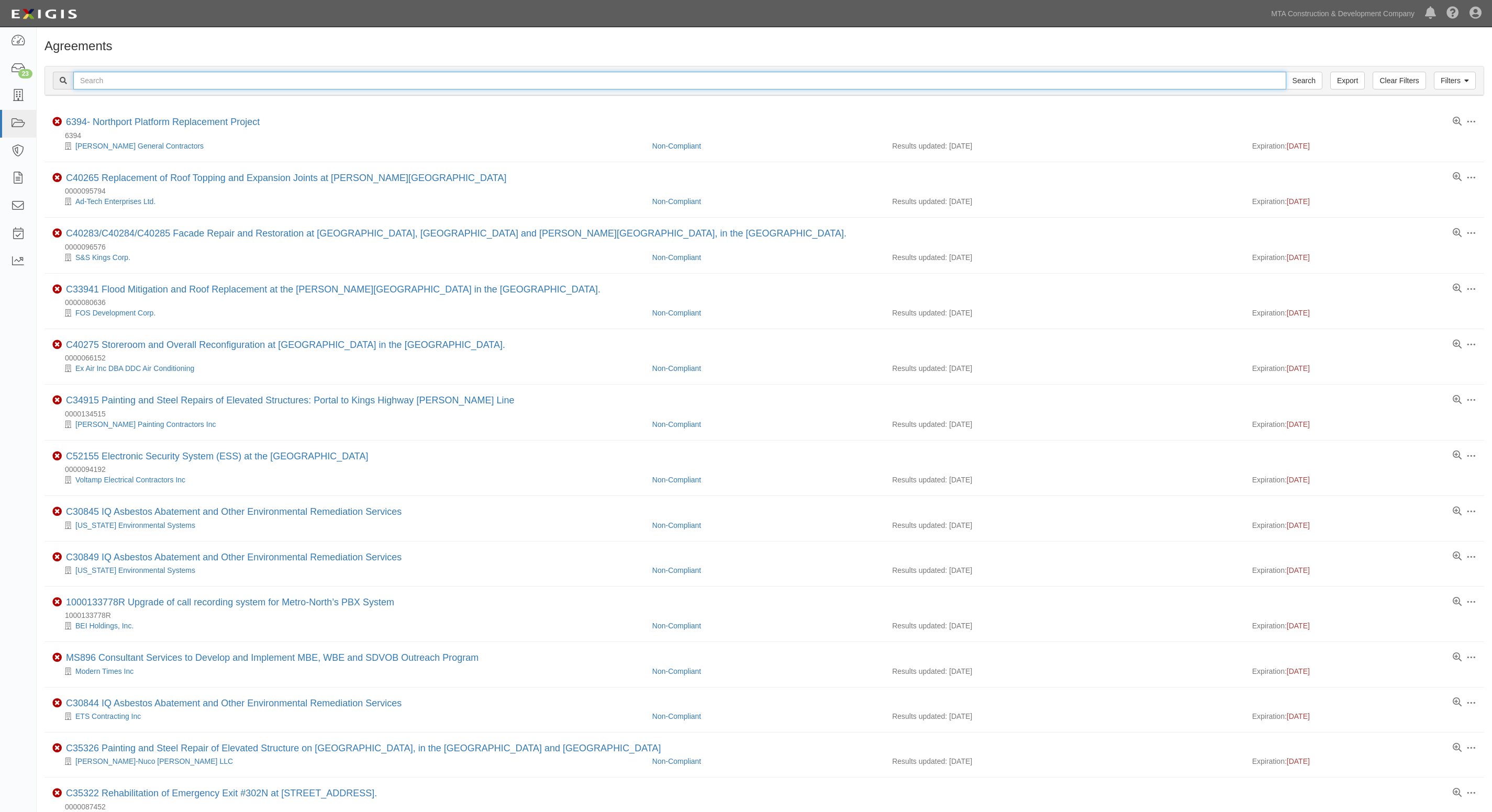
paste input "V313958"
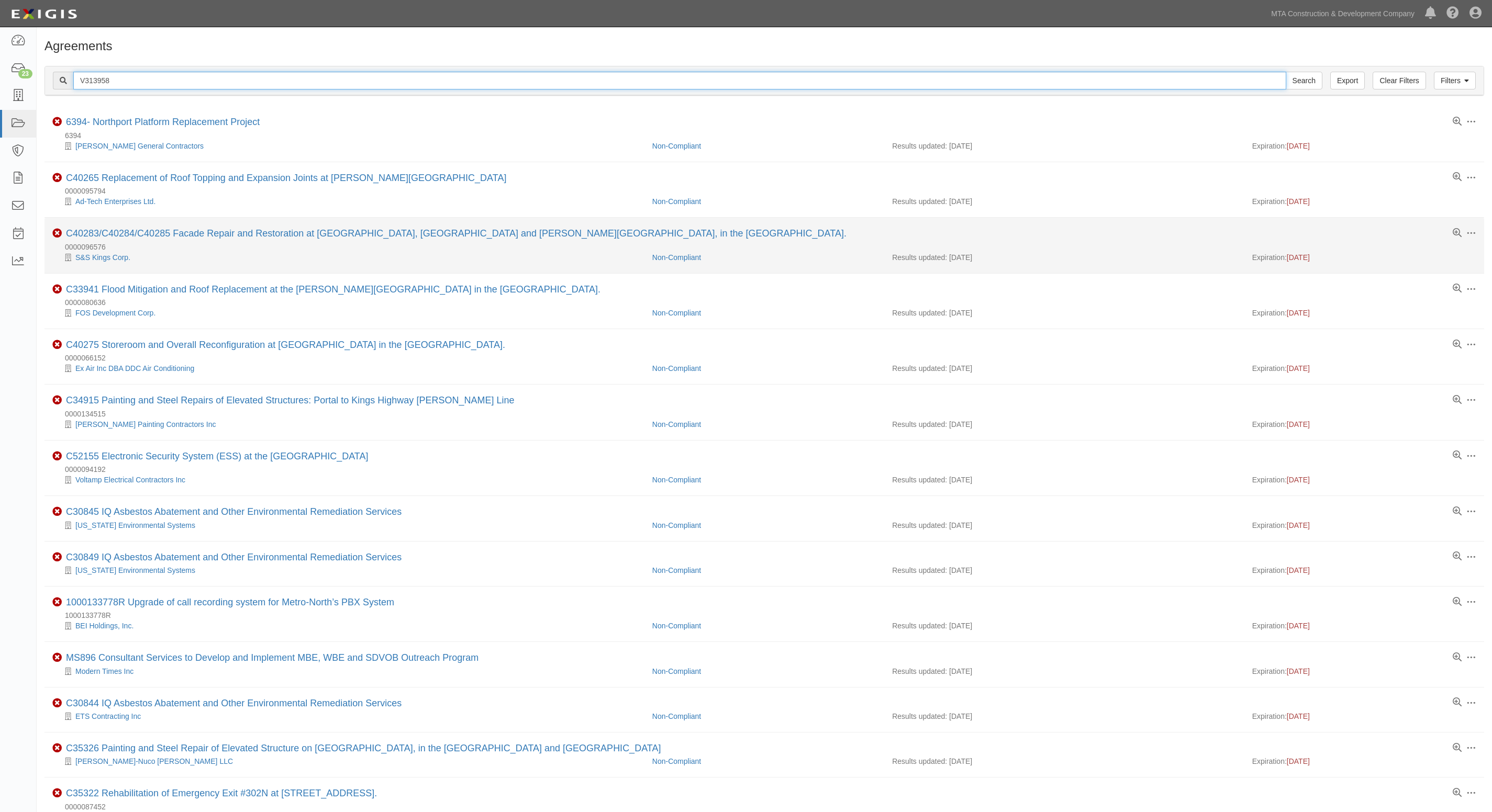
type input "V313958"
click at [1286, 71] on input "Search" at bounding box center [1304, 80] width 37 height 18
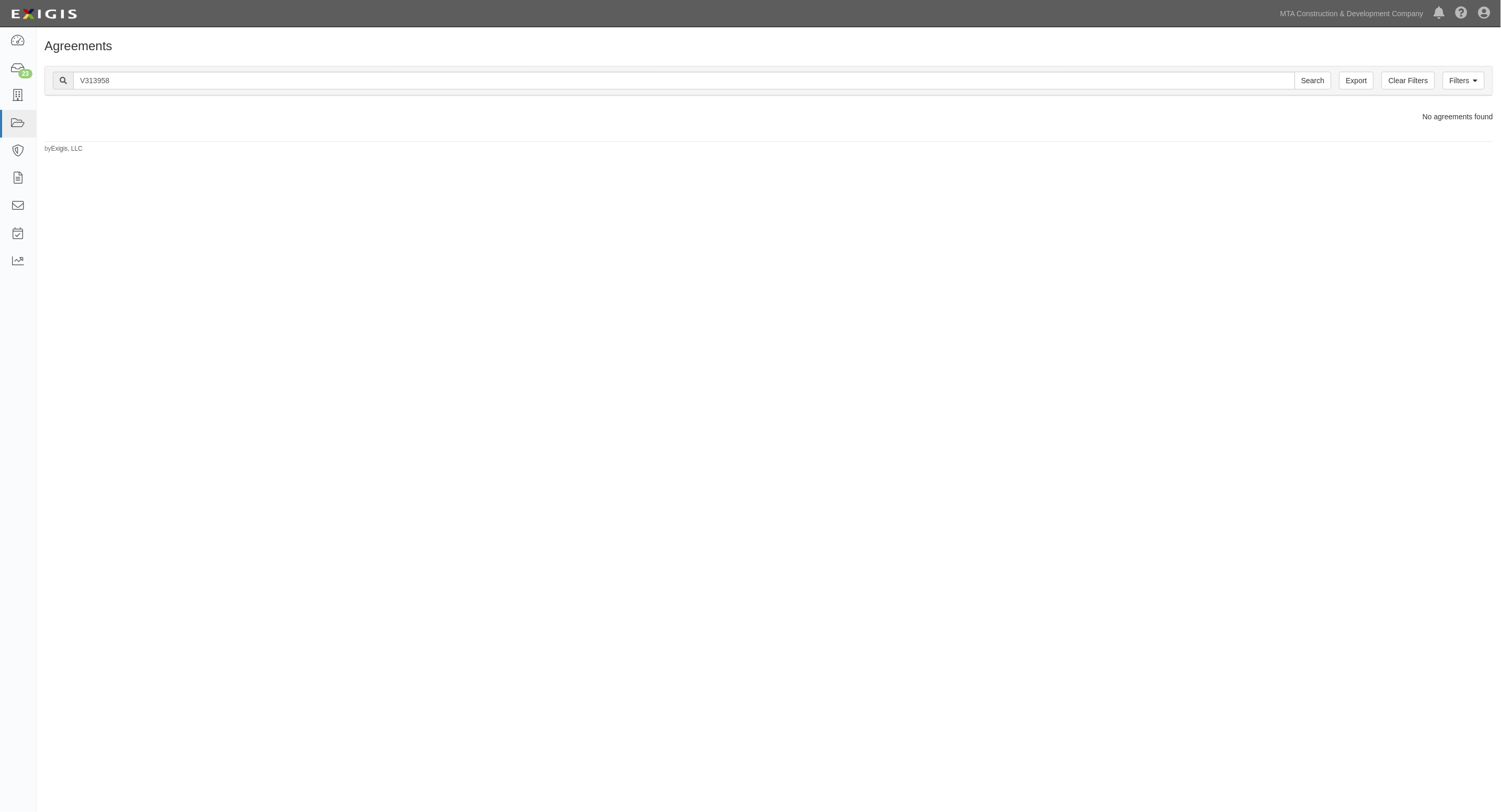
click at [971, 464] on div "Agreements Filters Clear Filters Export V313958 Search Filters Compliance Statu…" at bounding box center [750, 397] width 1501 height 731
click at [519, 47] on h1 "Agreements" at bounding box center [769, 45] width 1449 height 14
click at [568, 42] on h1 "Agreements" at bounding box center [769, 45] width 1449 height 14
click at [26, 121] on link at bounding box center [18, 123] width 36 height 28
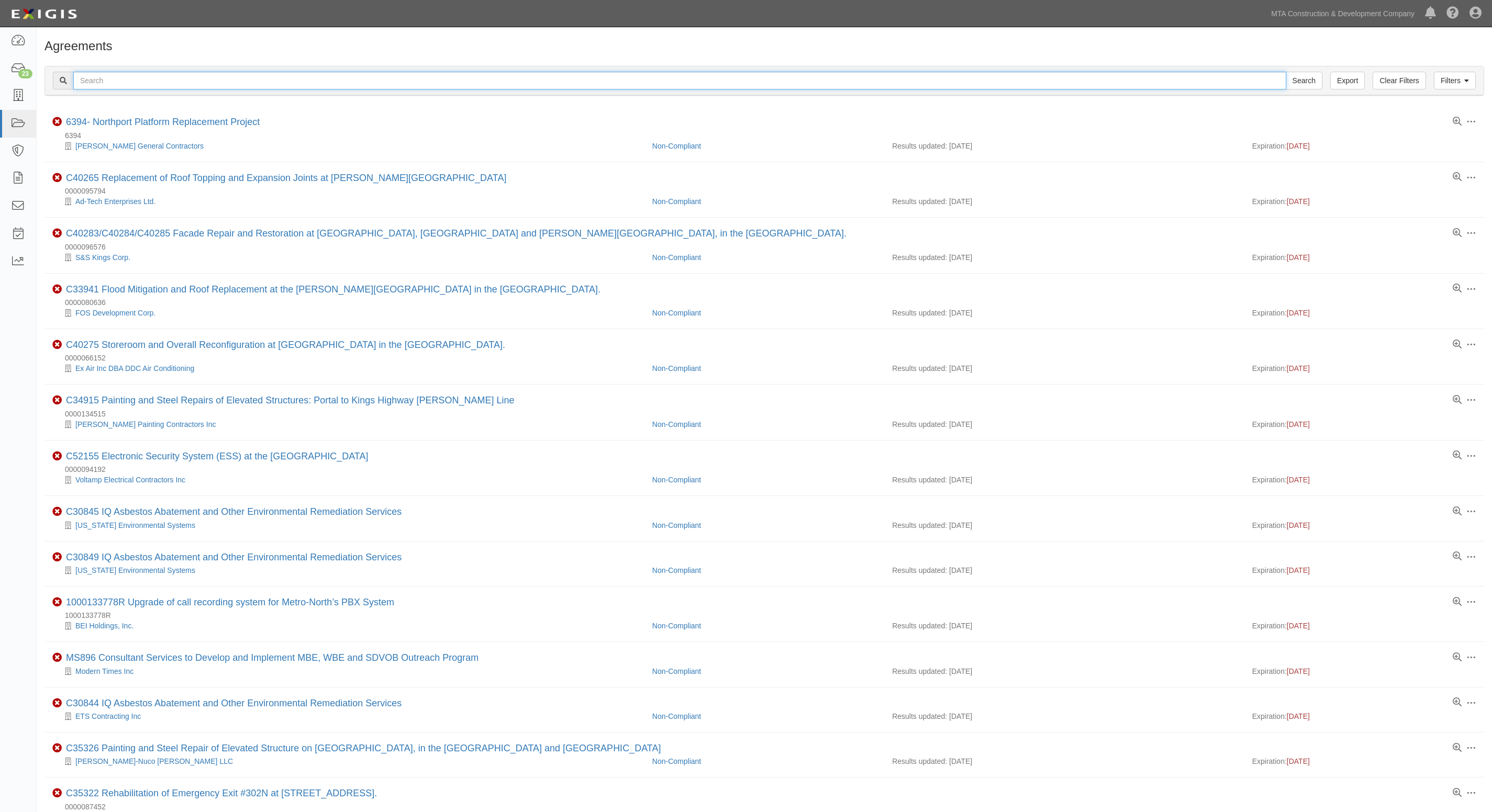
click at [111, 80] on input "text" at bounding box center [680, 80] width 1213 height 18
type input "1433"
click at [1286, 71] on input "Search" at bounding box center [1304, 80] width 37 height 18
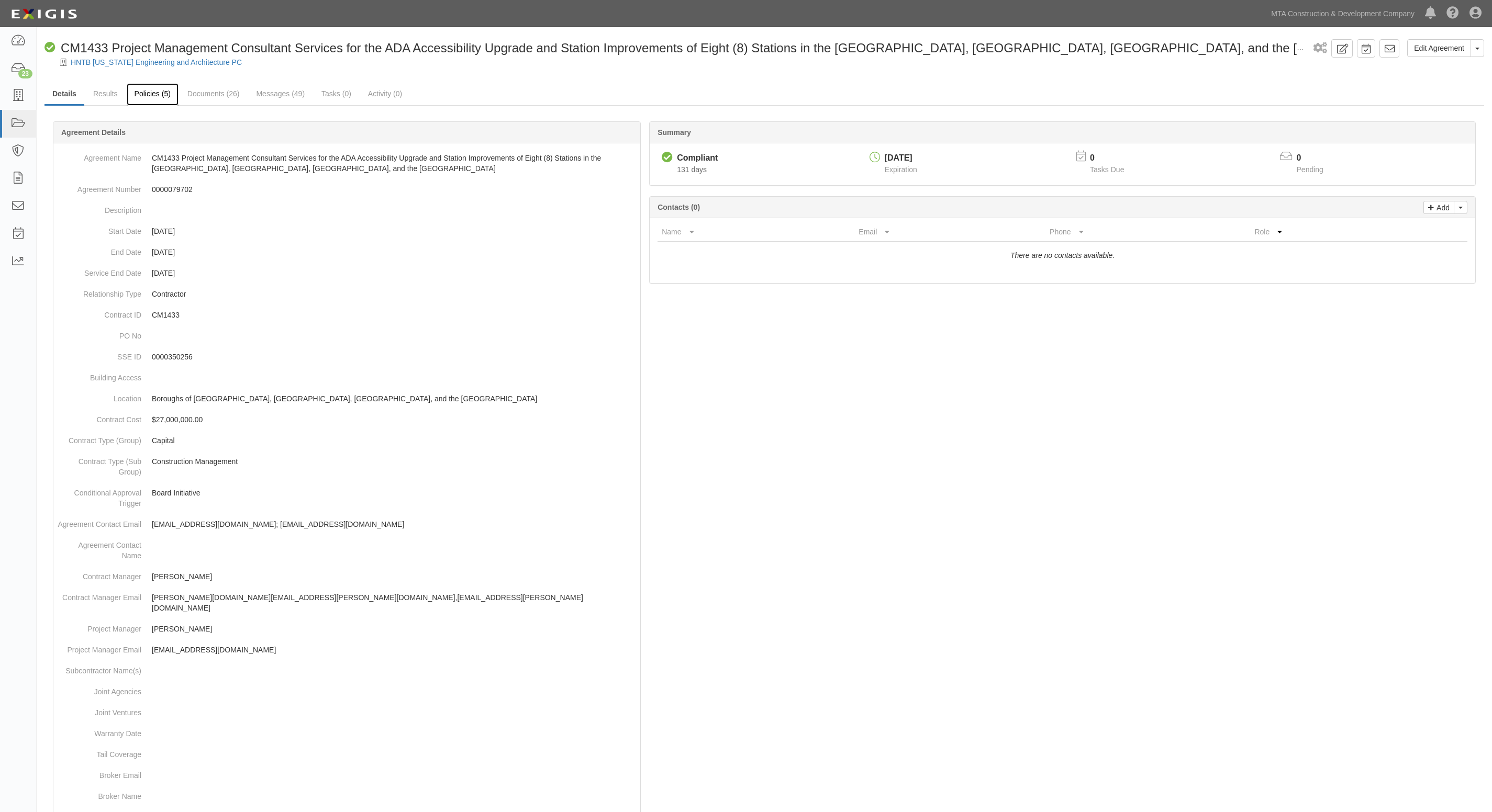
click at [149, 90] on link "Policies (5)" at bounding box center [152, 94] width 52 height 22
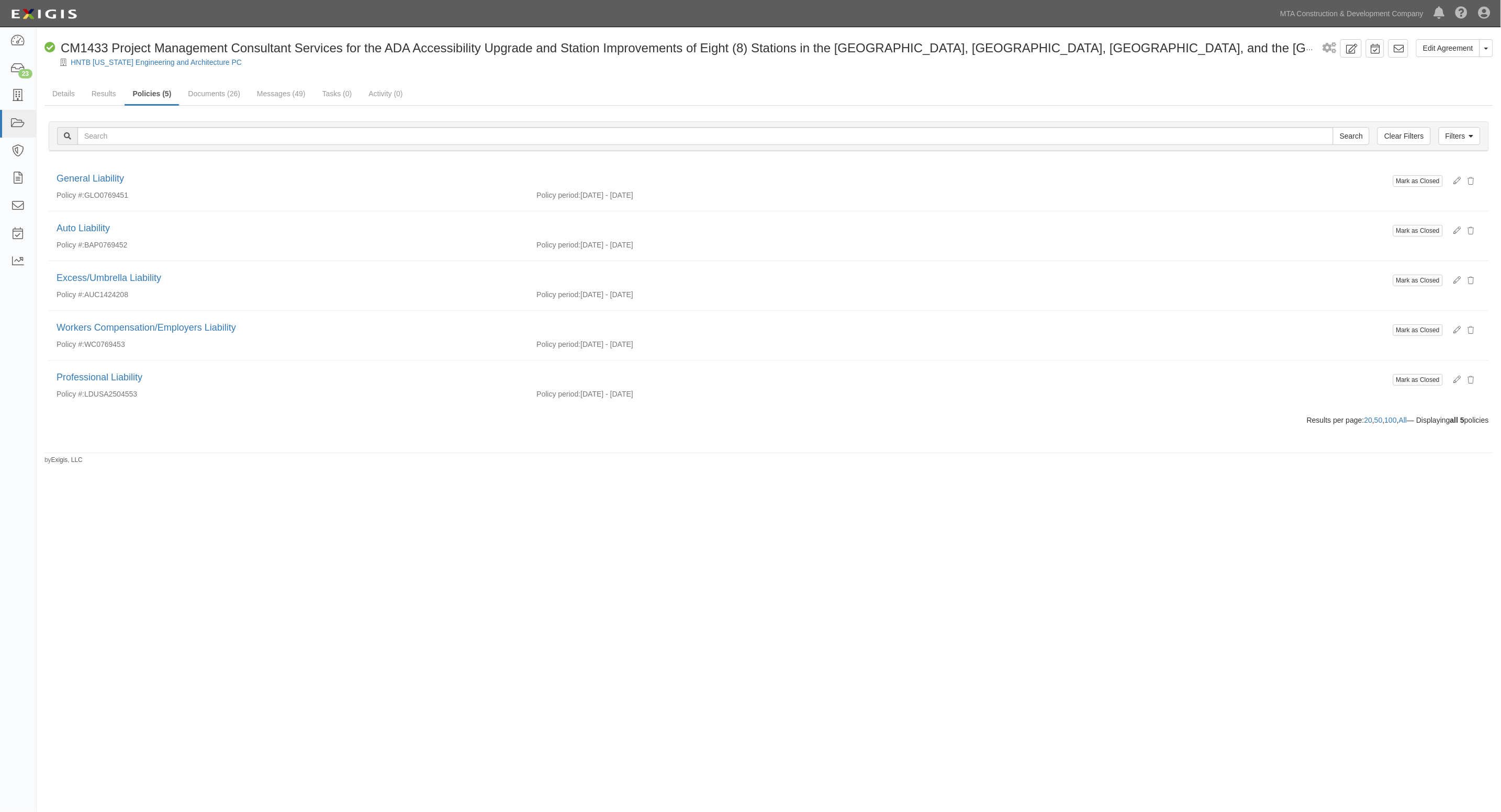
click at [563, 67] on div at bounding box center [769, 71] width 1464 height 8
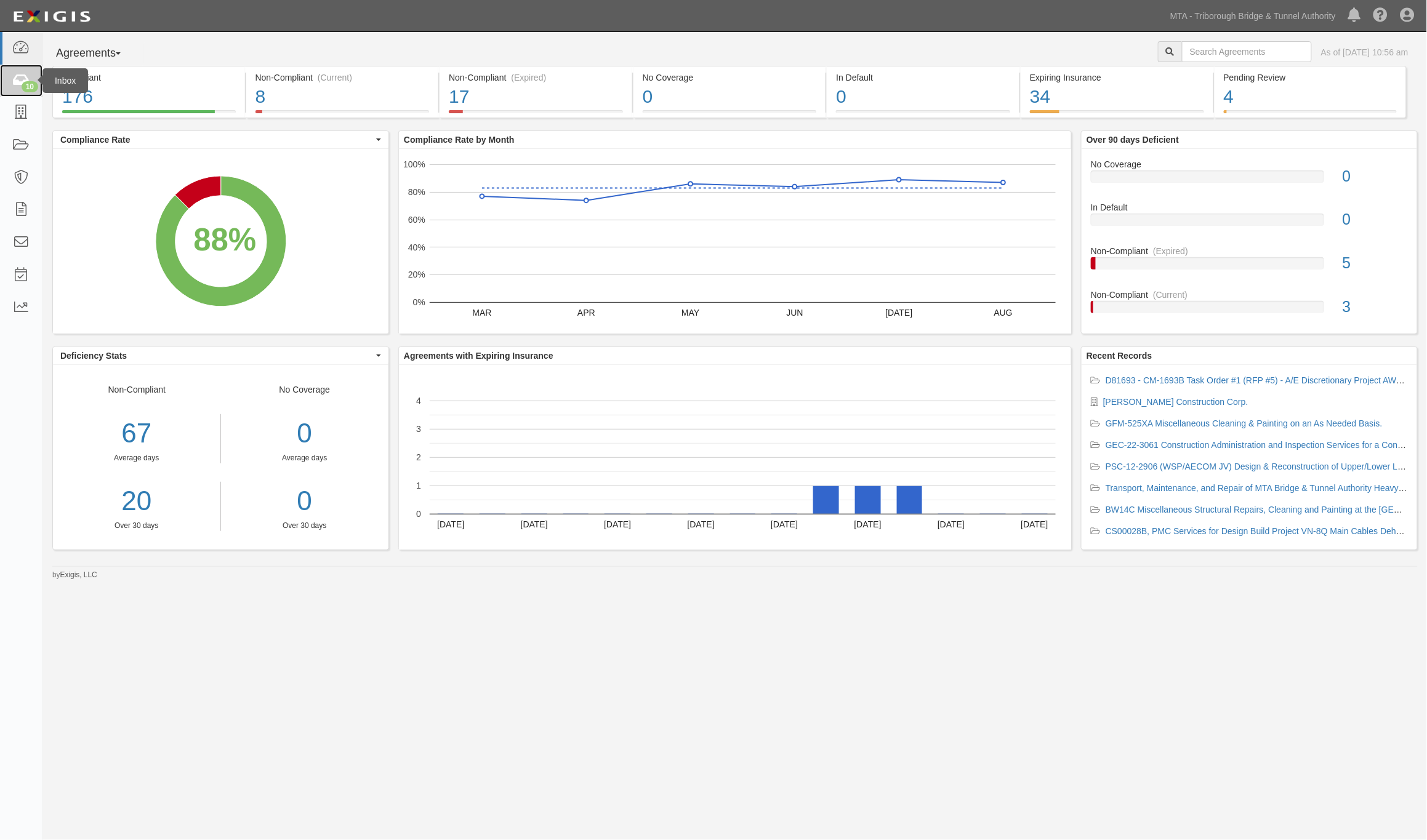
click at [20, 81] on icon at bounding box center [21, 81] width 17 height 14
click at [1287, 24] on link "MTA - Triborough Bridge & Tunnel Authority" at bounding box center [1253, 15] width 178 height 24
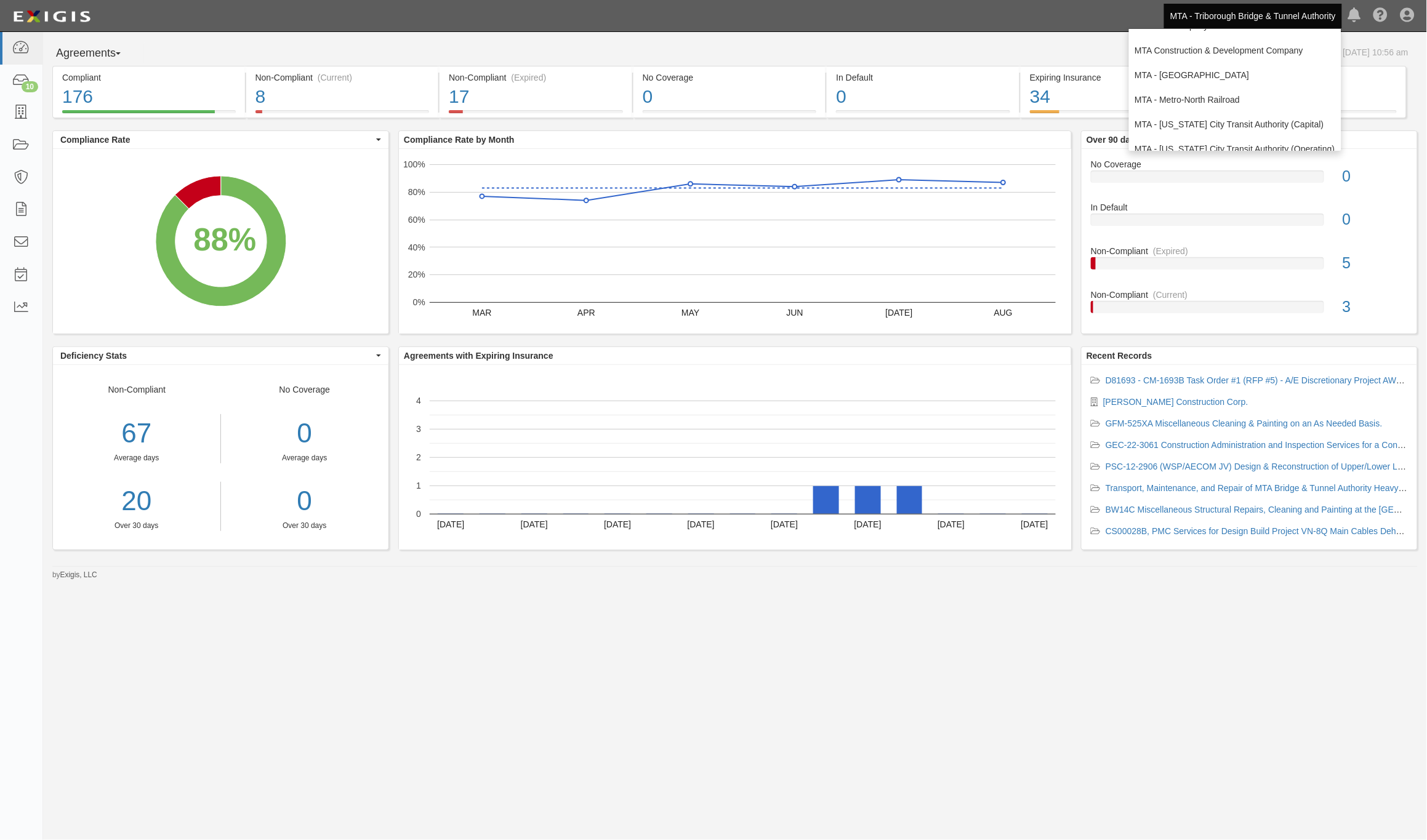
scroll to position [81, 0]
click at [1253, 106] on link "MTA - [US_STATE] City Transit Authority (Operating)" at bounding box center [1235, 110] width 213 height 24
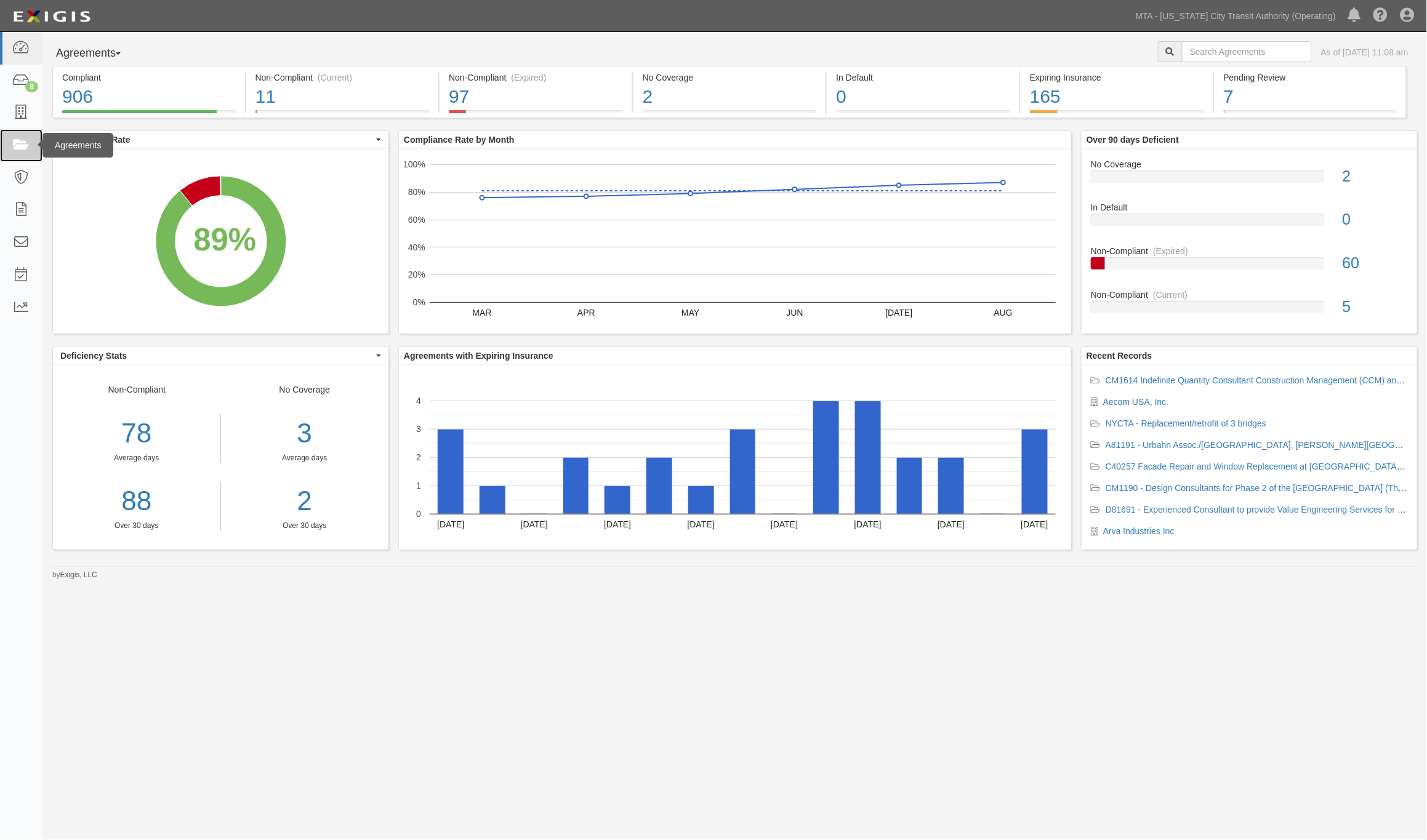
click at [9, 154] on link at bounding box center [21, 145] width 42 height 33
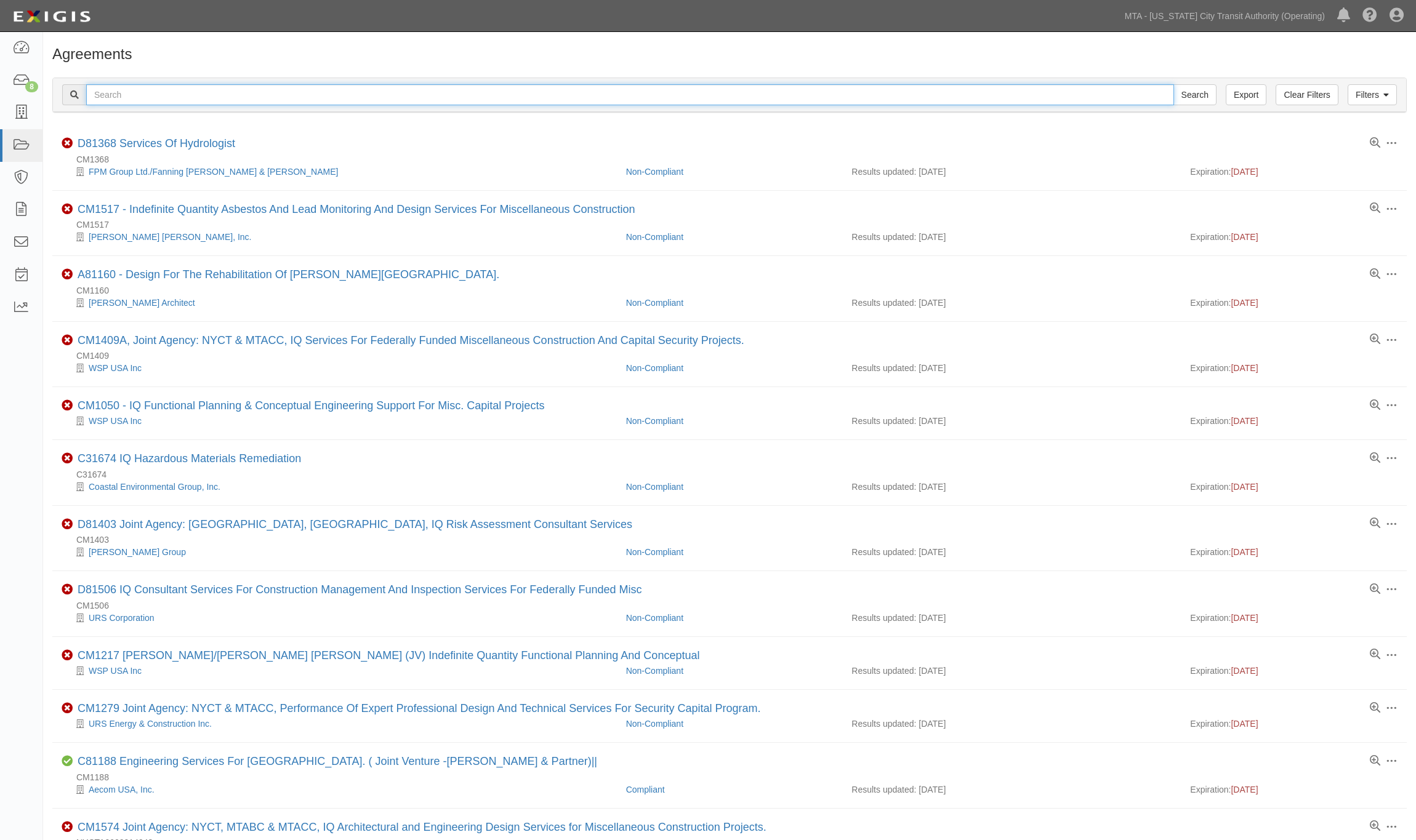
click at [300, 97] on input "text" at bounding box center [630, 94] width 1088 height 21
type input "retention"
click at [1174, 84] on input "Search" at bounding box center [1195, 94] width 43 height 21
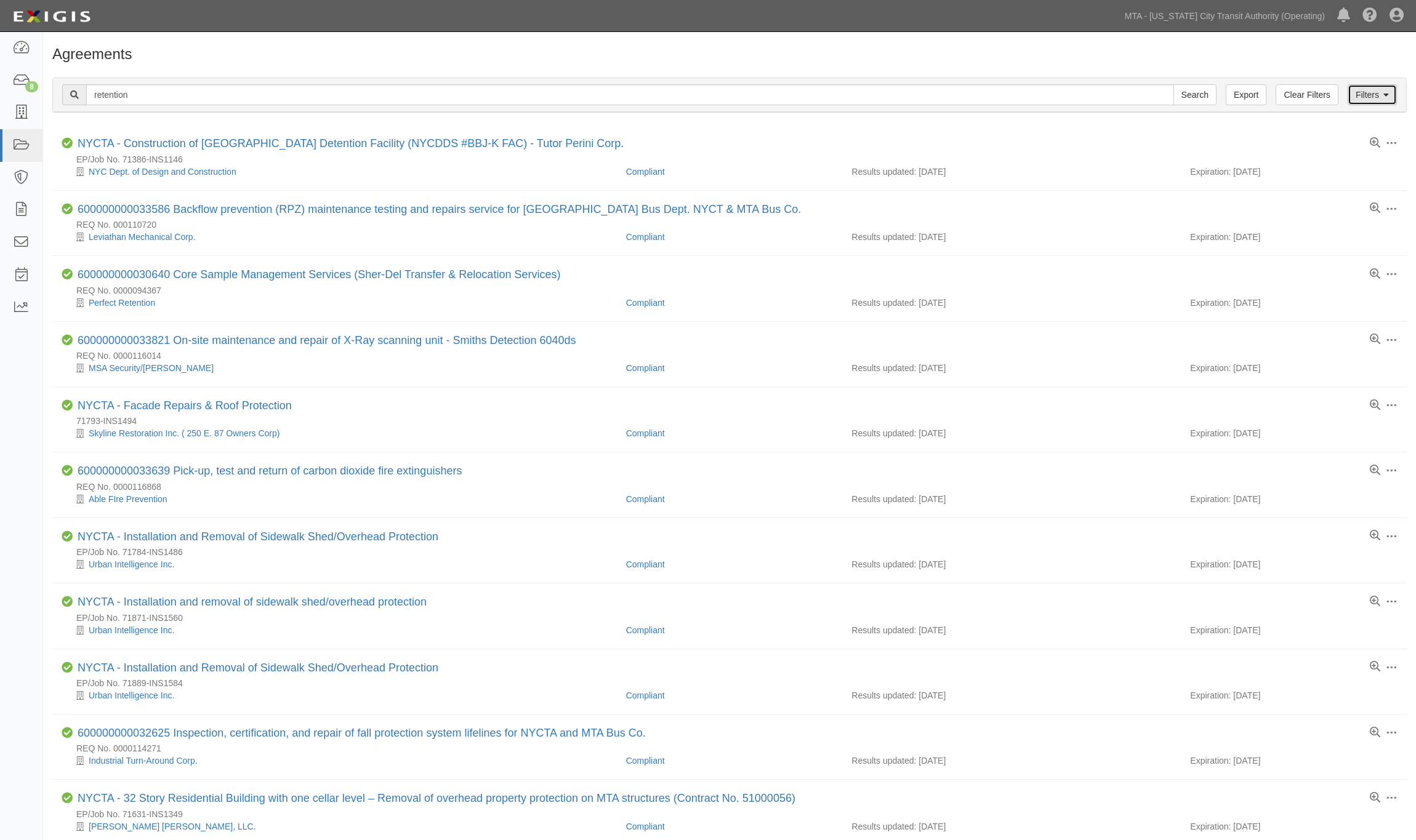
click at [1375, 92] on link "Filters" at bounding box center [1372, 94] width 49 height 21
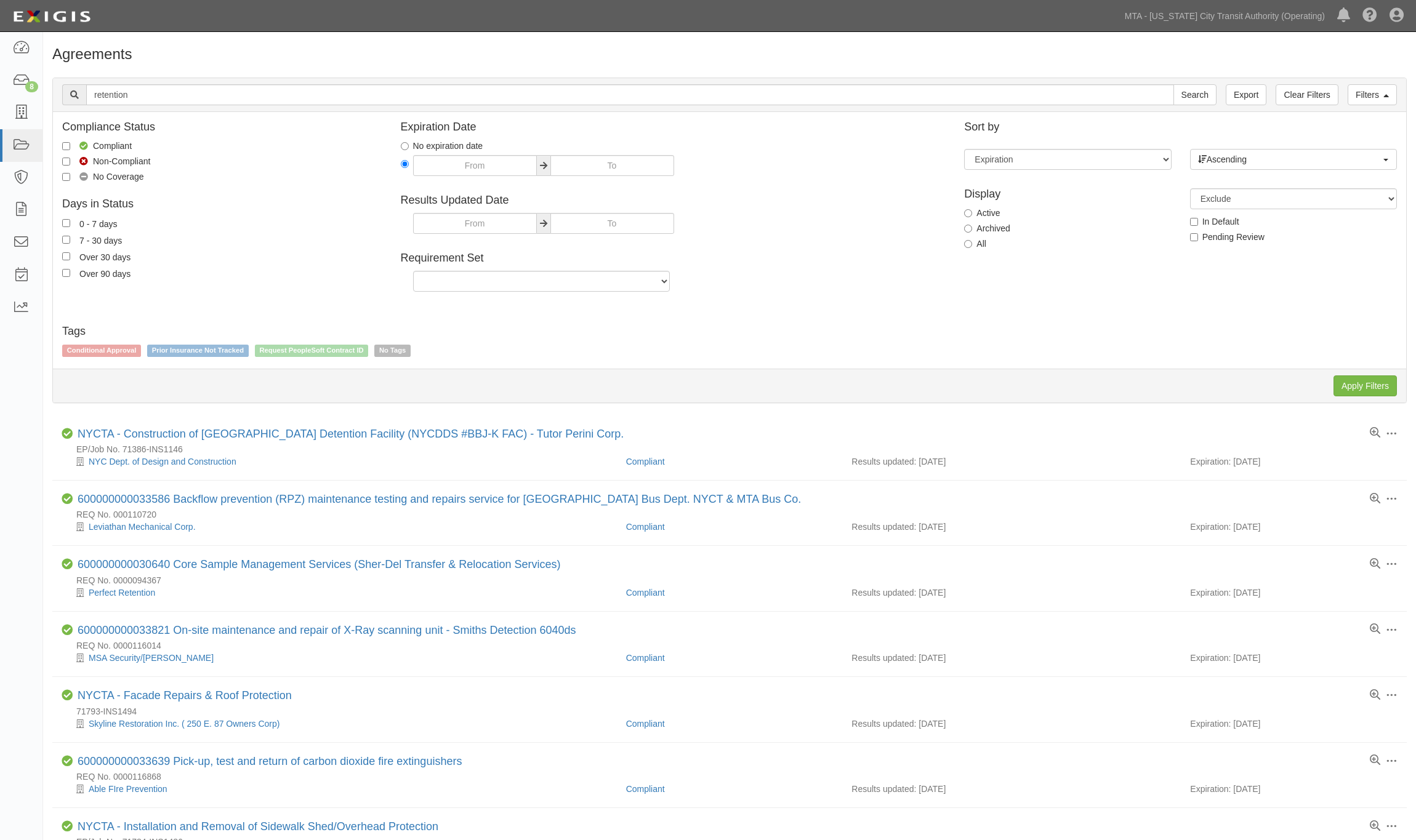
click at [974, 251] on div "Display Active Archived All" at bounding box center [1067, 217] width 225 height 77
click at [973, 250] on label "All" at bounding box center [975, 244] width 22 height 13
click at [972, 248] on input "All" at bounding box center [969, 245] width 8 height 8
radio input "true"
drag, startPoint x: 1375, startPoint y: 384, endPoint x: 728, endPoint y: 331, distance: 649.2
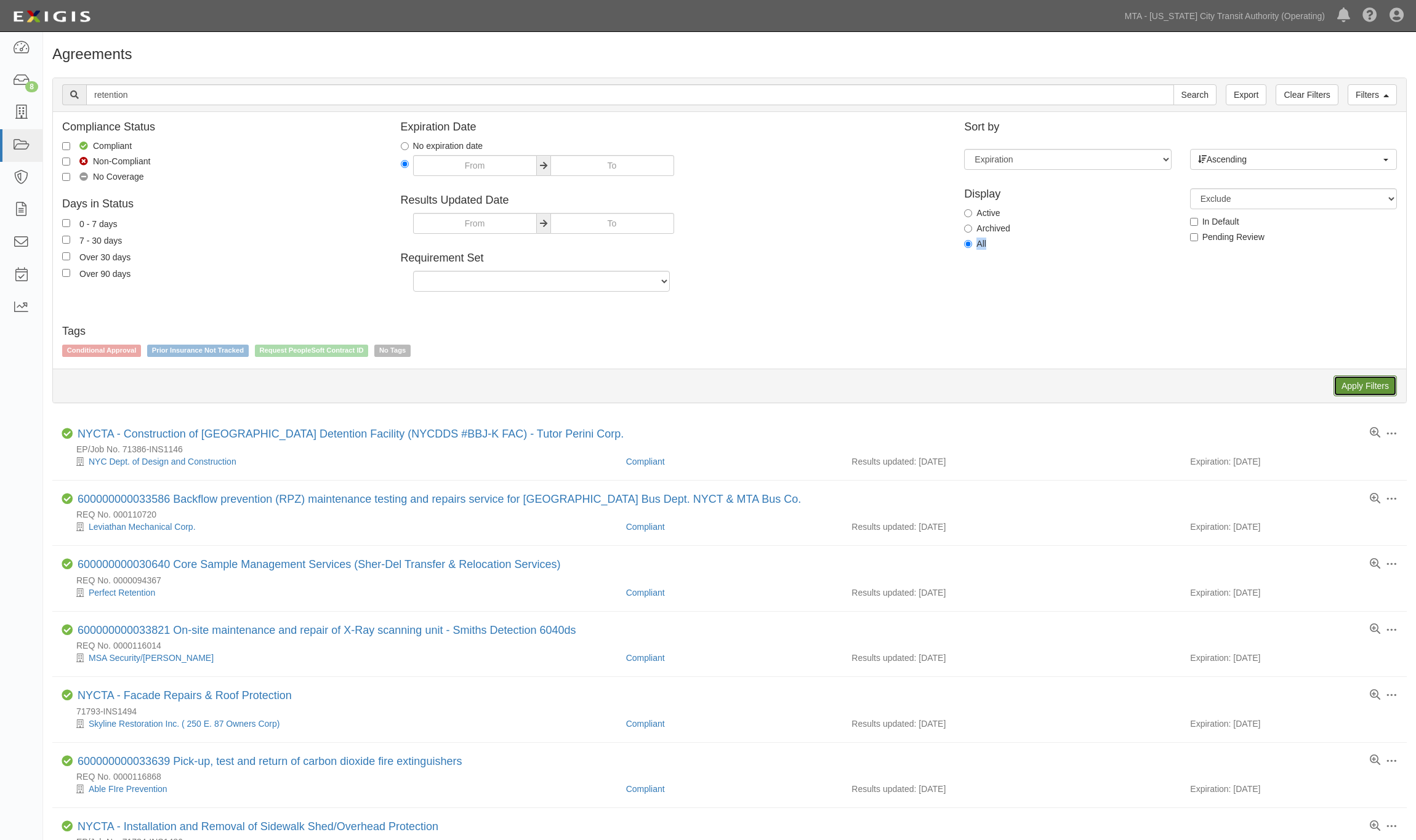
click at [1372, 384] on input "Apply Filters" at bounding box center [1365, 386] width 63 height 21
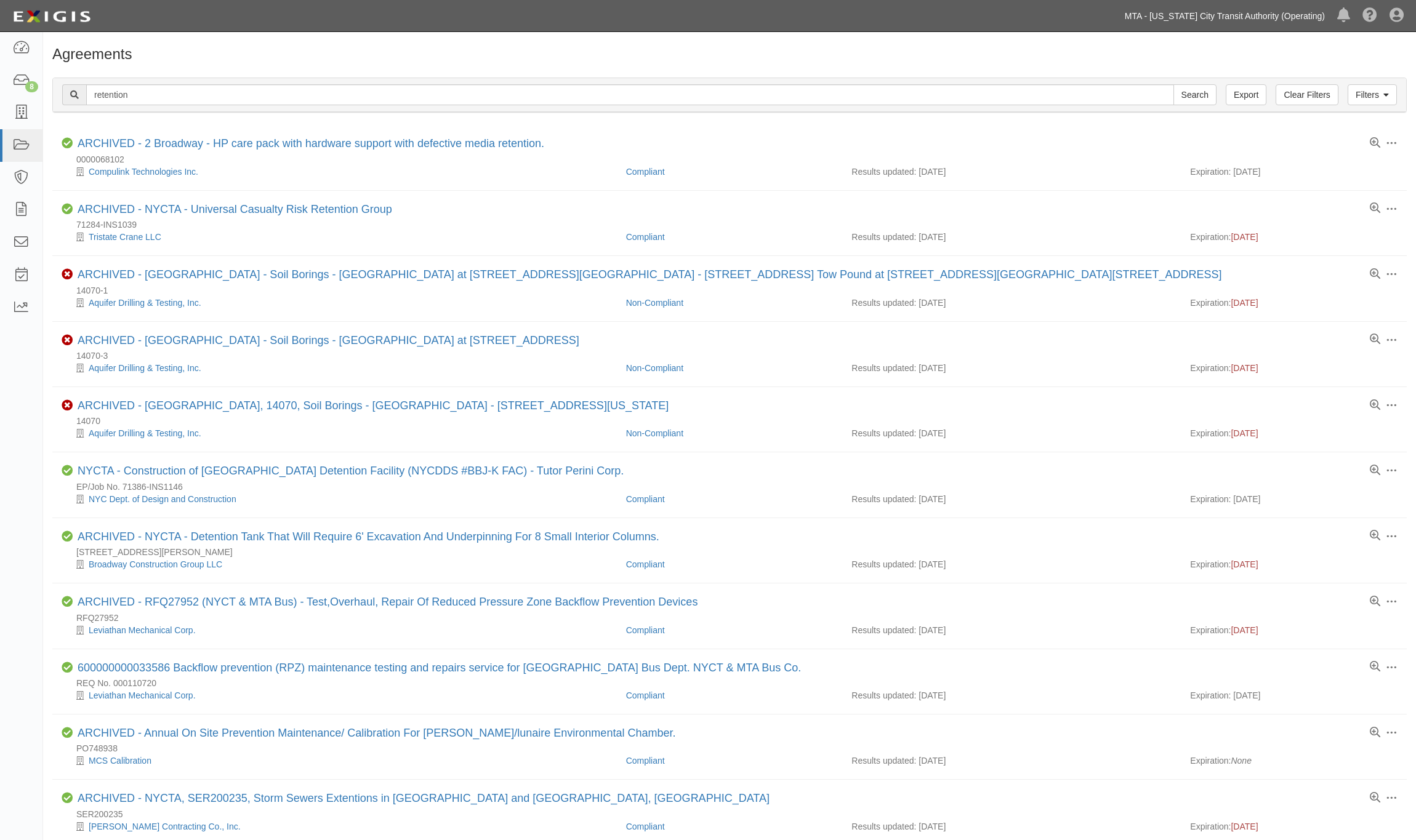
click at [1321, 10] on link "MTA - [US_STATE] City Transit Authority (Operating)" at bounding box center [1225, 15] width 213 height 24
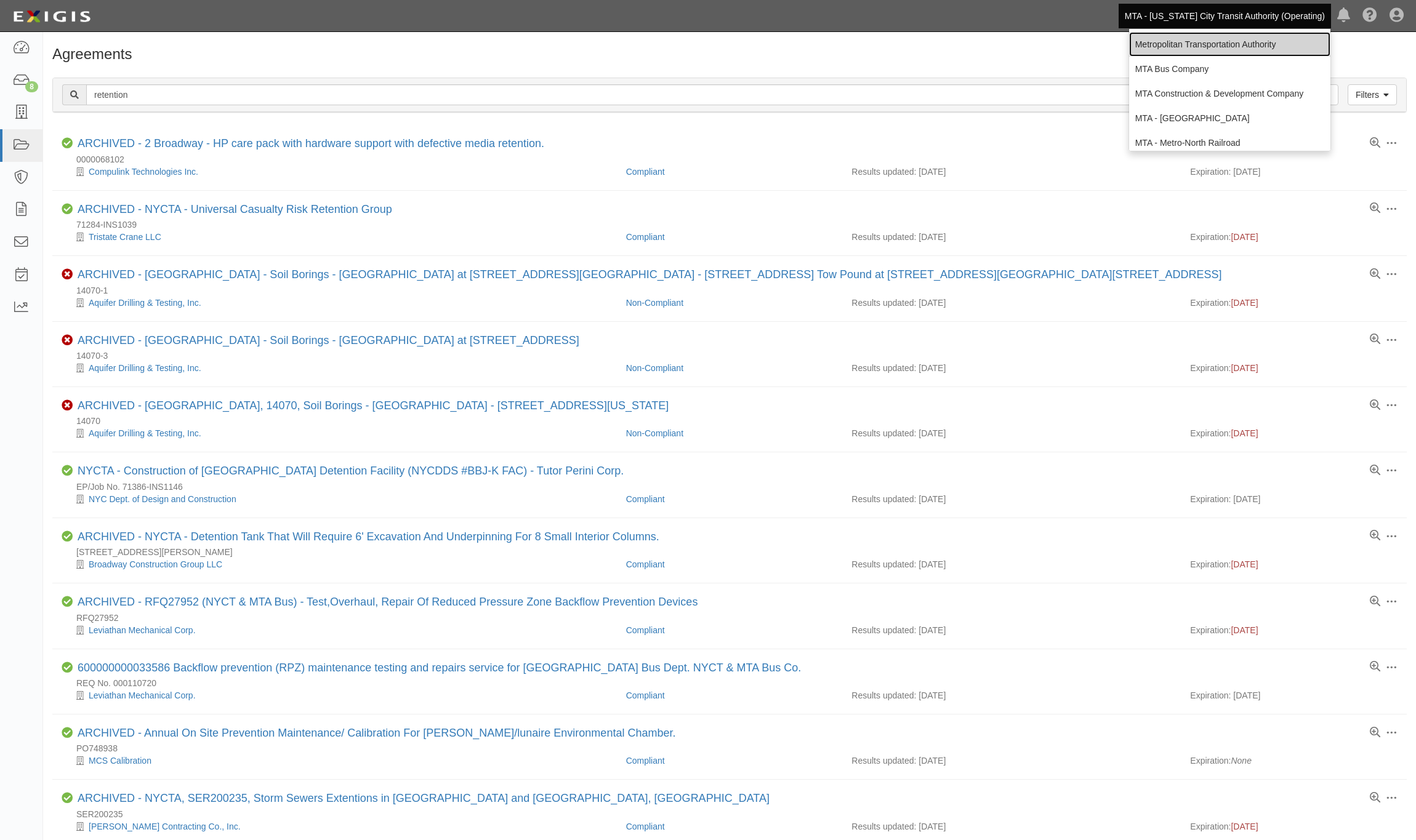
click at [1245, 40] on link "Metropolitan Transportation Authority" at bounding box center [1230, 44] width 201 height 24
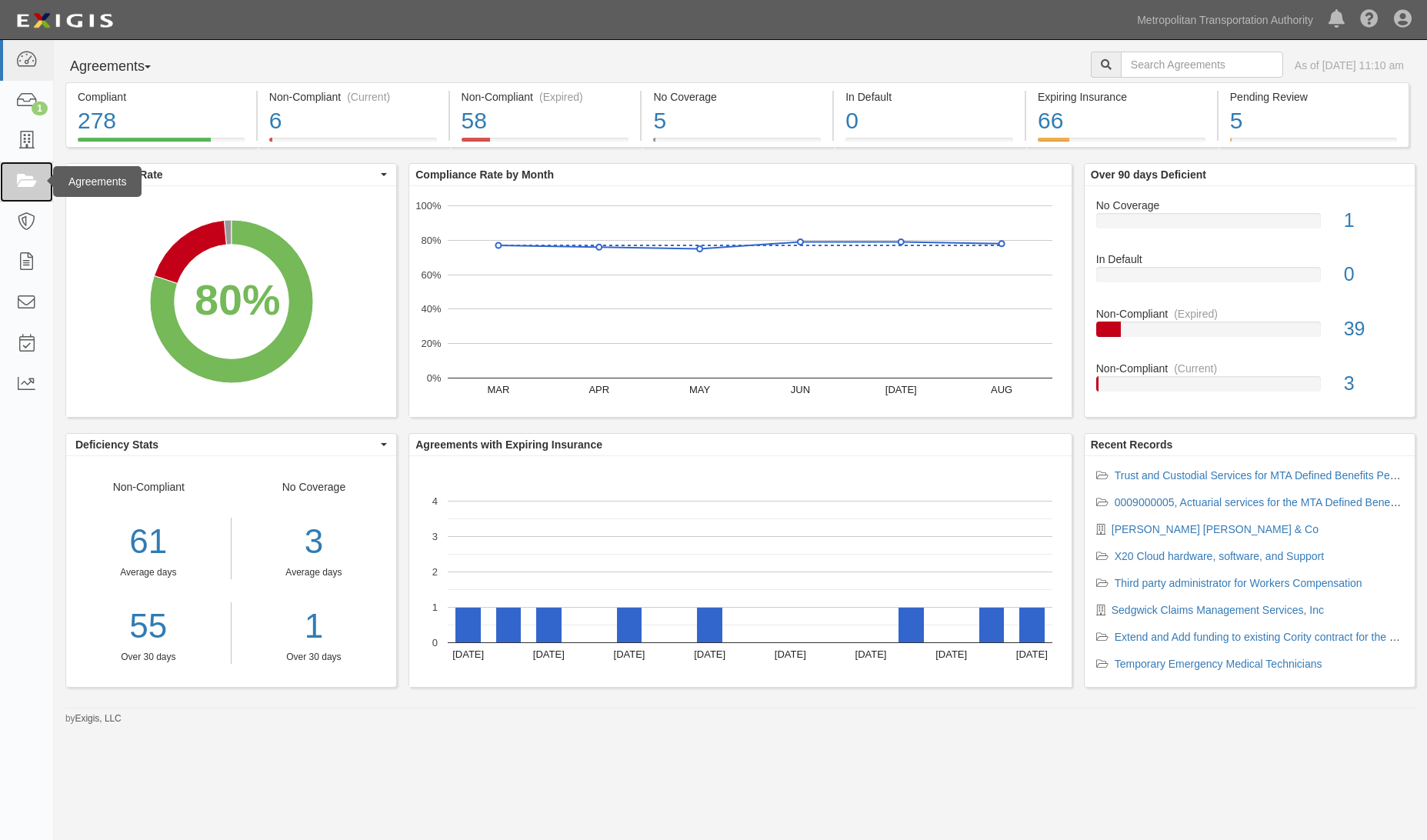
click at [20, 183] on icon at bounding box center [26, 181] width 22 height 17
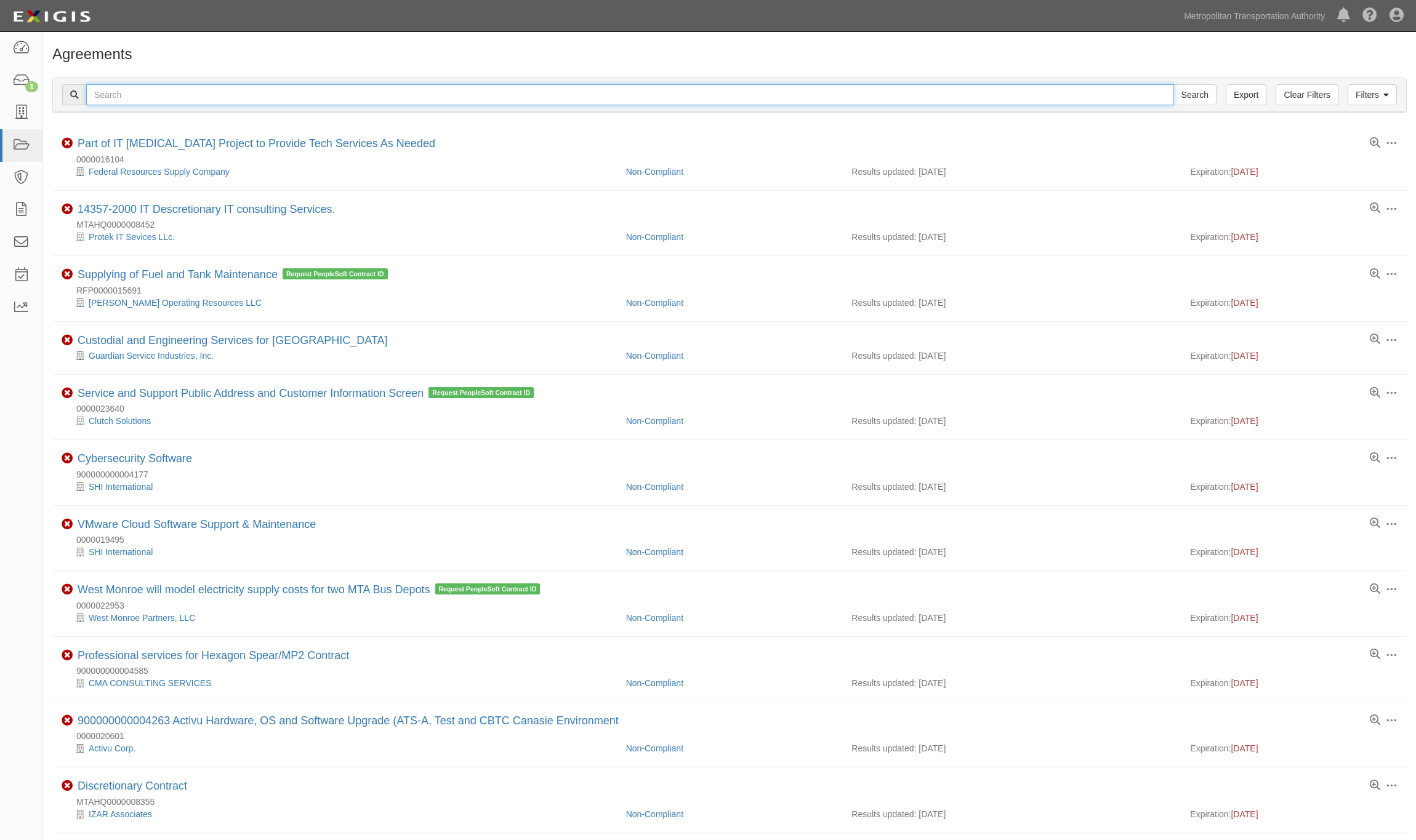
drag, startPoint x: 0, startPoint y: 0, endPoint x: 180, endPoint y: 90, distance: 201.2
click at [180, 90] on input "text" at bounding box center [630, 94] width 1088 height 21
type input "retention"
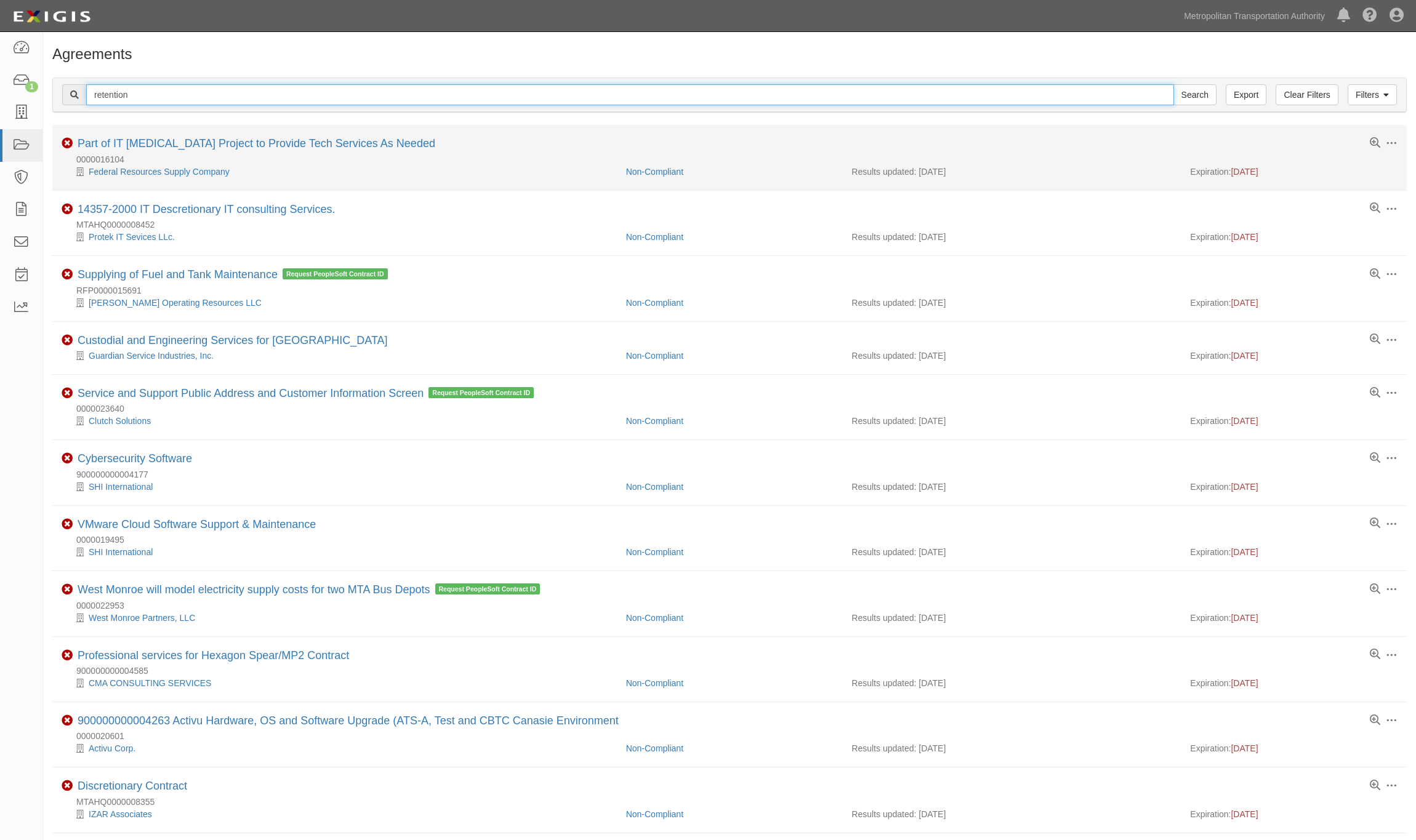
click at [1132, 84] on input "Search" at bounding box center [1195, 94] width 43 height 21
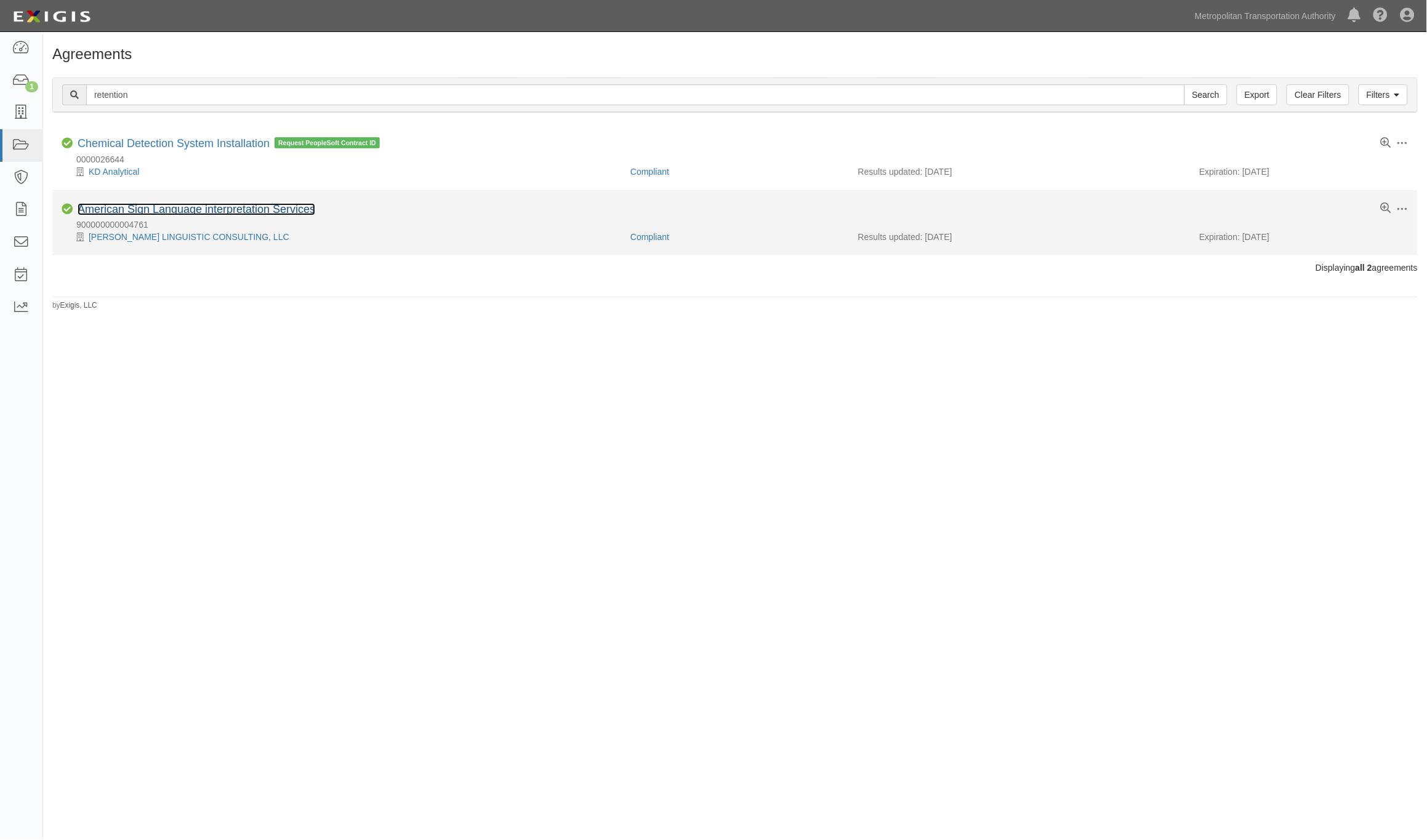
click at [168, 213] on link "American Sign Language interpretation Services" at bounding box center [197, 209] width 238 height 13
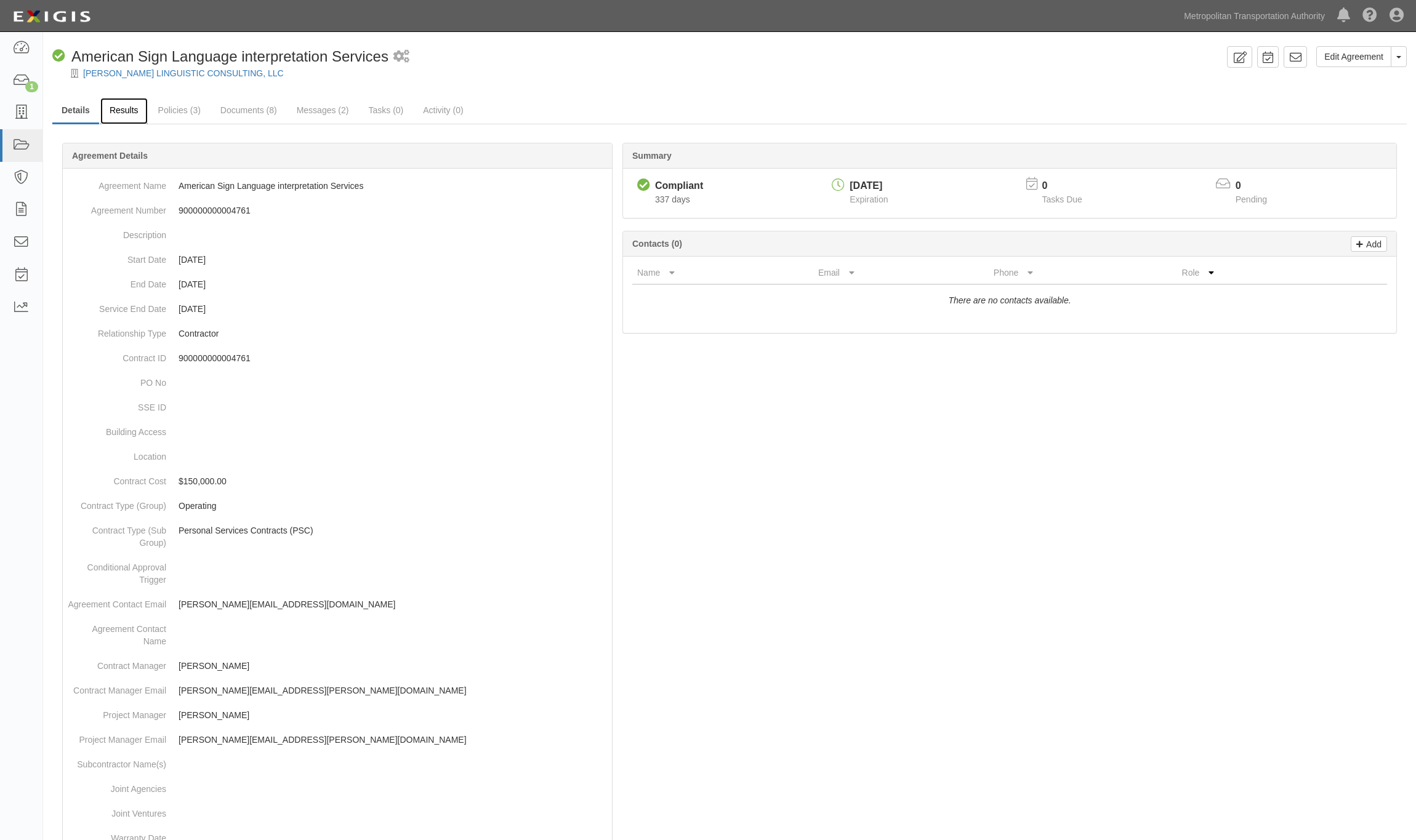
click at [127, 114] on link "Results" at bounding box center [124, 111] width 47 height 26
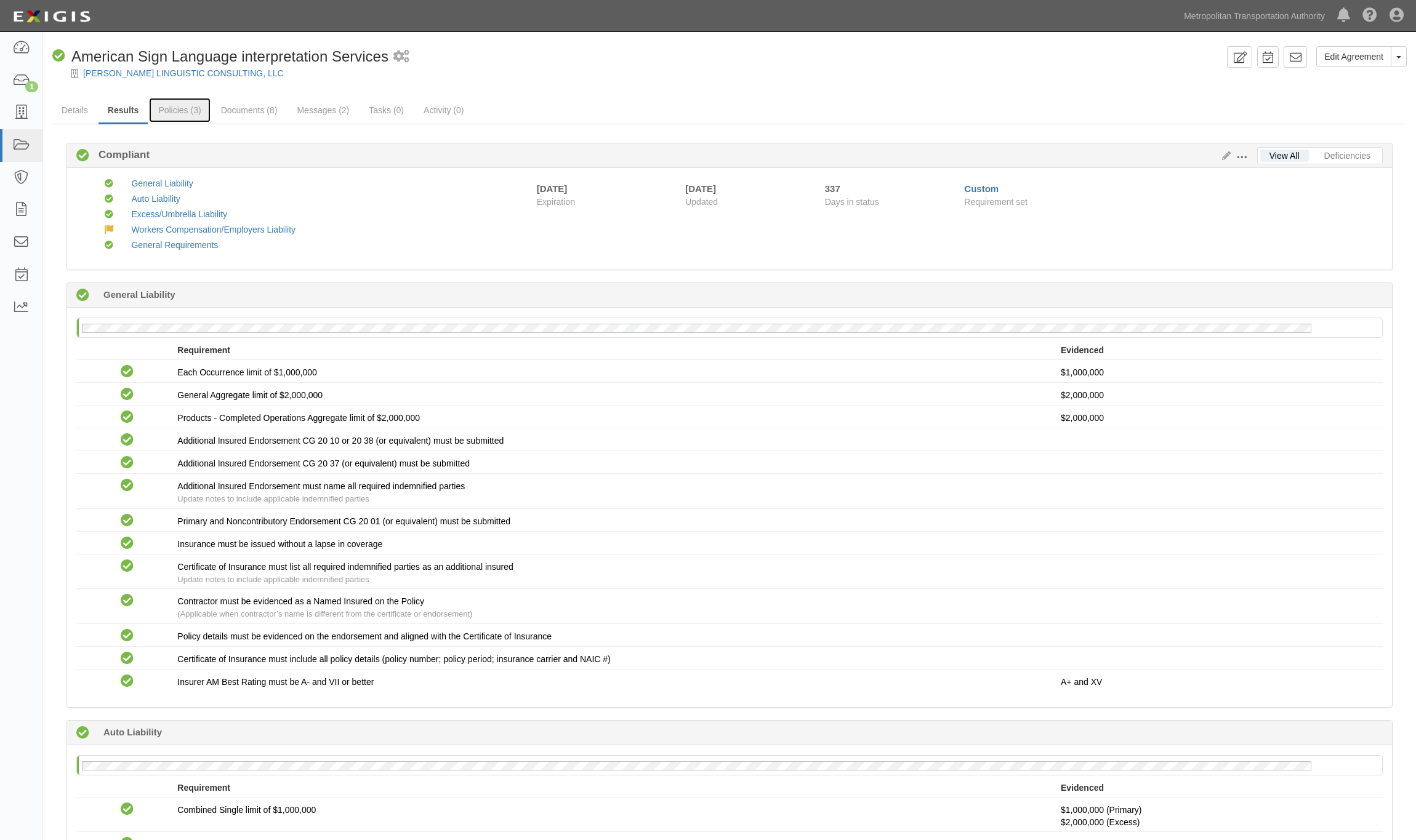
click at [165, 112] on link "Policies (3)" at bounding box center [179, 110] width 61 height 24
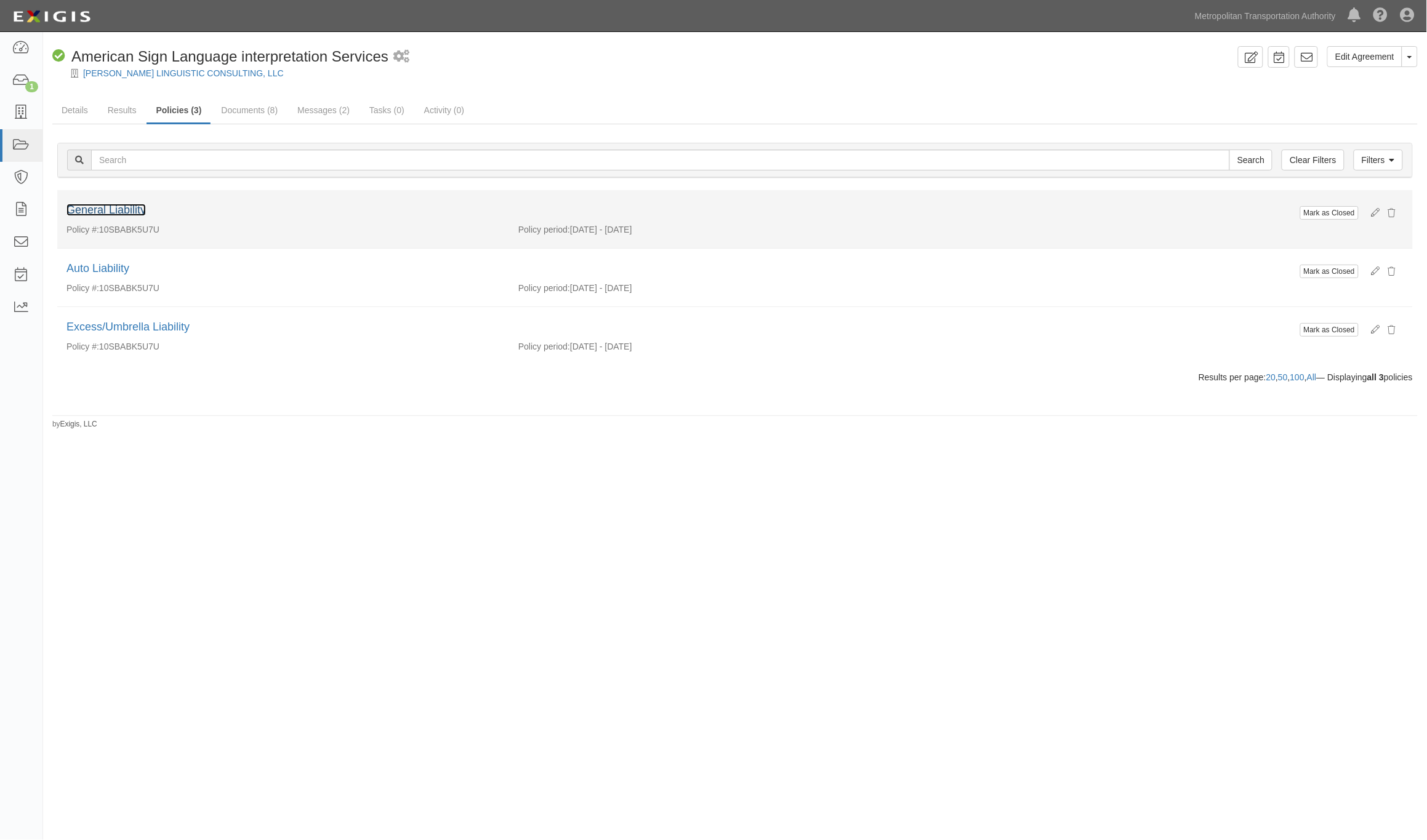
click at [125, 205] on link "General Liability" at bounding box center [106, 210] width 79 height 13
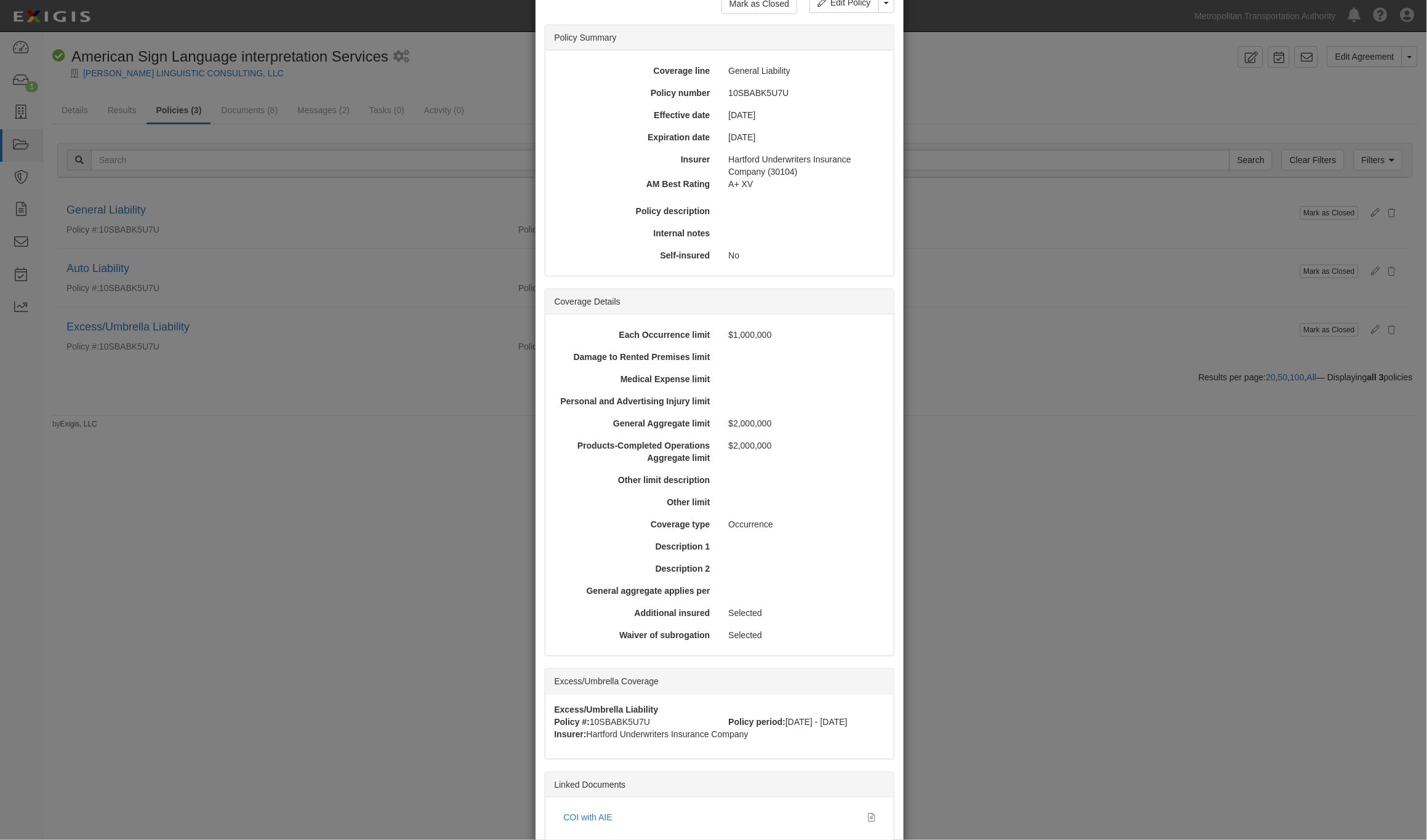
scroll to position [158, 0]
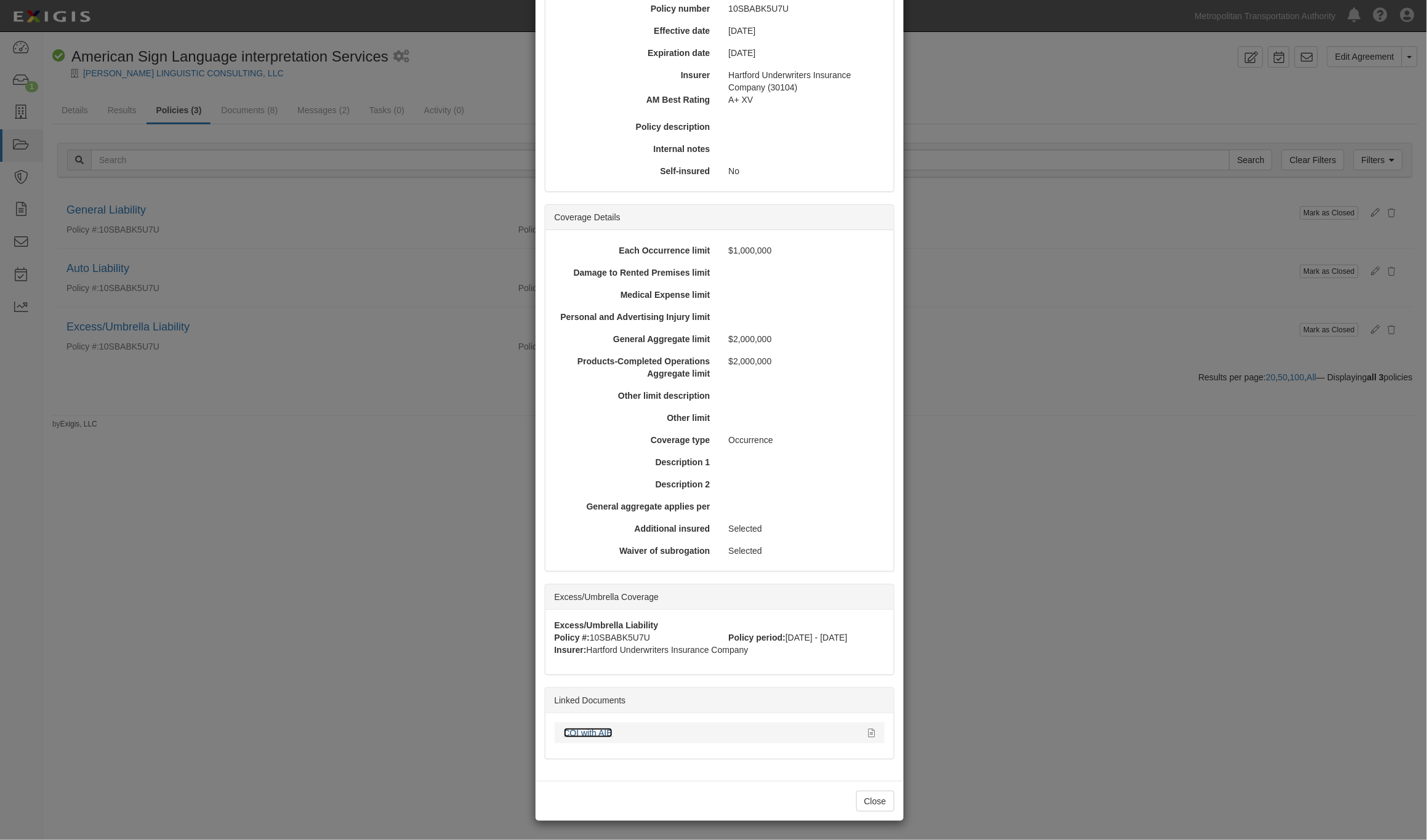
click at [570, 728] on link "COI with AIE" at bounding box center [588, 733] width 49 height 10
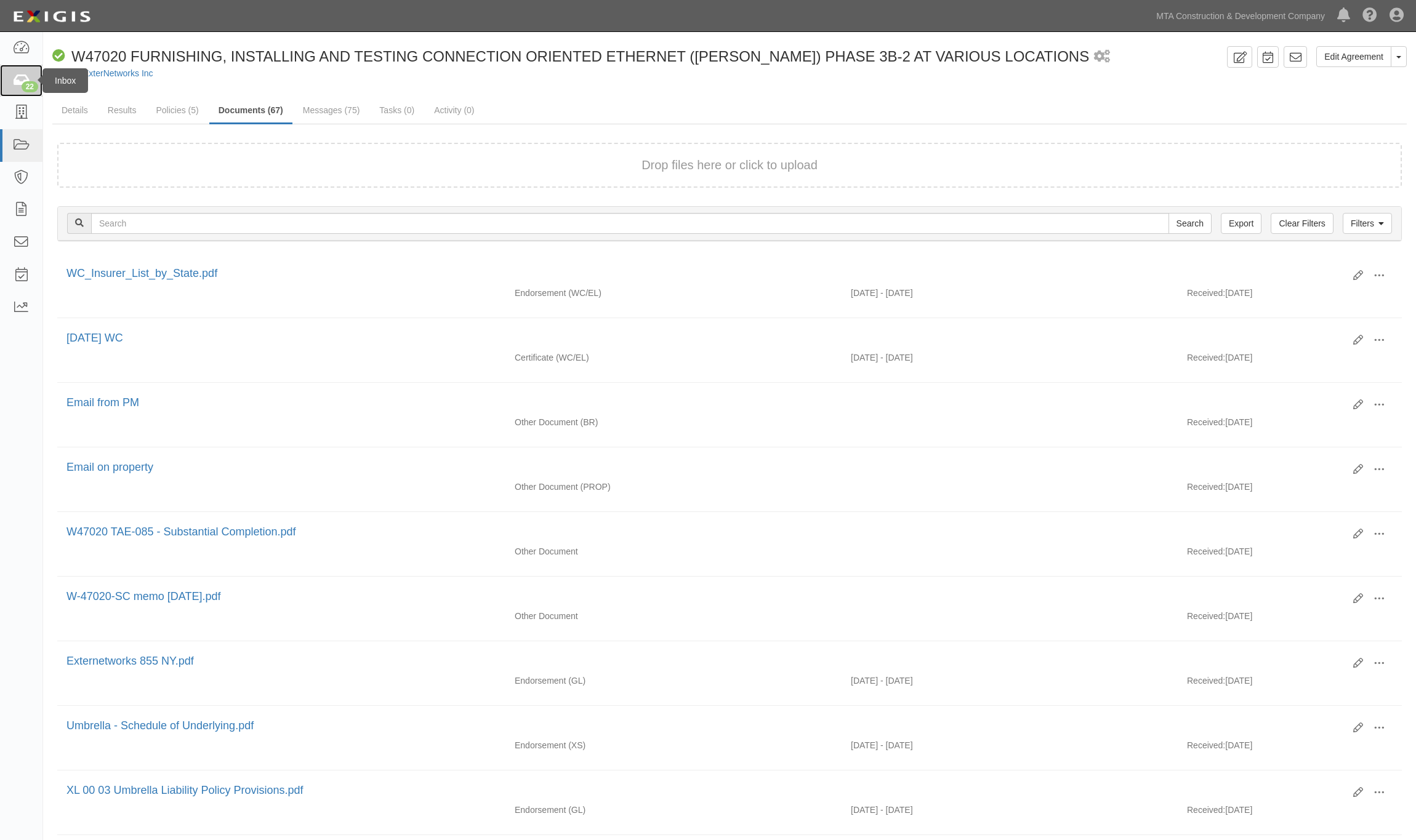
click at [17, 80] on icon at bounding box center [21, 81] width 17 height 14
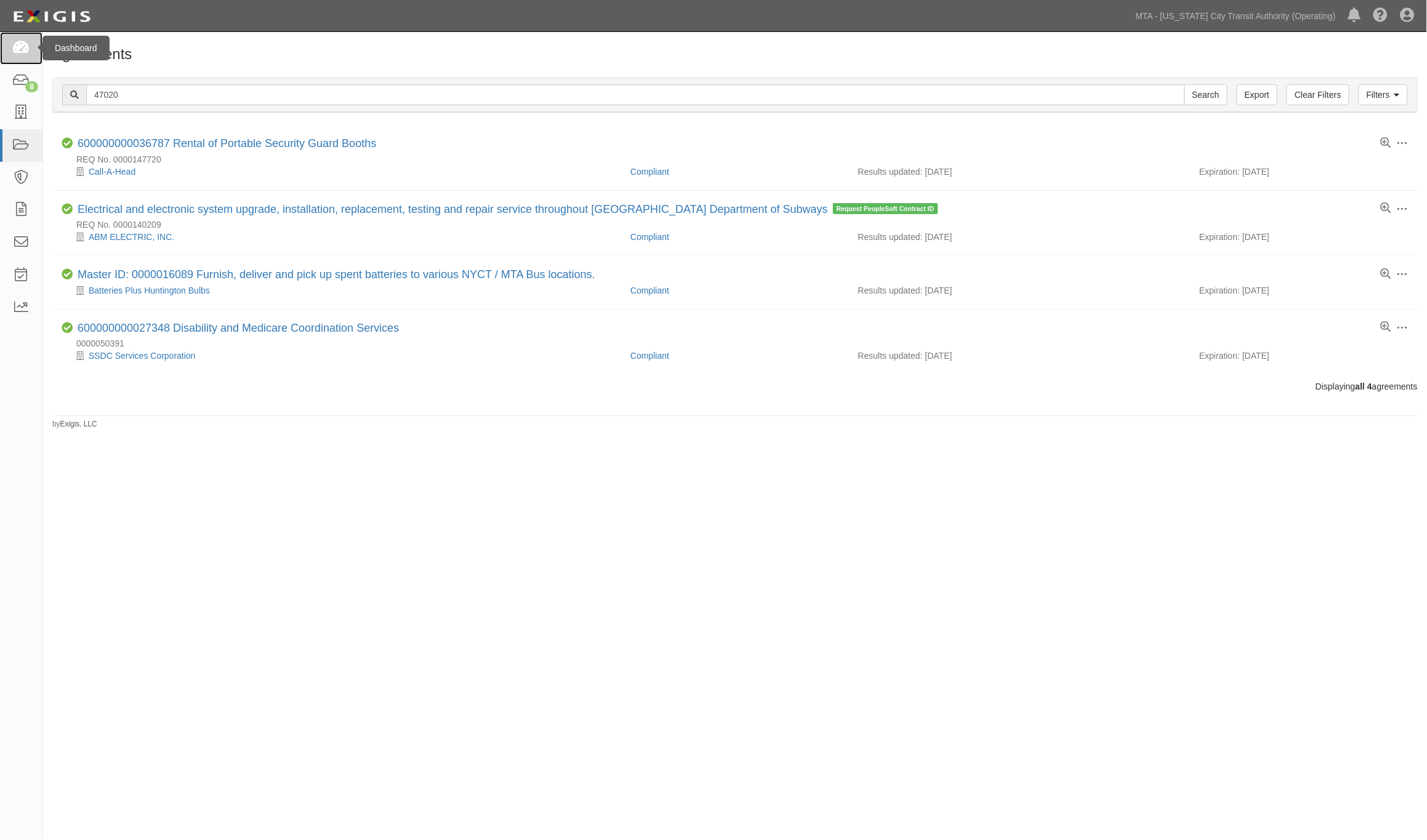
click at [17, 52] on icon at bounding box center [21, 48] width 17 height 14
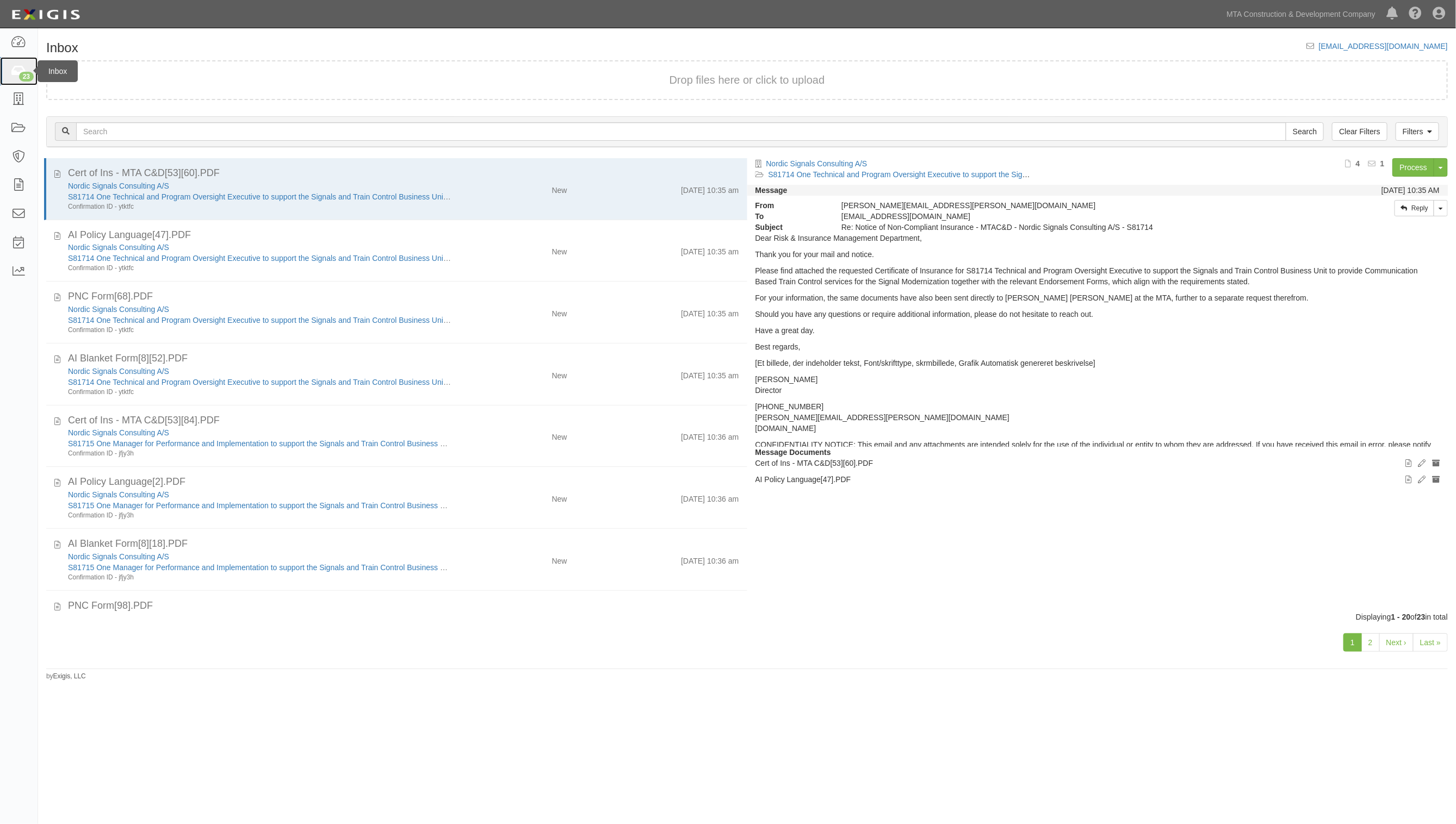
click at [15, 72] on icon at bounding box center [18, 71] width 15 height 12
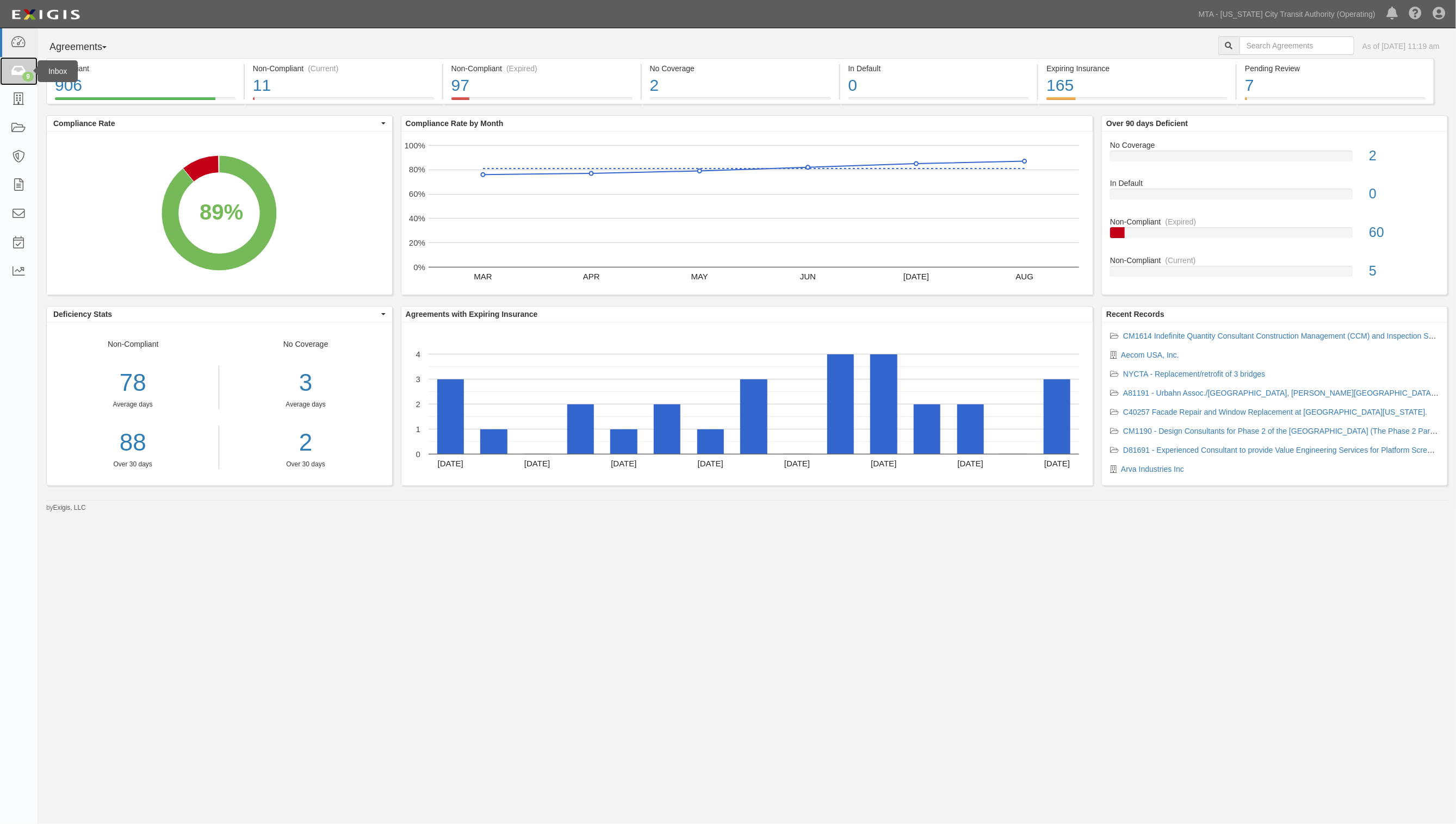
click at [17, 68] on icon at bounding box center [18, 71] width 15 height 12
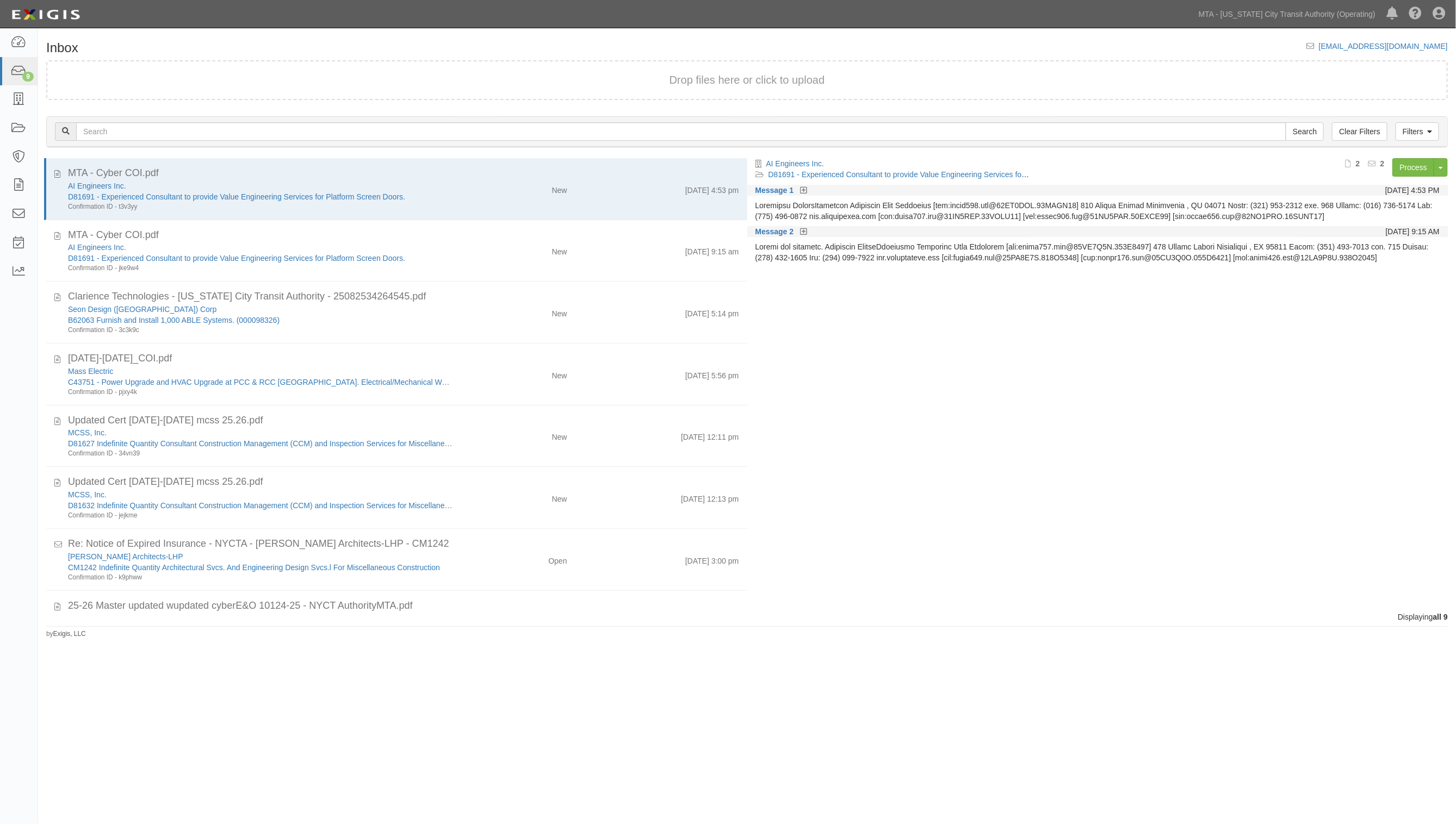
drag, startPoint x: 1267, startPoint y: 449, endPoint x: 1266, endPoint y: 441, distance: 8.1
click at [1266, 444] on div "AI Engineers Inc. D81691 - Experienced Consultant to provide Value Engineering …" at bounding box center [1101, 376] width 709 height 436
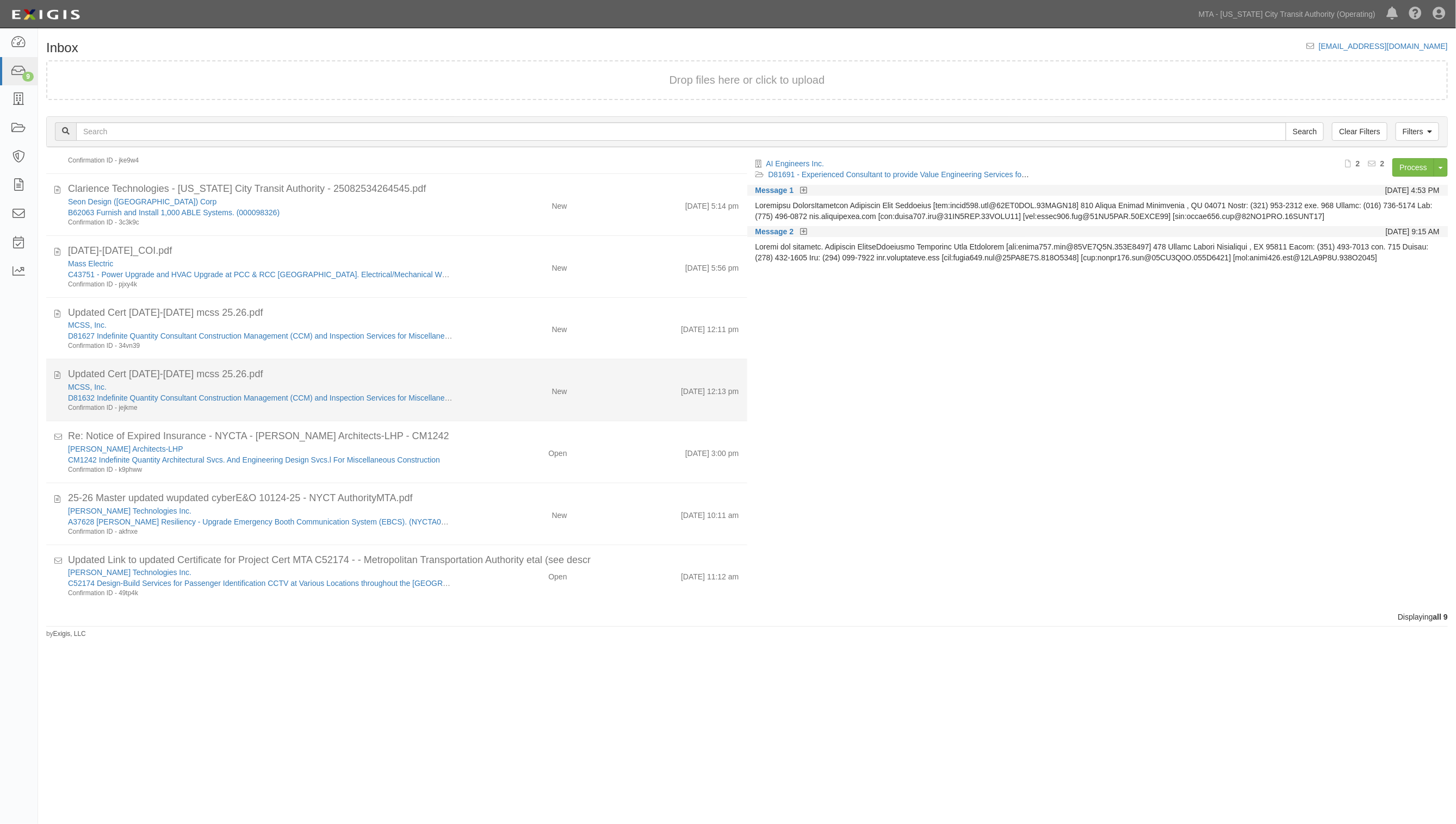
scroll to position [109, 0]
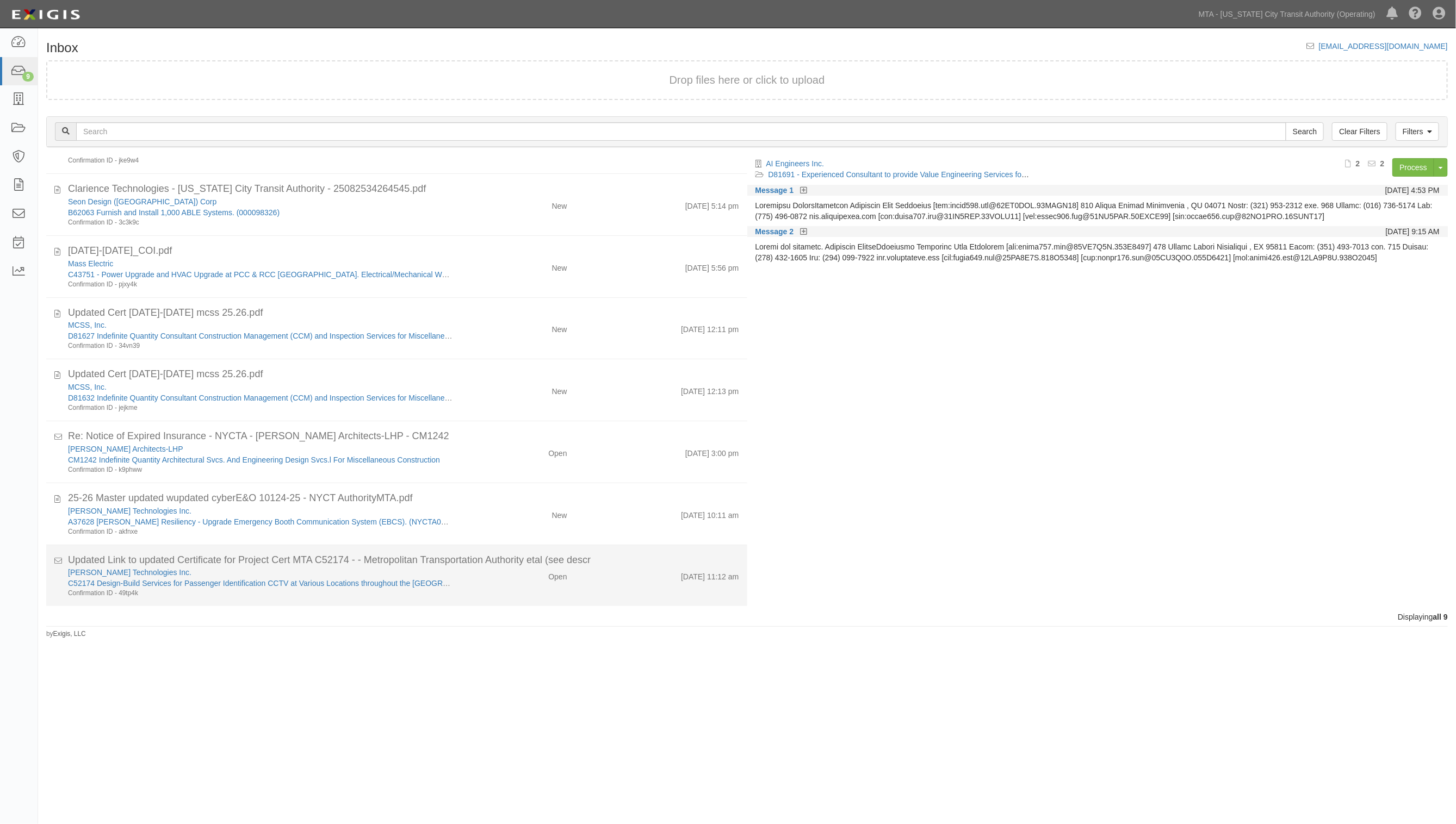
drag, startPoint x: 487, startPoint y: 586, endPoint x: 476, endPoint y: 580, distance: 12.5
click at [487, 585] on div "[PERSON_NAME] Technologies Inc. C52174 Design-Build Services for Passenger Iden…" at bounding box center [403, 582] width 687 height 31
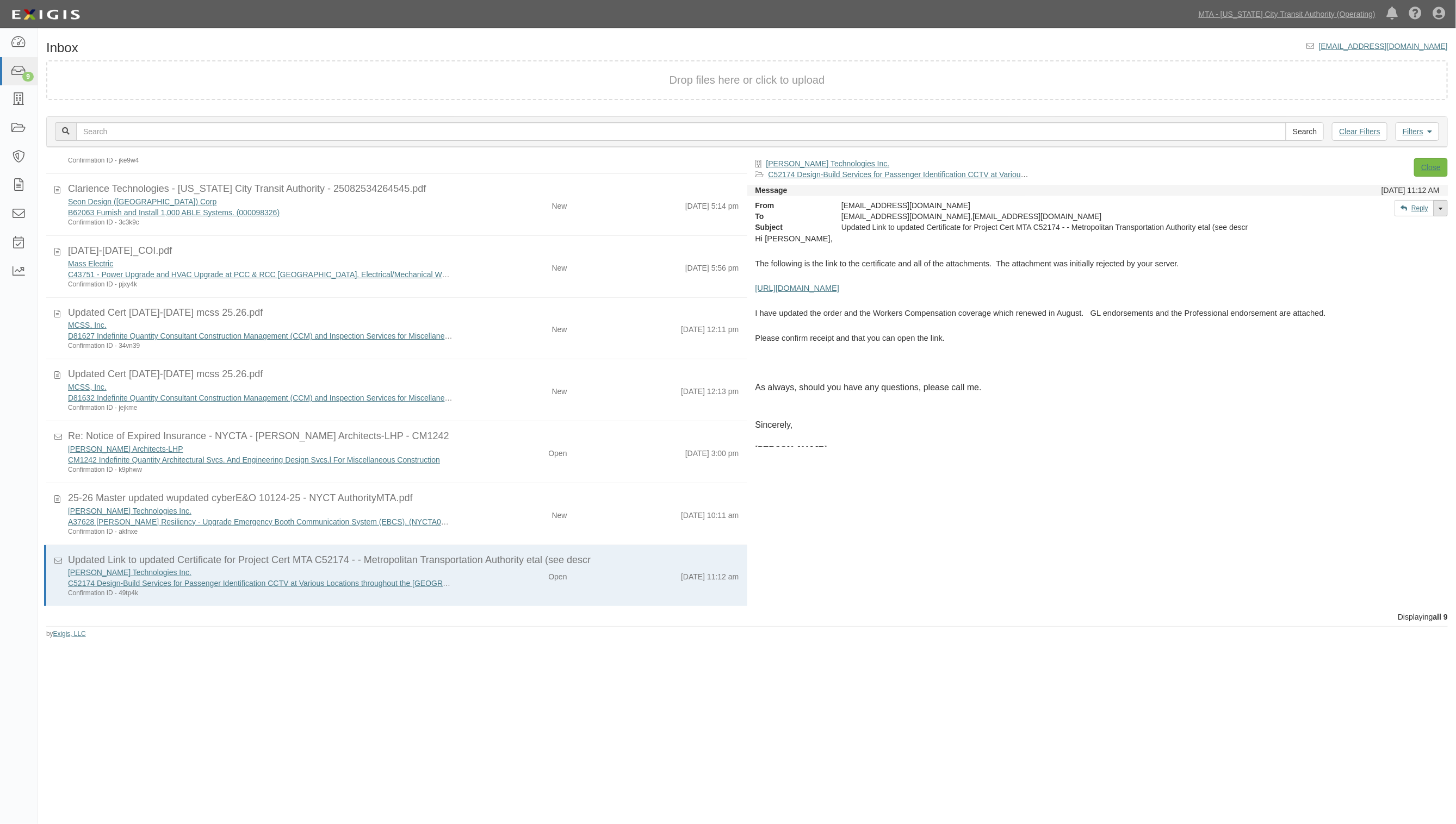
click at [1443, 210] on link "Toggle Dropdown" at bounding box center [1441, 208] width 14 height 17
click at [1387, 228] on link "Reply All" at bounding box center [1404, 228] width 86 height 14
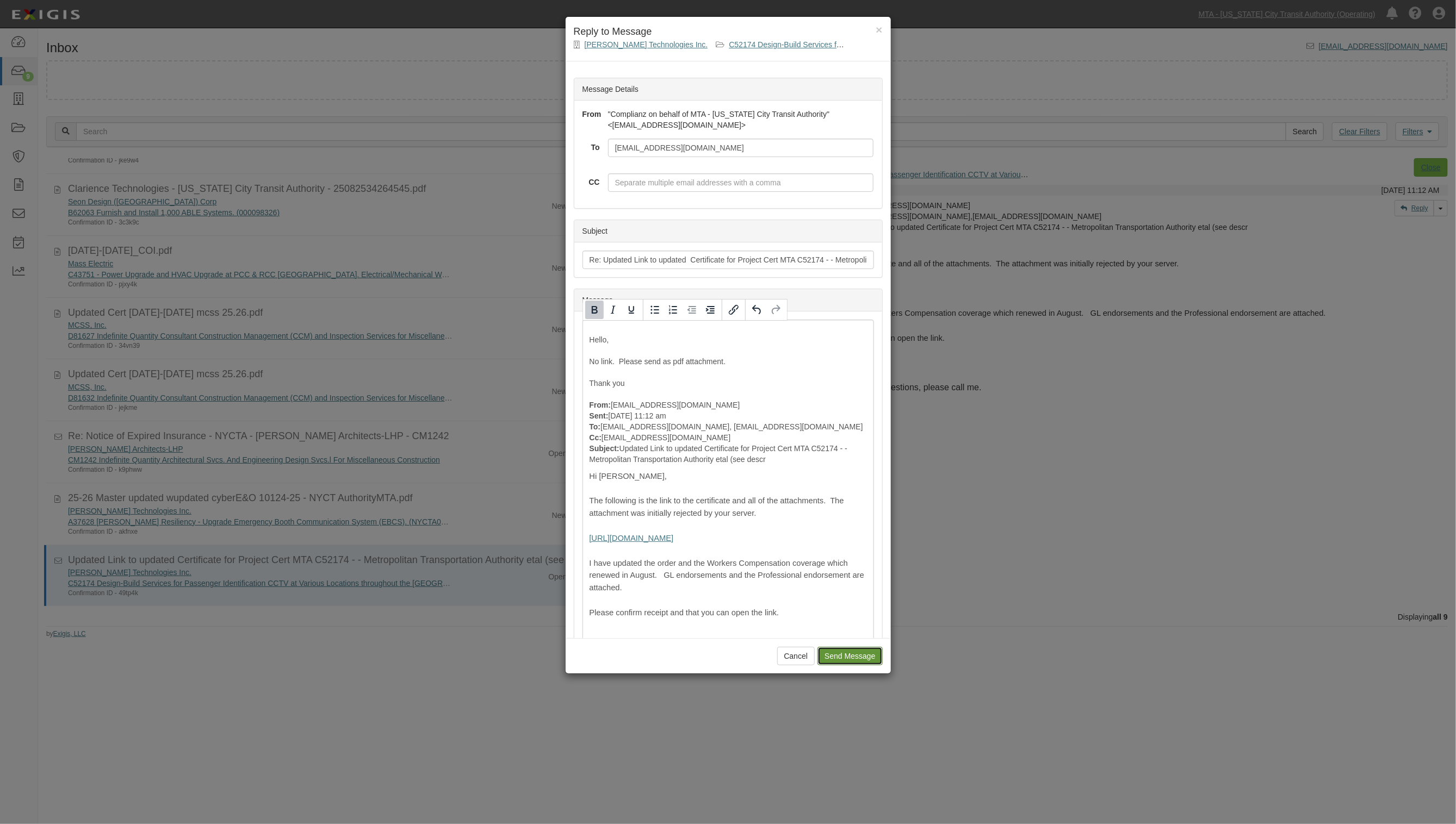
click at [840, 657] on input "Send Message" at bounding box center [850, 656] width 64 height 18
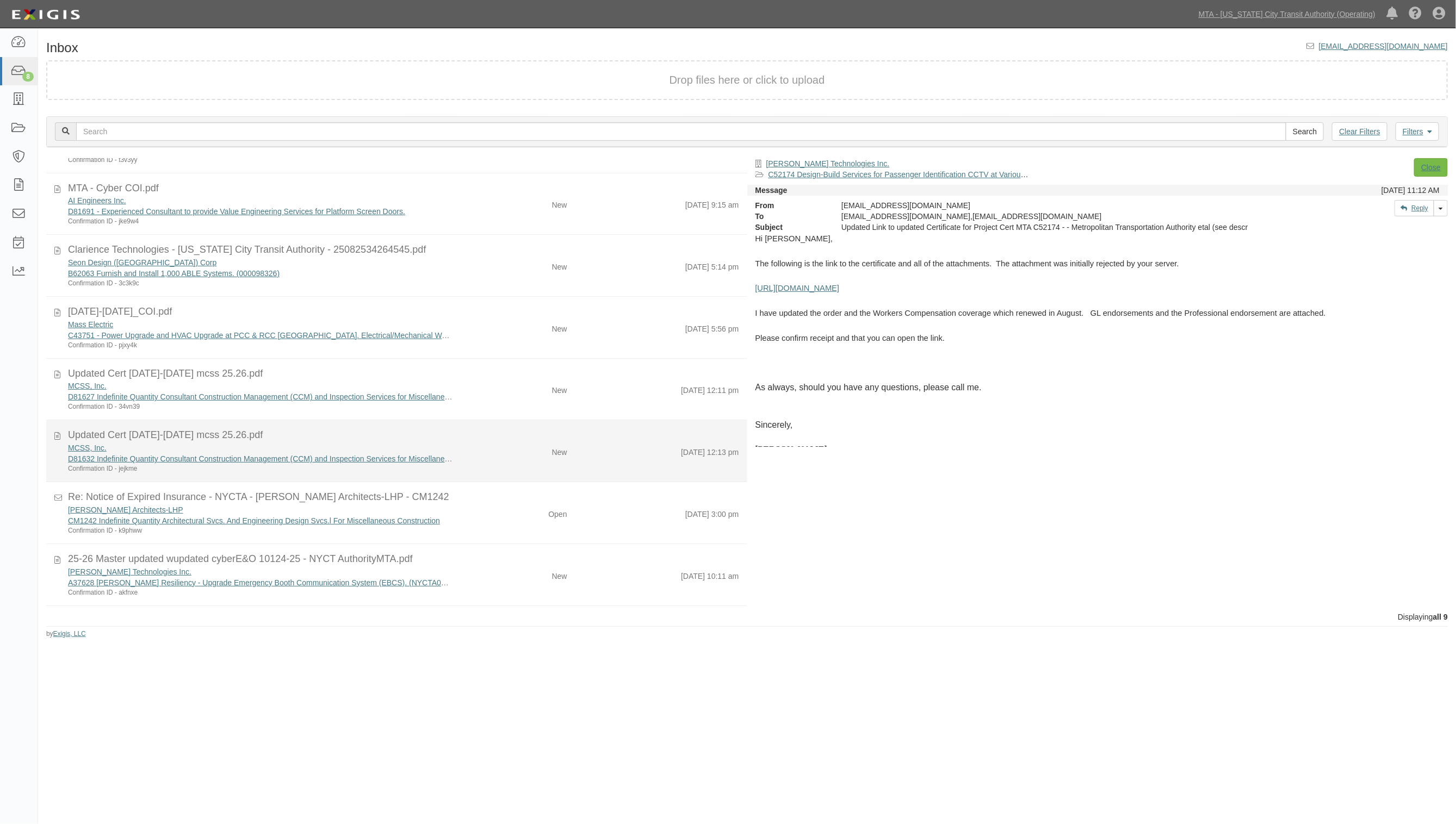
scroll to position [47, 0]
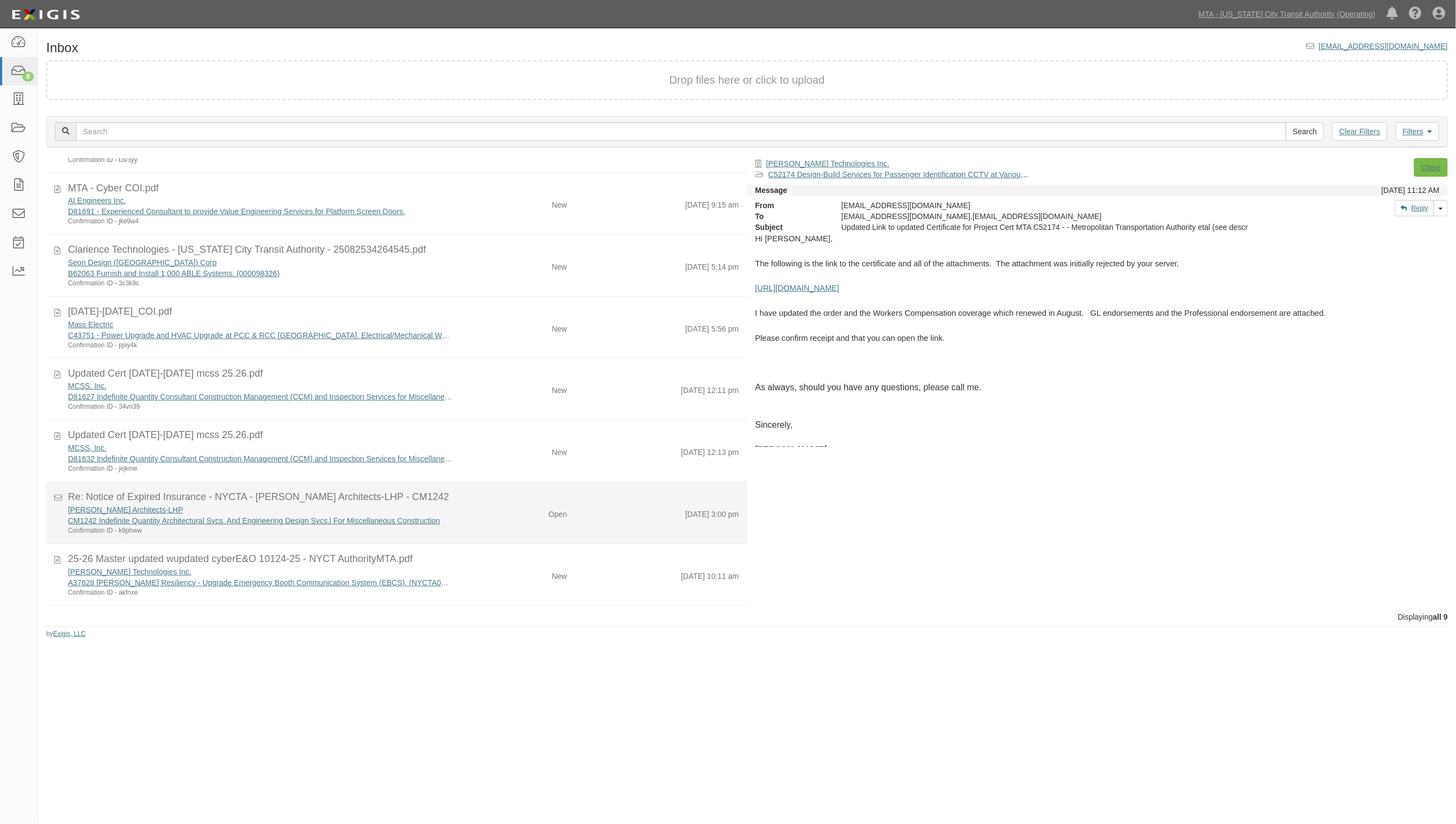
click at [535, 517] on div "Open" at bounding box center [517, 512] width 115 height 15
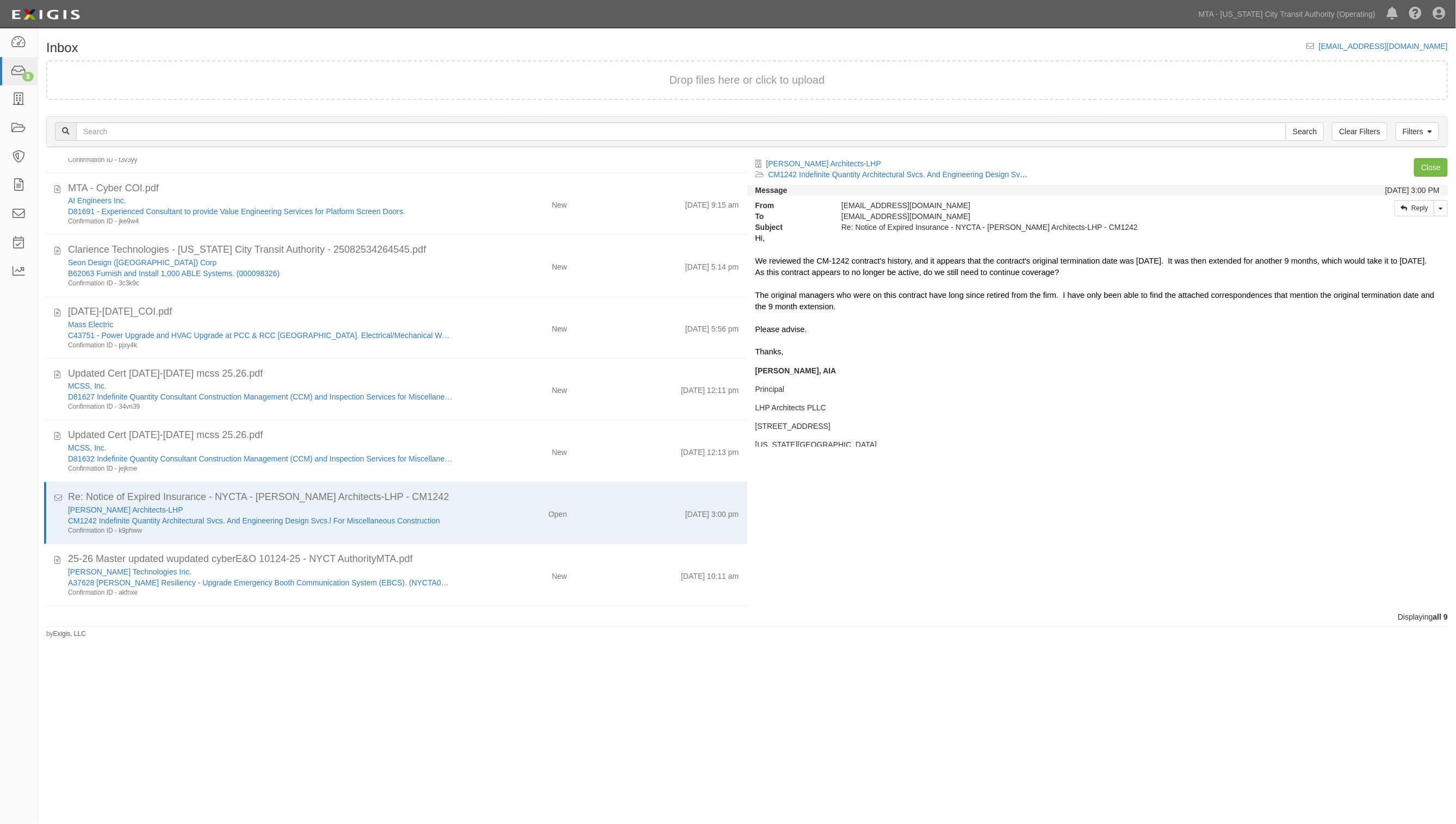
click at [500, 44] on div "Inbox inbox@mtato.complianz.com Drop files here or click to upload Filters Clea…" at bounding box center [747, 339] width 1418 height 598
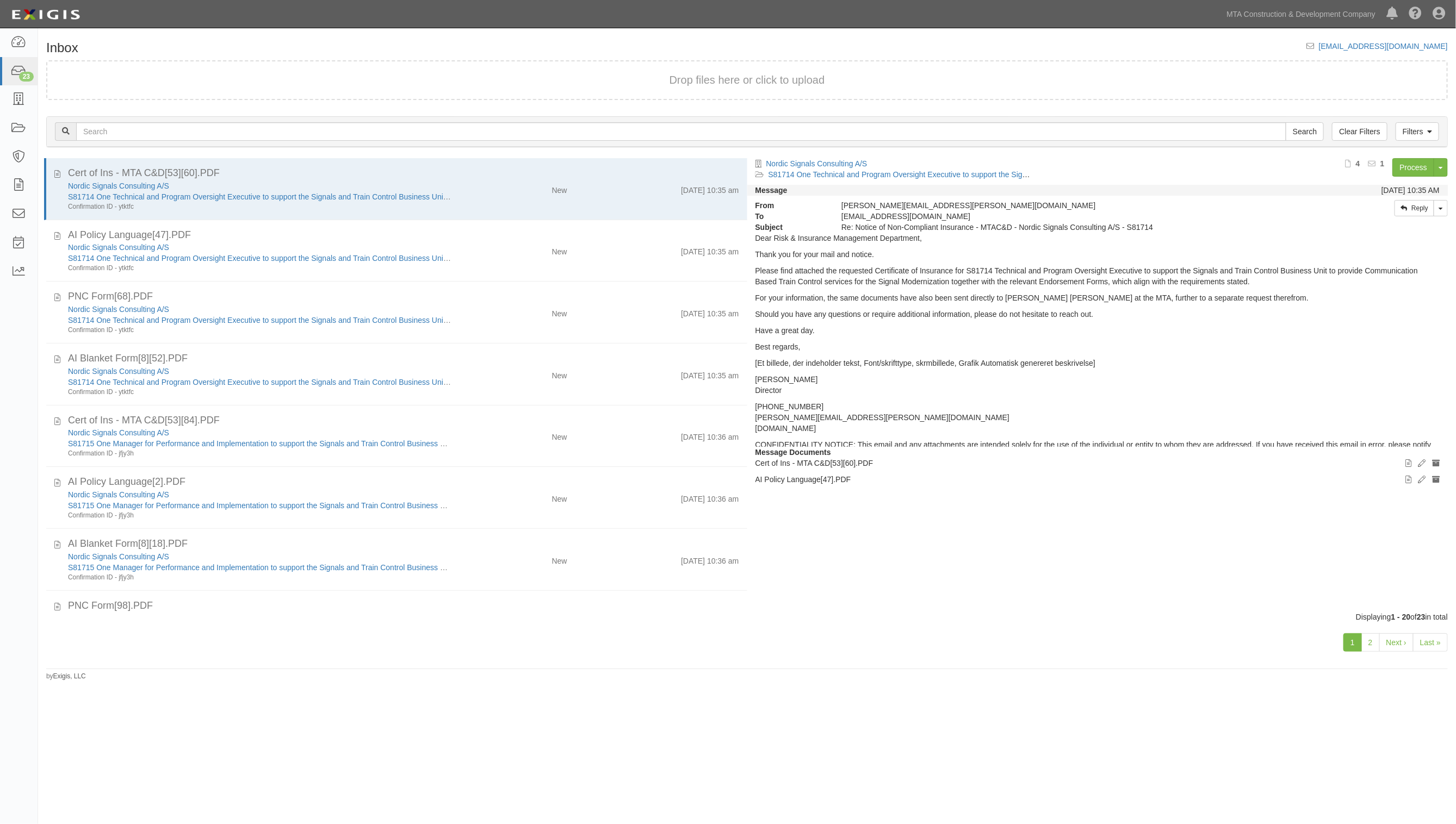
click at [440, 58] on div "Inbox [EMAIL_ADDRESS][DOMAIN_NAME] Drop files here or click to upload Filters C…" at bounding box center [747, 361] width 1418 height 641
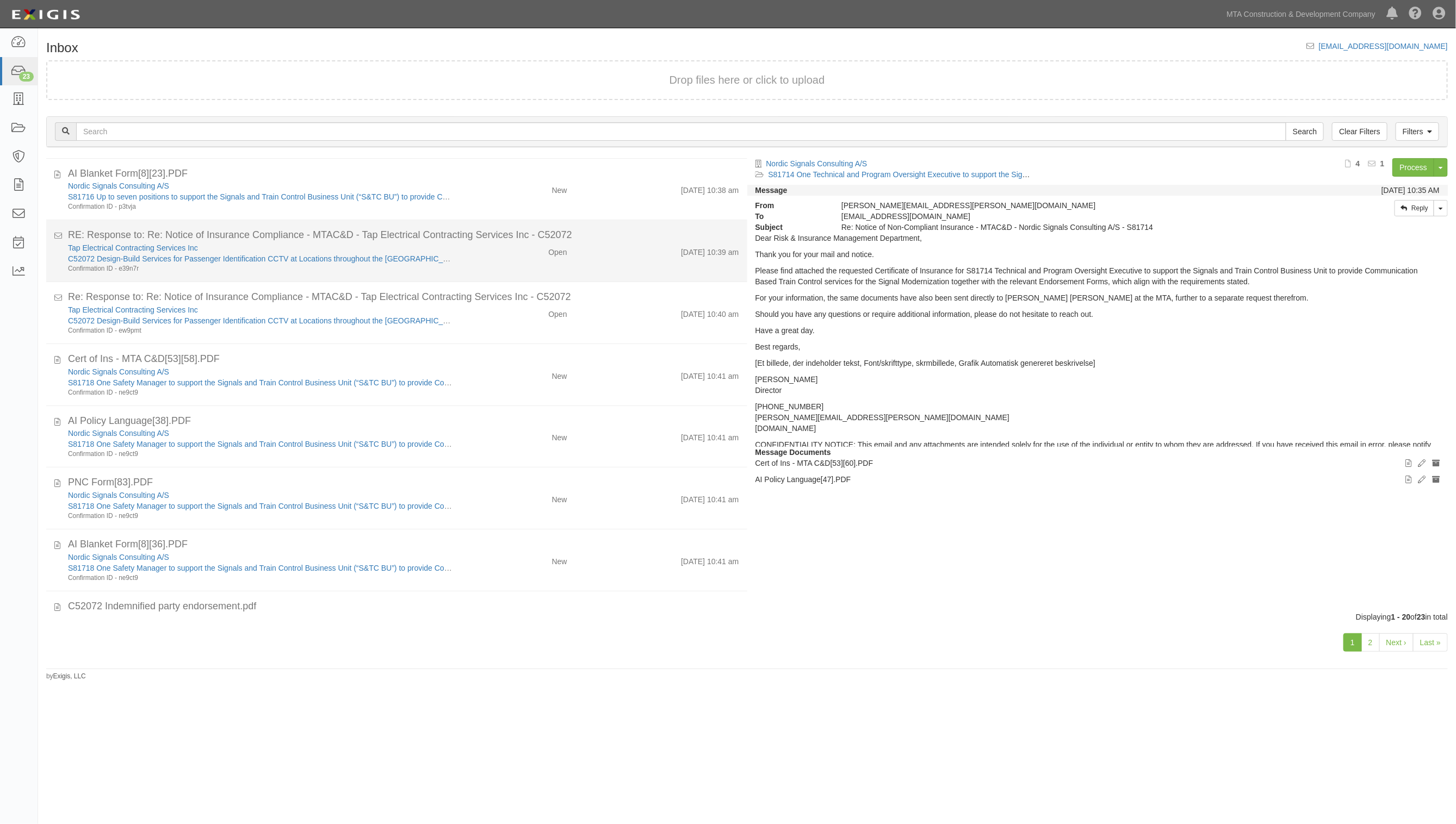
scroll to position [790, 0]
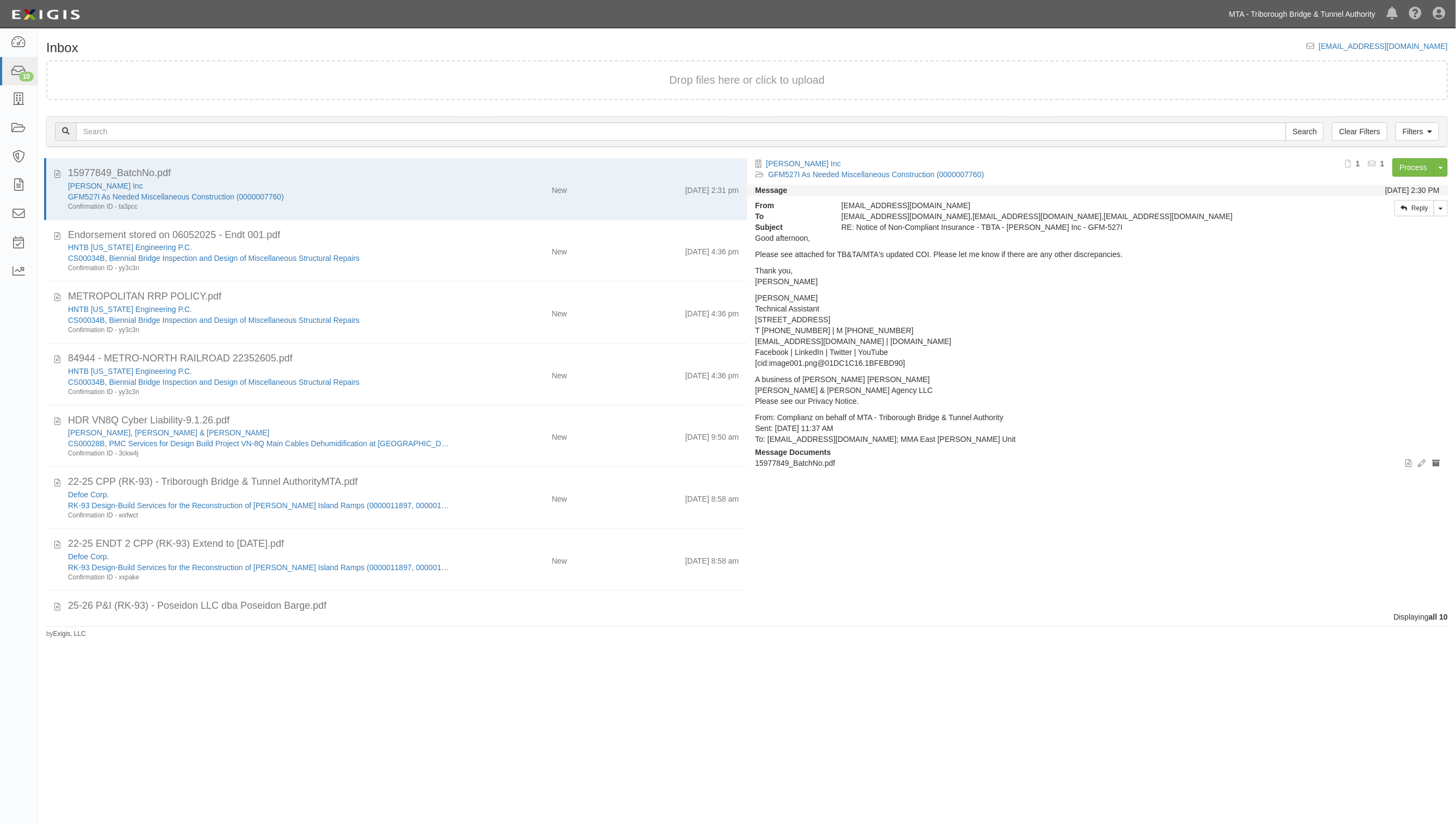
click at [1296, 12] on link "MTA - Triborough Bridge & Tunnel Authority" at bounding box center [1303, 13] width 157 height 21
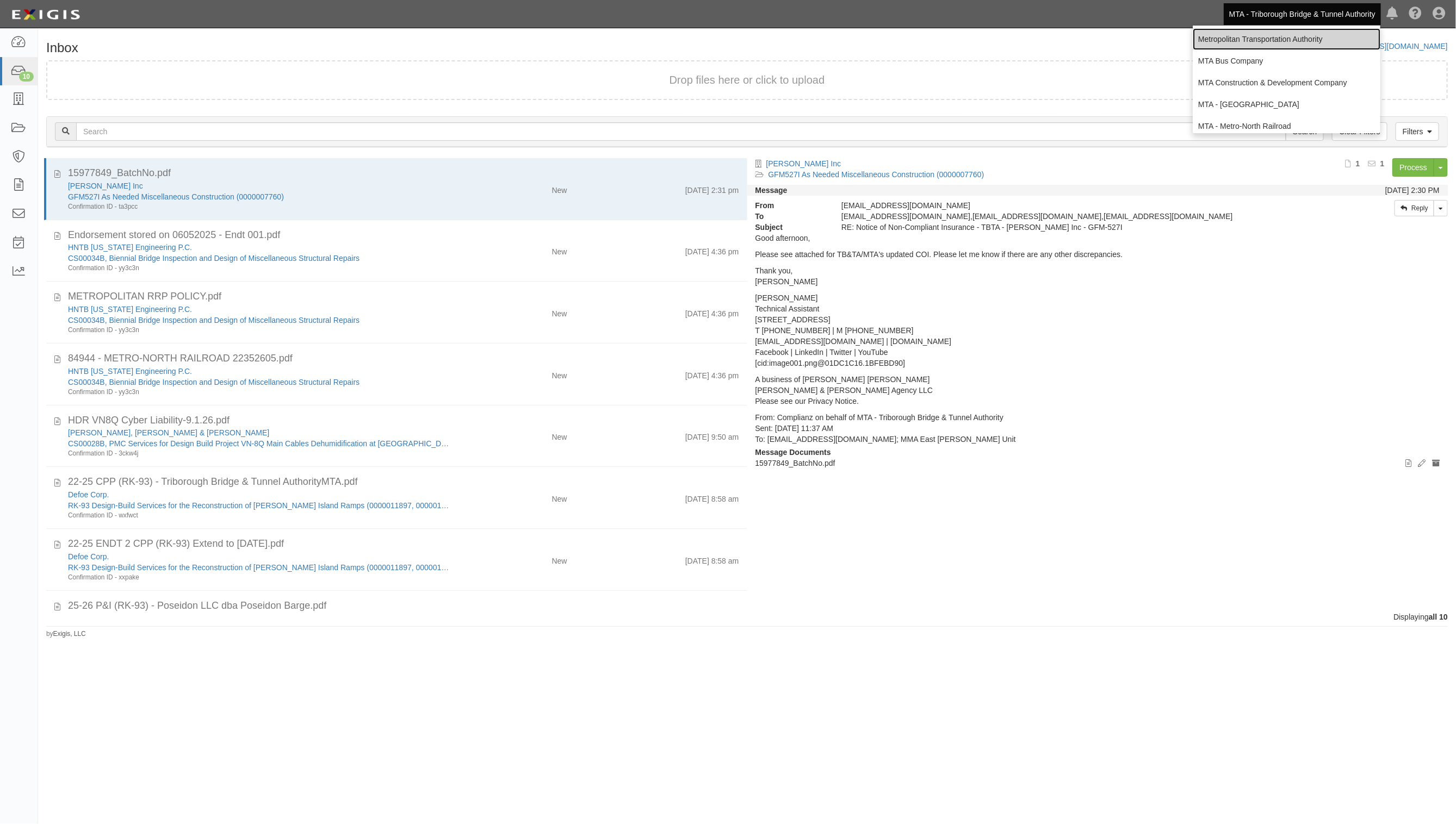
click at [1273, 34] on link "Metropolitan Transportation Authority" at bounding box center [1287, 39] width 188 height 21
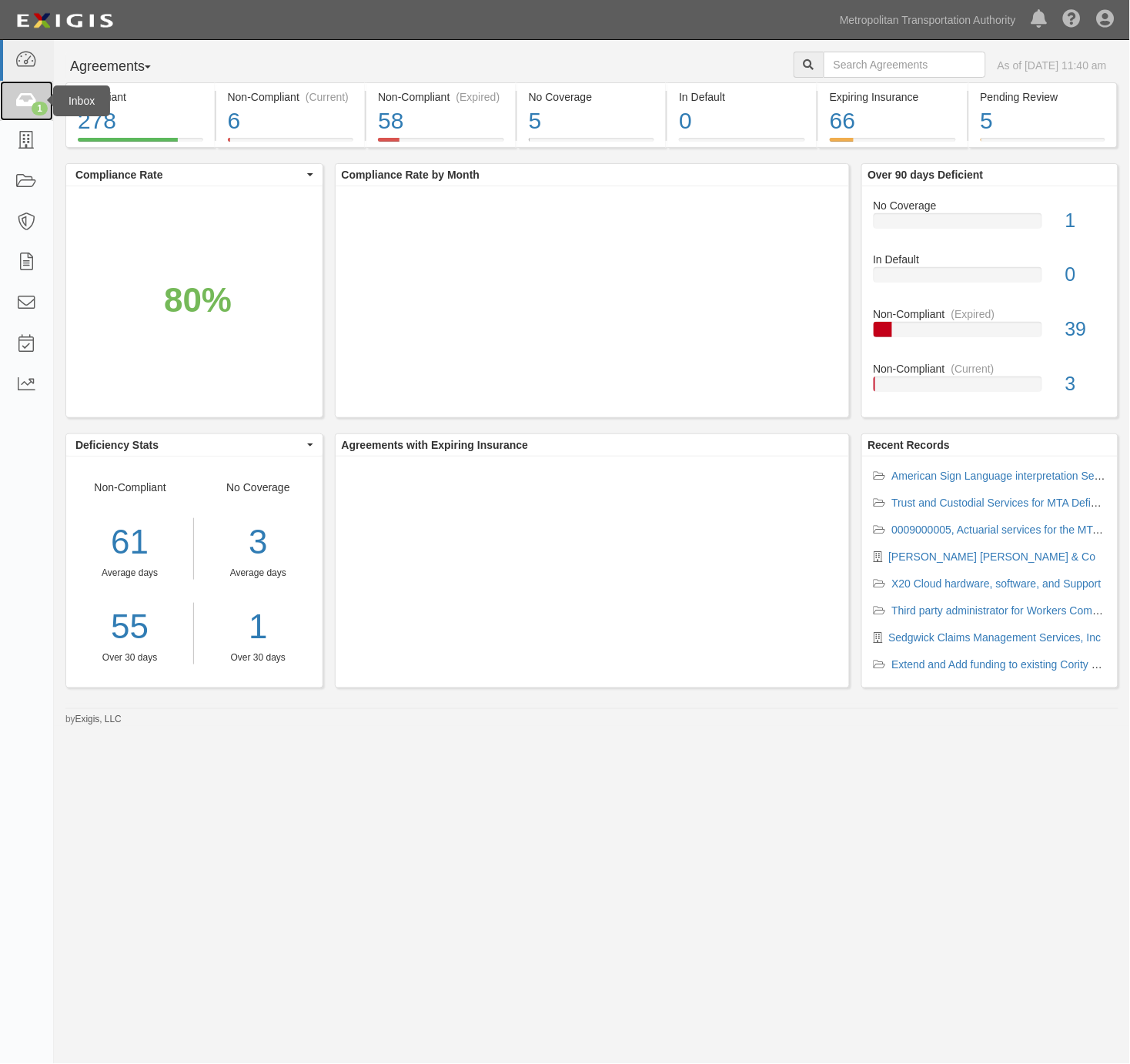
click at [30, 96] on icon at bounding box center [26, 101] width 22 height 17
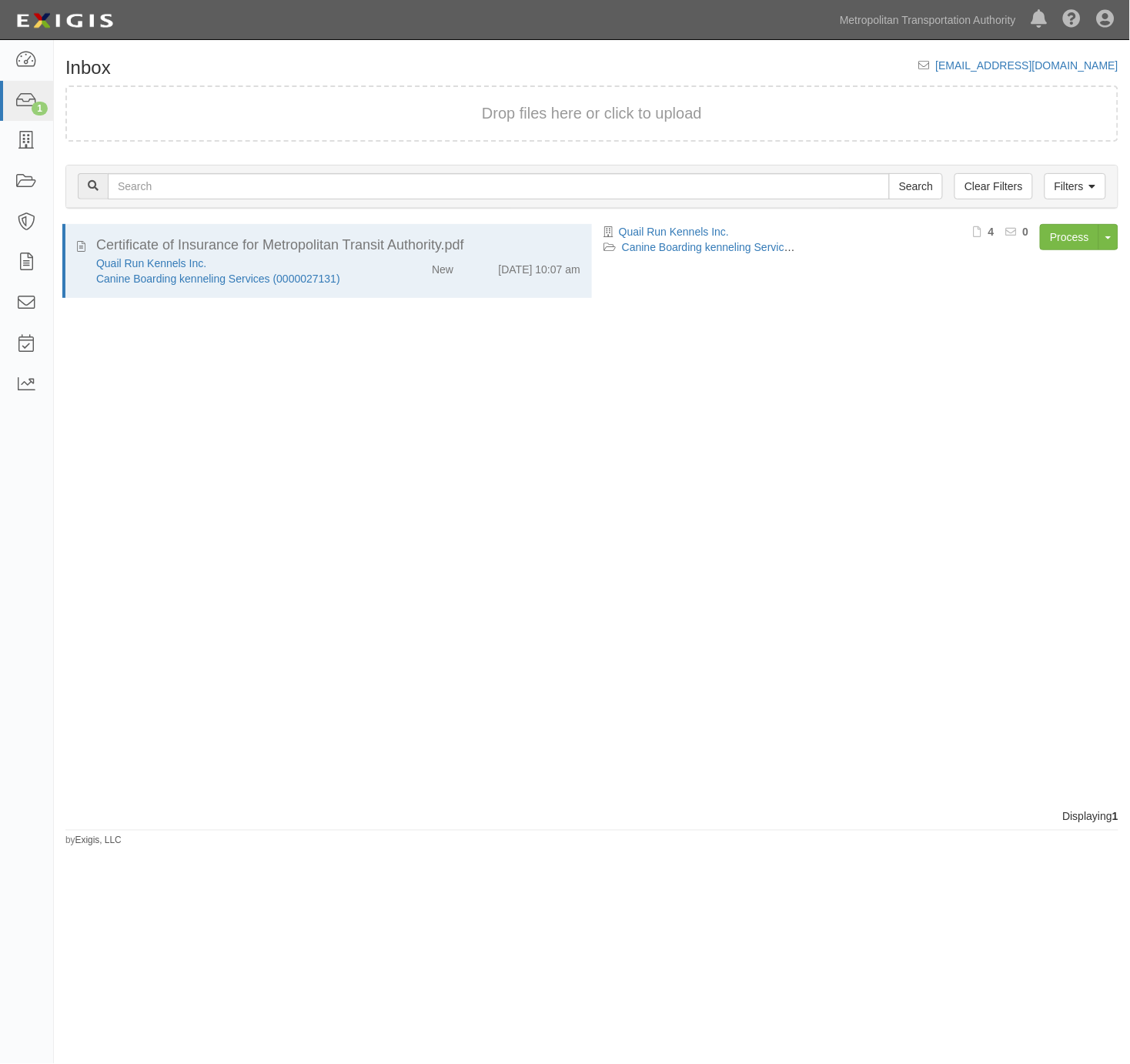
click at [977, 1] on ul "Metropolitan Transportation Authority MTA Bus Company MTA Construction & Develo…" at bounding box center [981, 19] width 298 height 39
click at [917, 25] on link "Metropolitan Transportation Authority" at bounding box center [928, 19] width 192 height 30
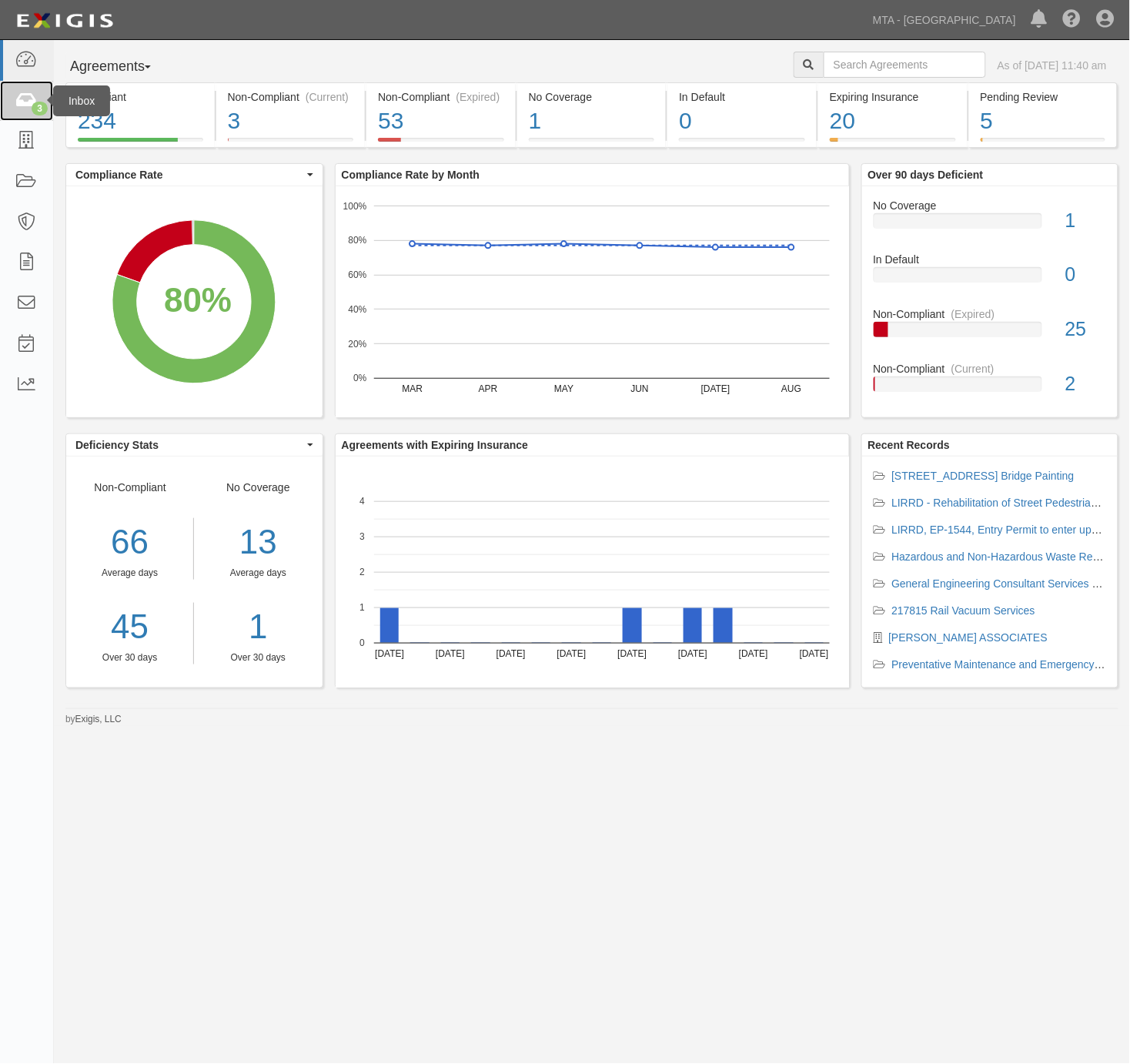
click at [20, 94] on icon at bounding box center [26, 101] width 22 height 17
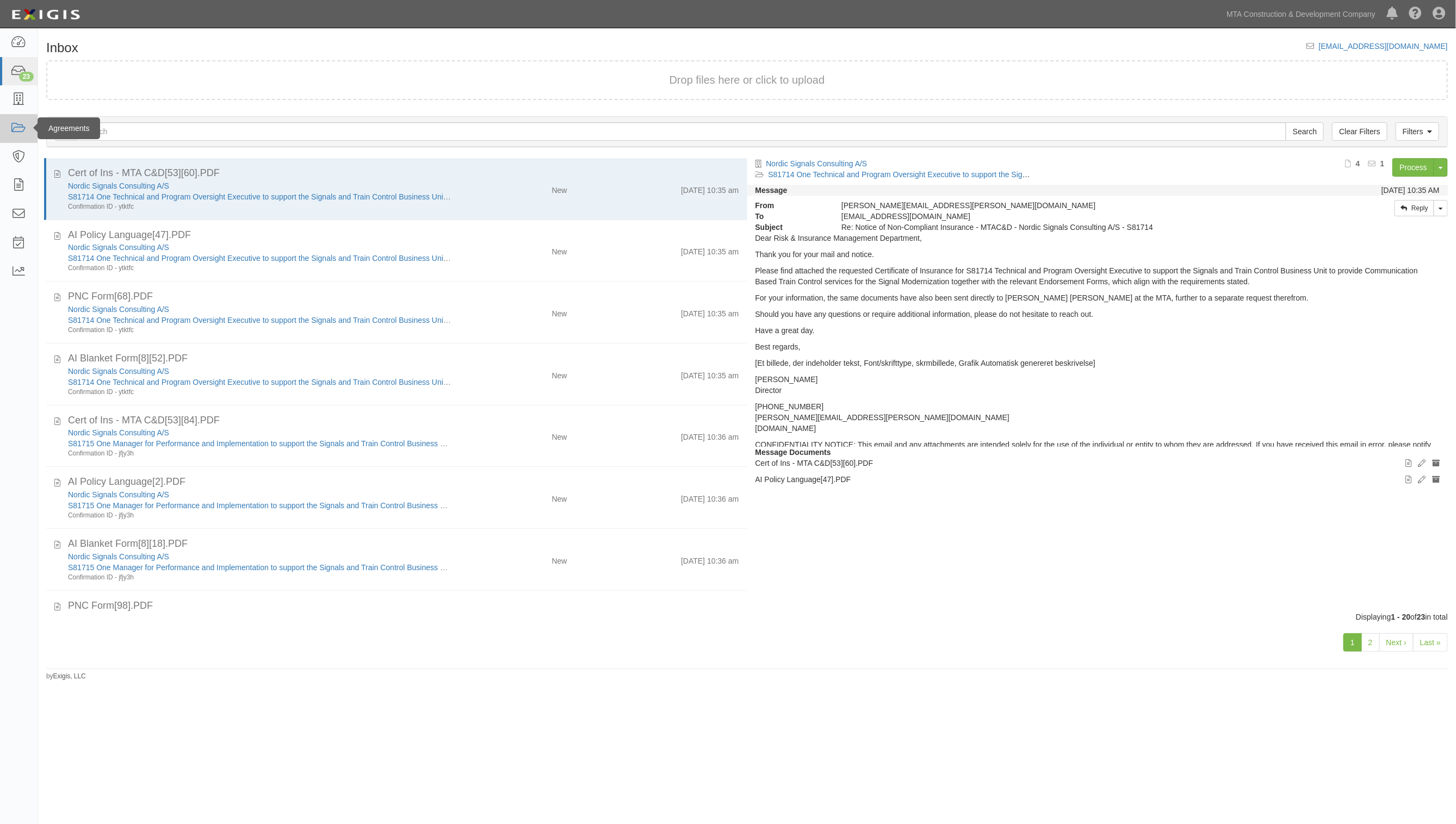
scroll to position [790, 0]
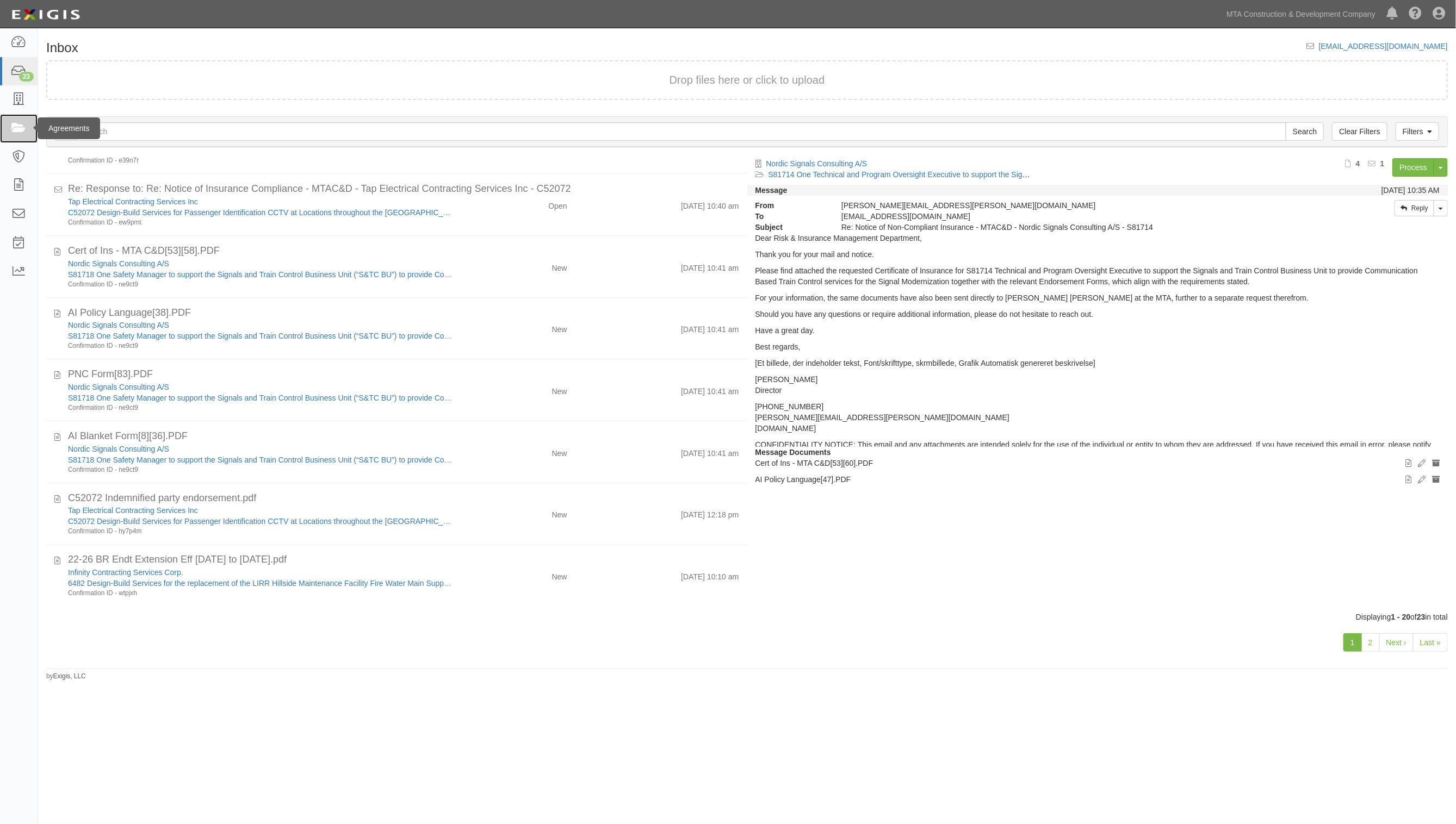
click at [7, 126] on link at bounding box center [18, 128] width 37 height 29
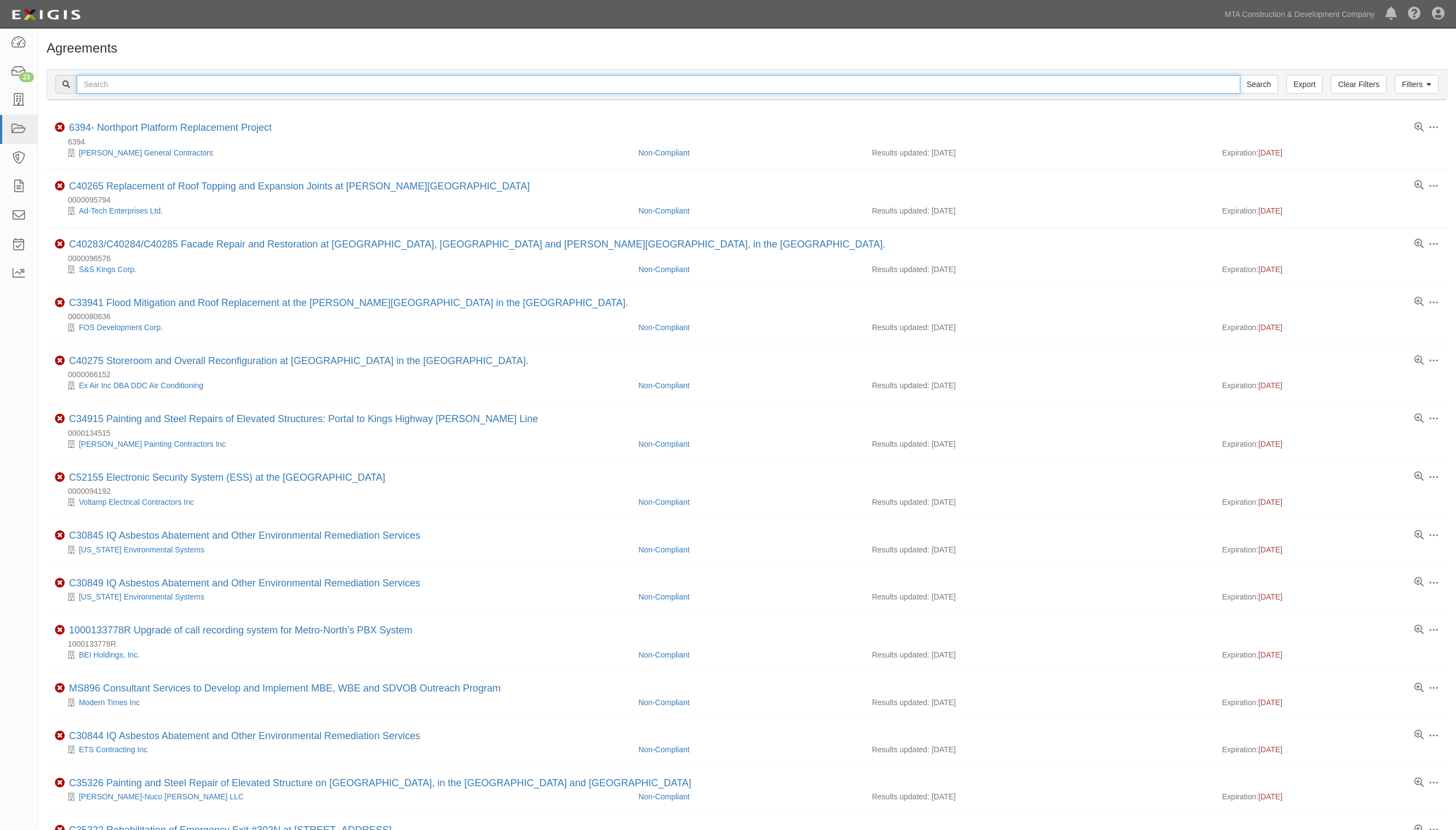
click at [156, 78] on input "text" at bounding box center [658, 84] width 1164 height 19
type input "865-3"
click at [1240, 75] on input "Search" at bounding box center [1259, 84] width 38 height 19
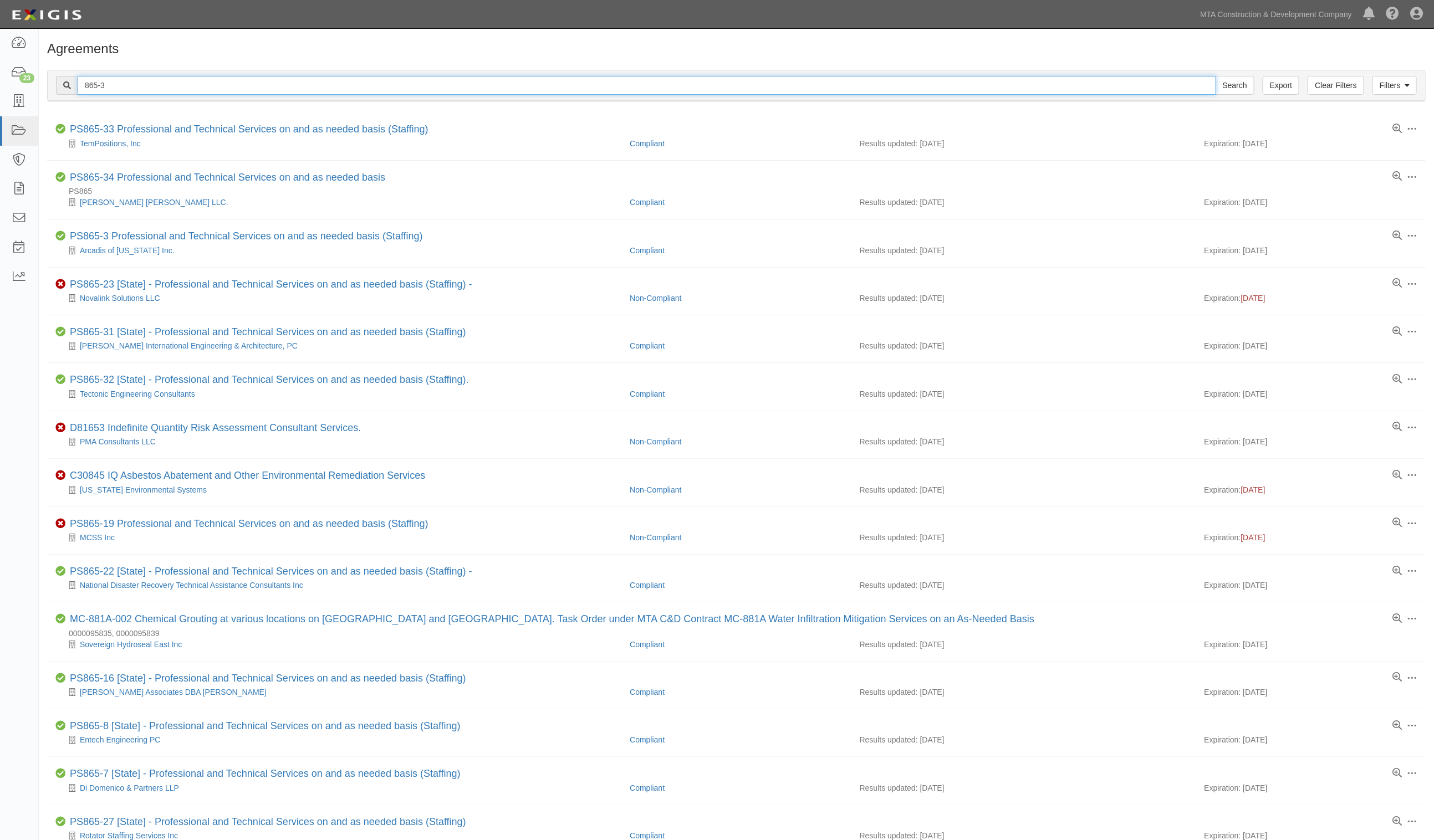
click at [114, 81] on input "865-3" at bounding box center [647, 85] width 1139 height 19
click at [80, 87] on input "865-3" at bounding box center [647, 85] width 1139 height 19
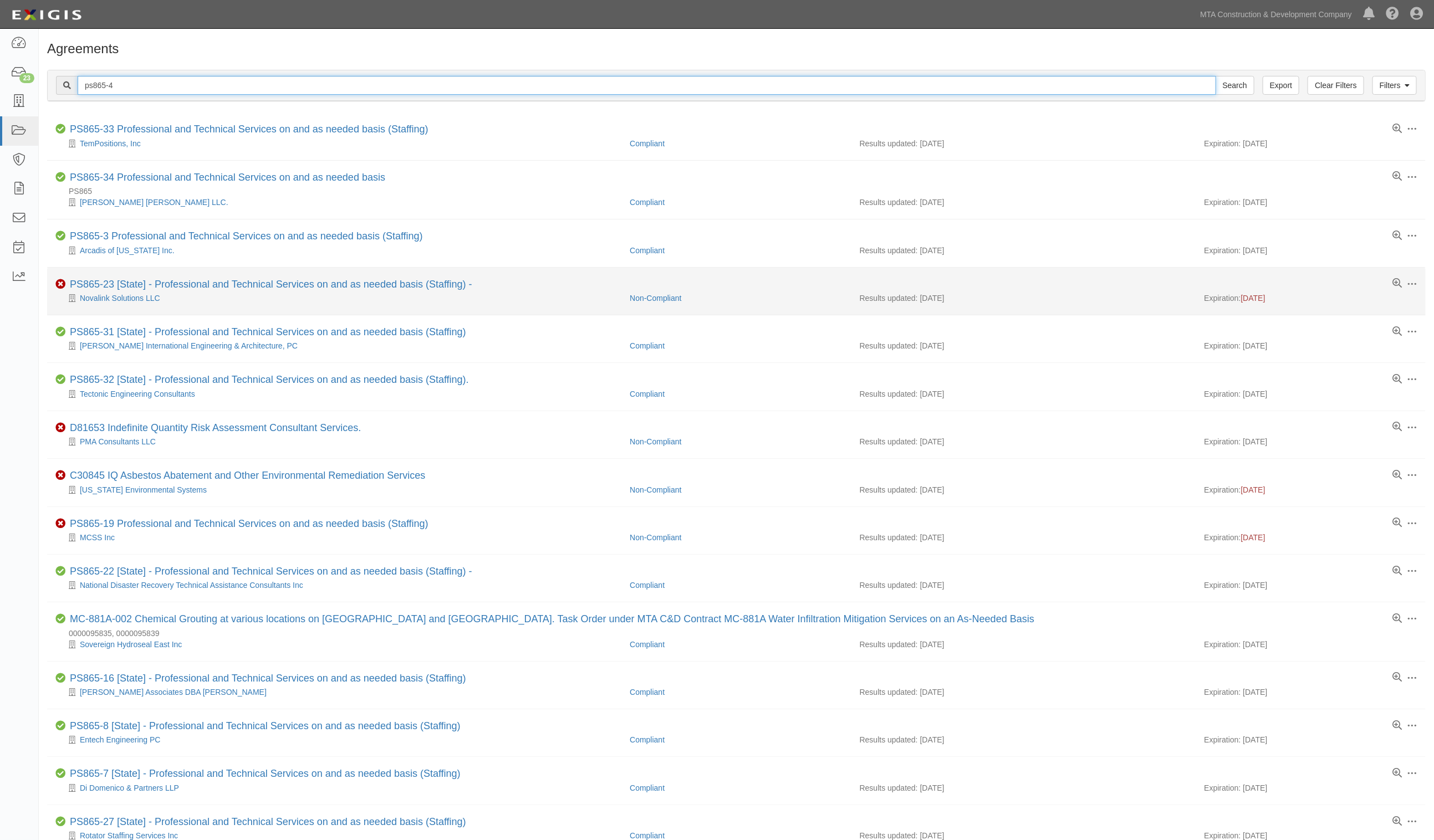
type input "ps865-4"
click at [1216, 76] on input "Search" at bounding box center [1235, 85] width 39 height 19
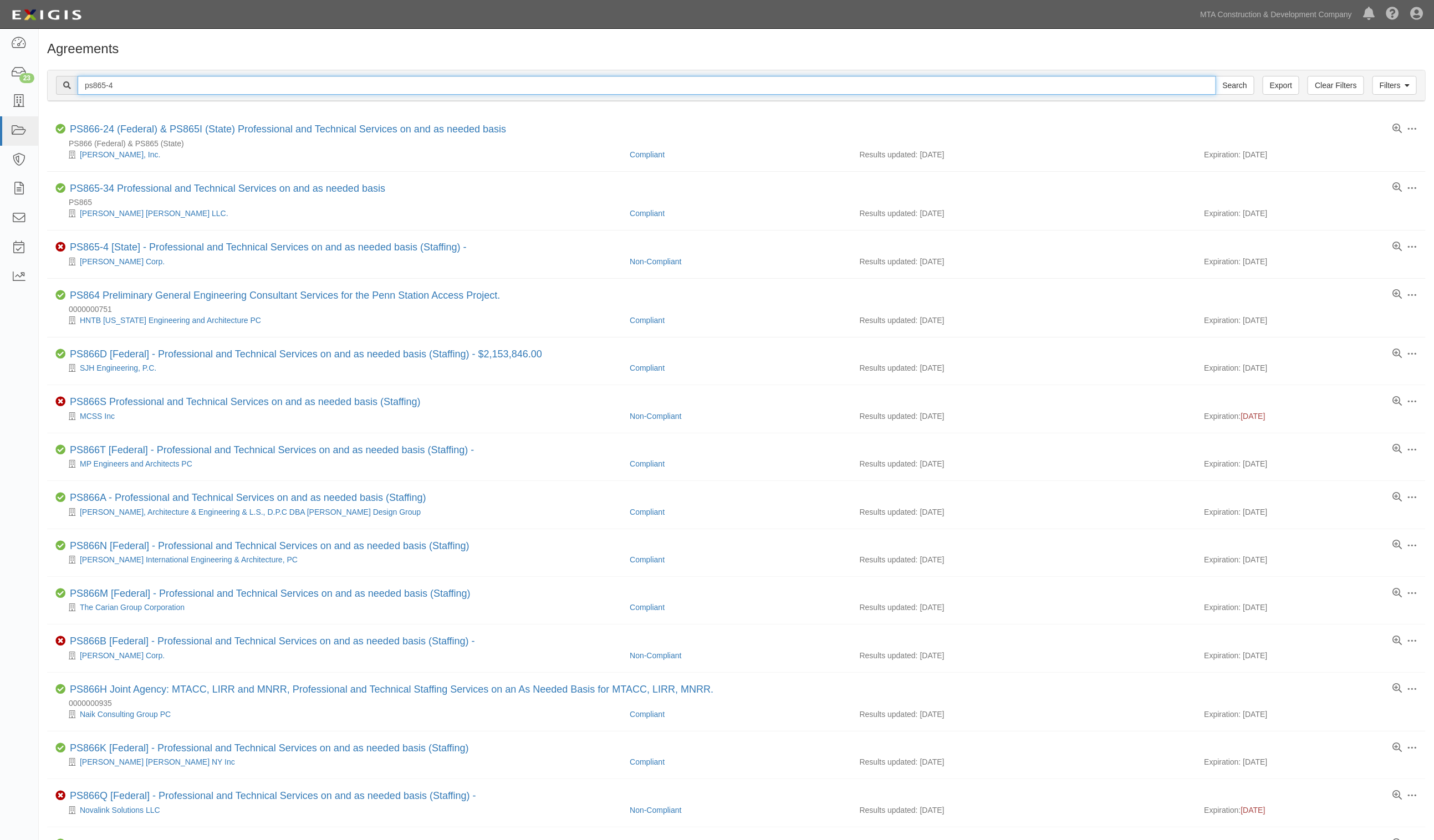
click at [123, 89] on input "ps865-4" at bounding box center [647, 85] width 1139 height 19
click at [153, 93] on input "ps865-4" at bounding box center [647, 85] width 1139 height 19
type input "ps865-5"
click at [1216, 76] on input "Search" at bounding box center [1235, 85] width 39 height 19
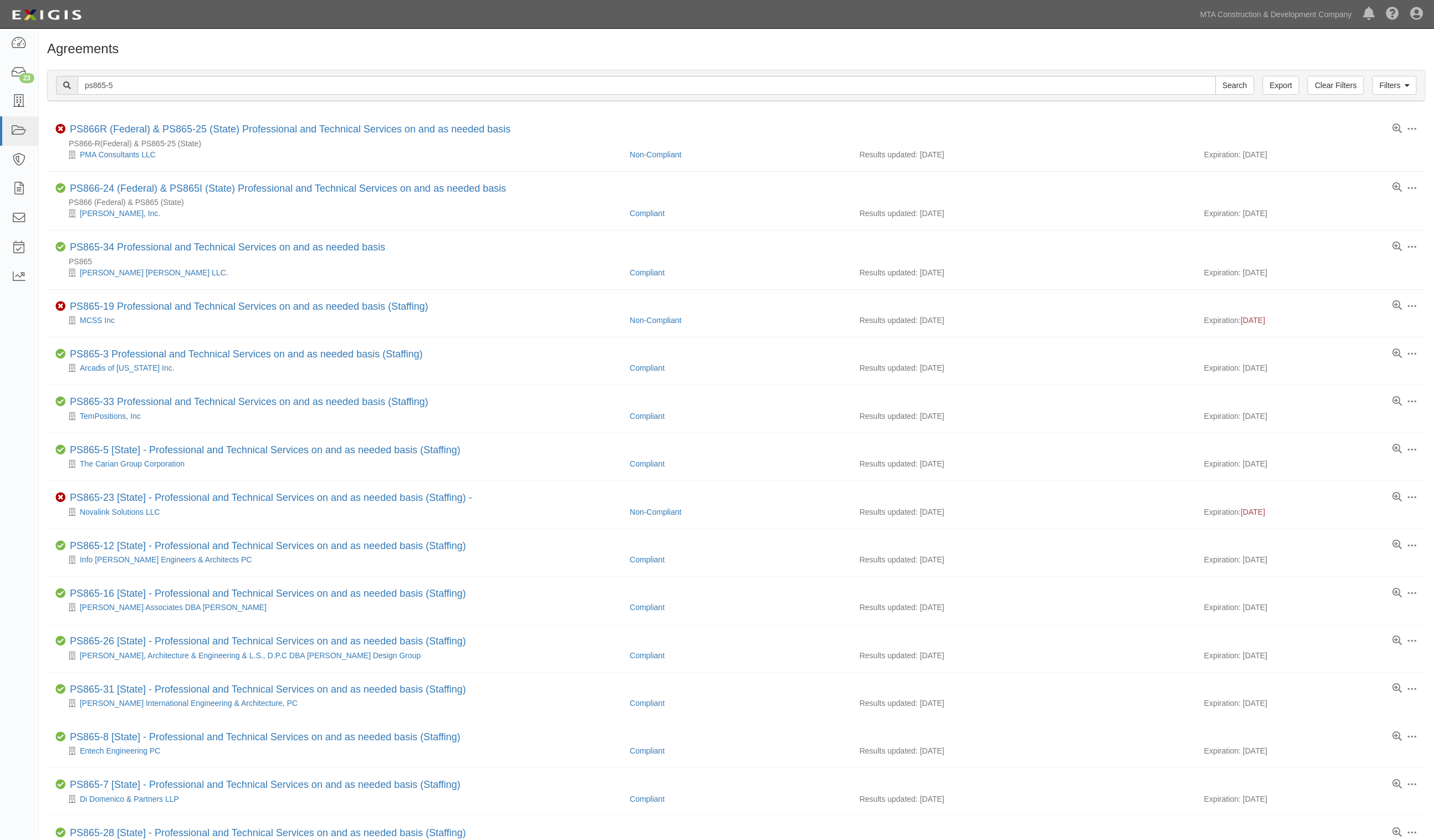
click at [567, 50] on h1 "Agreements" at bounding box center [736, 48] width 1379 height 14
click at [244, 89] on input "ps865-5" at bounding box center [647, 85] width 1139 height 19
type input "ps865-6"
click at [1216, 76] on input "Search" at bounding box center [1235, 85] width 39 height 19
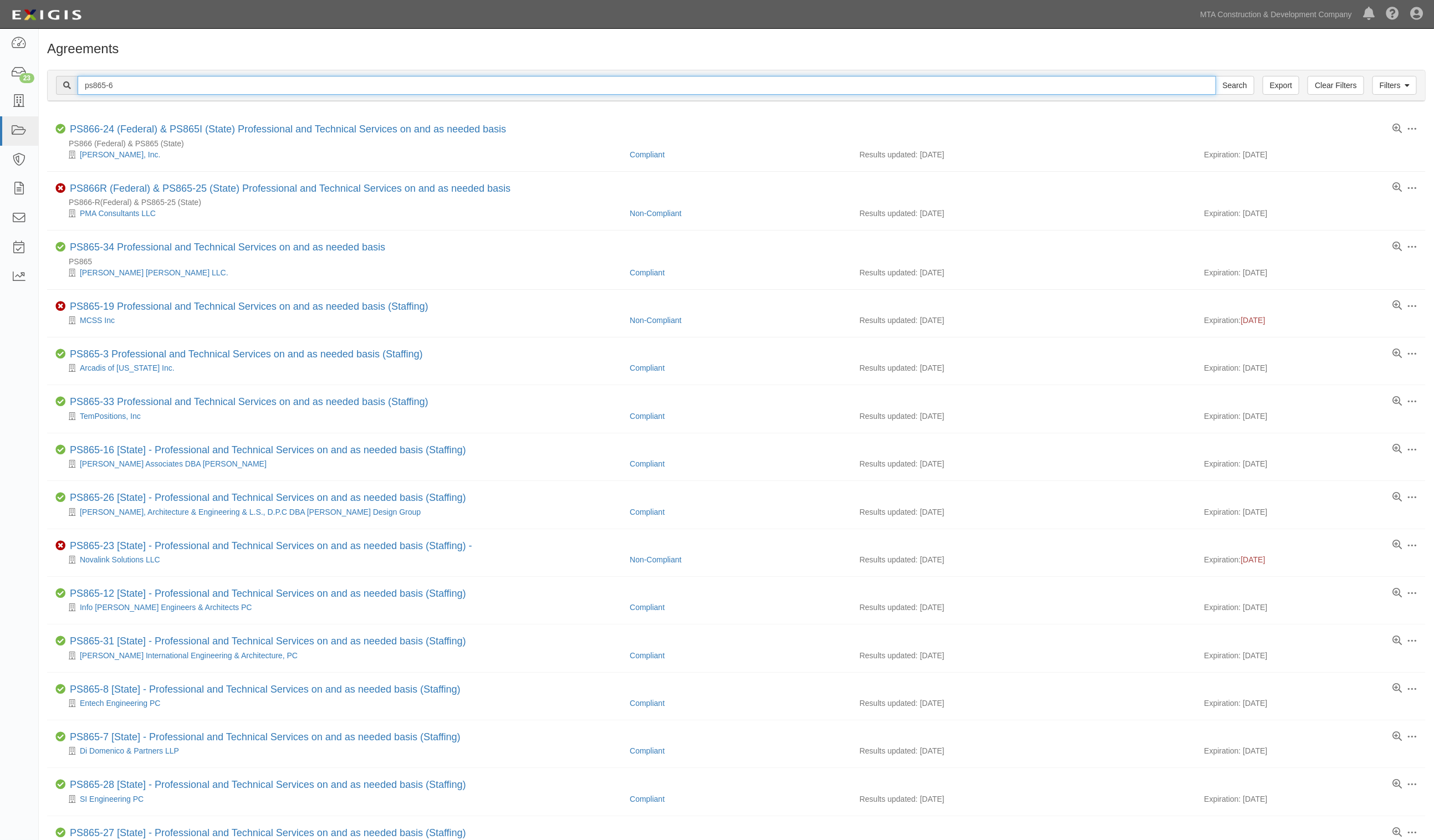
click at [137, 84] on input "ps865-6" at bounding box center [647, 85] width 1139 height 19
type input "ps865-7"
click at [1216, 76] on input "Search" at bounding box center [1235, 85] width 39 height 19
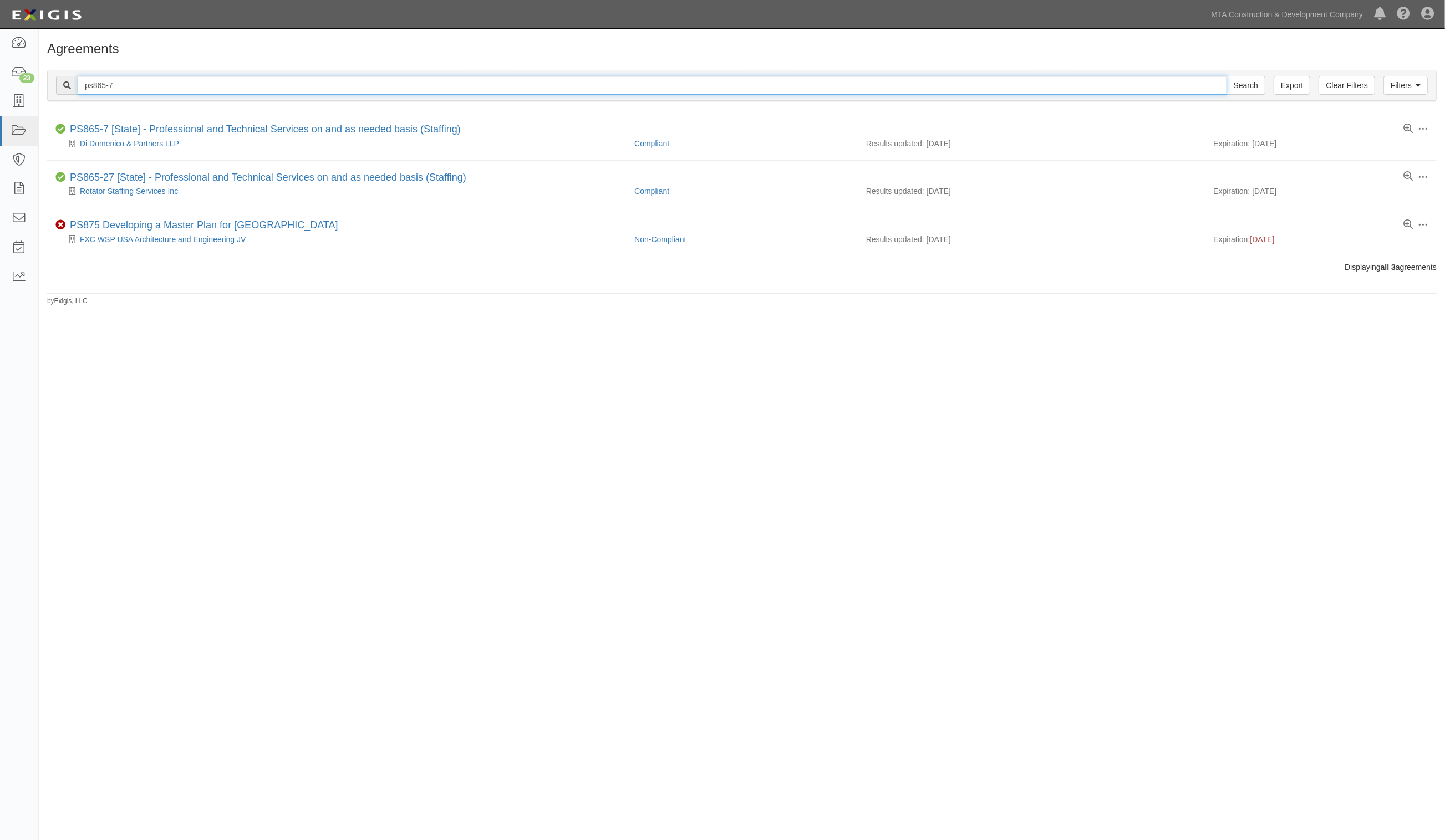
click at [188, 83] on input "ps865-7" at bounding box center [652, 85] width 1150 height 19
type input "ps865-8"
click at [1227, 76] on input "Search" at bounding box center [1246, 85] width 39 height 19
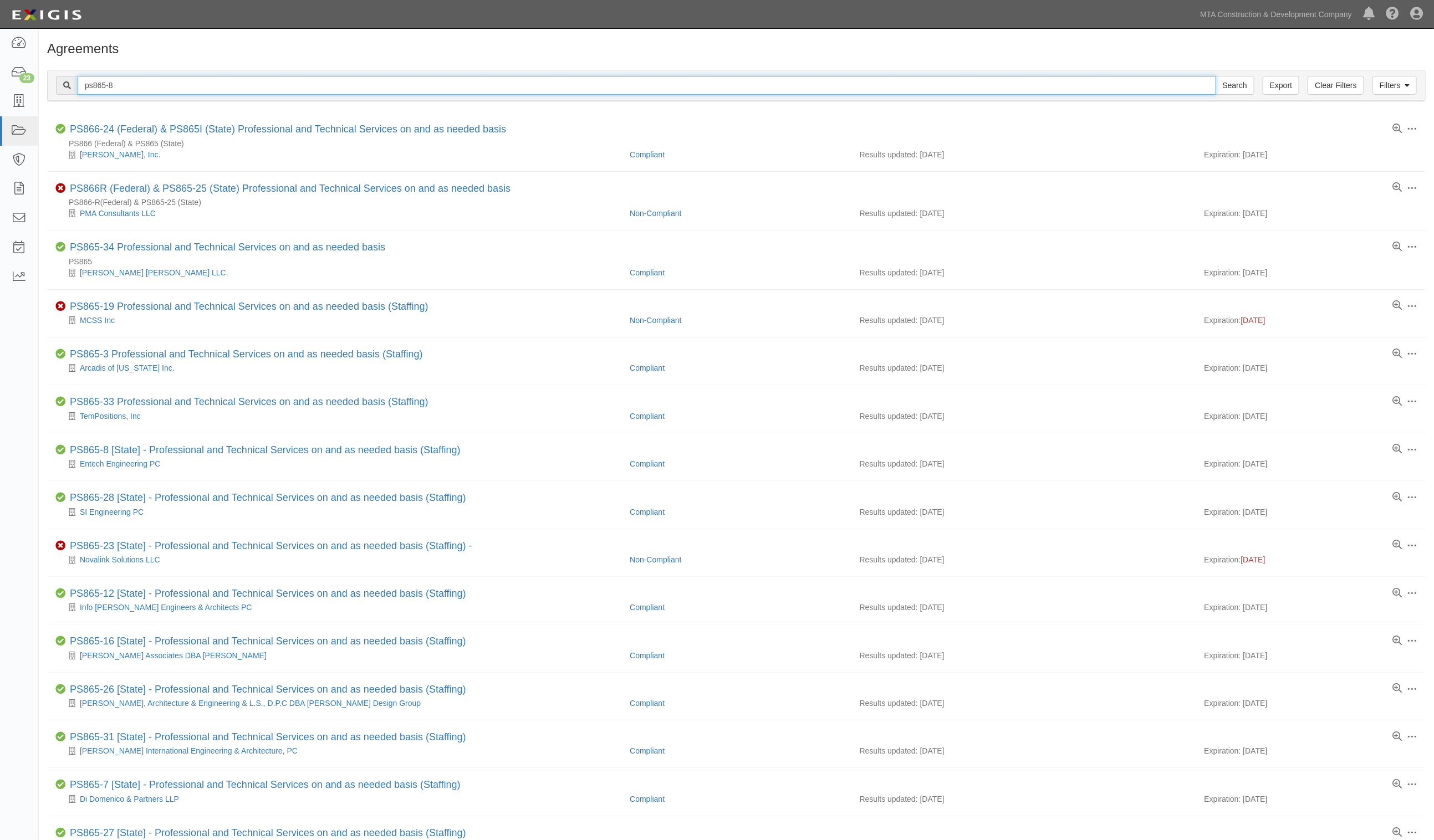
click at [184, 80] on input "ps865-8" at bounding box center [647, 85] width 1139 height 19
type input "ps865-11"
click at [1216, 76] on input "Search" at bounding box center [1235, 85] width 39 height 19
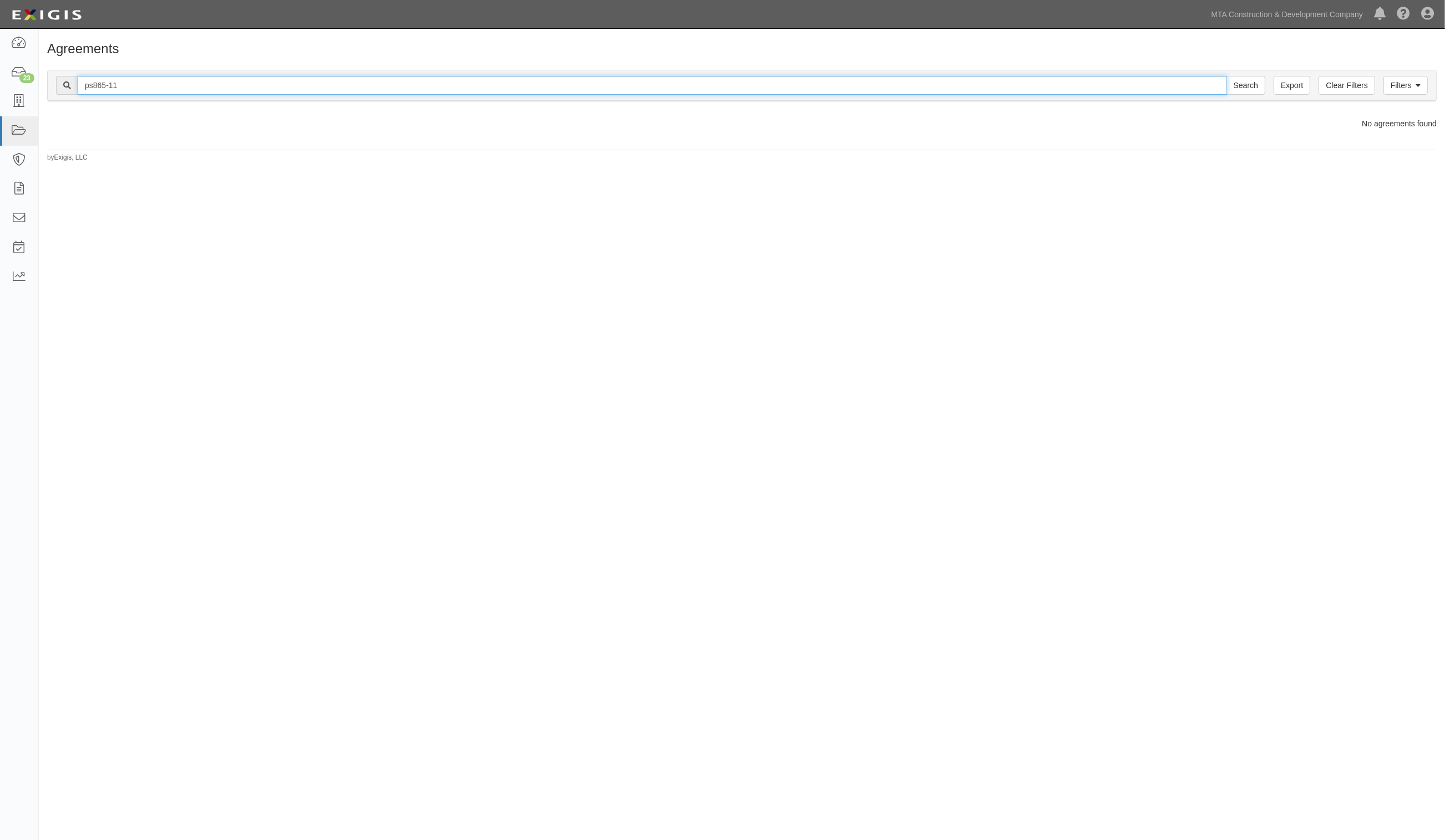
click at [161, 86] on input "ps865-11" at bounding box center [652, 85] width 1150 height 19
type input "ps865-12"
click at [1227, 76] on input "Search" at bounding box center [1246, 85] width 39 height 19
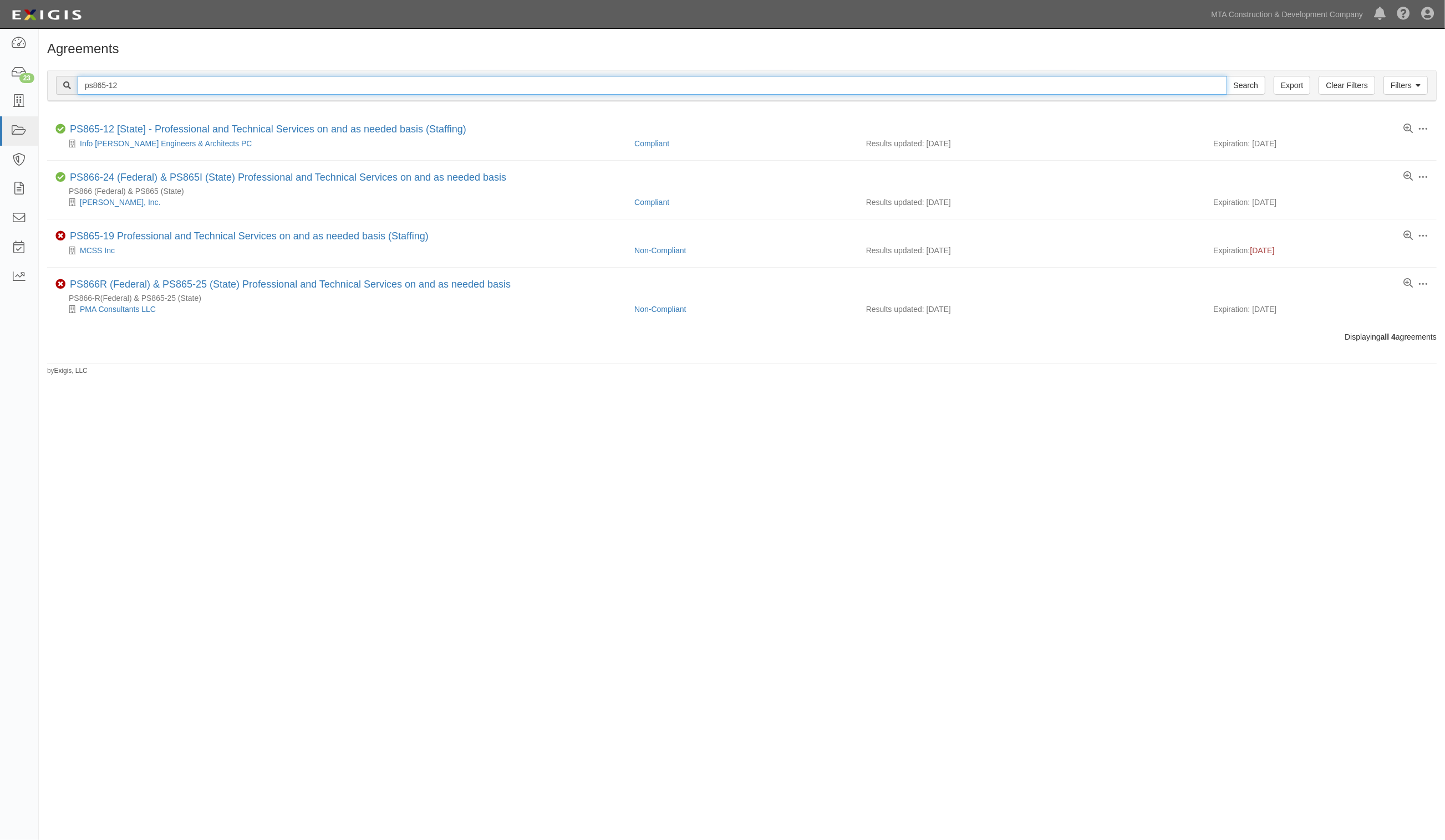
drag, startPoint x: 163, startPoint y: 84, endPoint x: 147, endPoint y: 70, distance: 21.3
click at [161, 81] on input "ps865-12" at bounding box center [652, 85] width 1150 height 19
type input "ps865-13"
click at [1227, 76] on input "Search" at bounding box center [1246, 85] width 39 height 19
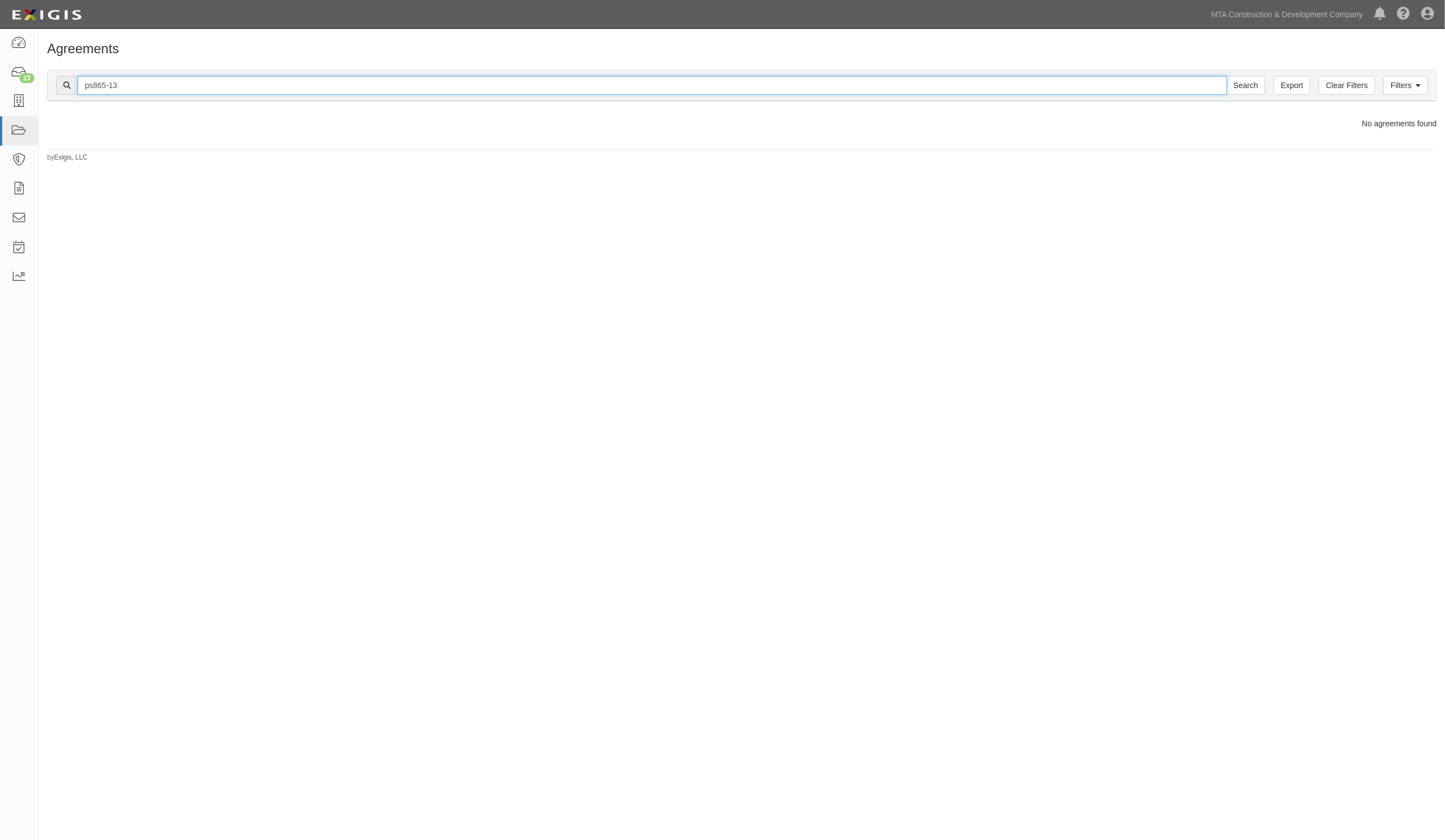
click at [165, 84] on input "ps865-13" at bounding box center [652, 85] width 1150 height 19
type input "ps865-16"
click at [1227, 76] on input "Search" at bounding box center [1246, 85] width 39 height 19
click at [151, 86] on input "ps865-16" at bounding box center [652, 85] width 1150 height 19
type input "ps865-19"
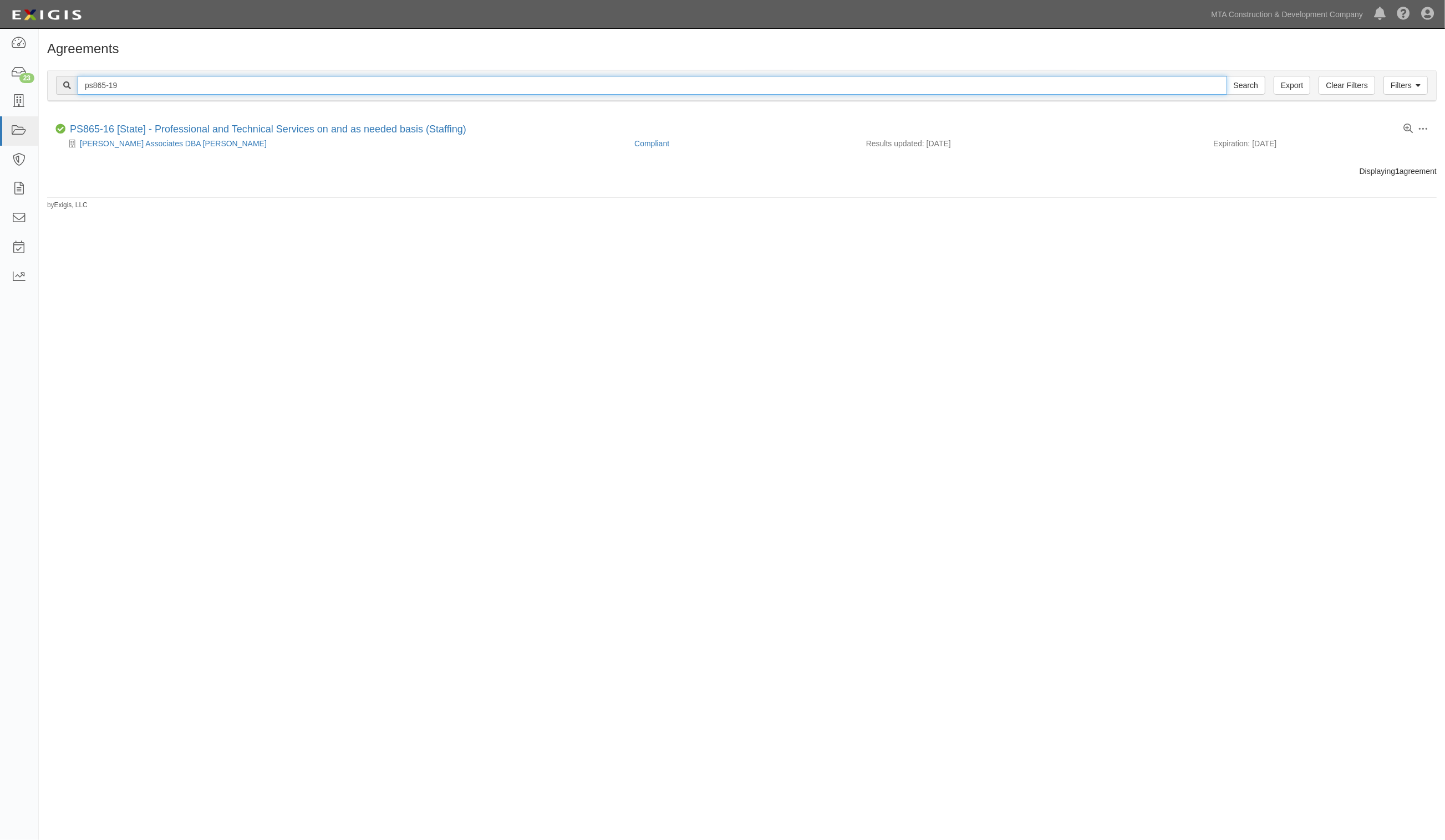
click at [1227, 76] on input "Search" at bounding box center [1246, 85] width 39 height 19
click at [153, 88] on input "ps865-19" at bounding box center [652, 85] width 1150 height 19
type input "ps865-20"
click at [1227, 76] on input "Search" at bounding box center [1246, 85] width 39 height 19
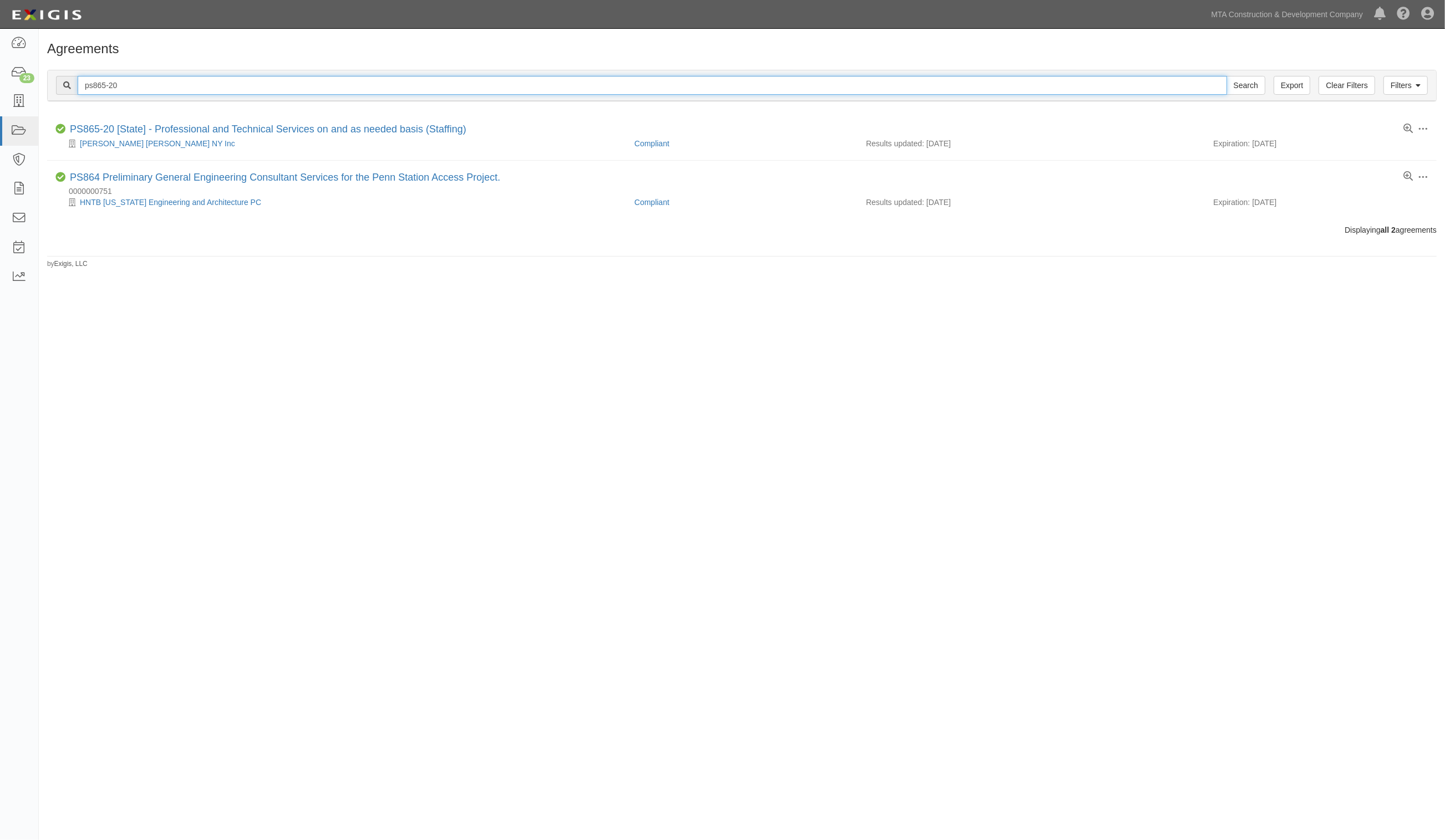
click at [182, 85] on input "ps865-20" at bounding box center [652, 85] width 1150 height 19
type input "ps865-21"
click at [1227, 76] on input "Search" at bounding box center [1246, 85] width 39 height 19
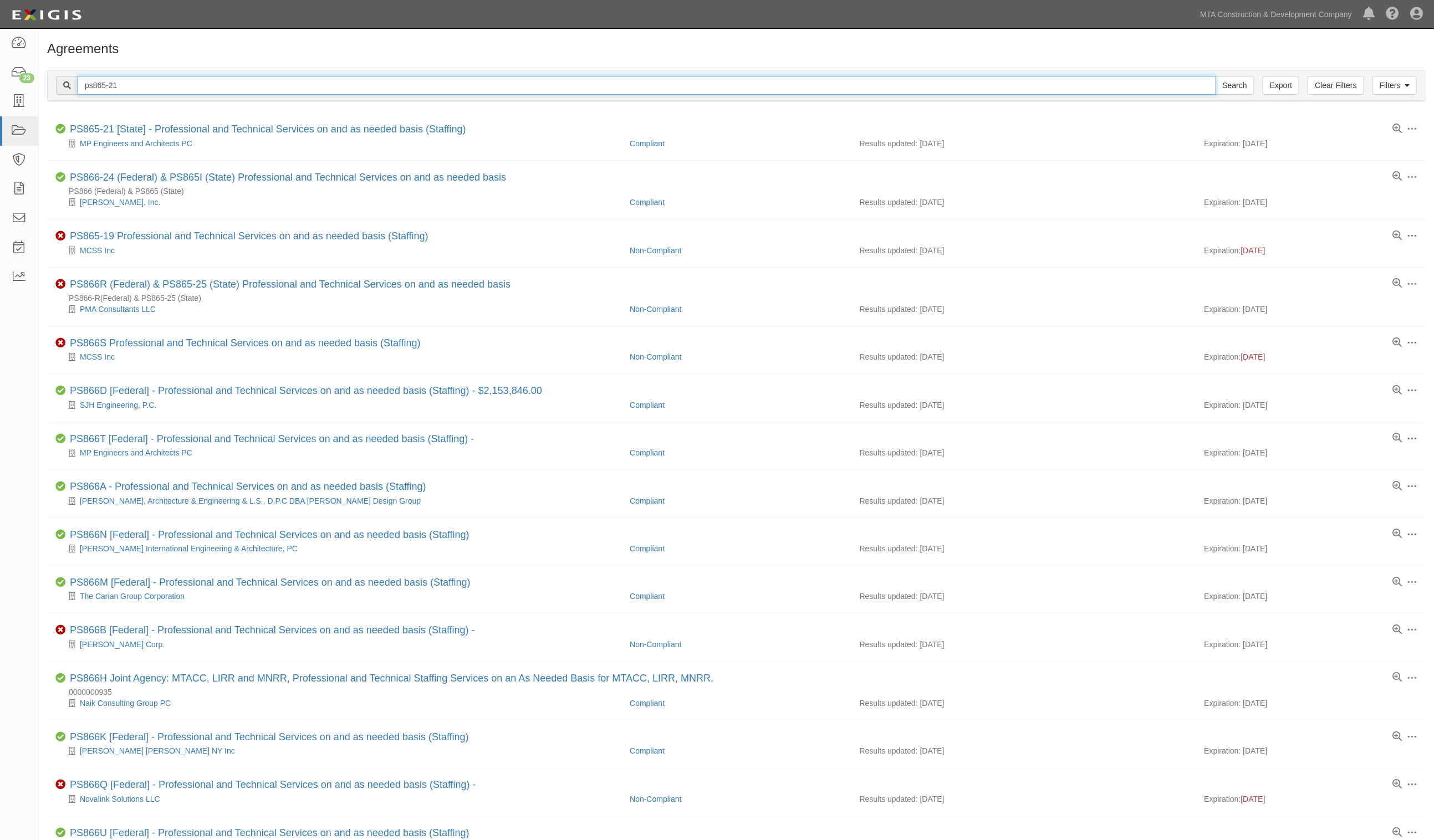
click at [148, 81] on input "ps865-21" at bounding box center [647, 85] width 1139 height 19
type input "ps865-22"
click at [1216, 76] on input "Search" at bounding box center [1235, 85] width 39 height 19
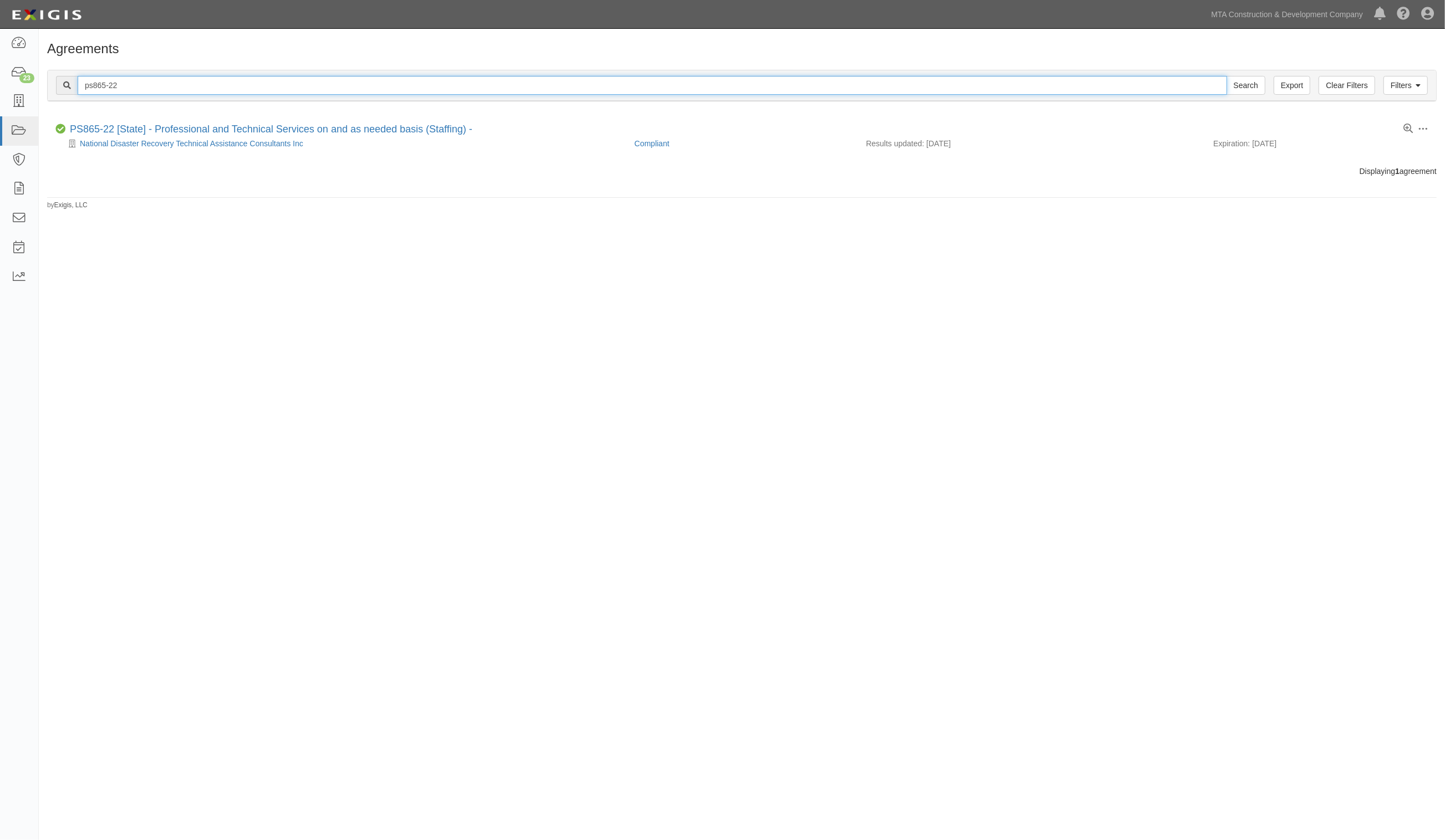
click at [241, 78] on input "ps865-22" at bounding box center [652, 85] width 1150 height 19
type input "ps865-23"
click at [1227, 76] on input "Search" at bounding box center [1246, 85] width 39 height 19
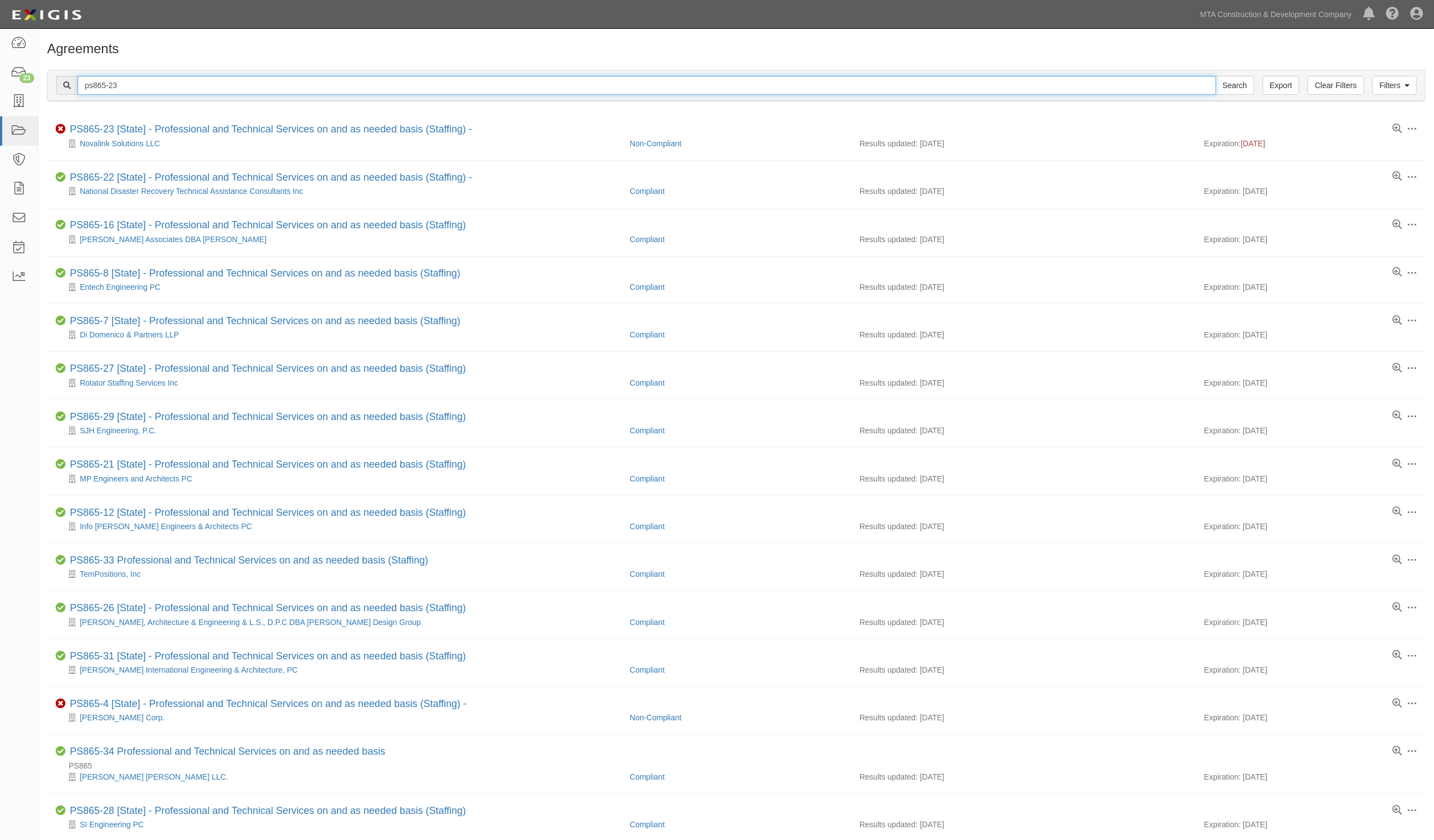
click at [151, 84] on input "ps865-23" at bounding box center [647, 85] width 1139 height 19
type input "ps865-24"
click at [1216, 76] on input "Search" at bounding box center [1235, 85] width 39 height 19
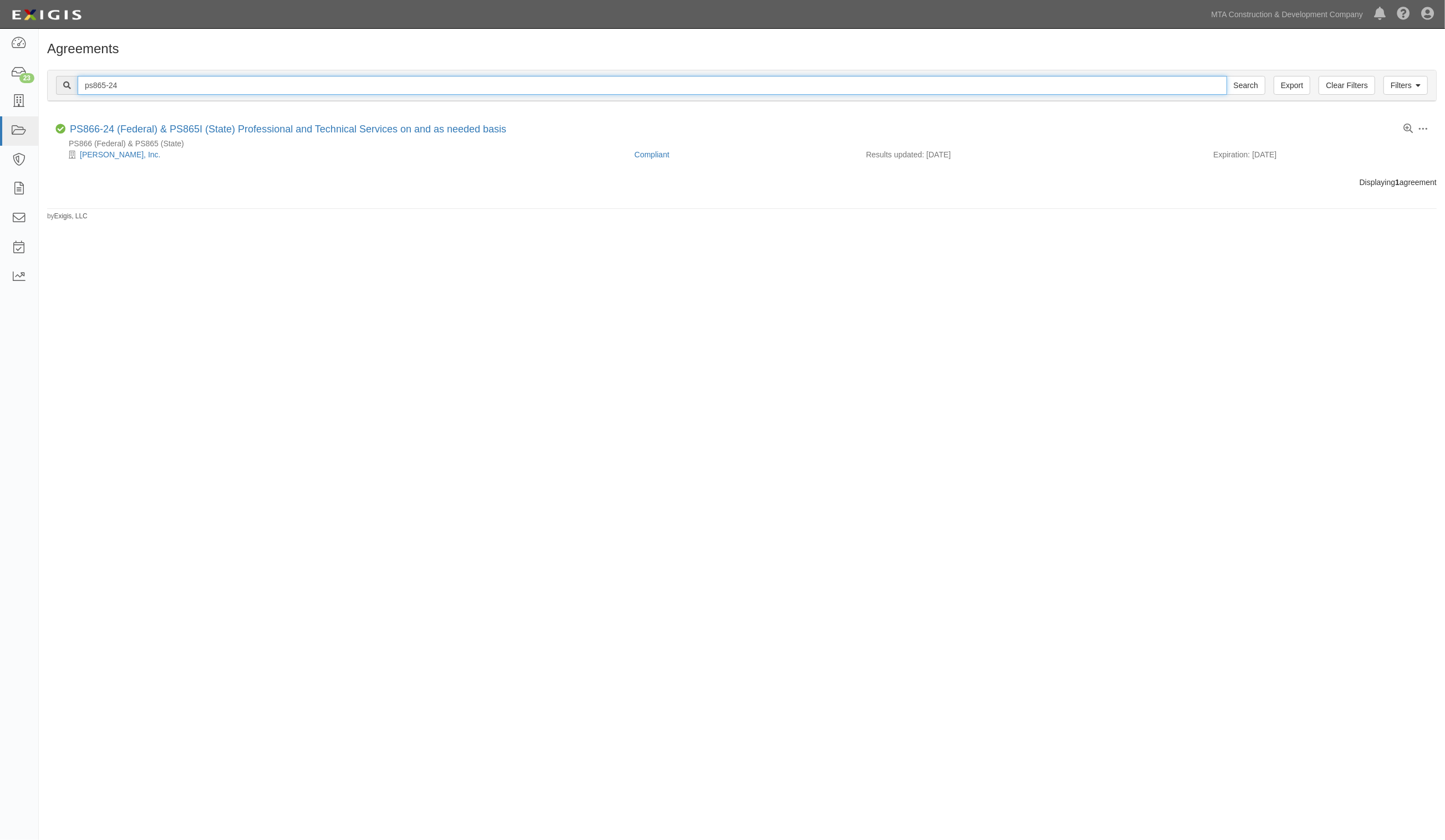
click at [187, 89] on input "ps865-24" at bounding box center [652, 85] width 1150 height 19
type input "ps865-25"
click at [1227, 76] on input "Search" at bounding box center [1246, 85] width 39 height 19
click at [126, 91] on input "ps865-25" at bounding box center [652, 85] width 1150 height 19
type input "ps865-26"
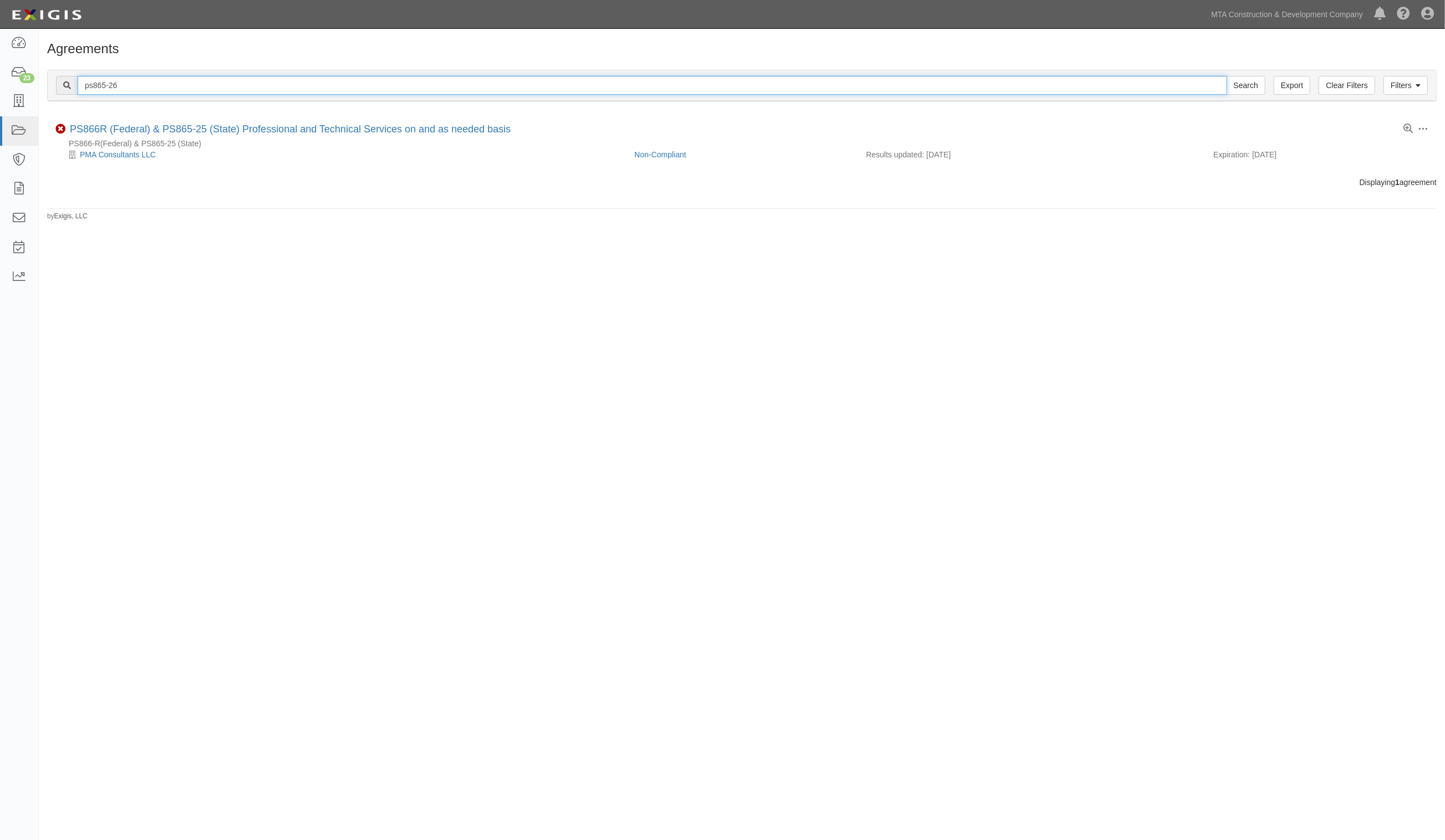
click at [1227, 76] on input "Search" at bounding box center [1246, 85] width 39 height 19
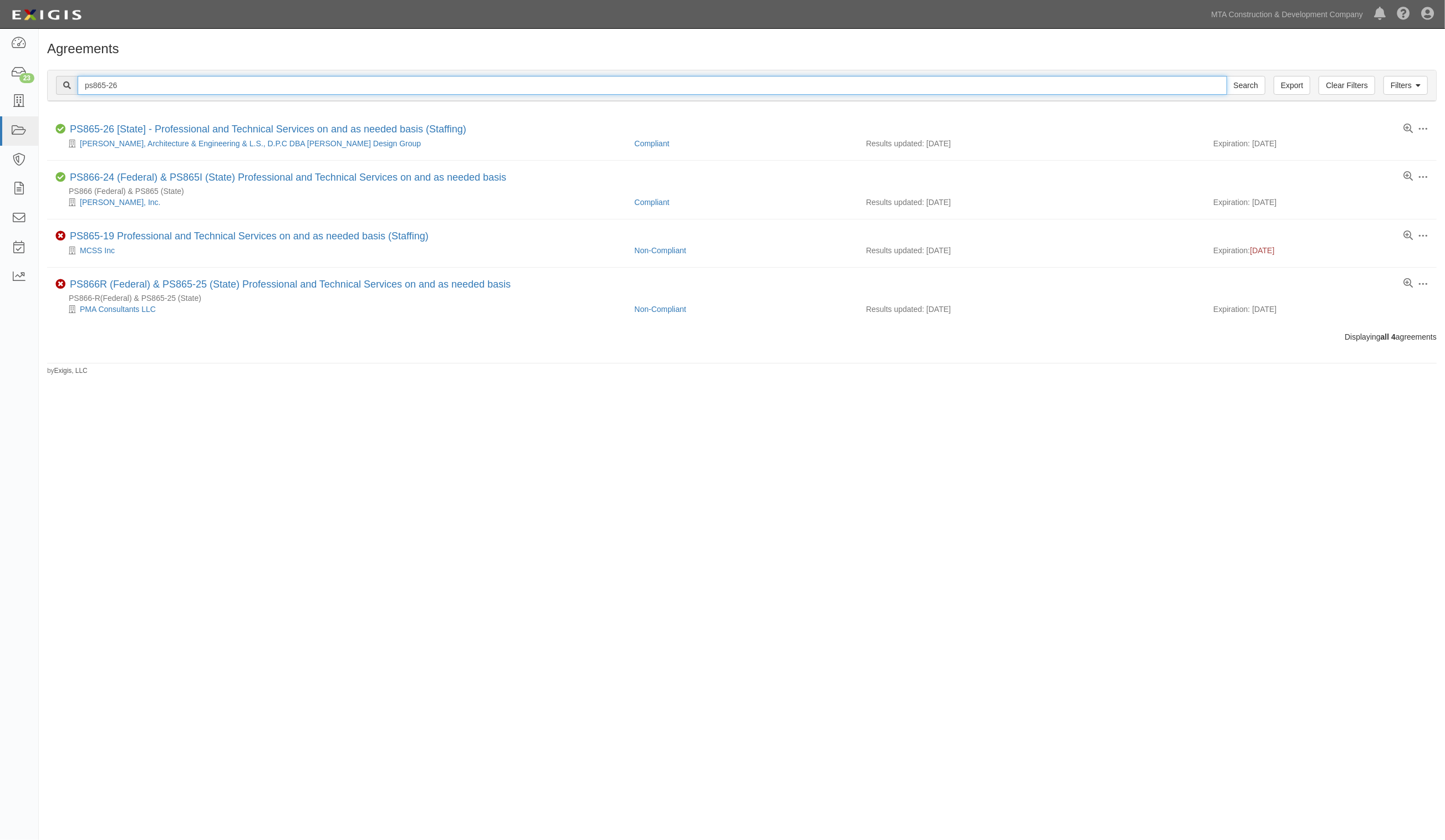
click at [192, 87] on input "ps865-26" at bounding box center [652, 85] width 1150 height 19
type input "ps865-27"
click at [1227, 76] on input "Search" at bounding box center [1246, 85] width 39 height 19
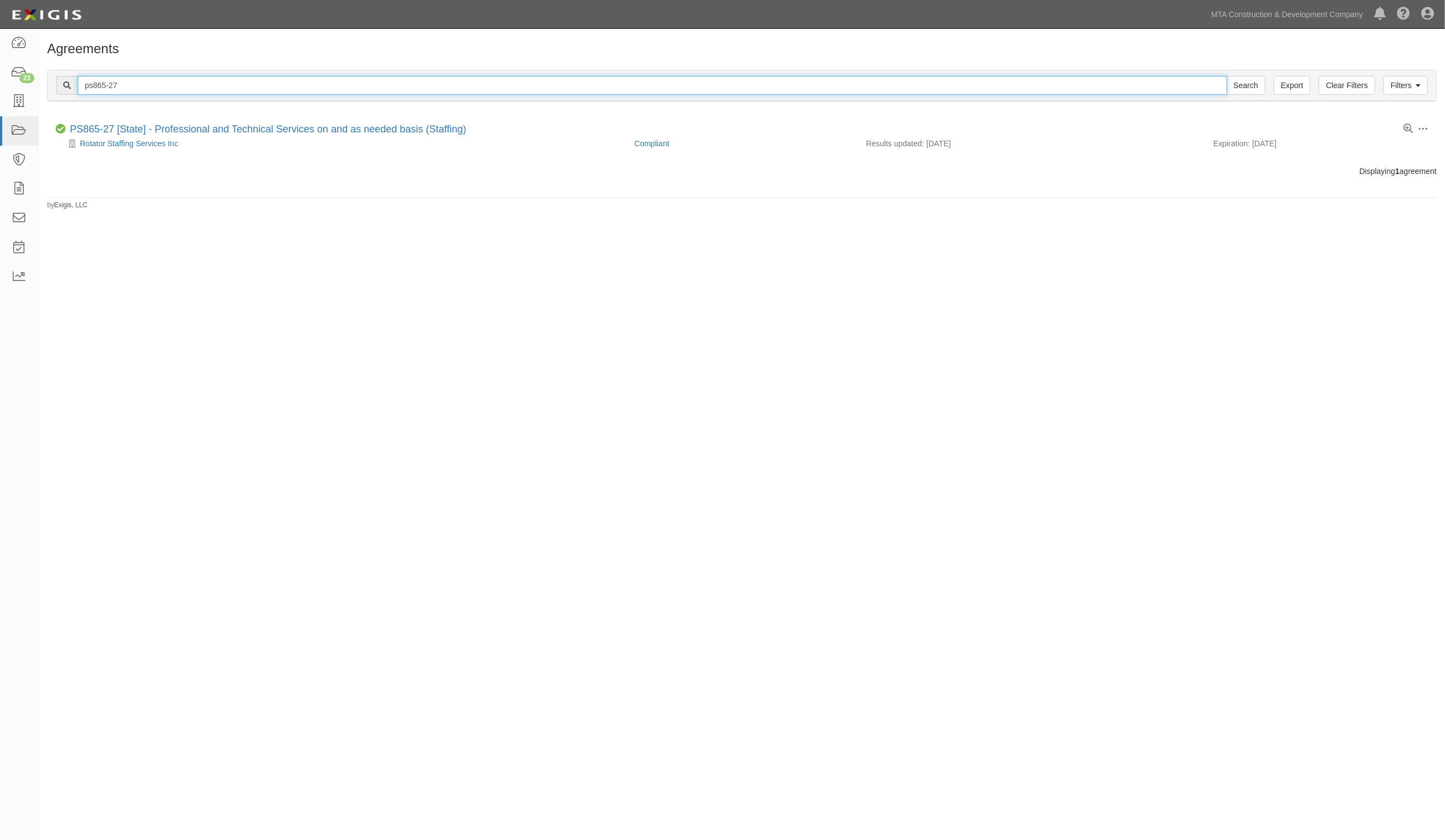
click at [212, 84] on input "ps865-27" at bounding box center [652, 85] width 1150 height 19
type input "ps865-28"
click at [1227, 76] on input "Search" at bounding box center [1246, 85] width 39 height 19
click at [167, 84] on input "ps865-28" at bounding box center [652, 85] width 1150 height 19
type input "ps865-29"
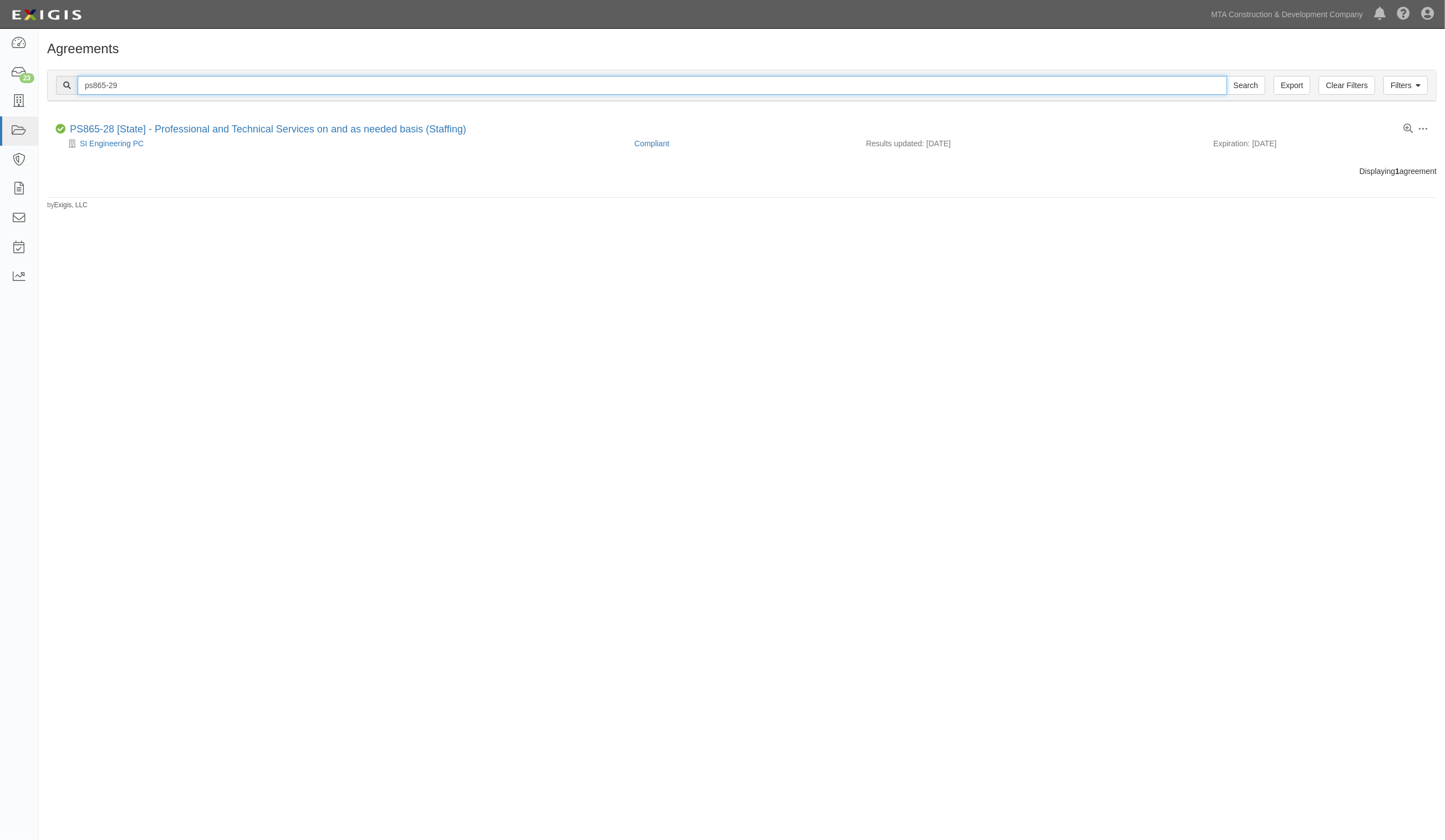
click at [1227, 76] on input "Search" at bounding box center [1246, 85] width 39 height 19
click at [196, 79] on input "ps865-29" at bounding box center [652, 85] width 1150 height 19
type input "ps865-30"
click at [1227, 76] on input "Search" at bounding box center [1246, 85] width 39 height 19
click at [145, 85] on input "ps865-30" at bounding box center [652, 85] width 1150 height 19
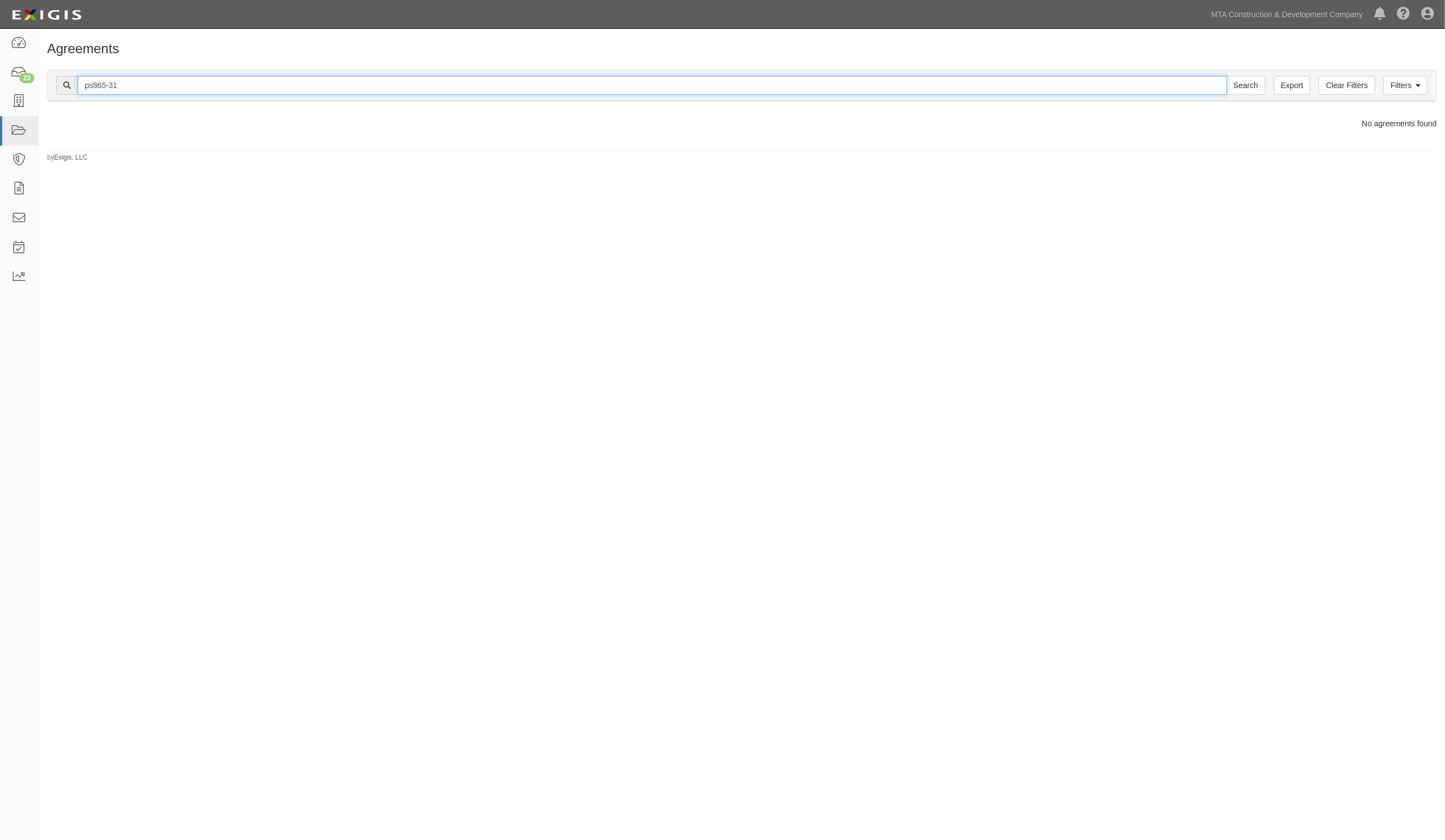
type input "ps865-31"
click at [1227, 76] on input "Search" at bounding box center [1246, 85] width 39 height 19
click at [140, 78] on input "ps865-31" at bounding box center [652, 85] width 1150 height 19
type input "ps865-32"
click at [1227, 76] on input "Search" at bounding box center [1246, 85] width 39 height 19
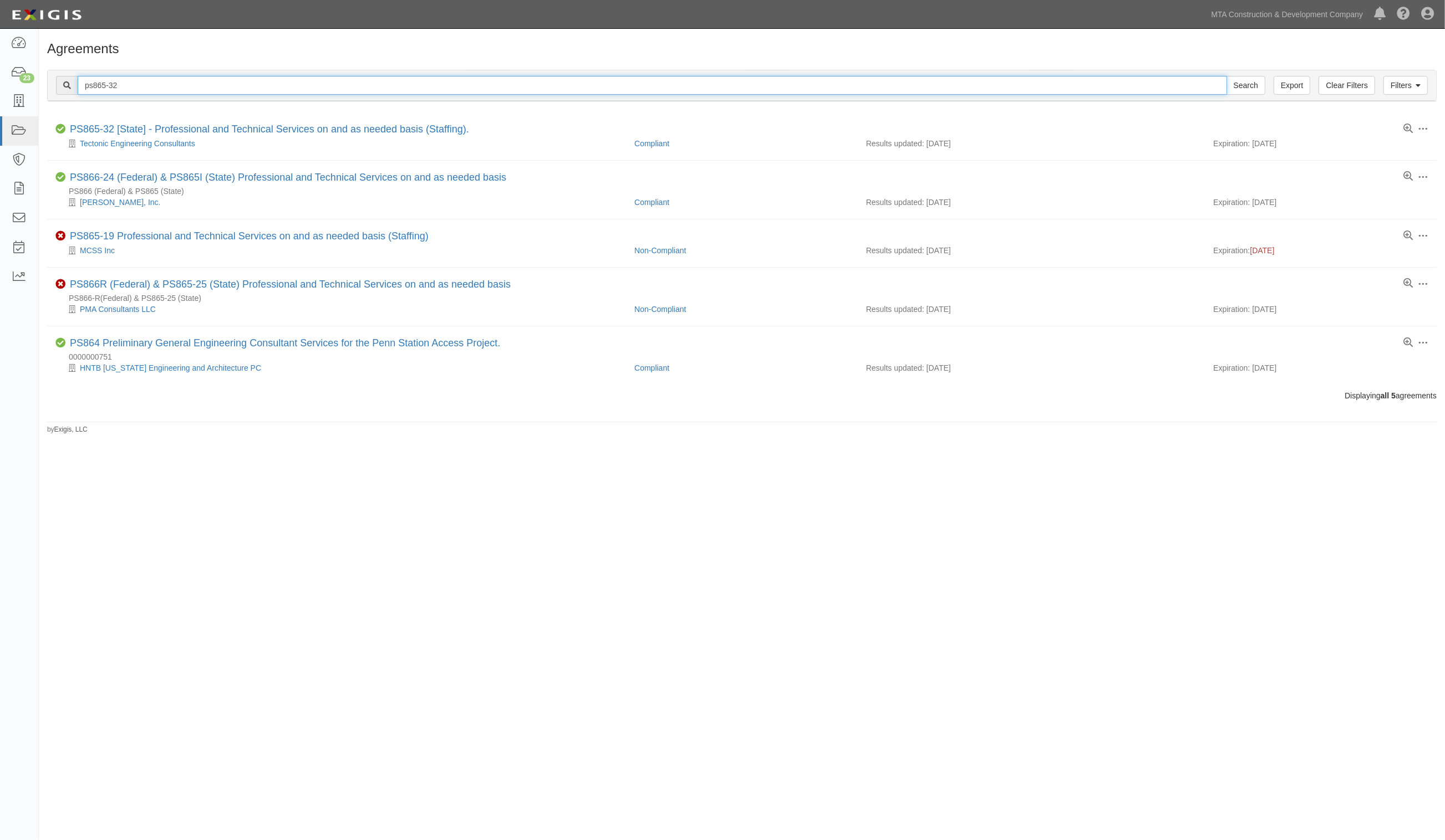
click at [181, 90] on input "ps865-32" at bounding box center [652, 85] width 1150 height 19
click at [190, 82] on input "ps865-32" at bounding box center [652, 85] width 1150 height 19
type input "ps865-33"
click at [1227, 76] on input "Search" at bounding box center [1246, 85] width 39 height 19
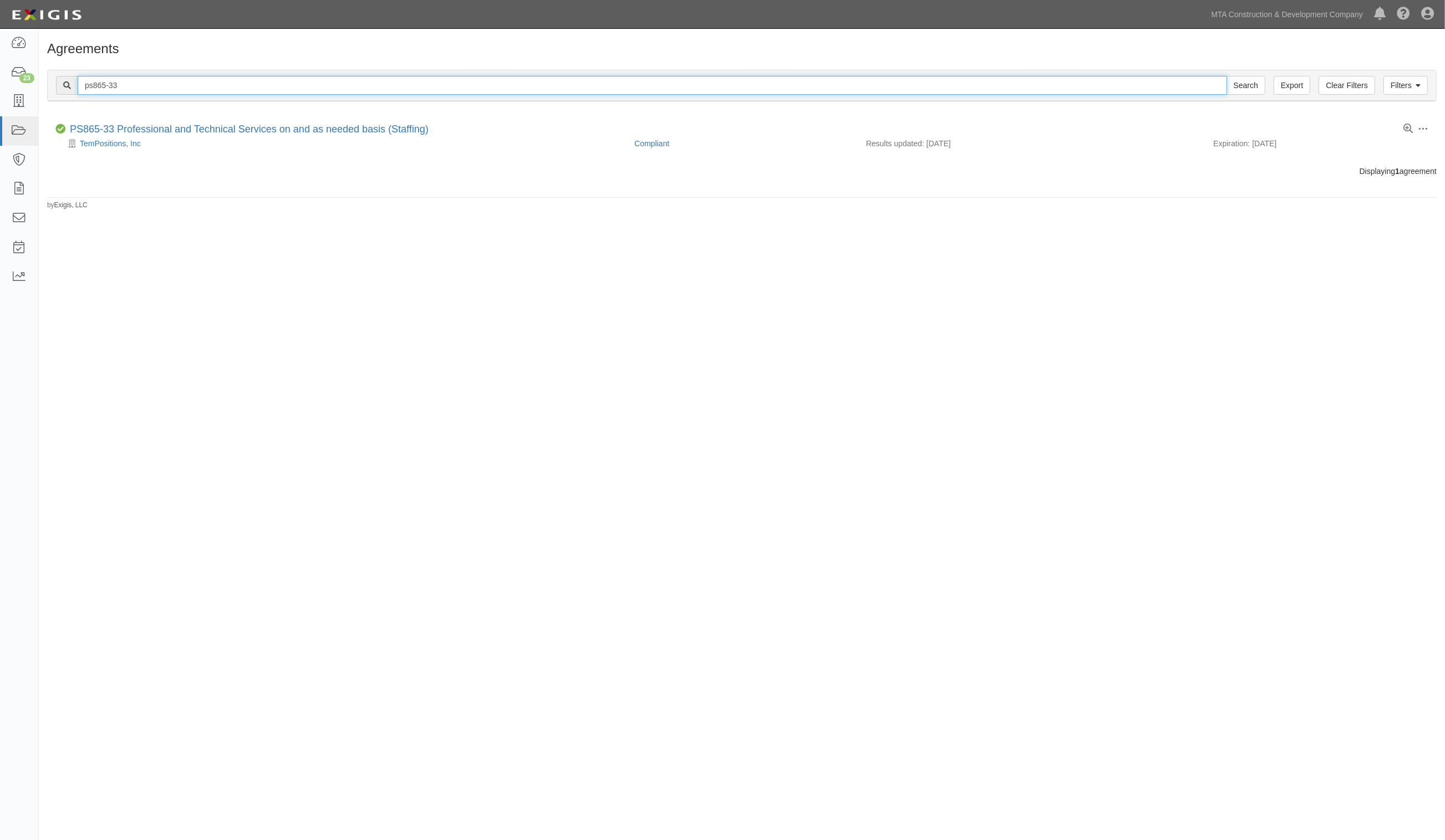
drag, startPoint x: 178, startPoint y: 83, endPoint x: 170, endPoint y: 79, distance: 8.9
click at [178, 83] on input "ps865-33" at bounding box center [652, 85] width 1150 height 19
type input "ps865-34"
click at [1227, 76] on input "Search" at bounding box center [1246, 85] width 39 height 19
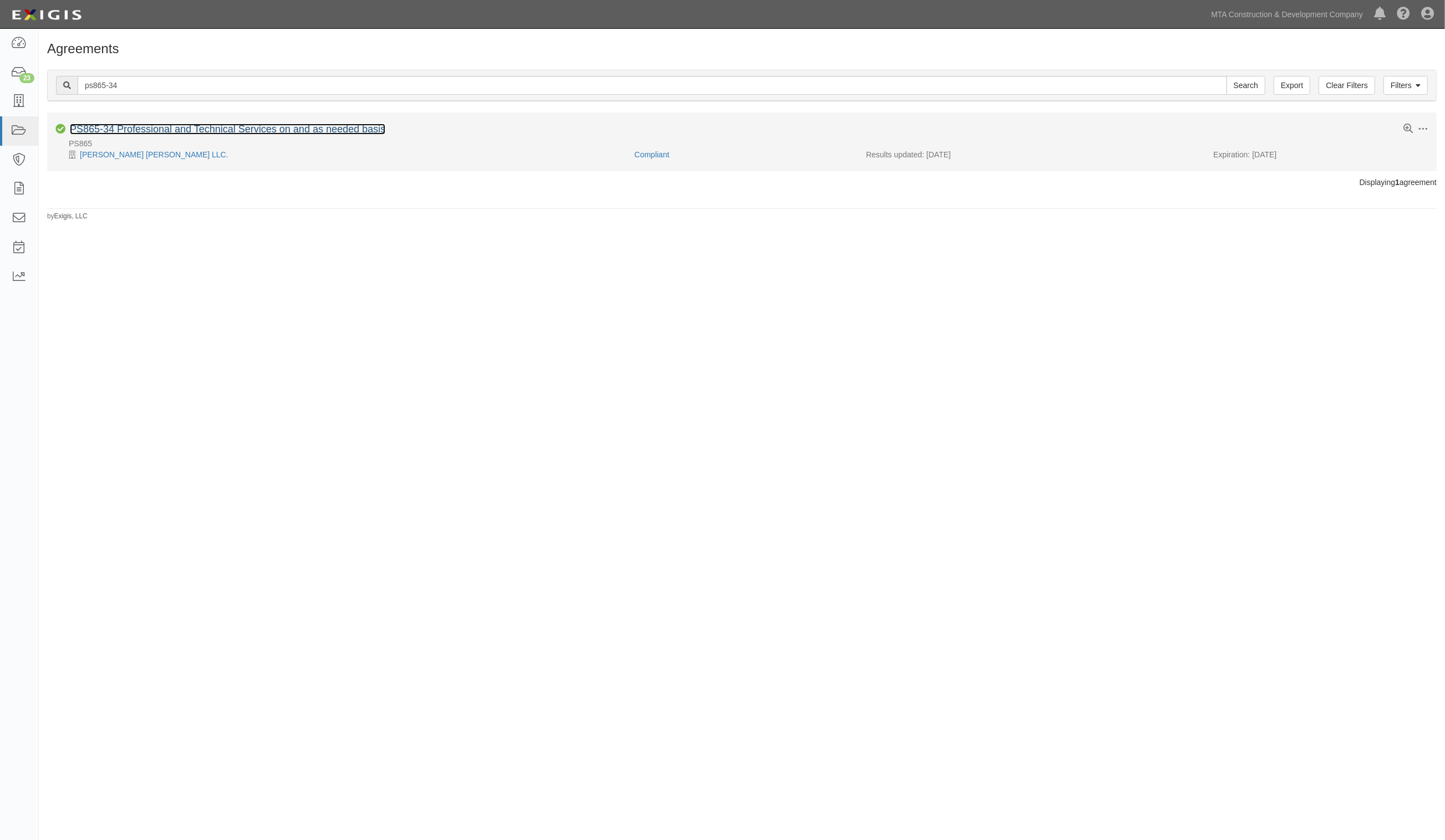
click at [150, 126] on link "PS865-34 Professional and Technical Services on and as needed basis" at bounding box center [228, 129] width 315 height 11
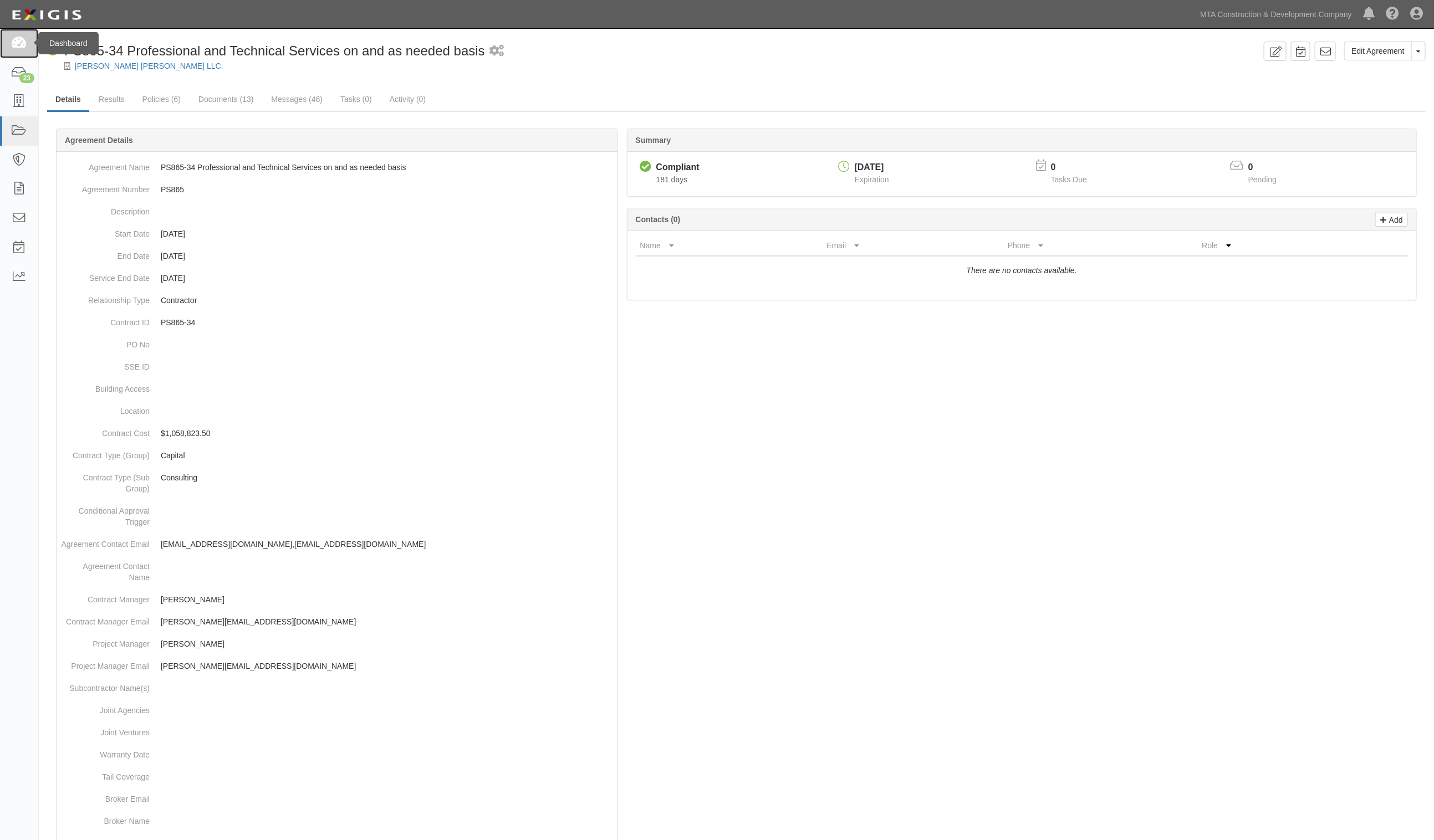
click at [10, 40] on link at bounding box center [19, 43] width 38 height 29
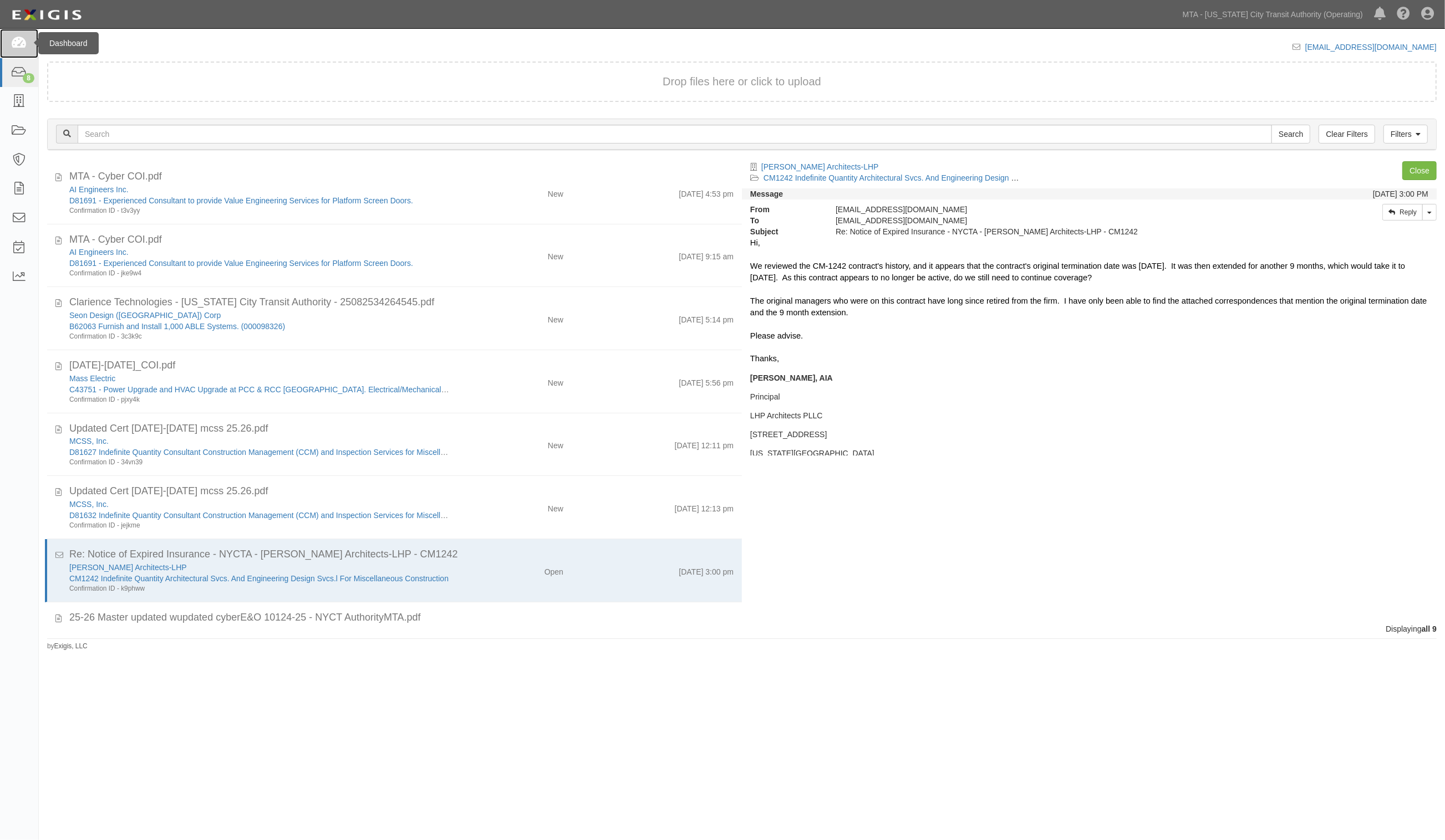
scroll to position [48, 0]
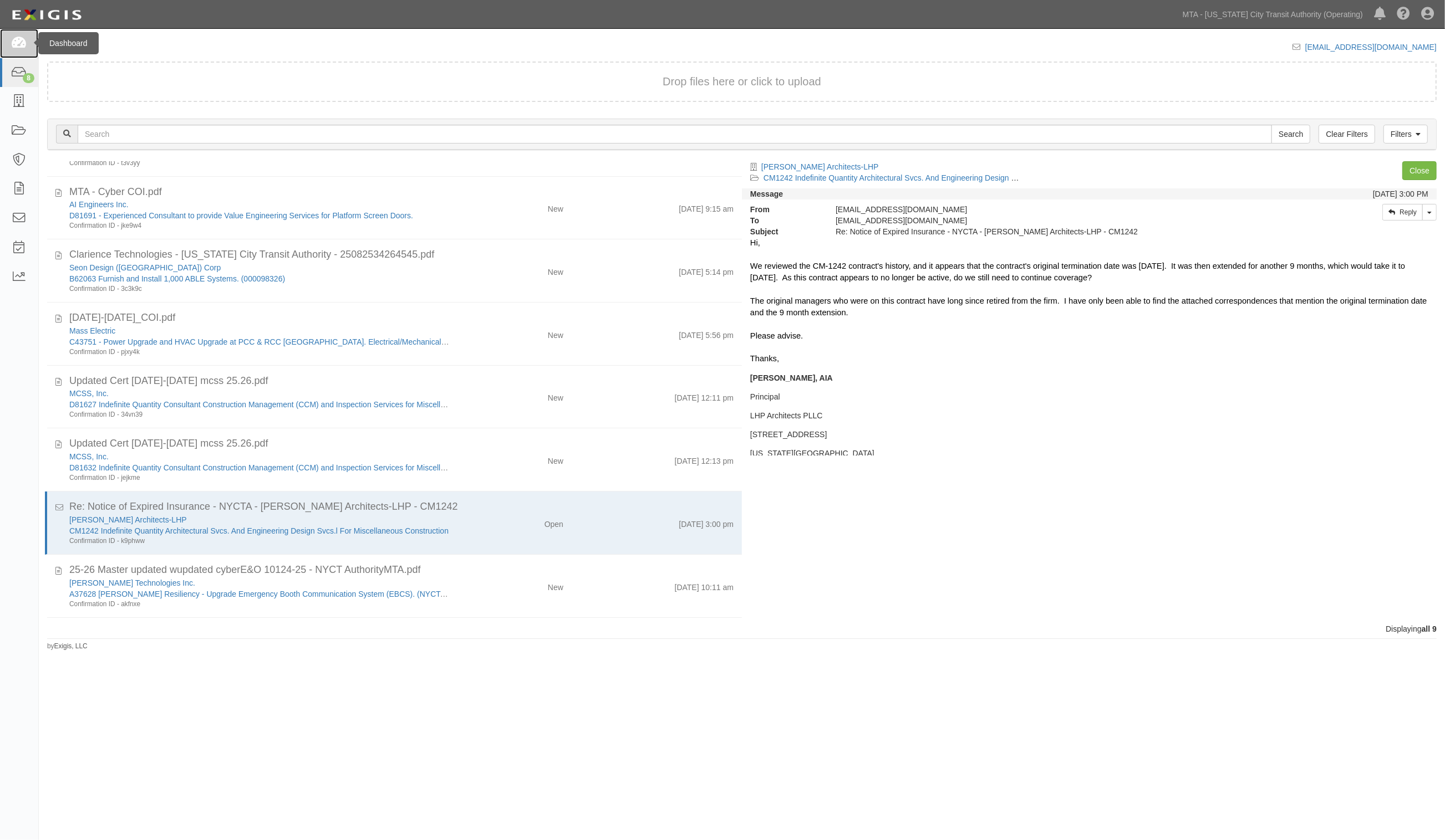
click at [8, 40] on link at bounding box center [19, 43] width 38 height 29
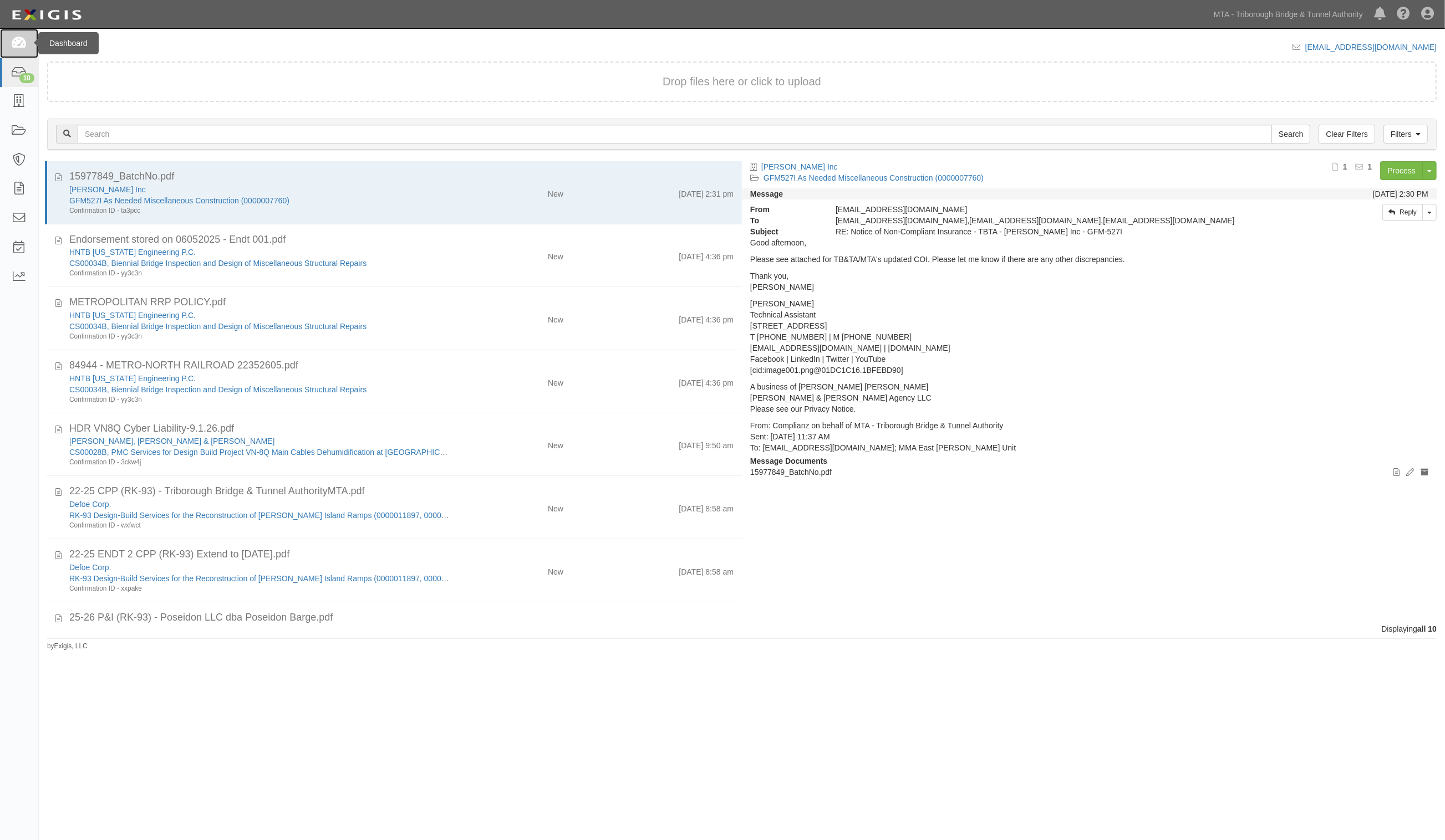
click at [11, 37] on icon at bounding box center [19, 43] width 16 height 13
